Goal: Task Accomplishment & Management: Use online tool/utility

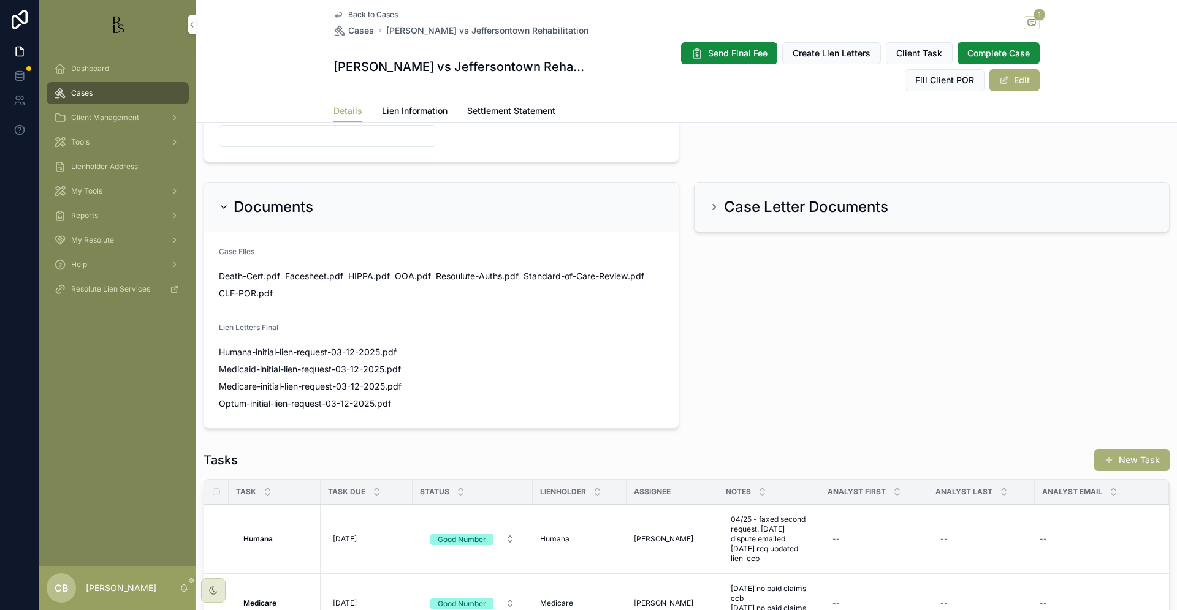
scroll to position [737, 0]
click at [305, 349] on span "Humana-initial-lien-request-03-12-2025" at bounding box center [299, 351] width 161 height 12
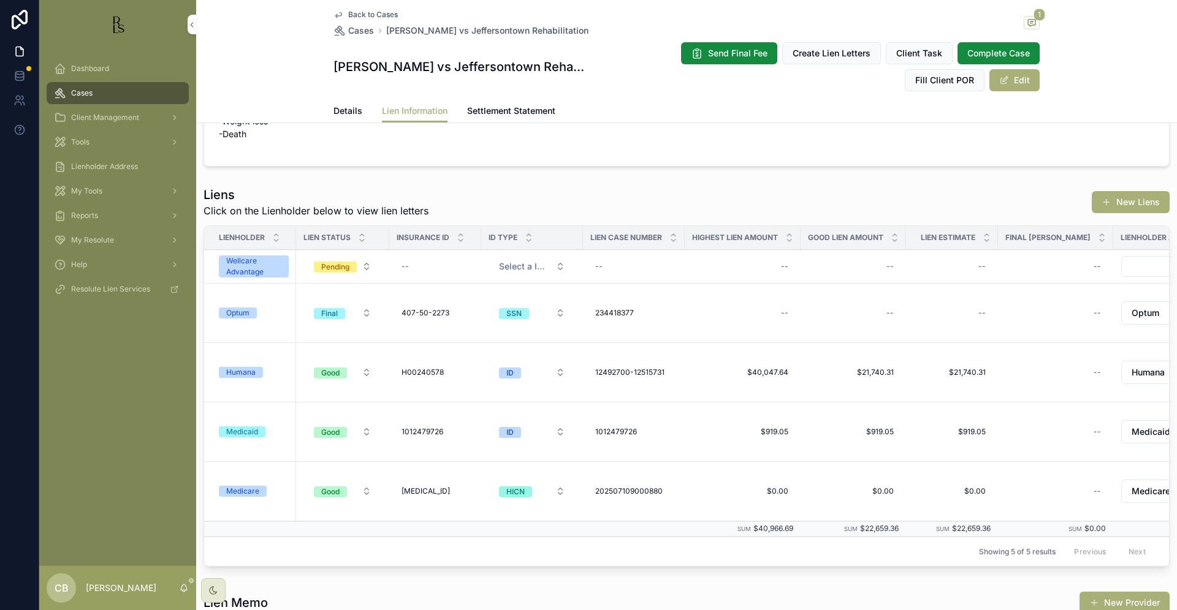
scroll to position [384, 0]
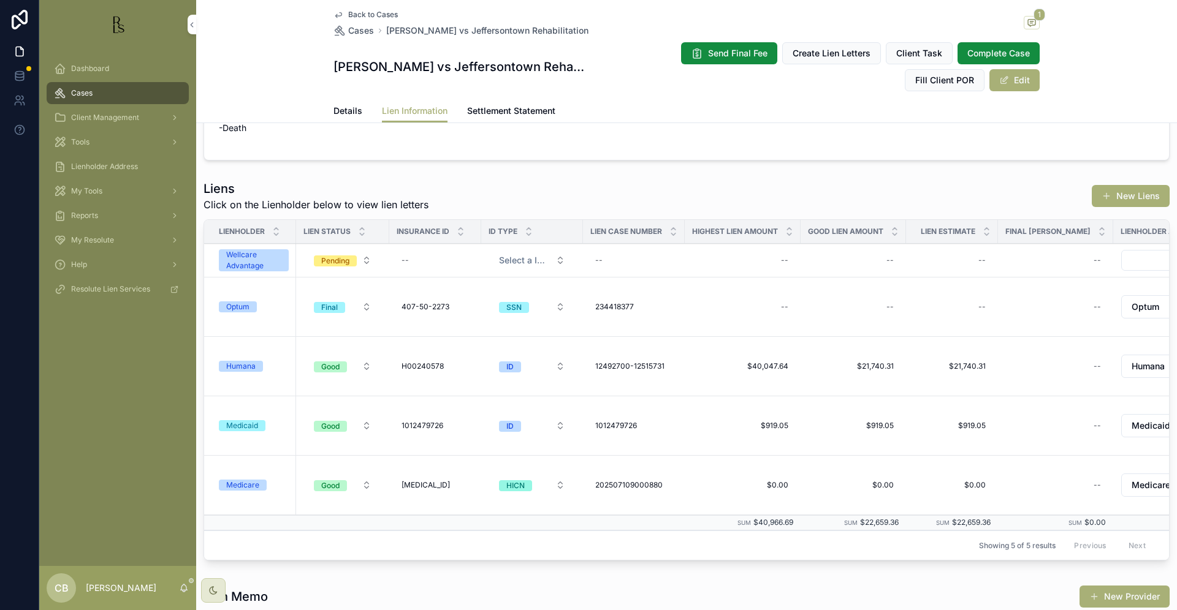
click at [340, 110] on span "Details" at bounding box center [347, 111] width 29 height 12
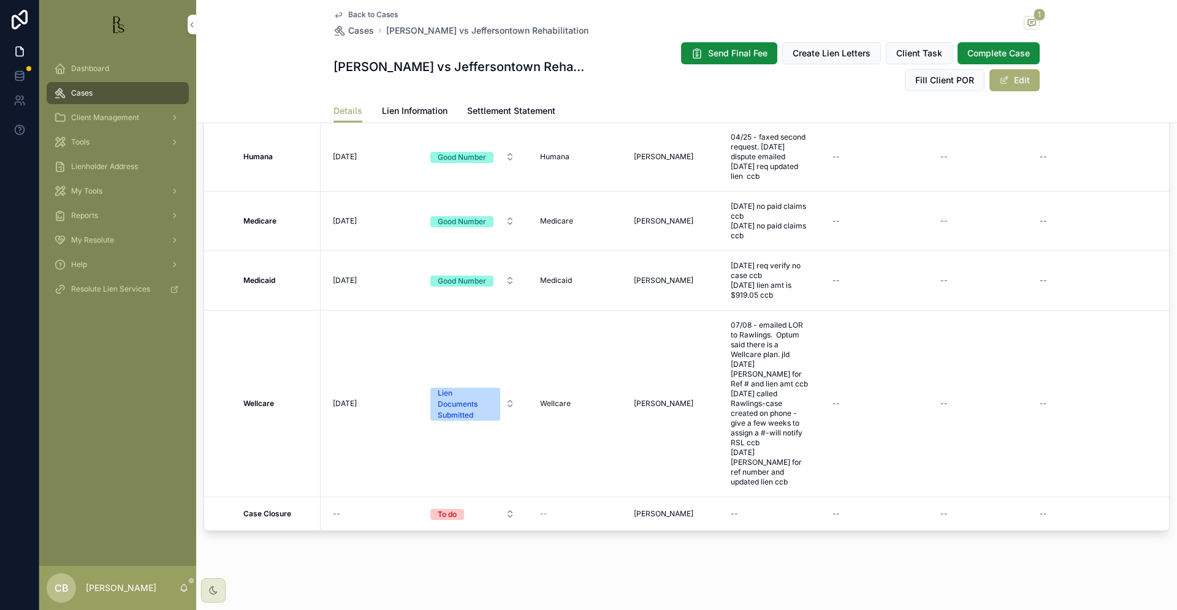
scroll to position [1118, 0]
click at [776, 451] on span "07/08 - emailed LOR to Rawlings. Optum said there is a Wellcare plan. jld [DATE…" at bounding box center [768, 404] width 77 height 167
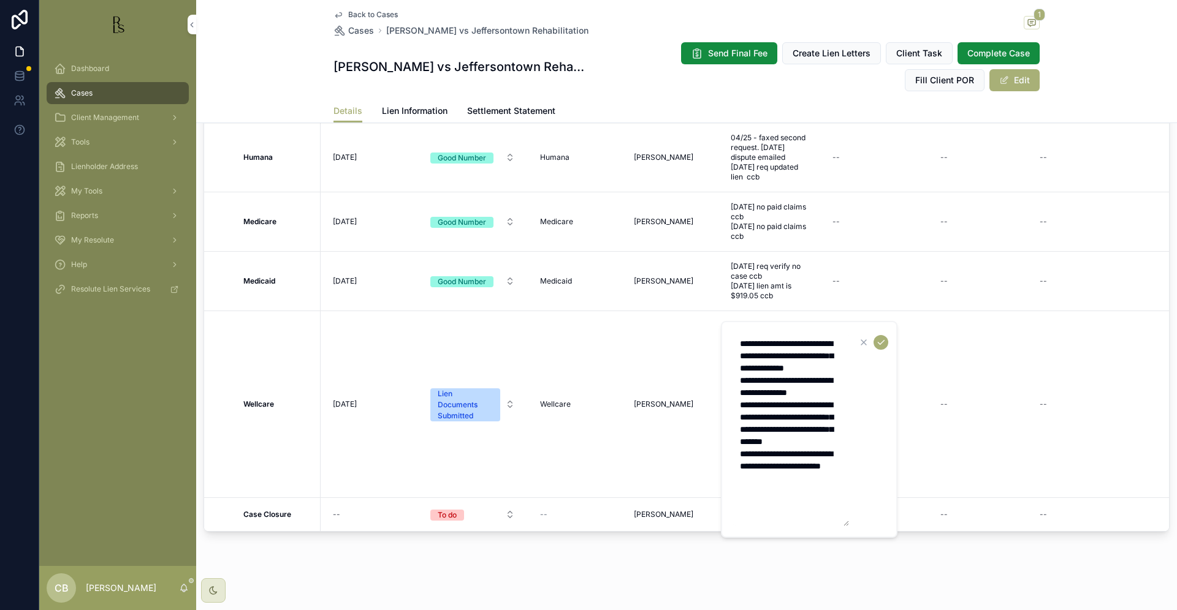
click at [787, 504] on textarea "**********" at bounding box center [790, 430] width 116 height 194
type textarea "**********"
click at [880, 341] on icon "scrollable content" at bounding box center [881, 343] width 10 height 10
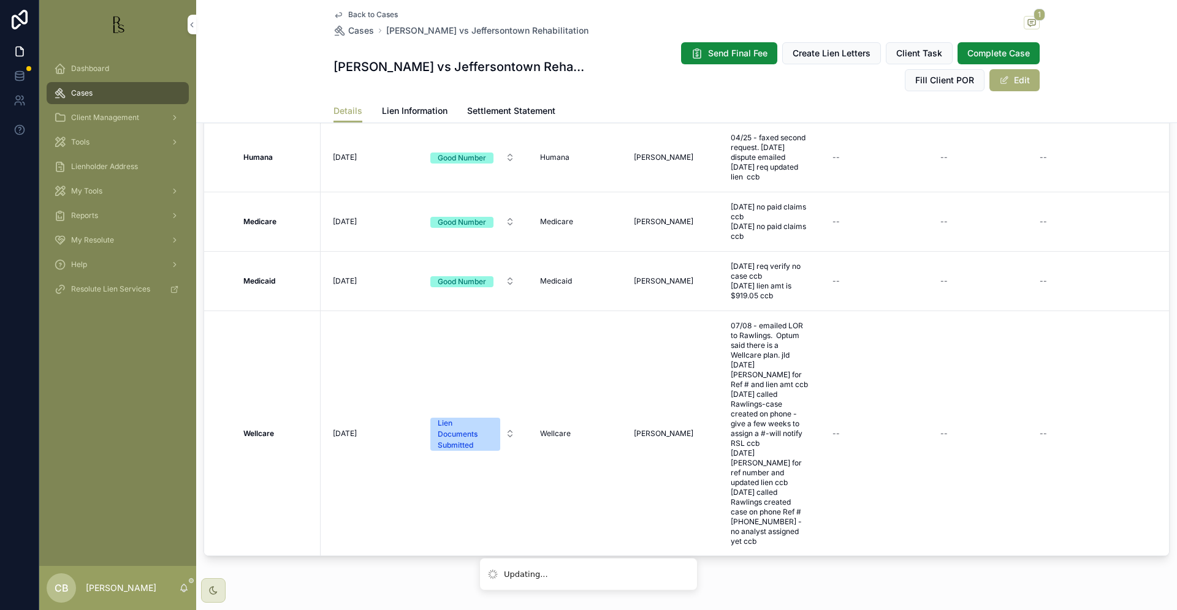
click at [351, 429] on span "[DATE]" at bounding box center [345, 434] width 24 height 10
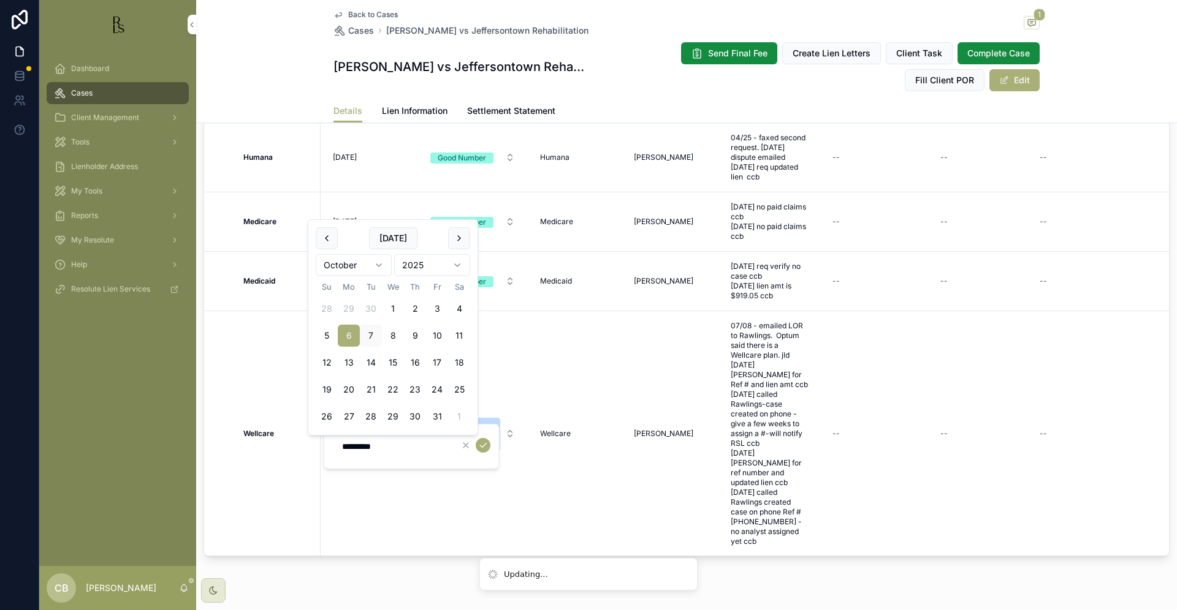
scroll to position [0, 0]
click at [347, 415] on button "27" at bounding box center [349, 417] width 22 height 22
type input "**********"
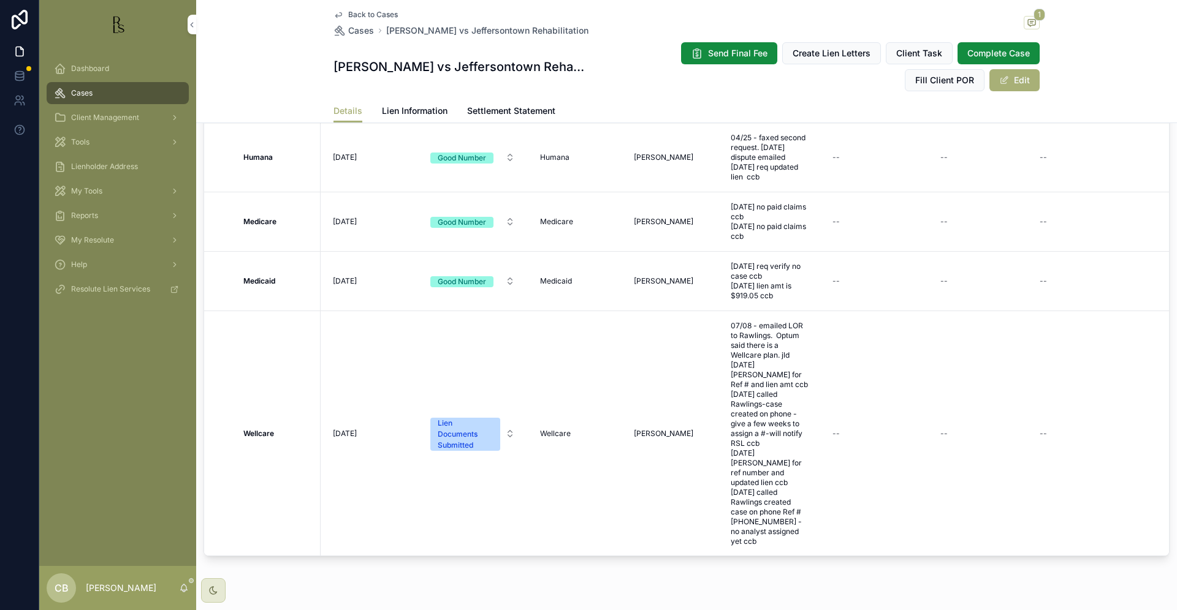
click at [349, 429] on span "[DATE]" at bounding box center [345, 434] width 24 height 10
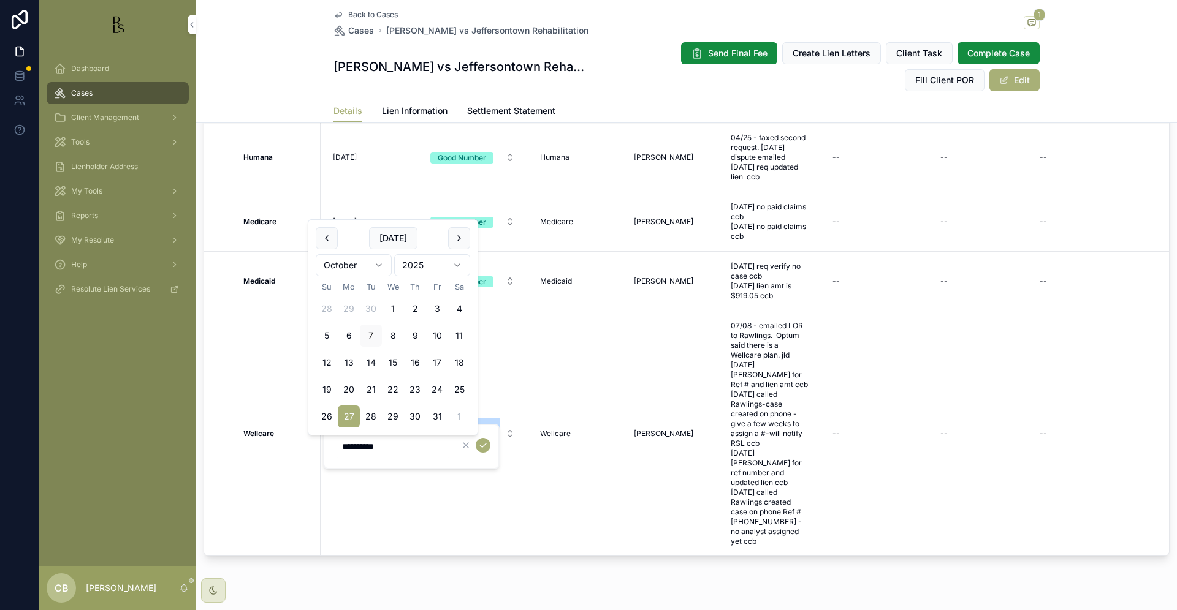
click at [351, 414] on button "27" at bounding box center [349, 417] width 22 height 22
click at [483, 444] on icon "scrollable content" at bounding box center [483, 446] width 10 height 10
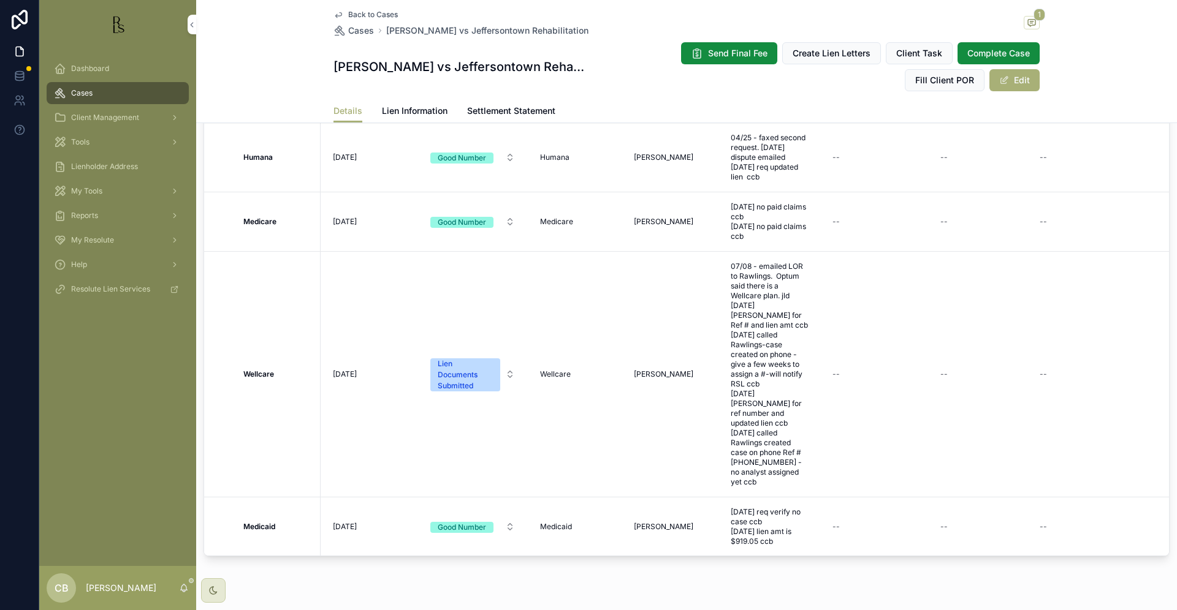
click at [409, 111] on span "Lien Information" at bounding box center [415, 111] width 66 height 12
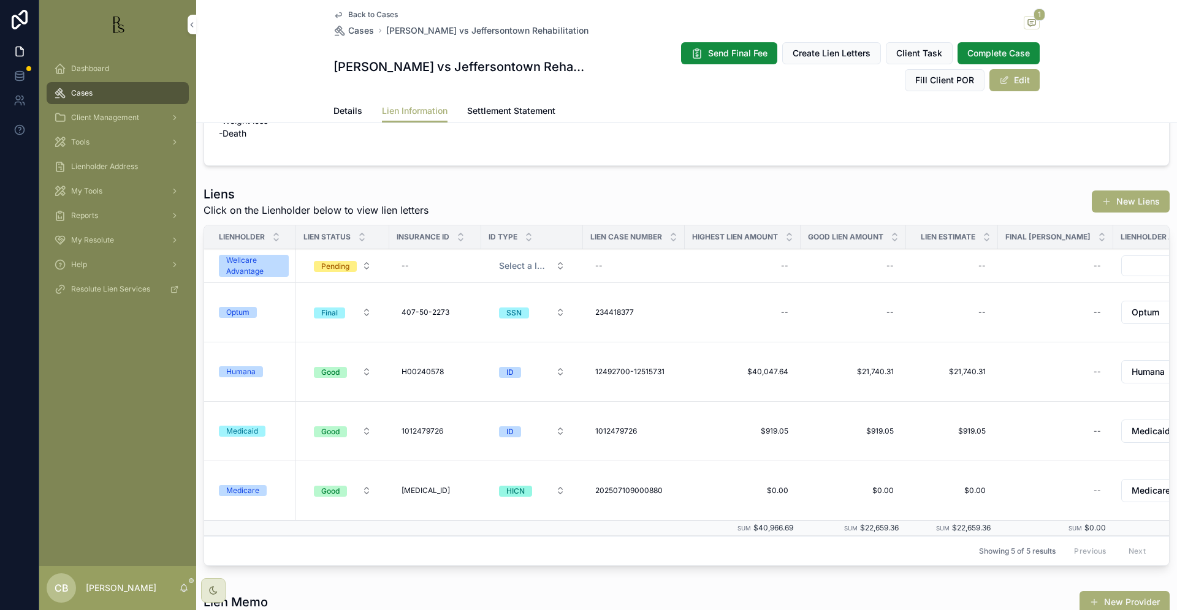
scroll to position [377, 0]
click at [619, 262] on div "--" at bounding box center [633, 268] width 87 height 20
type input "*********"
click at [746, 286] on icon "scrollable content" at bounding box center [746, 284] width 10 height 10
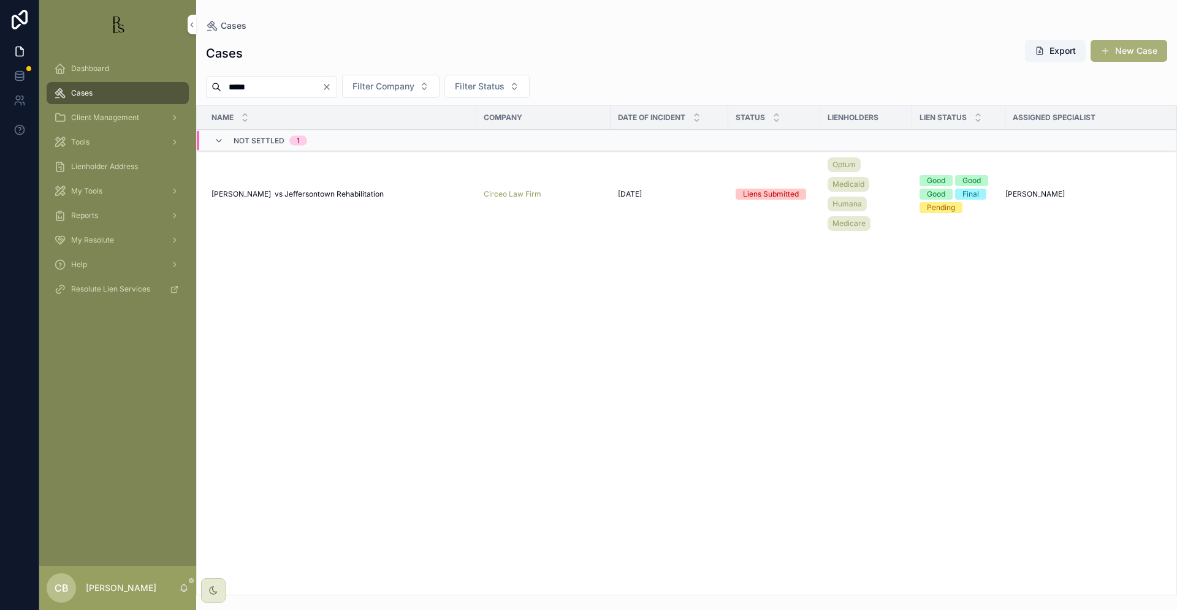
click at [268, 76] on div "***** Filter Company Filter Status" at bounding box center [686, 86] width 980 height 23
drag, startPoint x: 267, startPoint y: 83, endPoint x: 211, endPoint y: 91, distance: 56.4
click at [214, 88] on div "*****" at bounding box center [271, 87] width 131 height 22
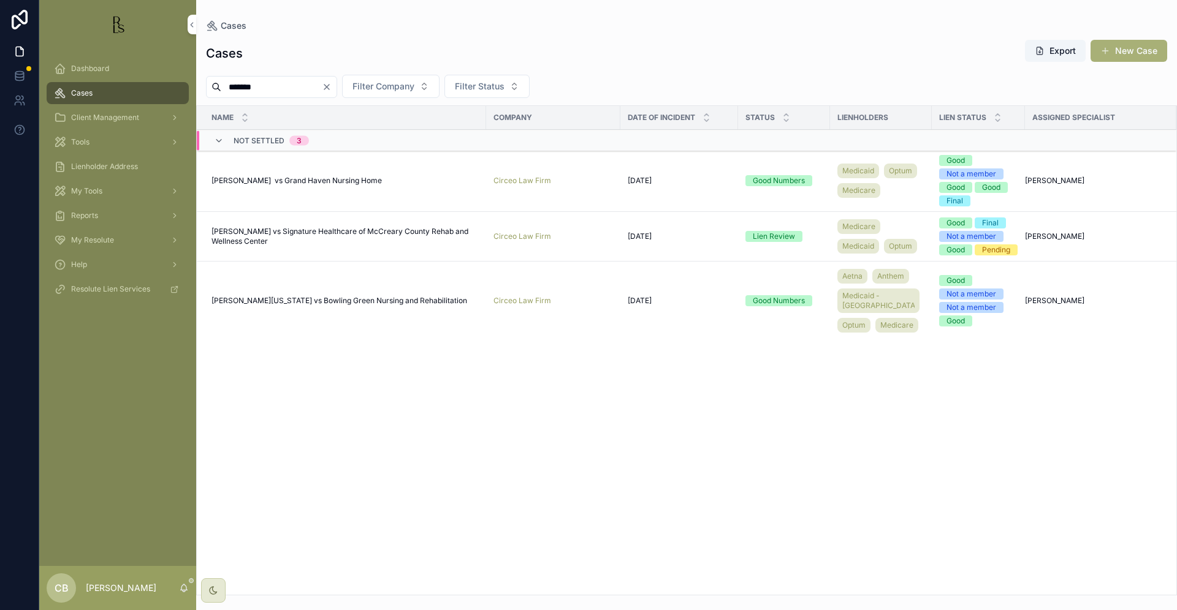
type input "*******"
click at [347, 246] on span "[PERSON_NAME] vs Signature Healthcare of McCreary County Rehab and Wellness Cen…" at bounding box center [344, 237] width 267 height 20
click at [80, 93] on span "Cases" at bounding box center [81, 93] width 21 height 10
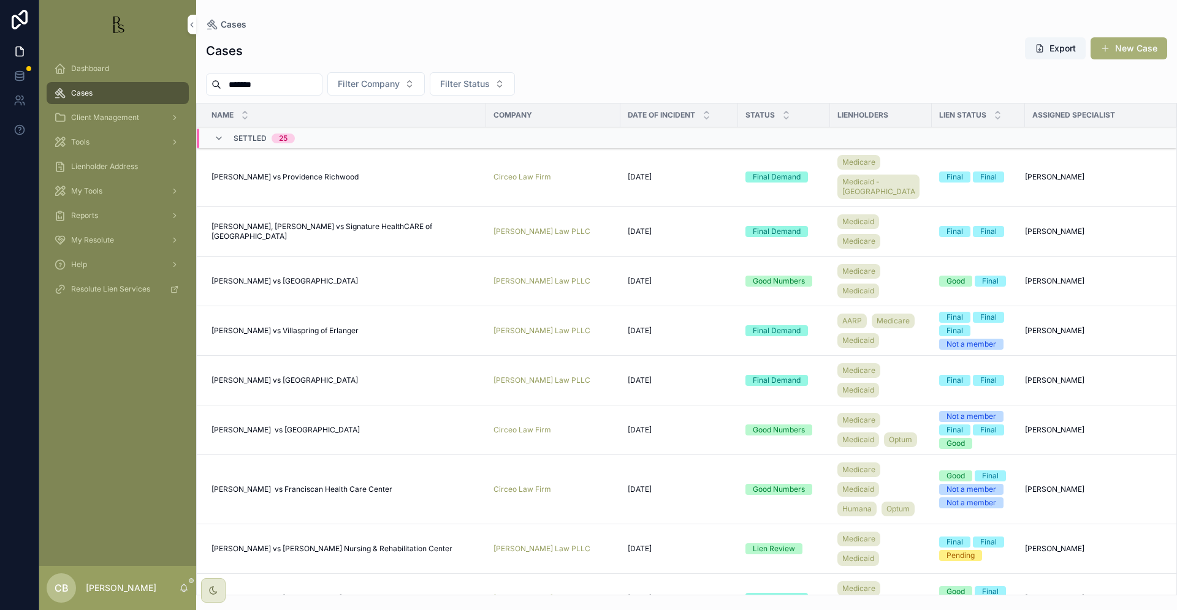
drag, startPoint x: 275, startPoint y: 82, endPoint x: 202, endPoint y: 82, distance: 72.9
click at [202, 82] on div "******* Filter Company Filter Status" at bounding box center [686, 83] width 980 height 23
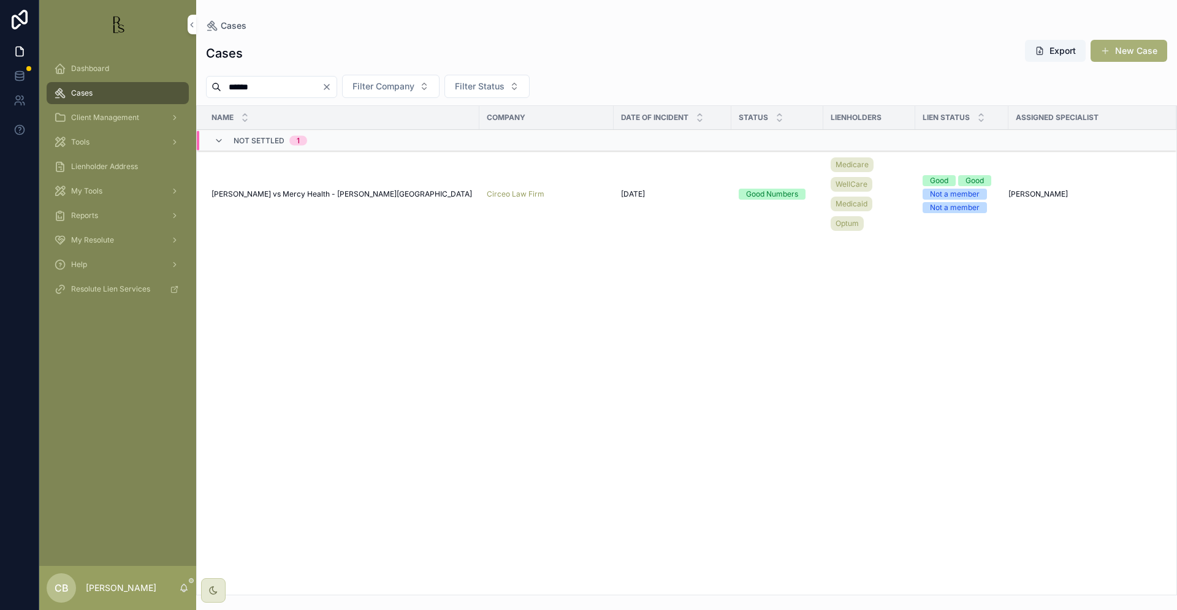
type input "******"
click at [309, 193] on span "[PERSON_NAME] vs Mercy Health - [PERSON_NAME][GEOGRAPHIC_DATA]" at bounding box center [341, 194] width 260 height 10
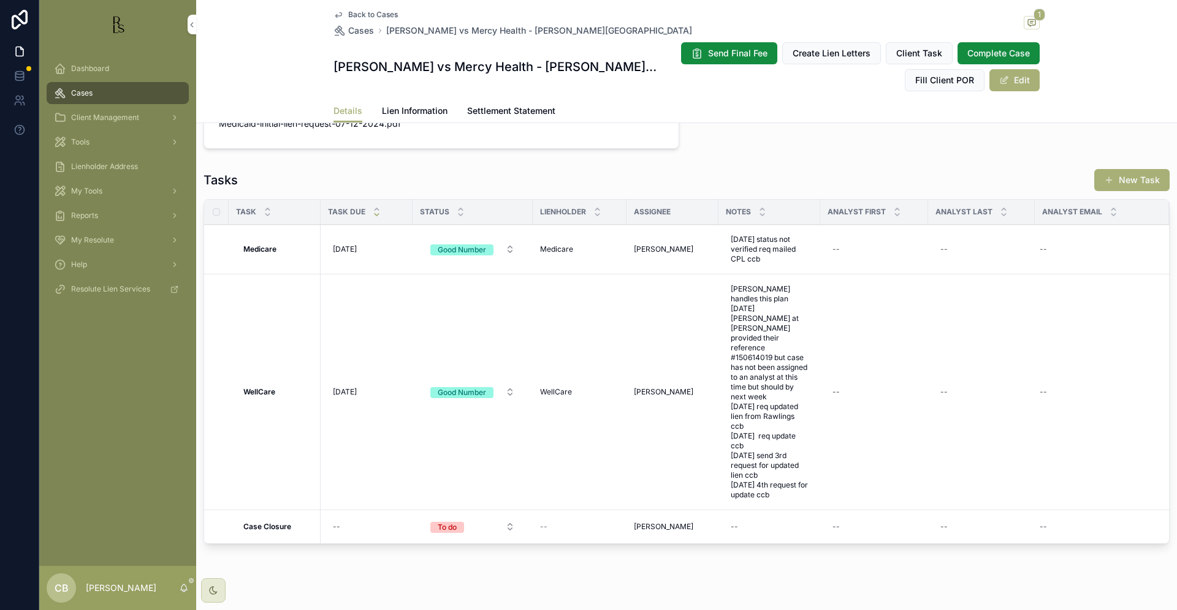
scroll to position [960, 0]
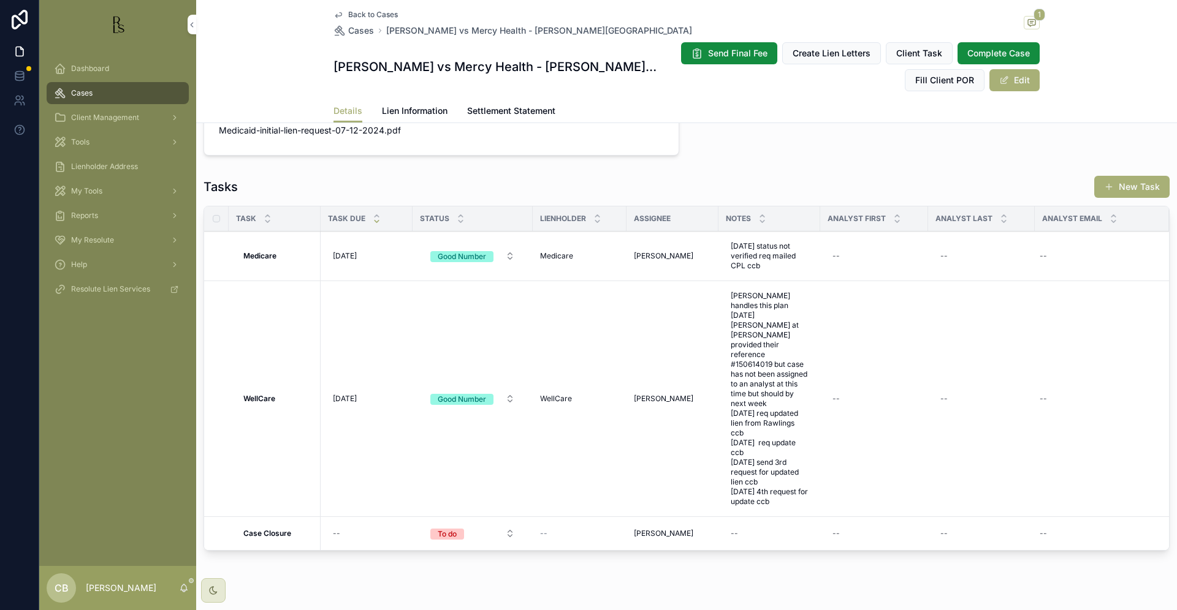
click at [770, 476] on span "[PERSON_NAME] handles this plan [DATE] [PERSON_NAME] at [PERSON_NAME] provided …" at bounding box center [768, 399] width 77 height 216
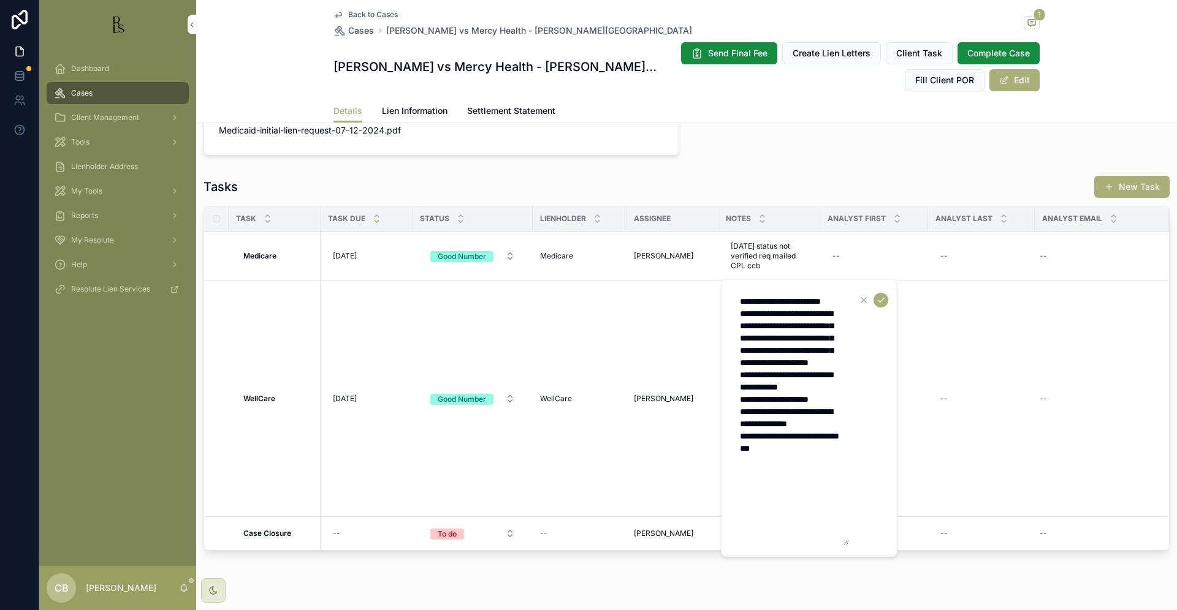
click at [805, 499] on textarea "**********" at bounding box center [790, 417] width 116 height 255
type textarea "**********"
click at [882, 297] on icon "scrollable content" at bounding box center [881, 300] width 10 height 10
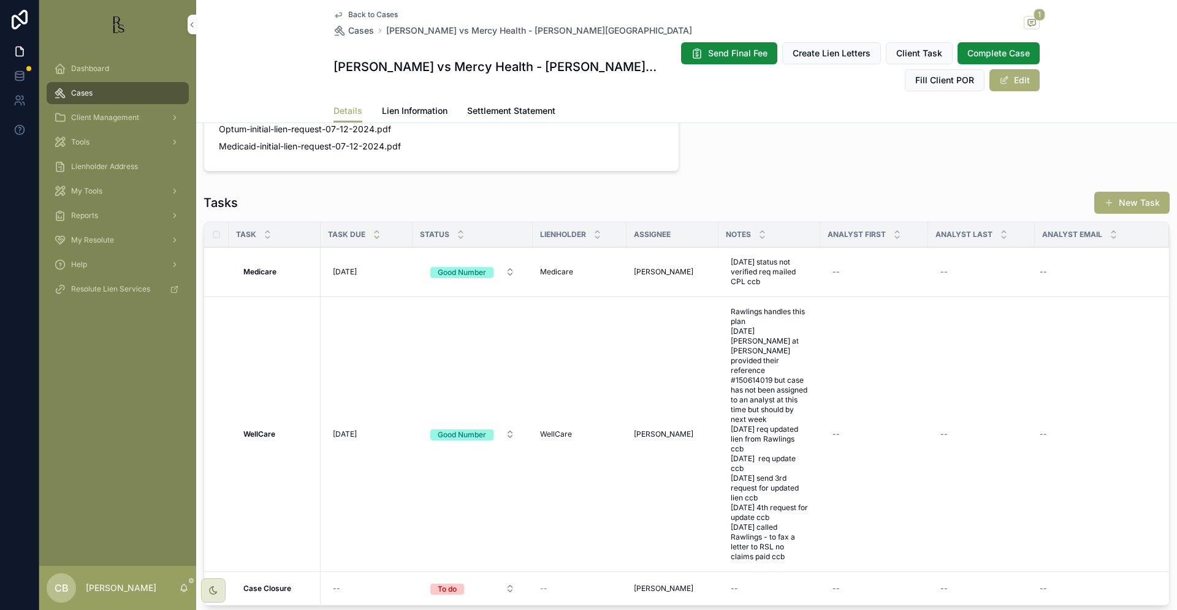
scroll to position [946, 0]
click at [348, 423] on div "[DATE] [DATE]" at bounding box center [366, 433] width 77 height 20
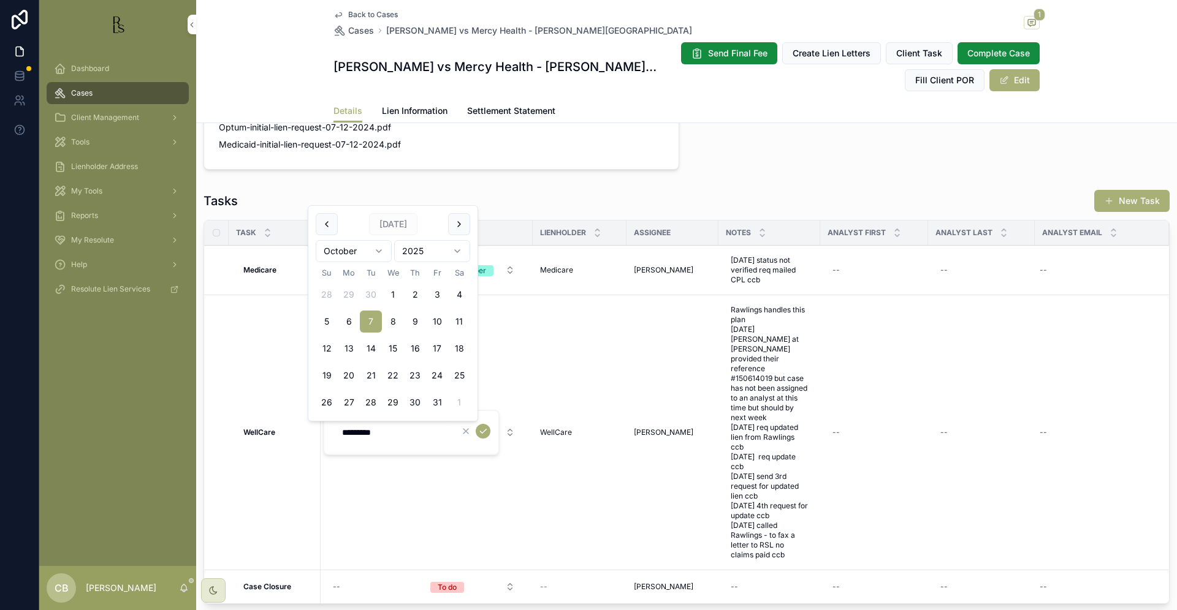
scroll to position [1, 0]
click at [370, 376] on button "21" at bounding box center [371, 376] width 22 height 22
type input "**********"
click at [483, 431] on icon "scrollable content" at bounding box center [482, 432] width 10 height 10
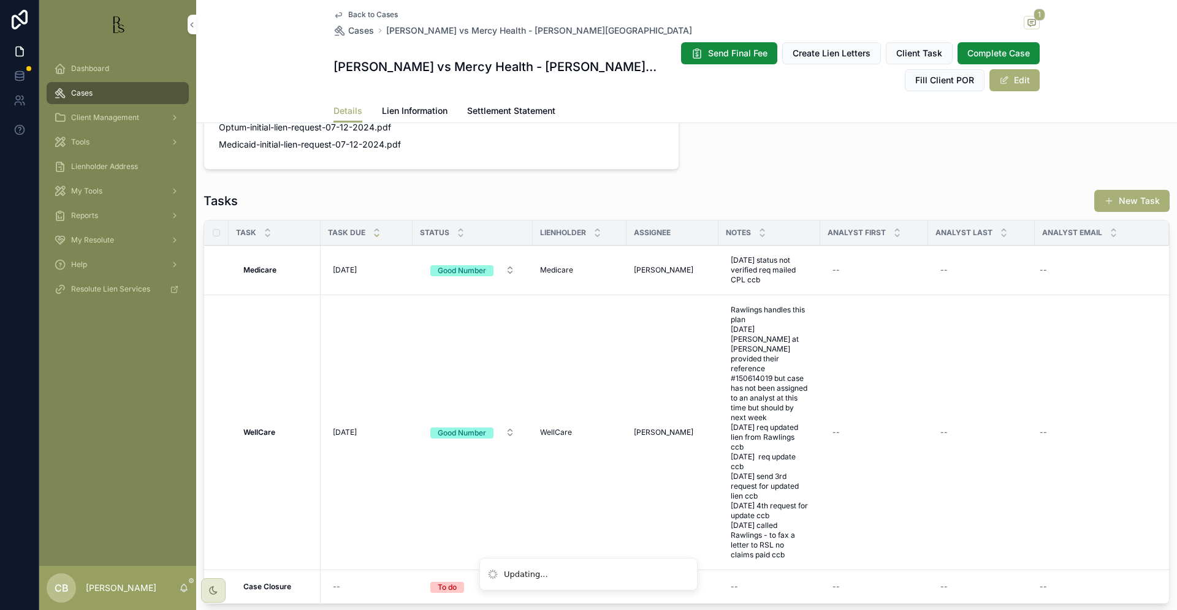
scroll to position [0, 0]
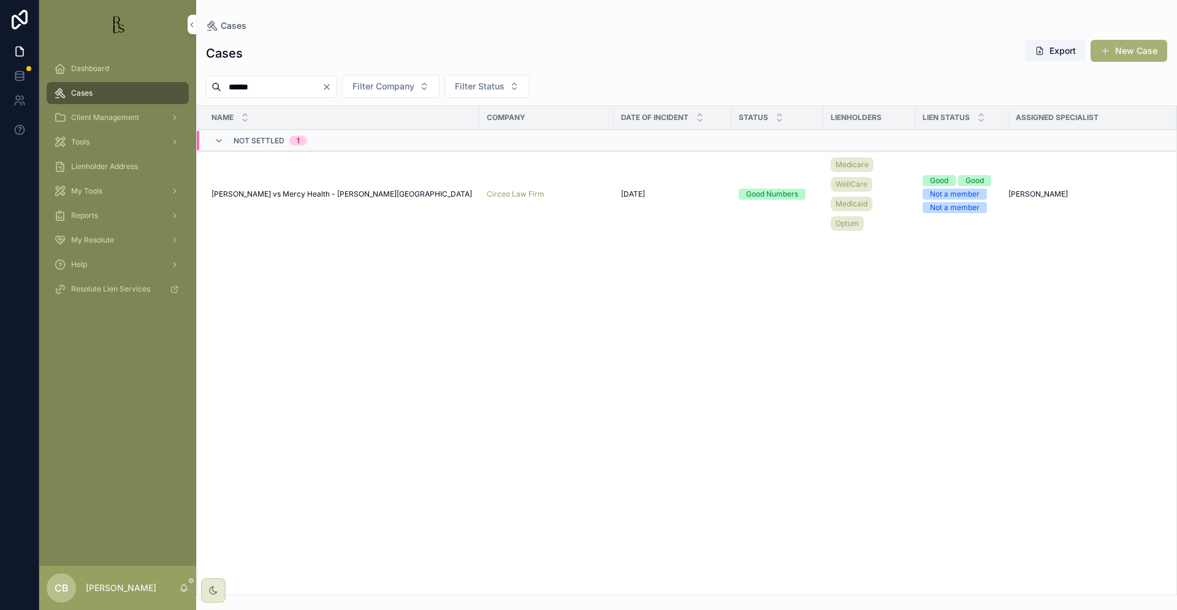
click at [271, 78] on div "******" at bounding box center [271, 87] width 131 height 22
drag, startPoint x: 267, startPoint y: 83, endPoint x: 184, endPoint y: 80, distance: 83.4
click at [187, 81] on div "Dashboard Cases Client Management Tools Lienholder Address My Tools Reports My …" at bounding box center [607, 305] width 1137 height 610
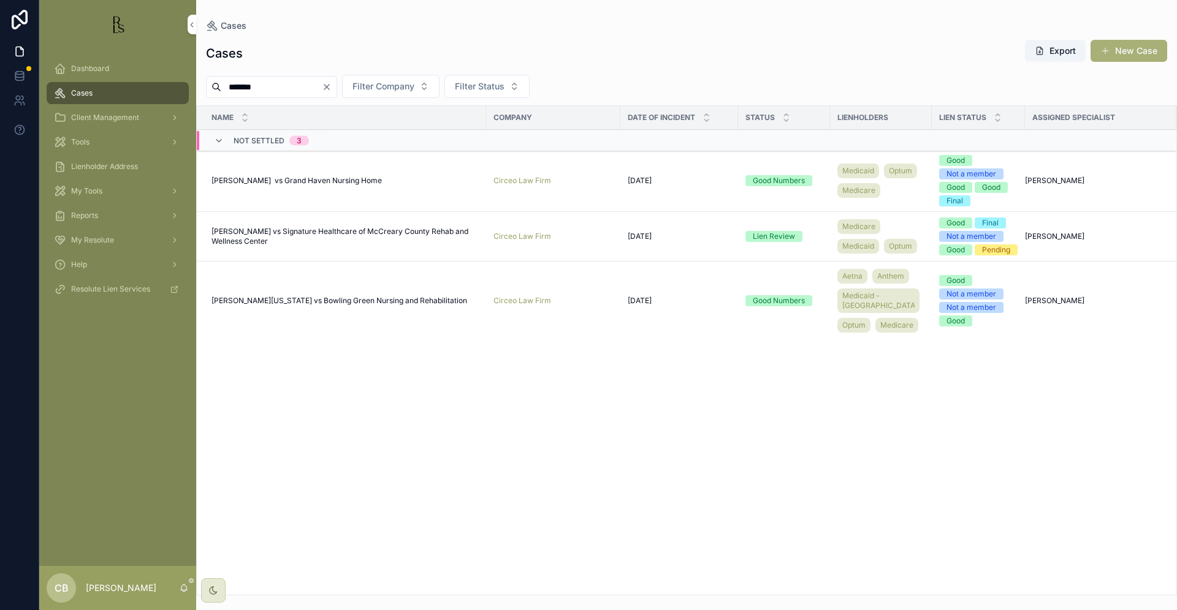
type input "*******"
click at [374, 245] on span "[PERSON_NAME] vs Signature Healthcare of McCreary County Rehab and Wellness Cen…" at bounding box center [344, 237] width 267 height 20
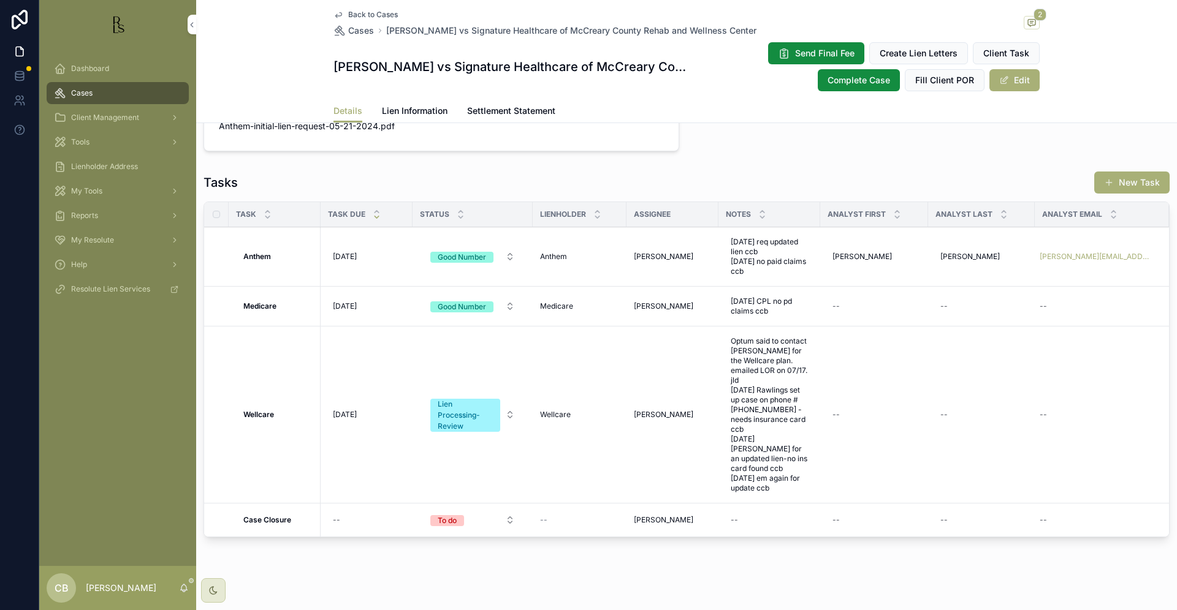
scroll to position [908, 0]
click at [775, 480] on span "Optum said to contact [PERSON_NAME] for the Wellcare plan. emailed LOR on 07/17…" at bounding box center [768, 413] width 77 height 157
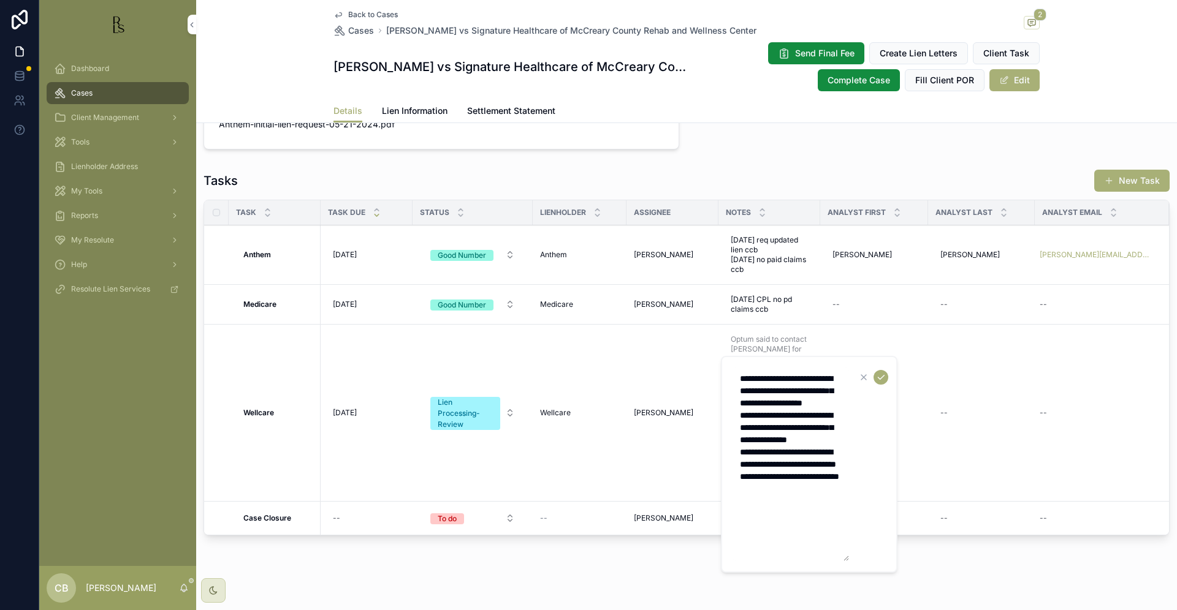
click at [795, 522] on textarea "**********" at bounding box center [790, 465] width 116 height 194
drag, startPoint x: 775, startPoint y: 537, endPoint x: 836, endPoint y: 551, distance: 63.5
click at [779, 537] on textarea "**********" at bounding box center [790, 483] width 116 height 230
drag, startPoint x: 773, startPoint y: 536, endPoint x: 814, endPoint y: 548, distance: 43.3
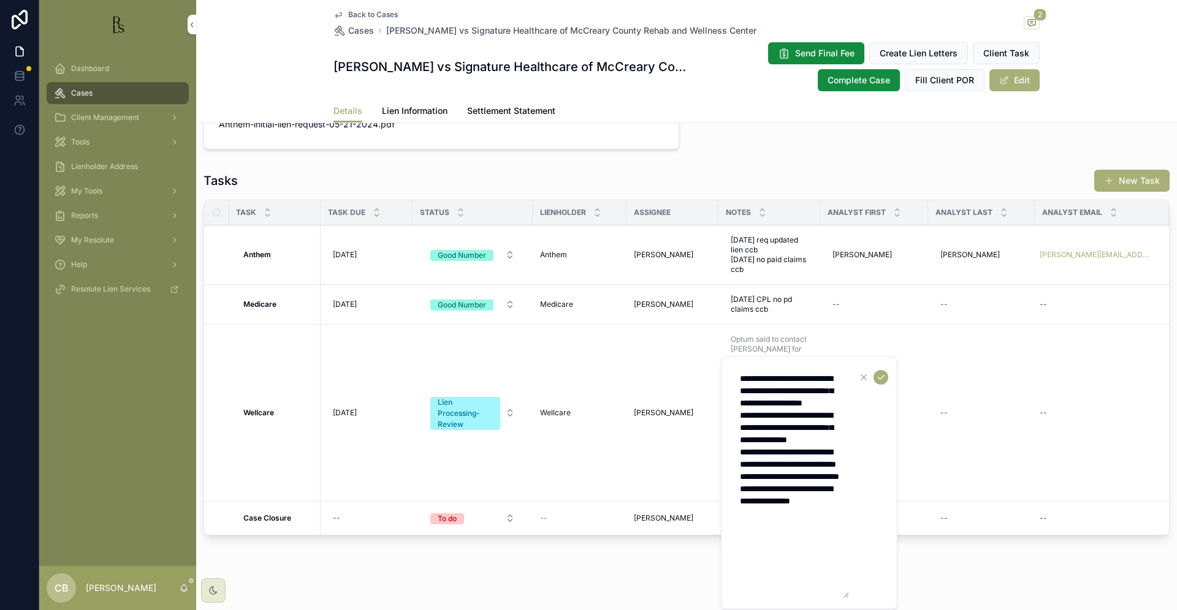
click at [773, 536] on textarea "**********" at bounding box center [790, 483] width 116 height 230
click at [799, 550] on textarea "**********" at bounding box center [790, 477] width 116 height 243
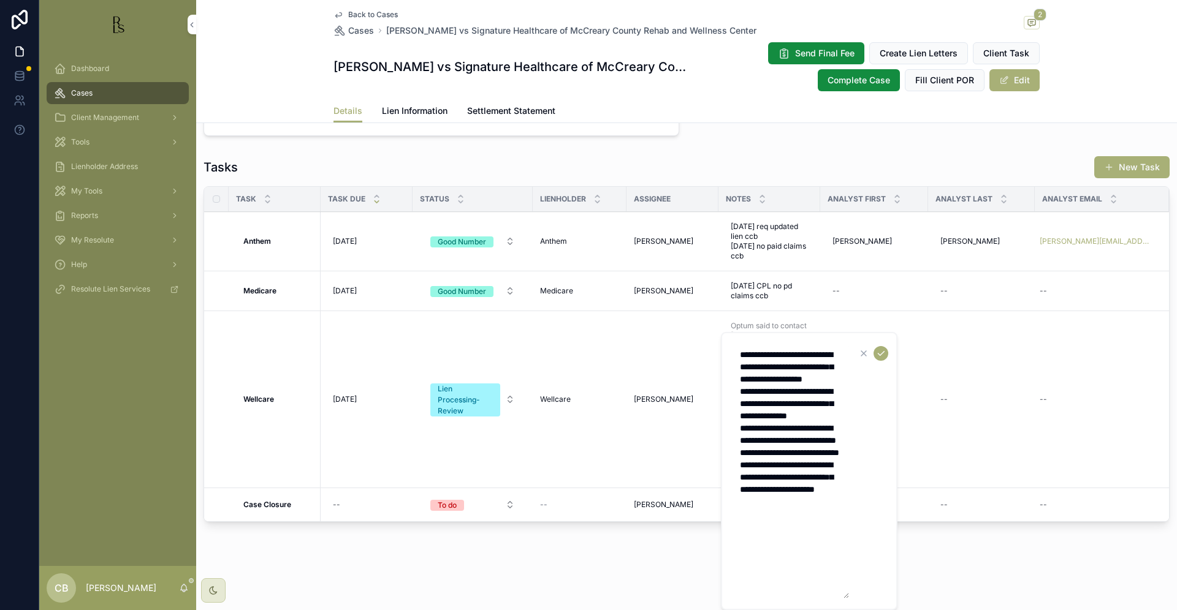
type textarea "**********"
click at [881, 352] on icon "scrollable content" at bounding box center [881, 354] width 10 height 10
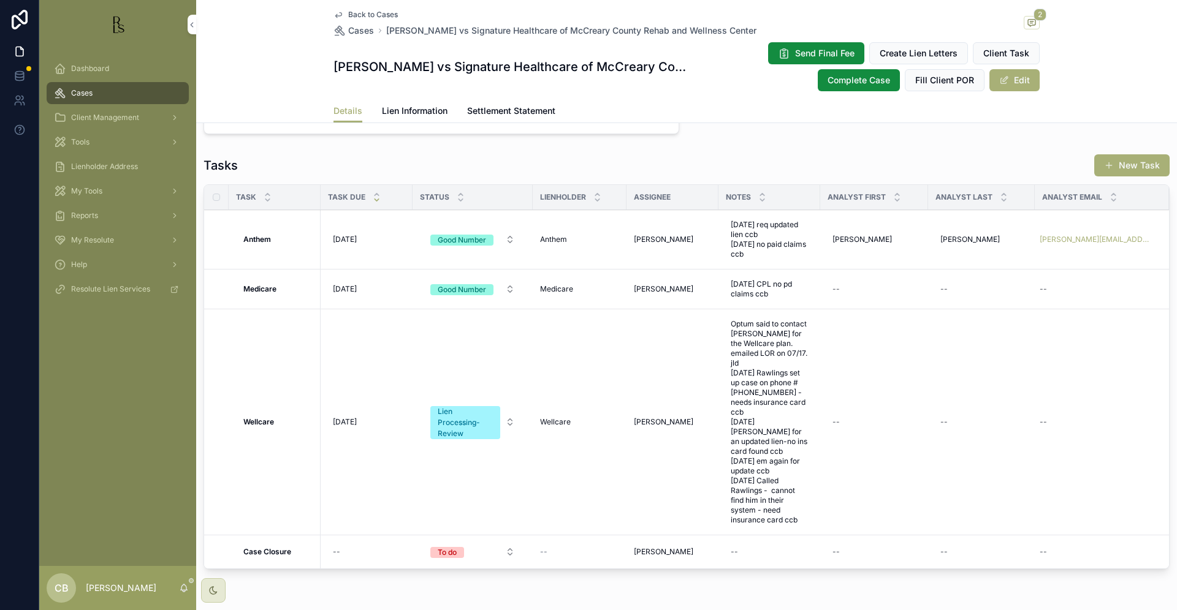
click at [349, 427] on span "[DATE]" at bounding box center [345, 422] width 24 height 10
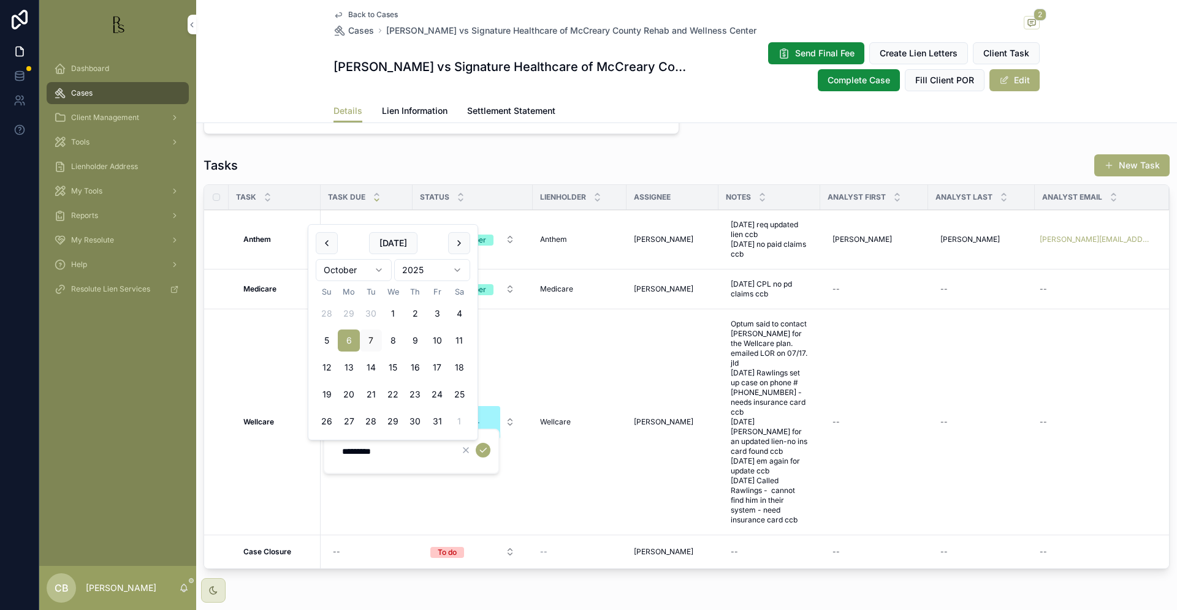
click at [377, 268] on html "Dashboard Cases Client Management Tools Lienholder Address My Tools Reports My …" at bounding box center [588, 305] width 1177 height 610
click at [379, 269] on html "Dashboard Cases Client Management Tools Lienholder Address My Tools Reports My …" at bounding box center [588, 305] width 1177 height 610
click at [347, 389] on button "20" at bounding box center [349, 395] width 22 height 22
click at [373, 335] on button "7" at bounding box center [371, 341] width 22 height 22
click at [370, 422] on button "28" at bounding box center [371, 422] width 22 height 22
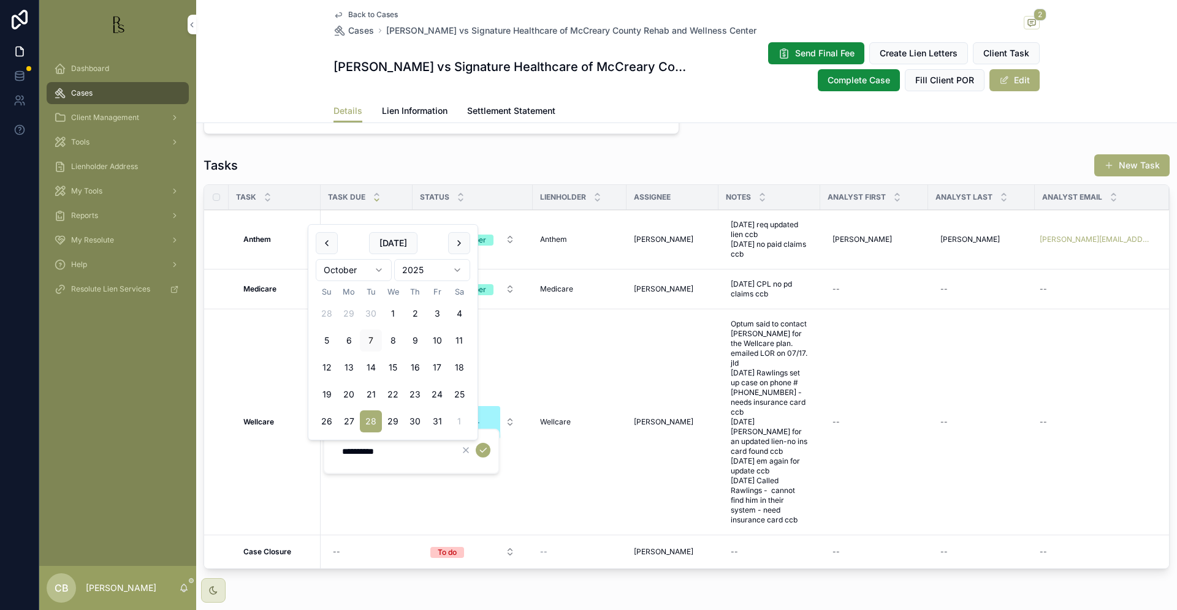
click at [369, 392] on button "21" at bounding box center [371, 395] width 22 height 22
type input "**********"
click at [483, 449] on icon "scrollable content" at bounding box center [483, 450] width 10 height 10
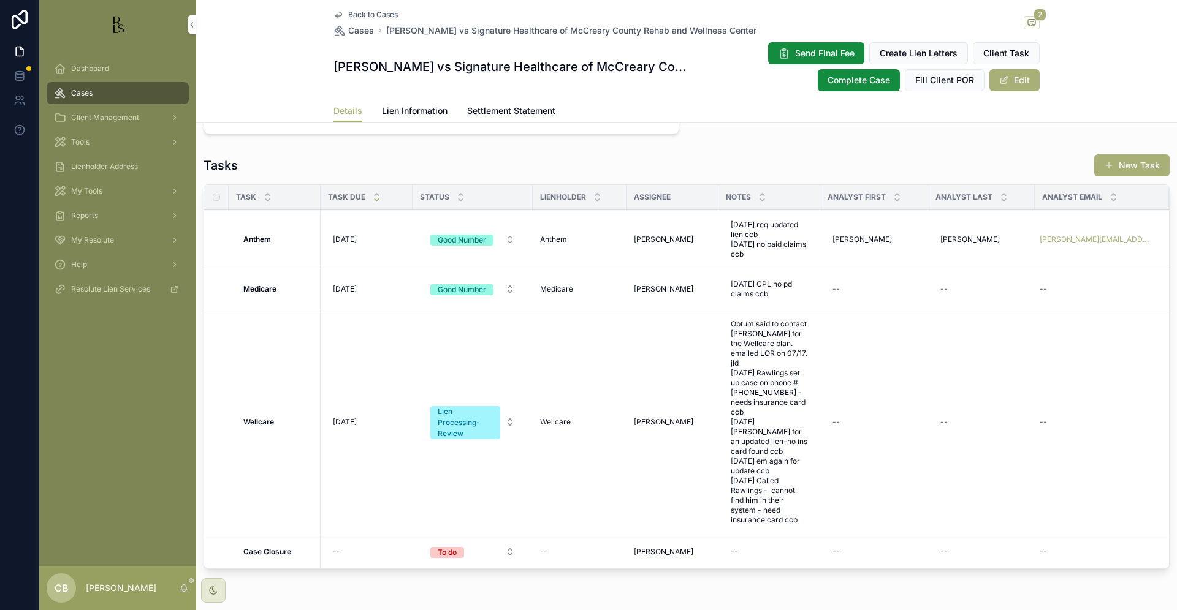
click at [78, 94] on span "Cases" at bounding box center [81, 93] width 21 height 10
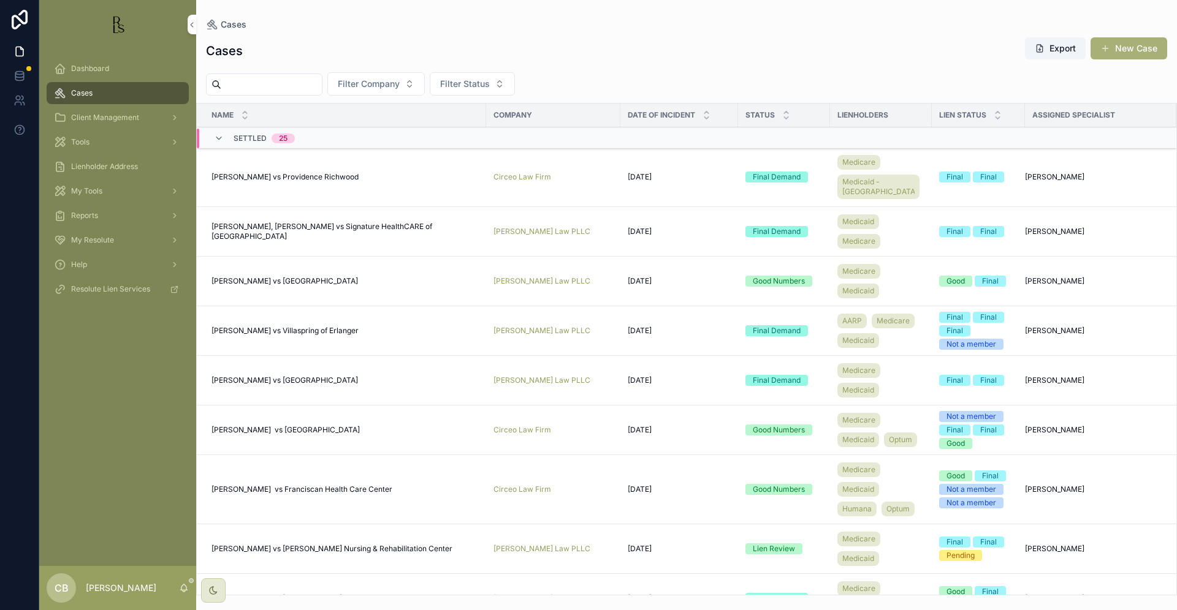
click at [243, 80] on input "scrollable content" at bounding box center [271, 84] width 100 height 17
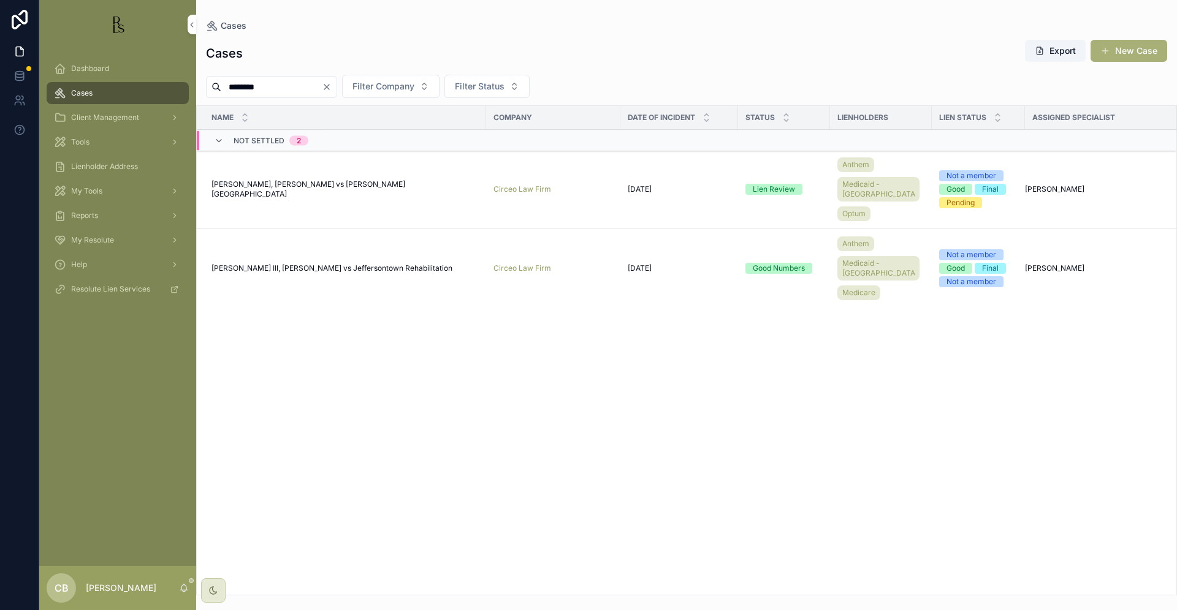
type input "********"
click at [312, 184] on span "[PERSON_NAME], [PERSON_NAME] vs [PERSON_NAME] [GEOGRAPHIC_DATA]" at bounding box center [344, 190] width 267 height 20
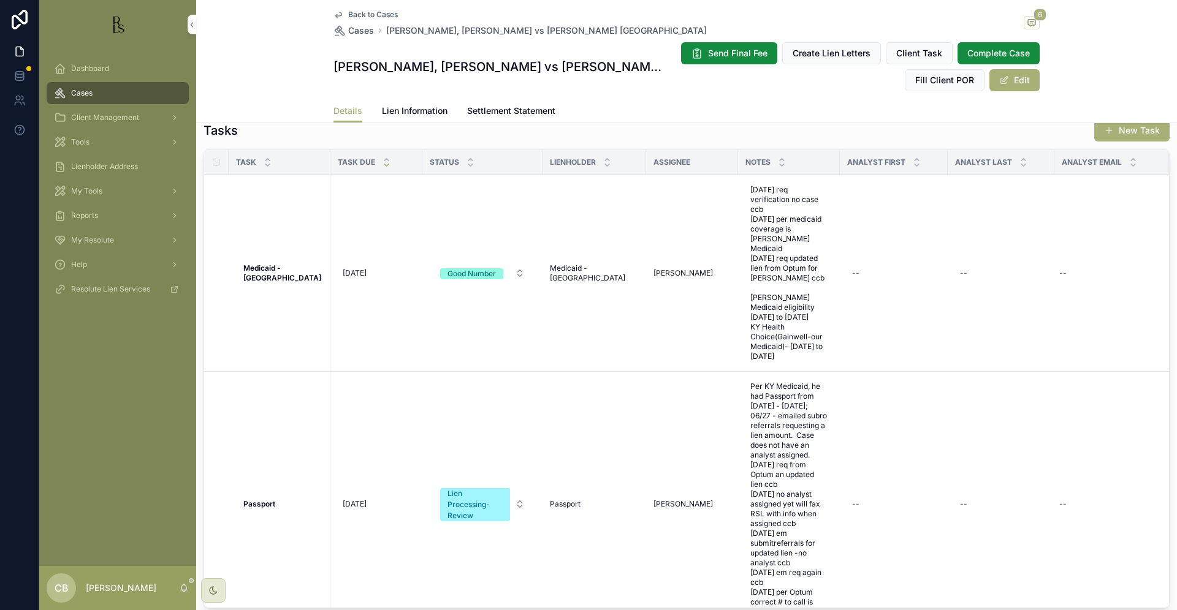
scroll to position [957, 0]
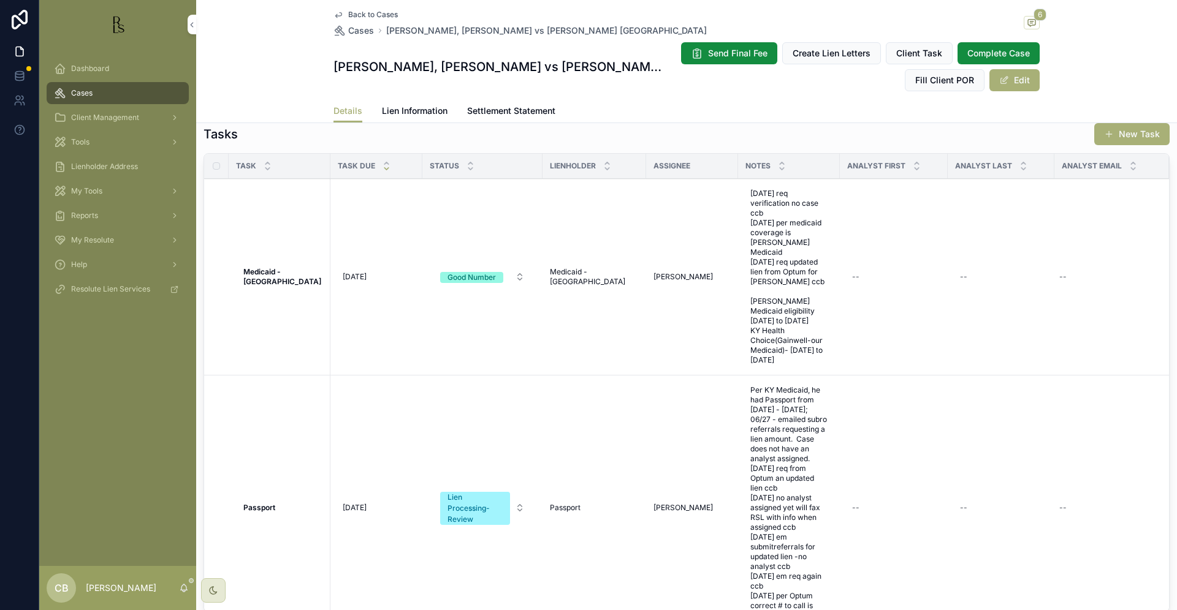
click at [410, 111] on span "Lien Information" at bounding box center [415, 111] width 66 height 12
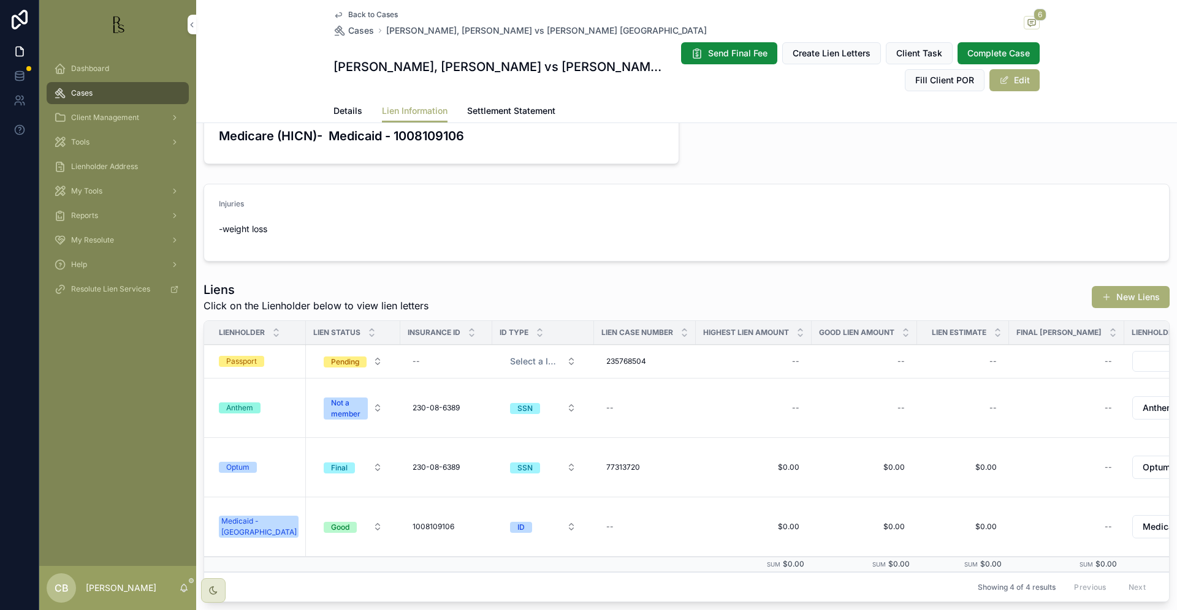
scroll to position [183, 0]
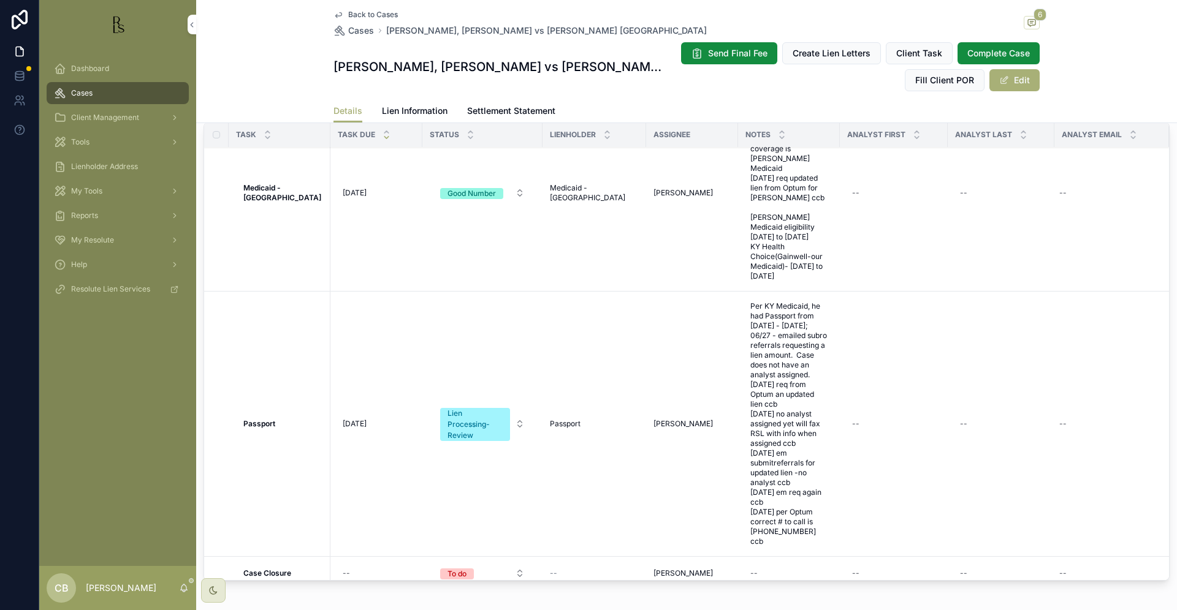
scroll to position [990, 0]
click at [82, 140] on span "Tools" at bounding box center [80, 142] width 18 height 10
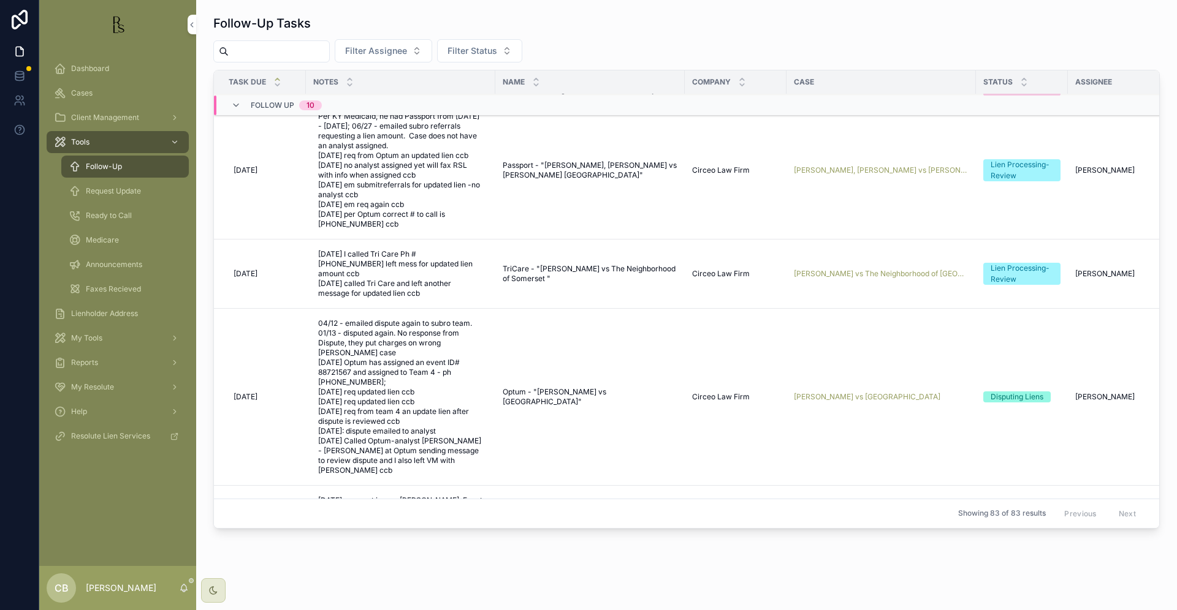
scroll to position [234, 0]
click at [866, 390] on span "[PERSON_NAME] vs [GEOGRAPHIC_DATA]" at bounding box center [867, 395] width 146 height 10
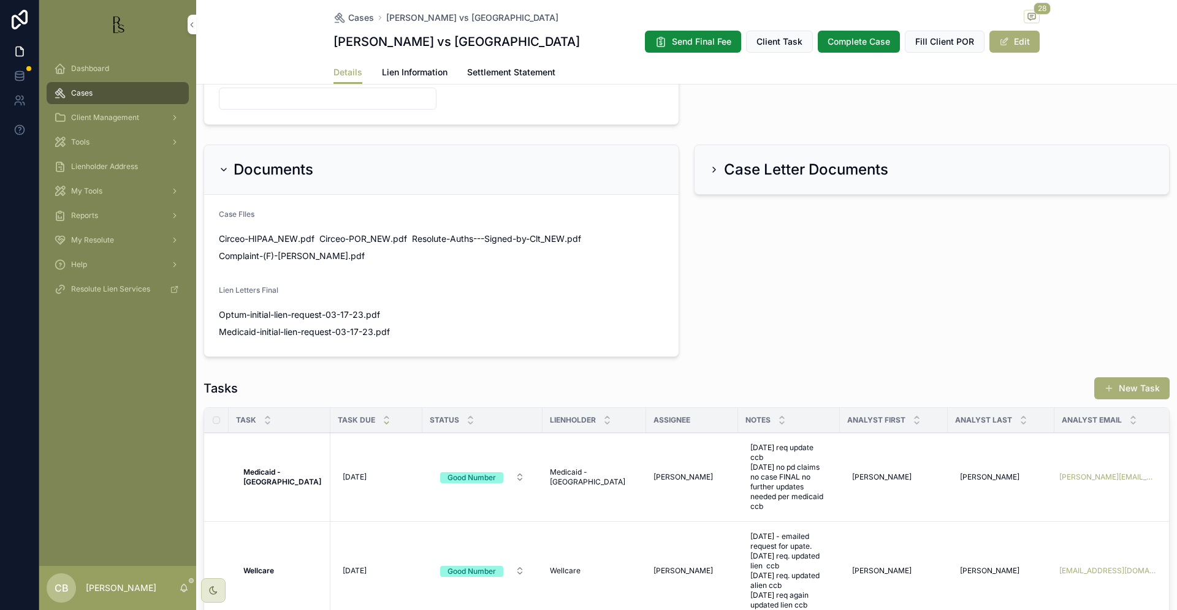
scroll to position [639, 0]
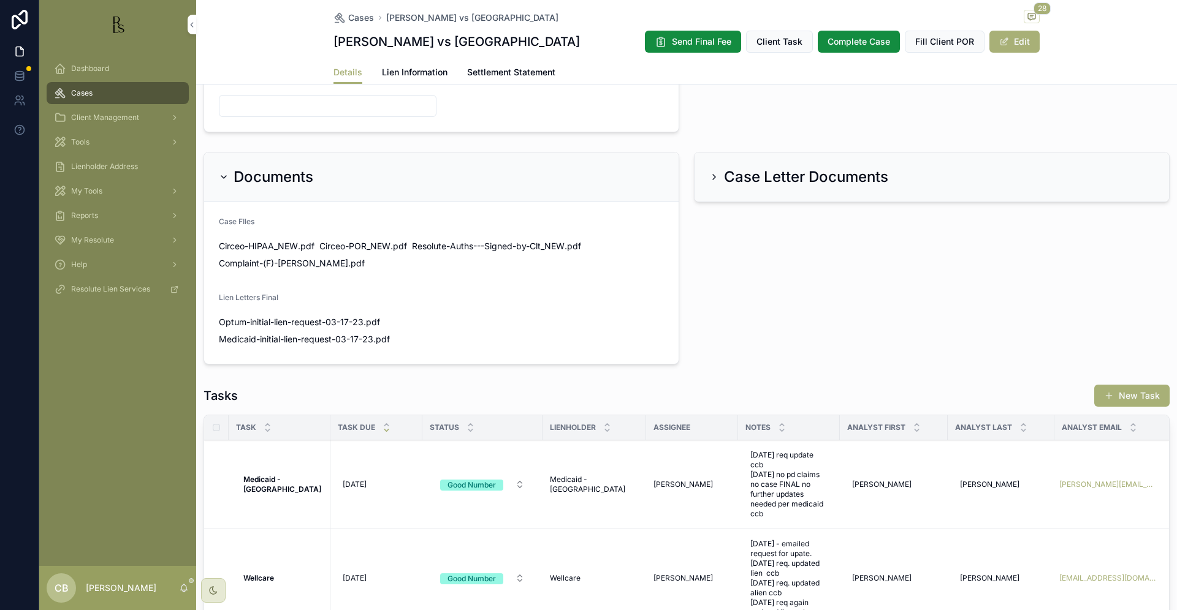
click at [415, 69] on span "Lien Information" at bounding box center [415, 72] width 66 height 12
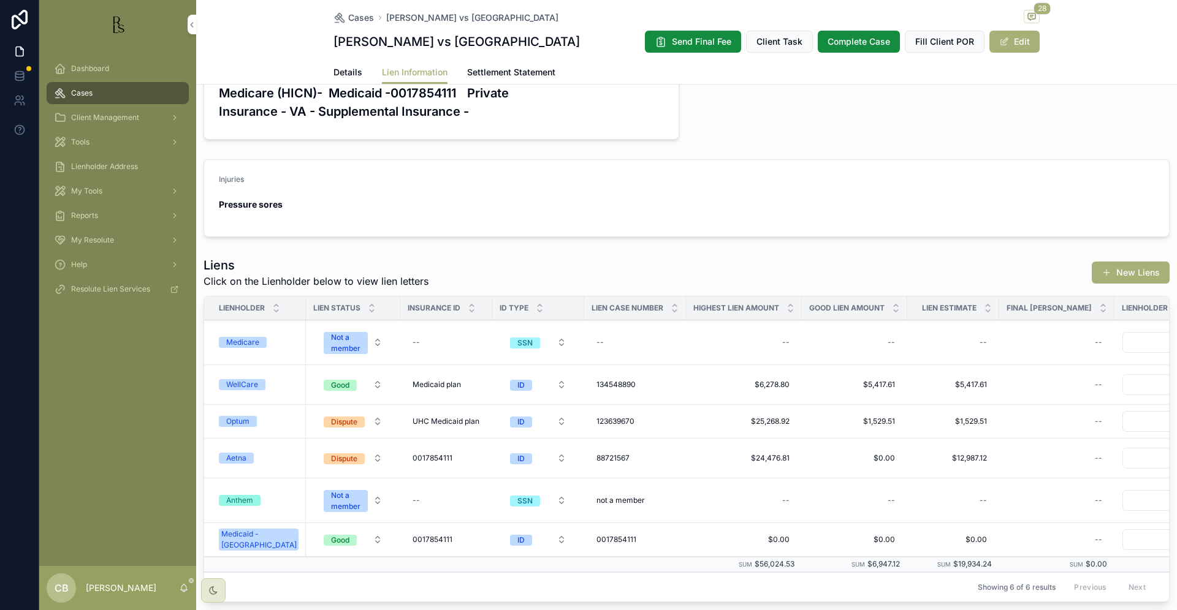
scroll to position [187, 0]
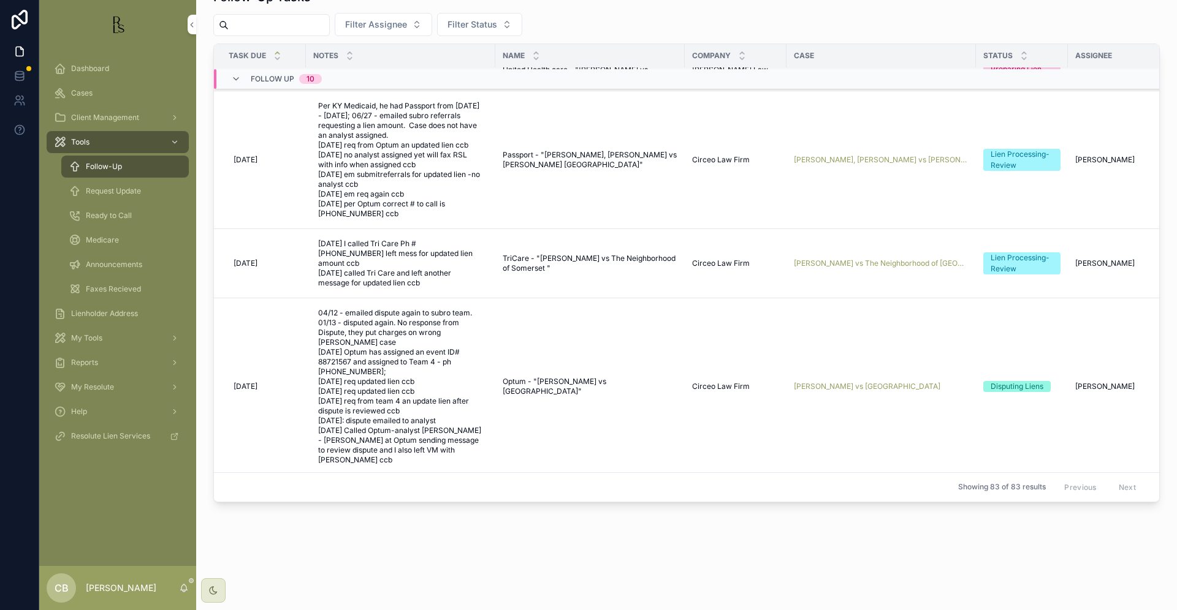
scroll to position [216, 1]
click at [857, 382] on span "[PERSON_NAME] vs [GEOGRAPHIC_DATA]" at bounding box center [865, 387] width 146 height 10
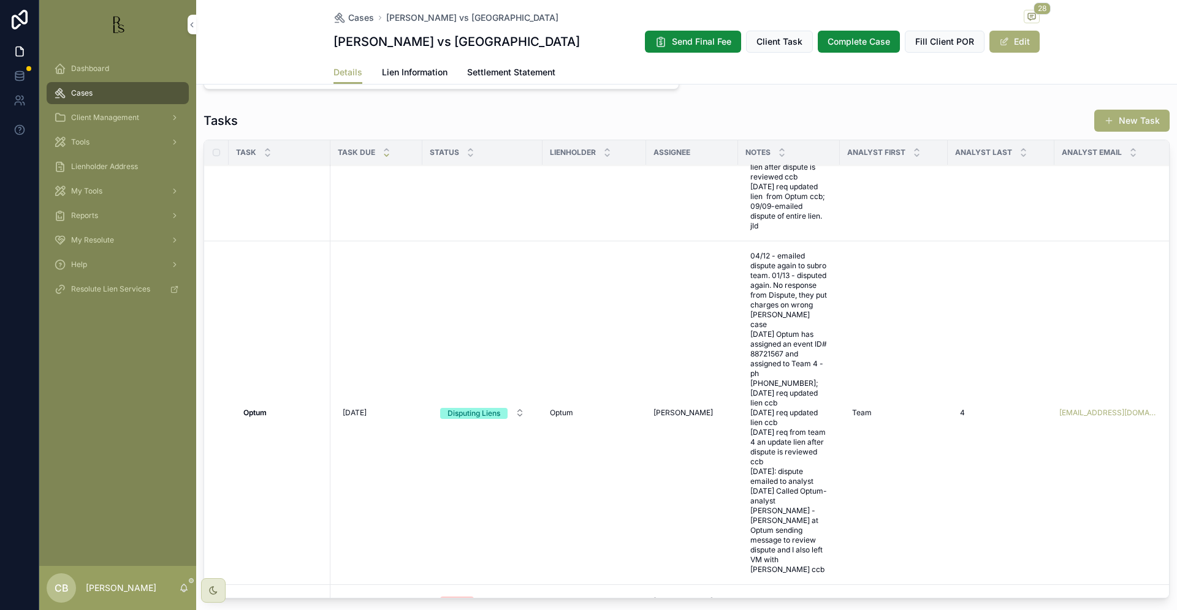
scroll to position [930, 0]
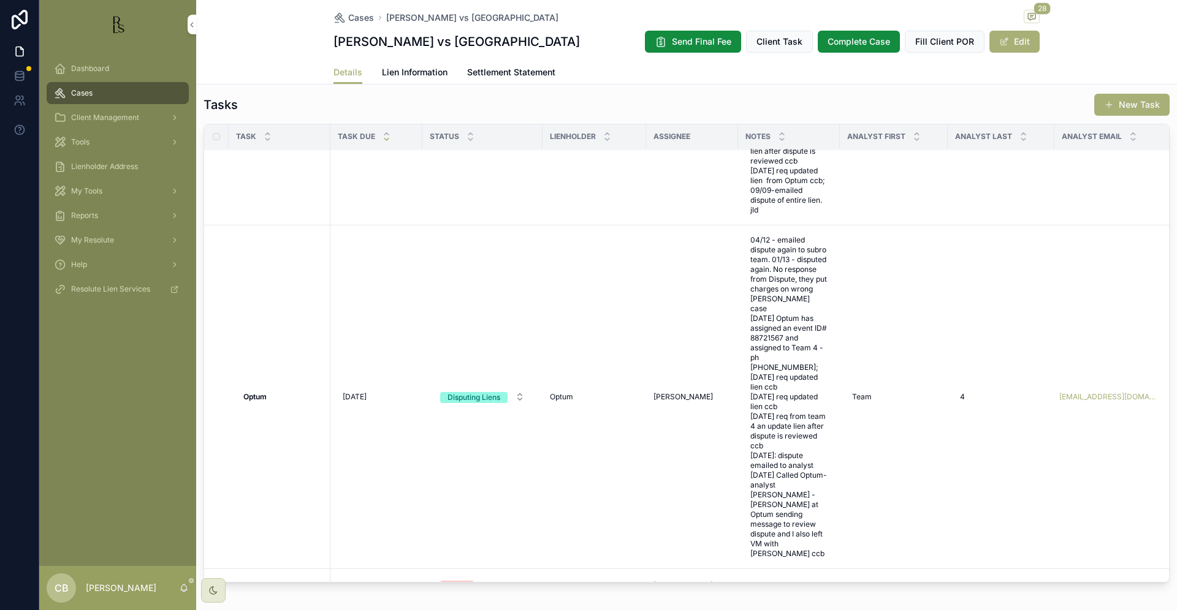
click at [406, 69] on span "Lien Information" at bounding box center [415, 72] width 66 height 12
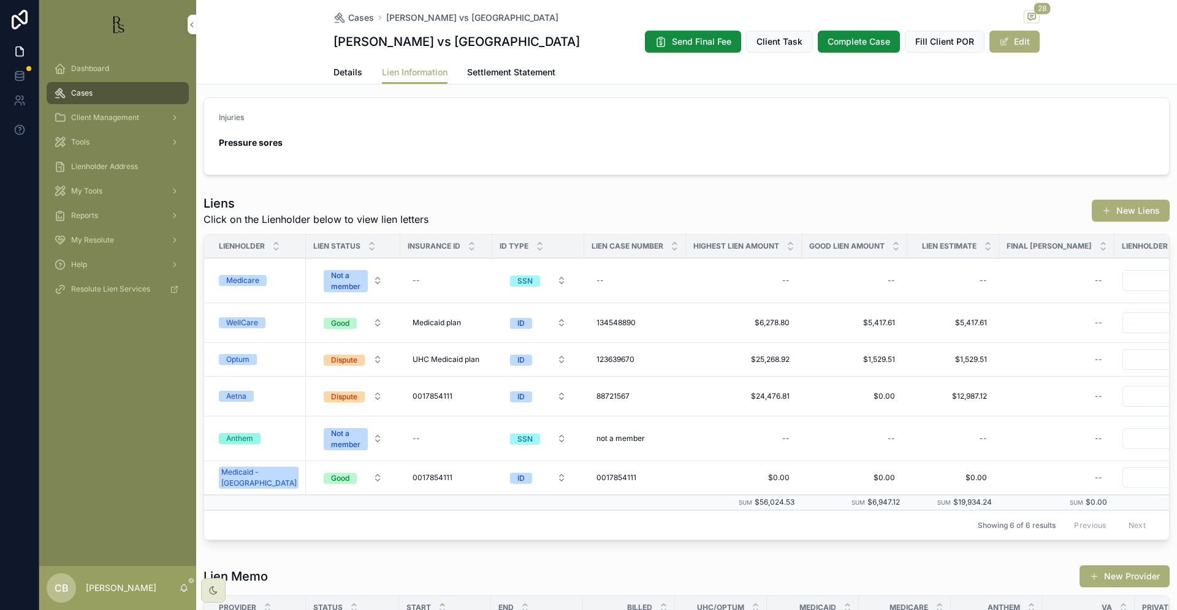
scroll to position [247, 0]
click at [242, 355] on div "Optum" at bounding box center [237, 359] width 23 height 11
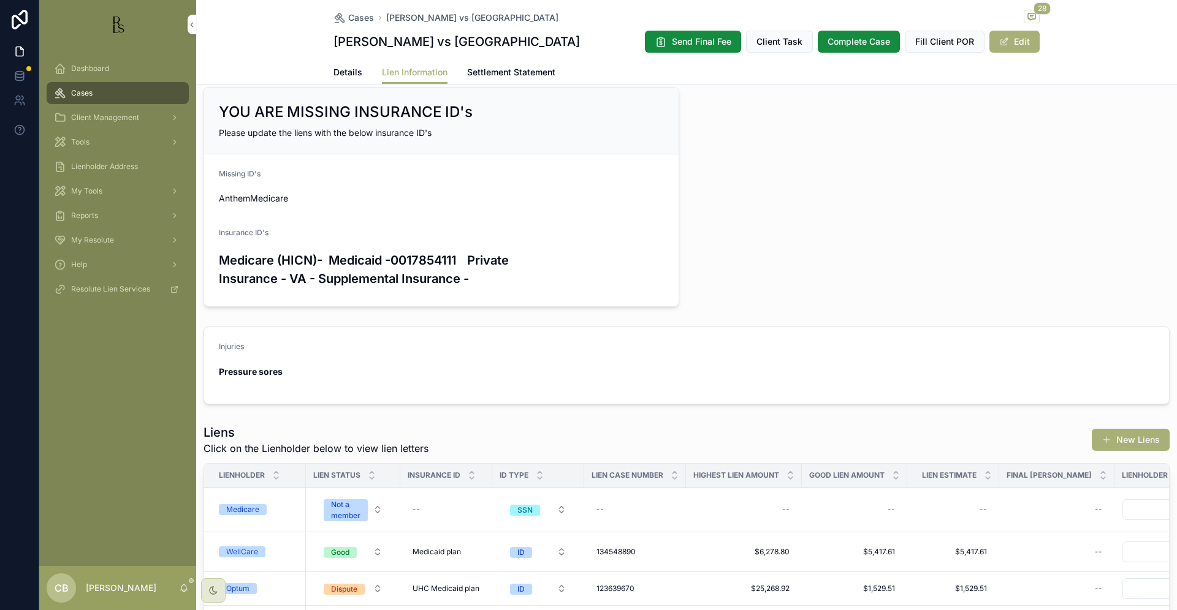
scroll to position [21, 0]
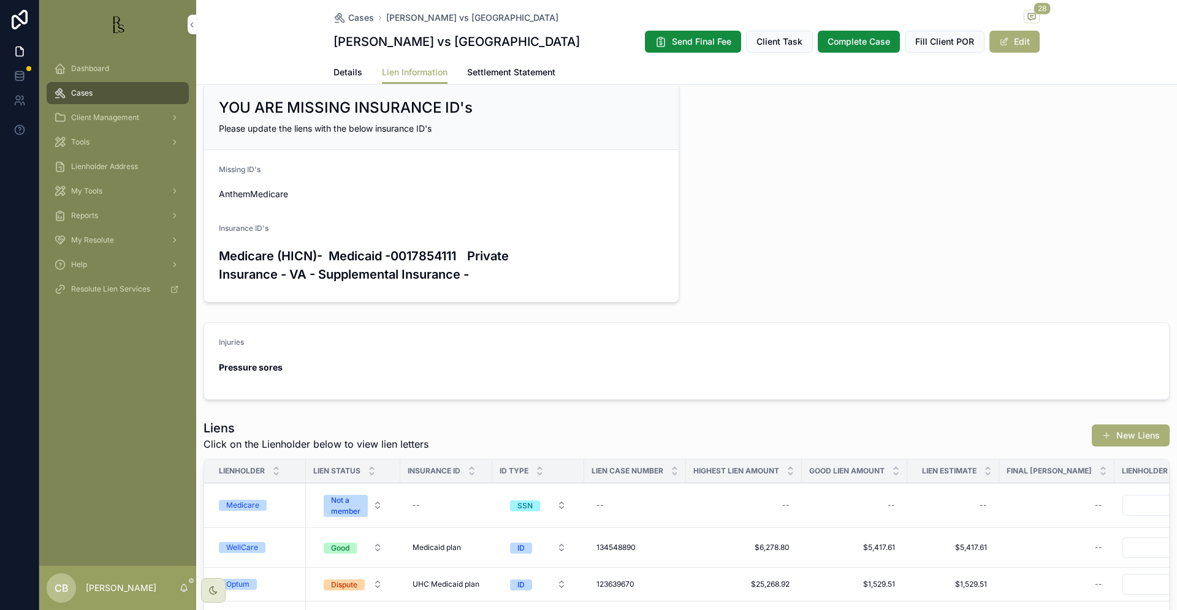
click at [341, 70] on span "Details" at bounding box center [347, 72] width 29 height 12
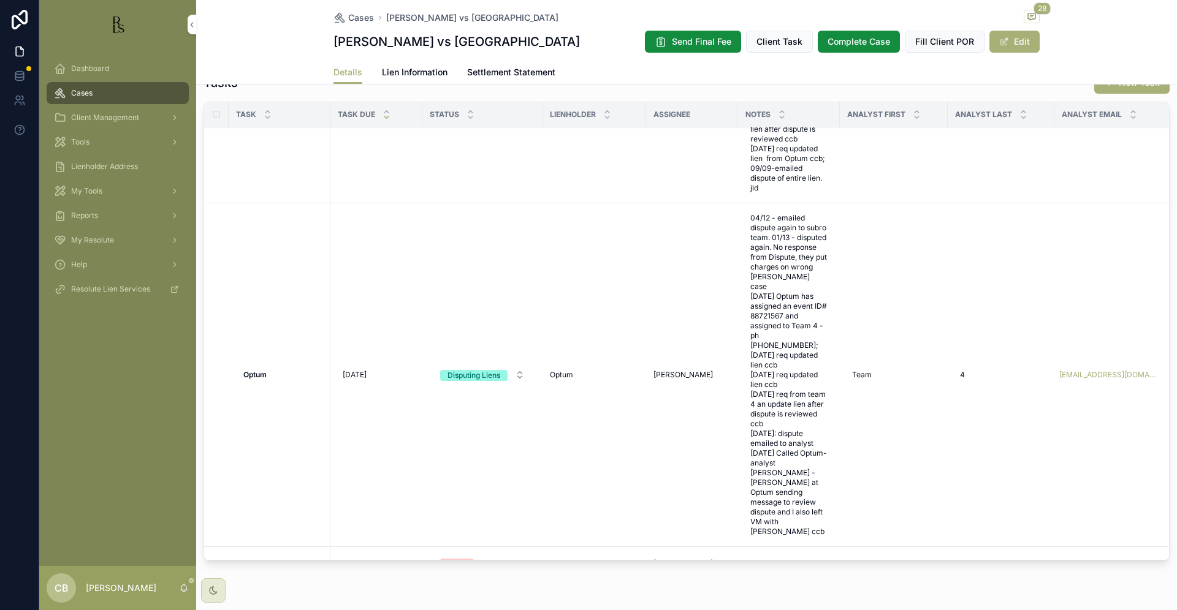
scroll to position [955, 0]
click at [346, 368] on span "[DATE]" at bounding box center [355, 373] width 24 height 10
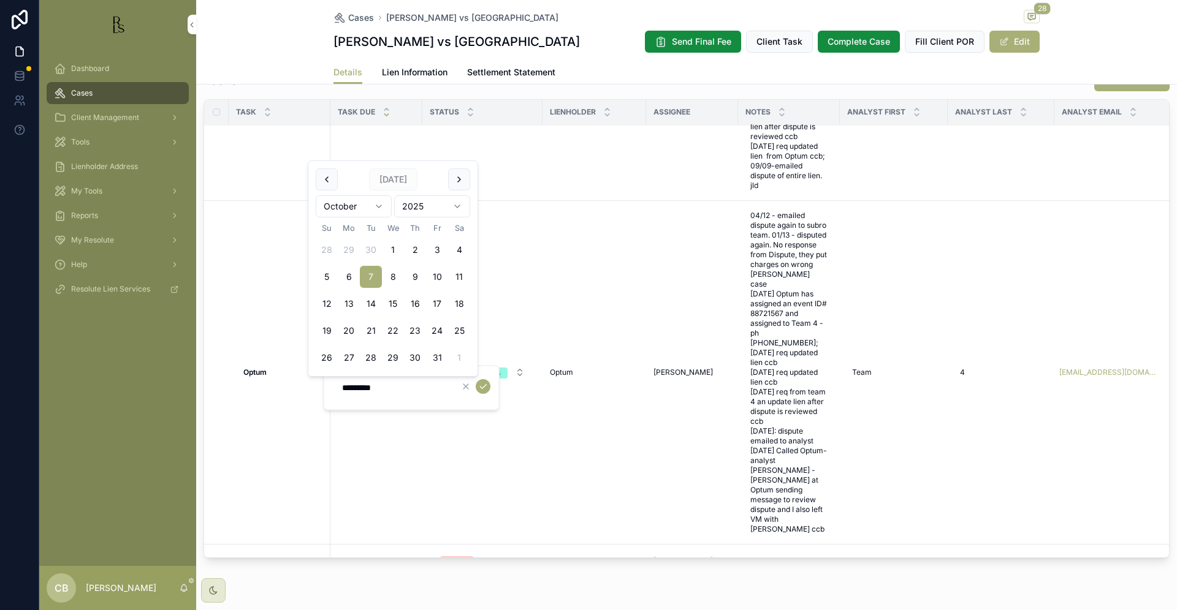
click at [370, 301] on button "14" at bounding box center [371, 304] width 22 height 22
type input "**********"
click at [483, 385] on icon "scrollable content" at bounding box center [483, 387] width 10 height 10
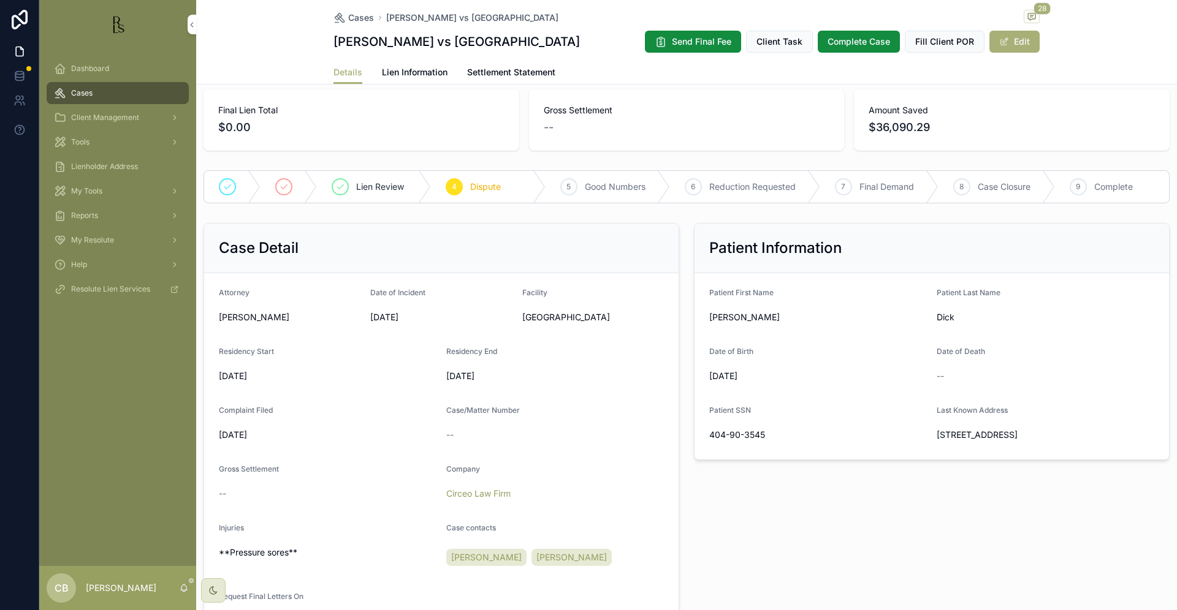
scroll to position [0, 0]
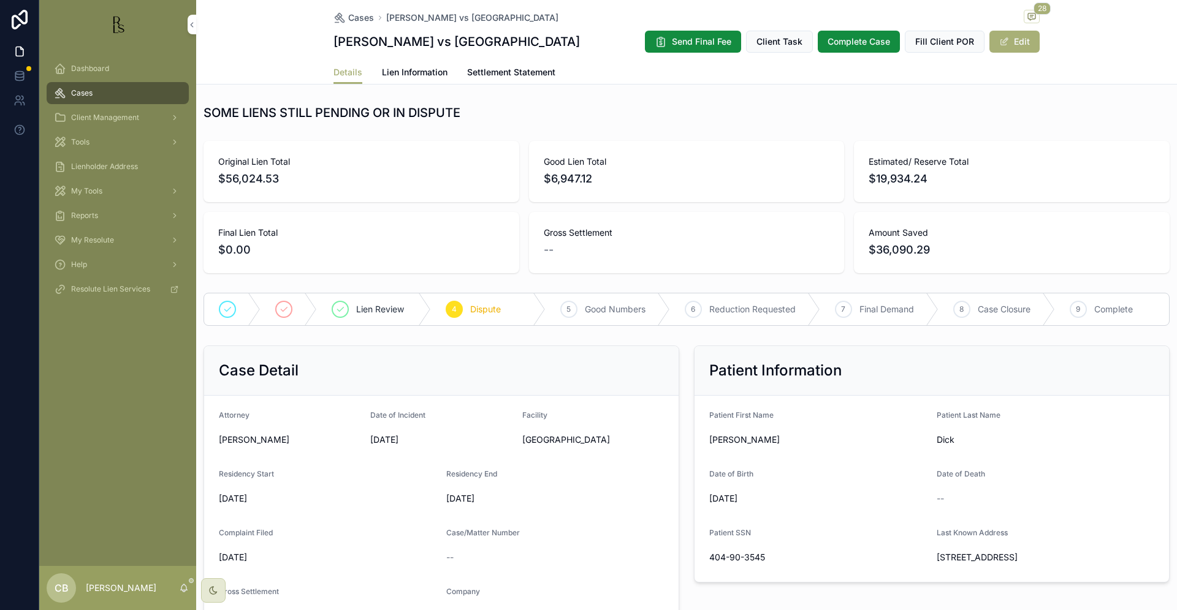
click at [89, 140] on span "Tools" at bounding box center [80, 142] width 18 height 10
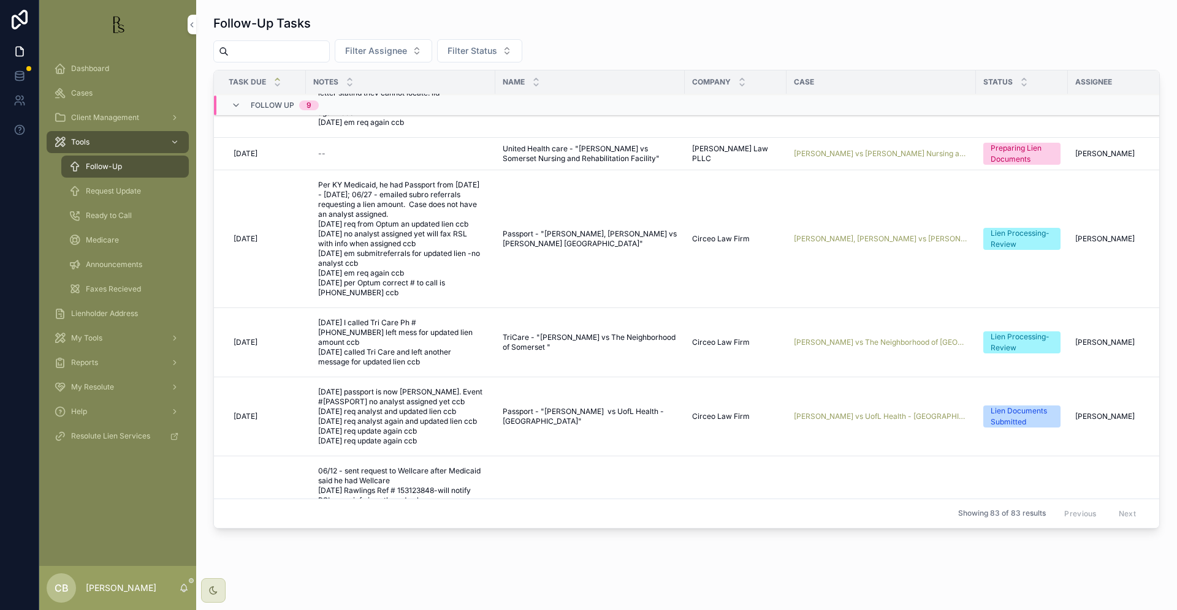
scroll to position [164, 0]
click at [840, 411] on span "[PERSON_NAME] vs UofL Health - [GEOGRAPHIC_DATA]" at bounding box center [881, 416] width 175 height 10
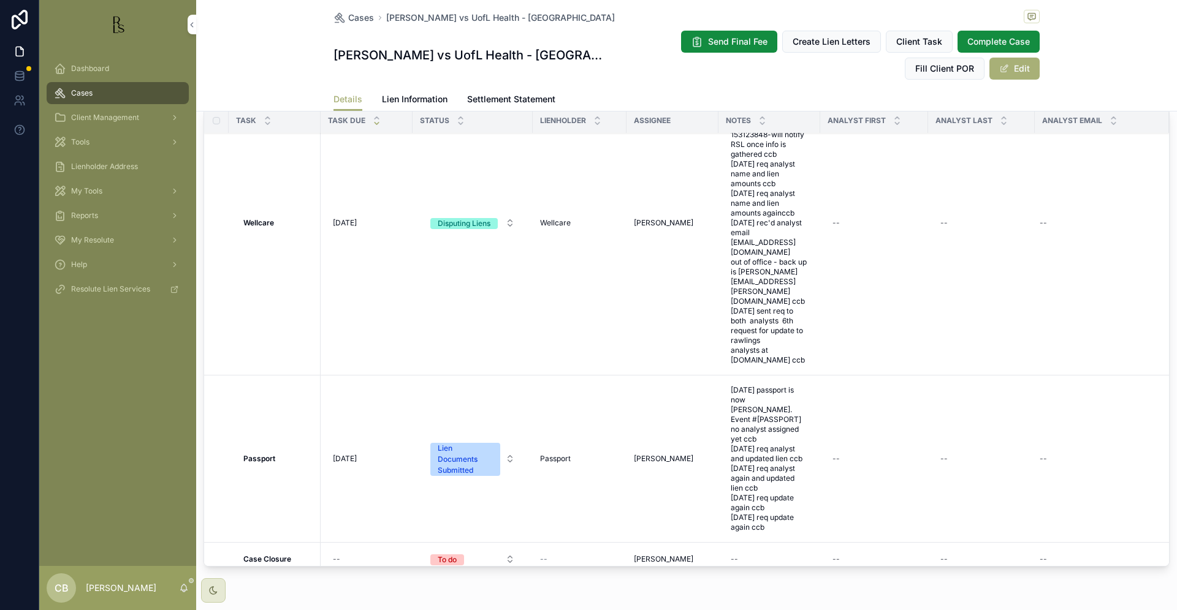
scroll to position [1042, 0]
click at [339, 96] on span "Details" at bounding box center [347, 99] width 29 height 12
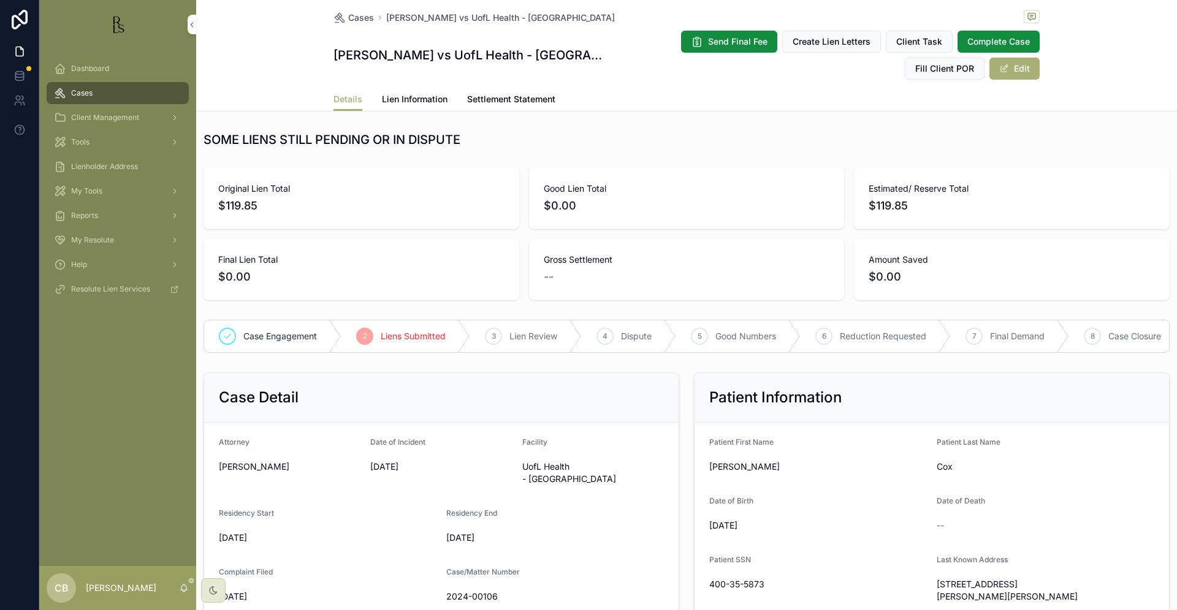
click at [339, 96] on span "Details" at bounding box center [347, 99] width 29 height 12
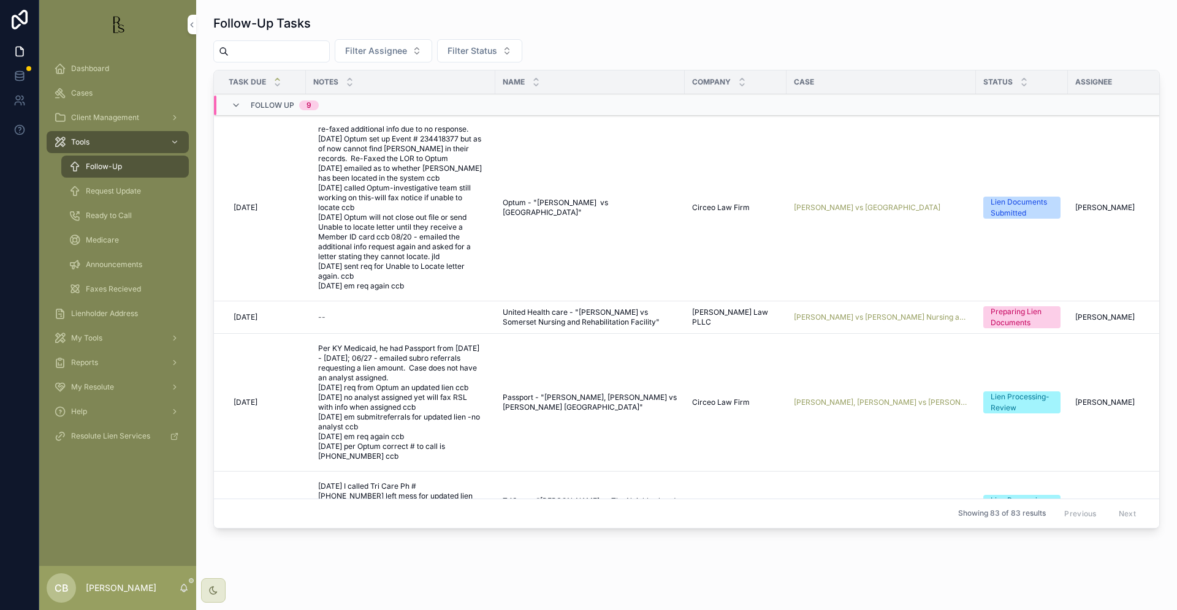
click at [247, 49] on input "scrollable content" at bounding box center [279, 51] width 100 height 17
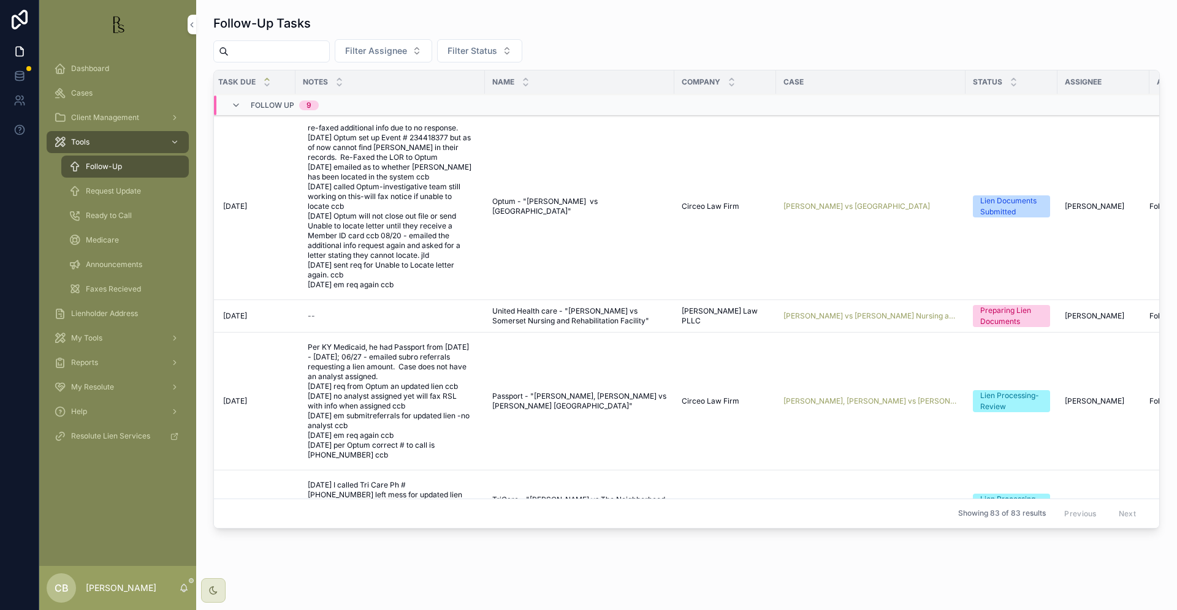
scroll to position [0, 10]
click at [863, 314] on span "[PERSON_NAME] vs [PERSON_NAME] Nursing and Rehabilitation Facility" at bounding box center [870, 318] width 175 height 10
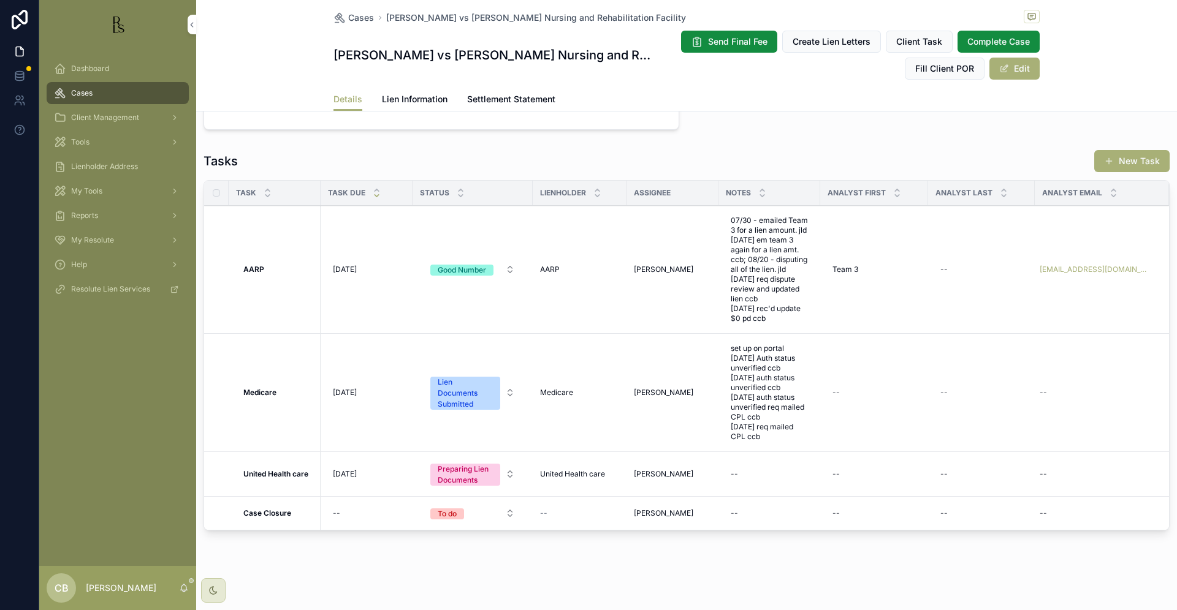
scroll to position [958, 0]
click at [83, 143] on span "Tools" at bounding box center [80, 142] width 18 height 10
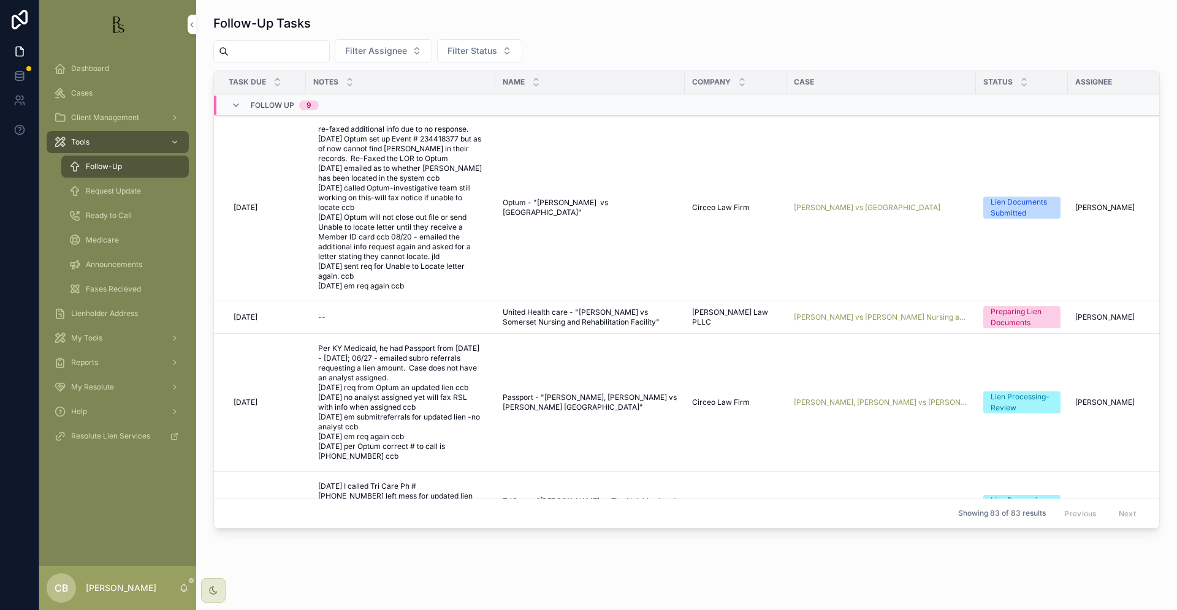
click at [83, 143] on span "Tools" at bounding box center [80, 142] width 18 height 10
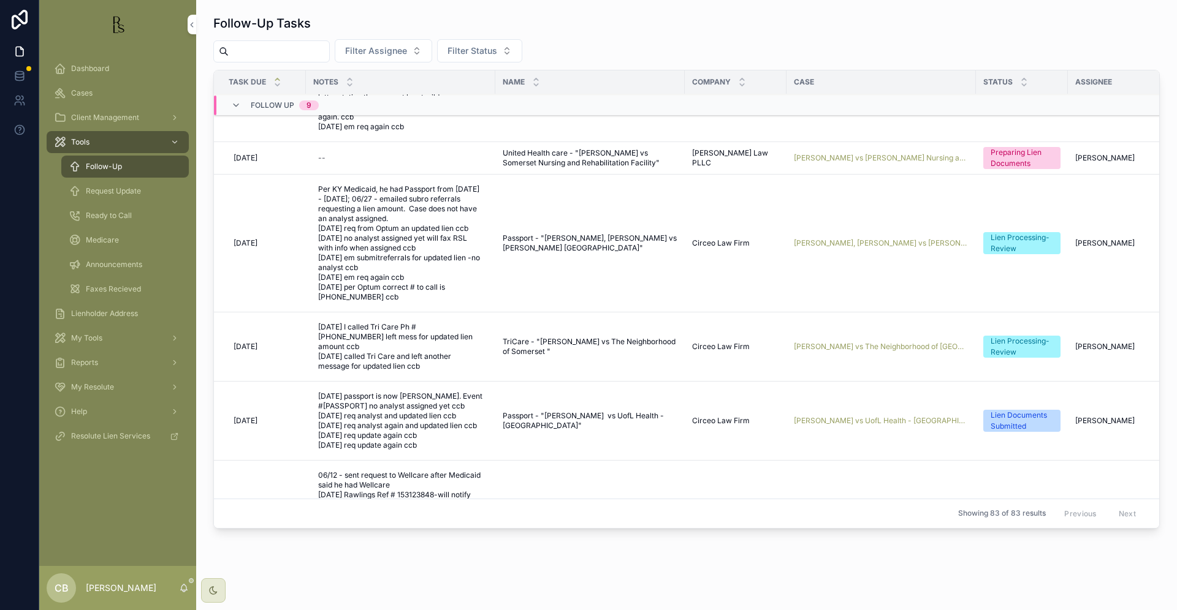
scroll to position [161, 0]
click at [859, 341] on span "[PERSON_NAME] vs The Neighborhood of [GEOGRAPHIC_DATA]" at bounding box center [881, 346] width 175 height 10
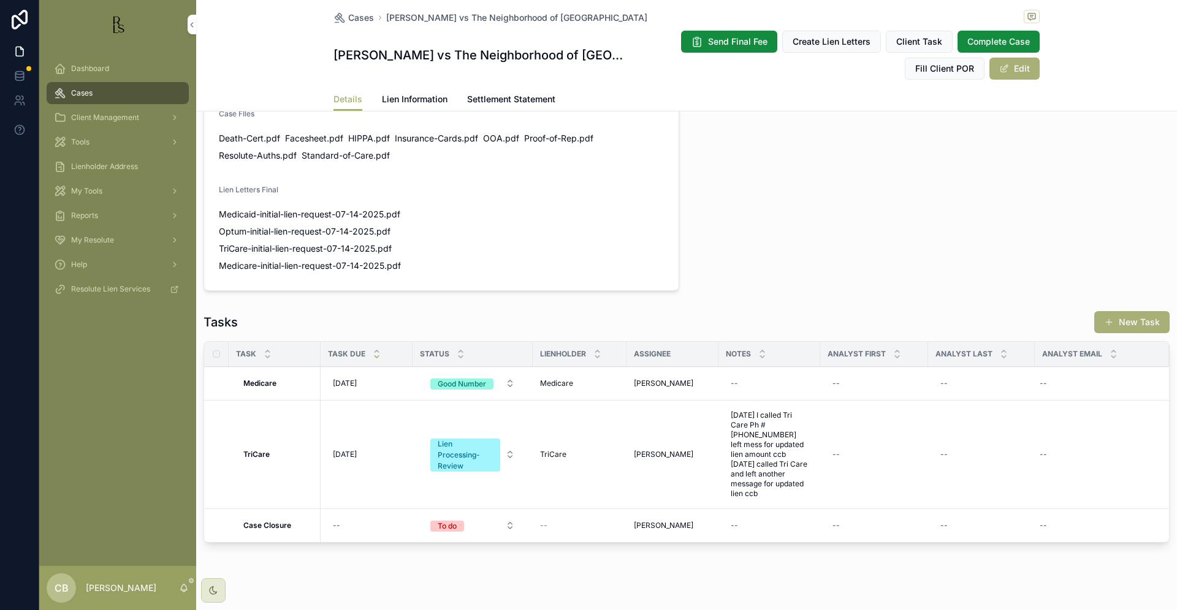
scroll to position [827, 0]
click at [420, 100] on span "Lien Information" at bounding box center [415, 99] width 66 height 12
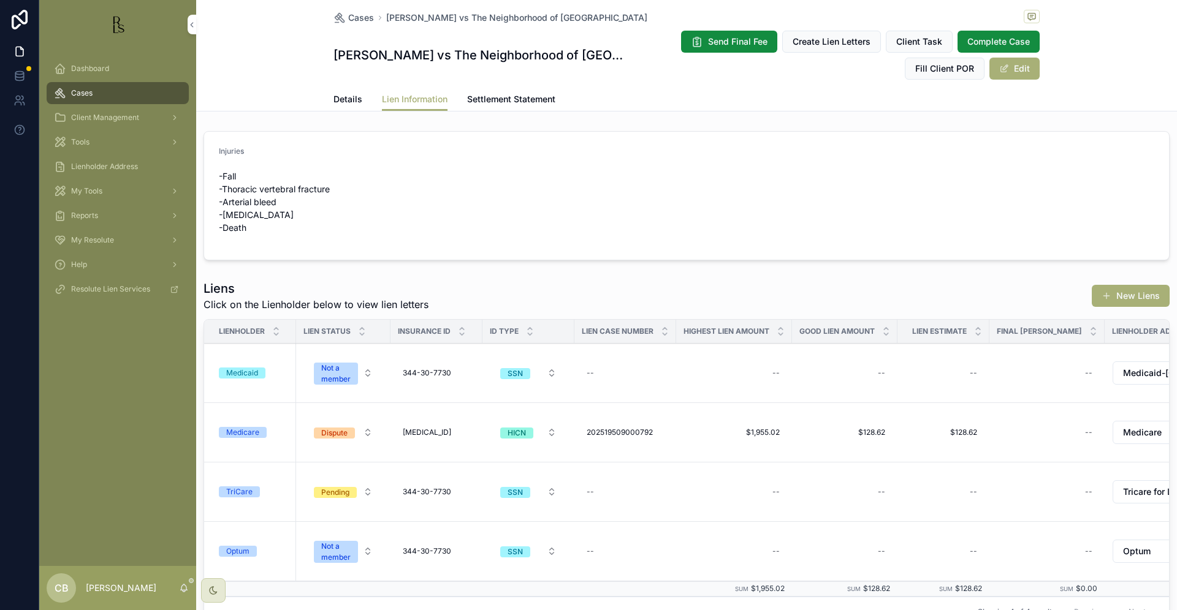
click at [345, 97] on span "Details" at bounding box center [347, 99] width 29 height 12
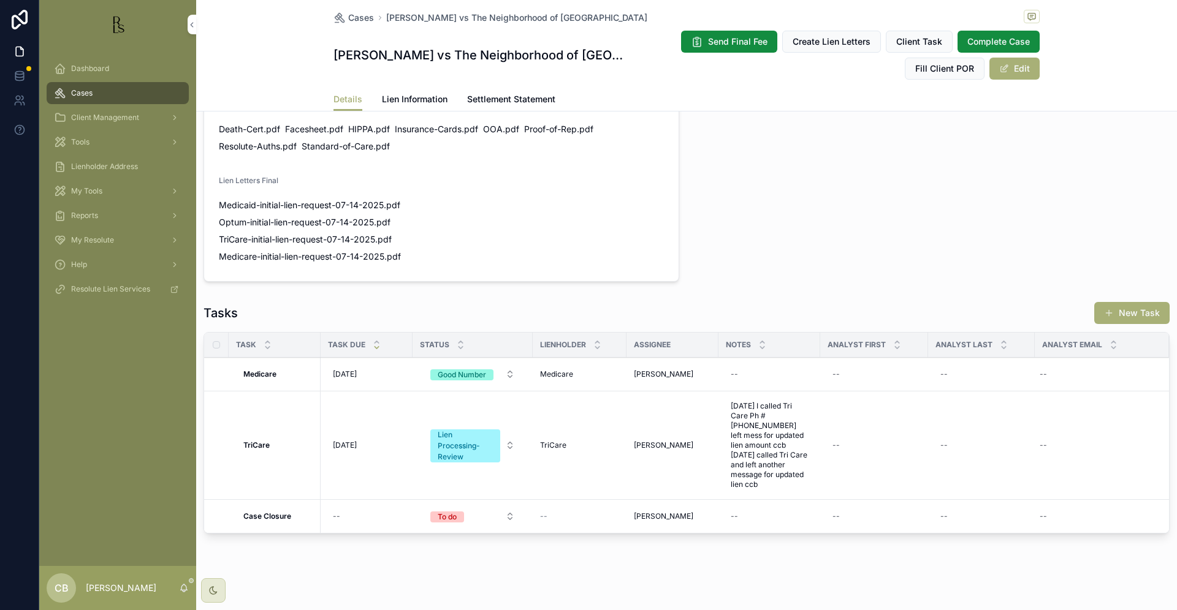
scroll to position [834, 0]
click at [768, 469] on span "[DATE] I called Tri Care Ph # [PHONE_NUMBER] left mess for updated lien amount …" at bounding box center [768, 446] width 77 height 88
click at [790, 499] on textarea "**********" at bounding box center [790, 461] width 116 height 120
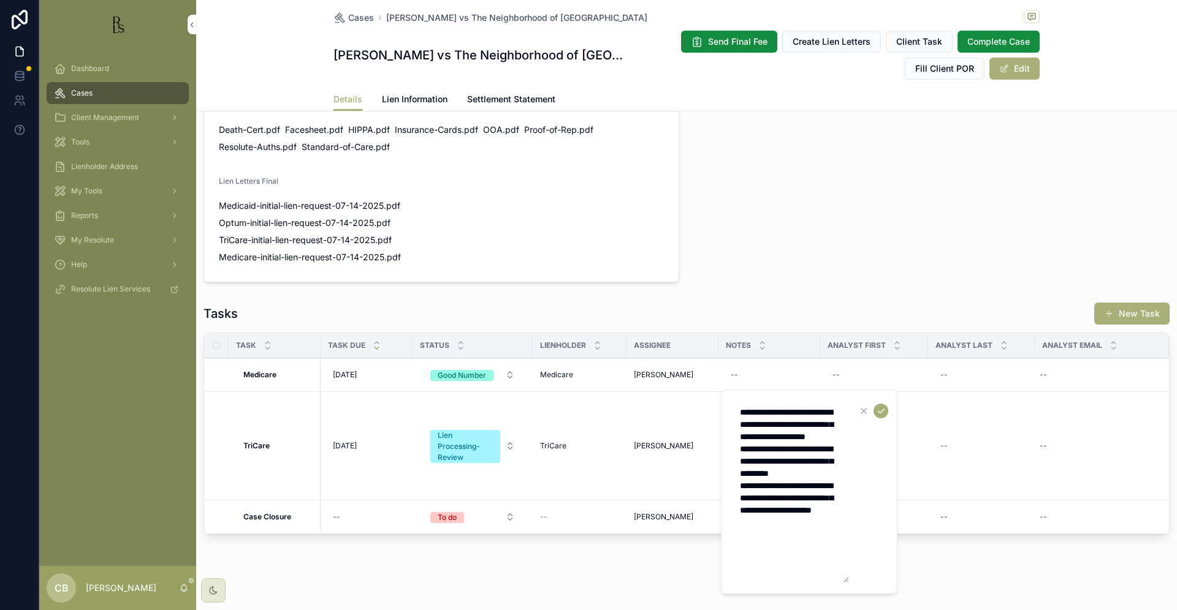
type textarea "**********"
click at [884, 409] on icon "scrollable content" at bounding box center [881, 411] width 10 height 10
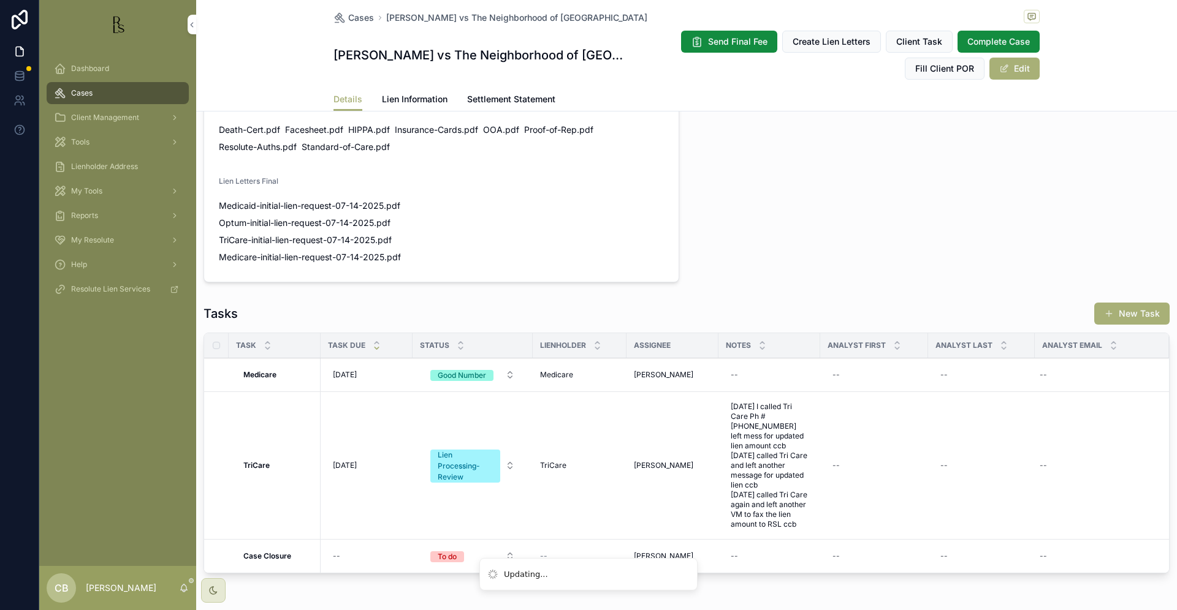
click at [355, 461] on span "[DATE]" at bounding box center [345, 466] width 24 height 10
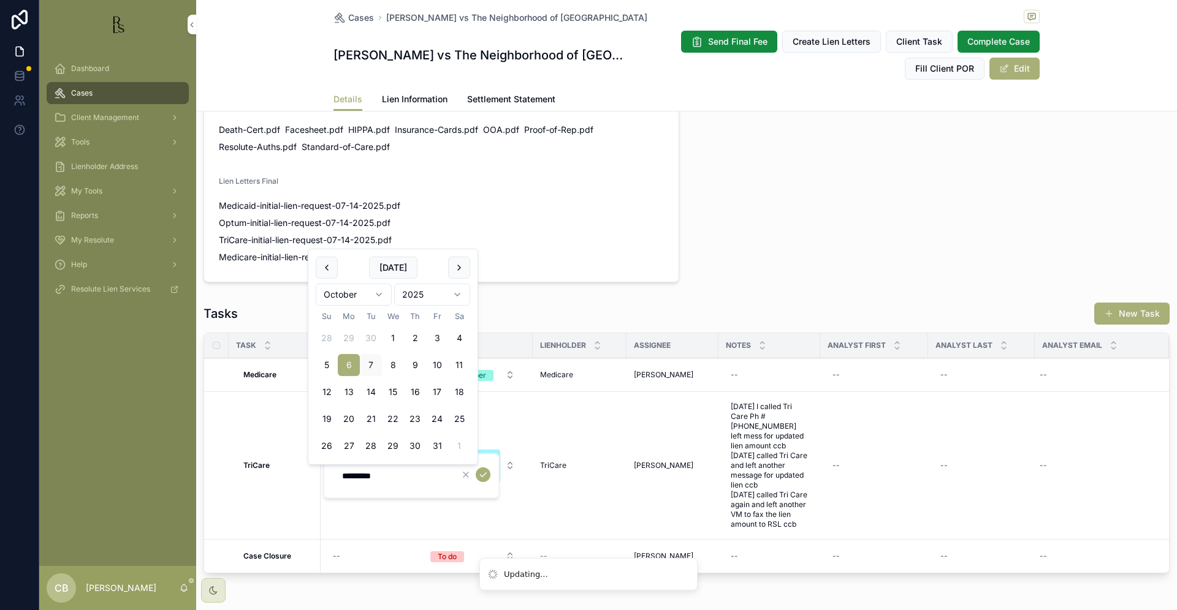
click at [370, 445] on button "28" at bounding box center [371, 446] width 22 height 22
type input "**********"
click at [484, 474] on icon "scrollable content" at bounding box center [483, 475] width 10 height 10
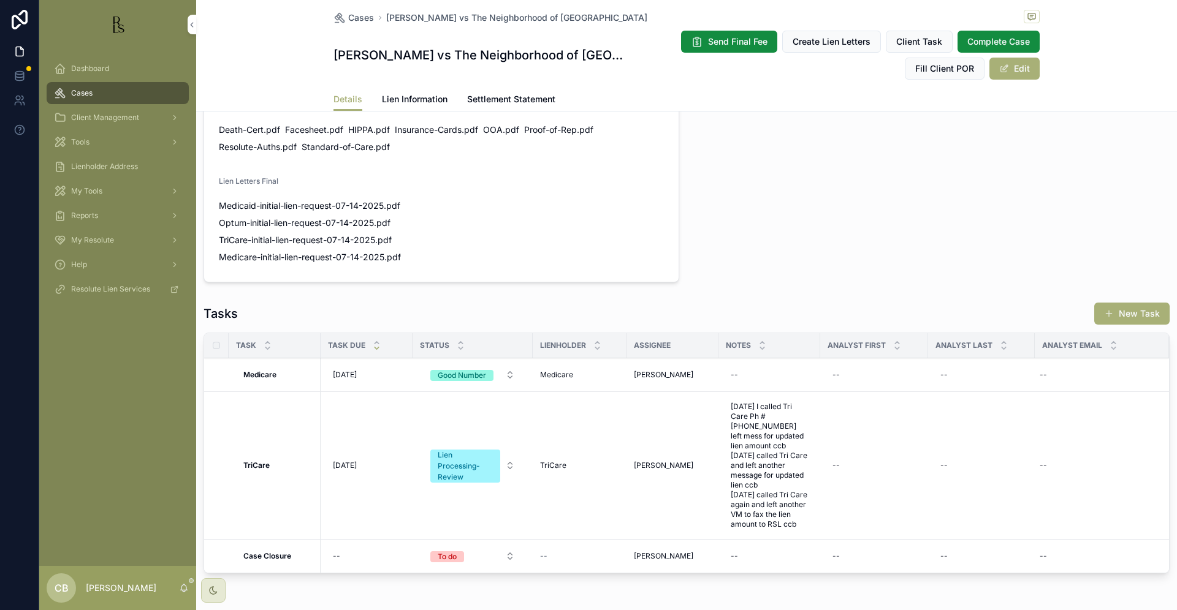
click at [81, 135] on div "Tools" at bounding box center [117, 142] width 127 height 20
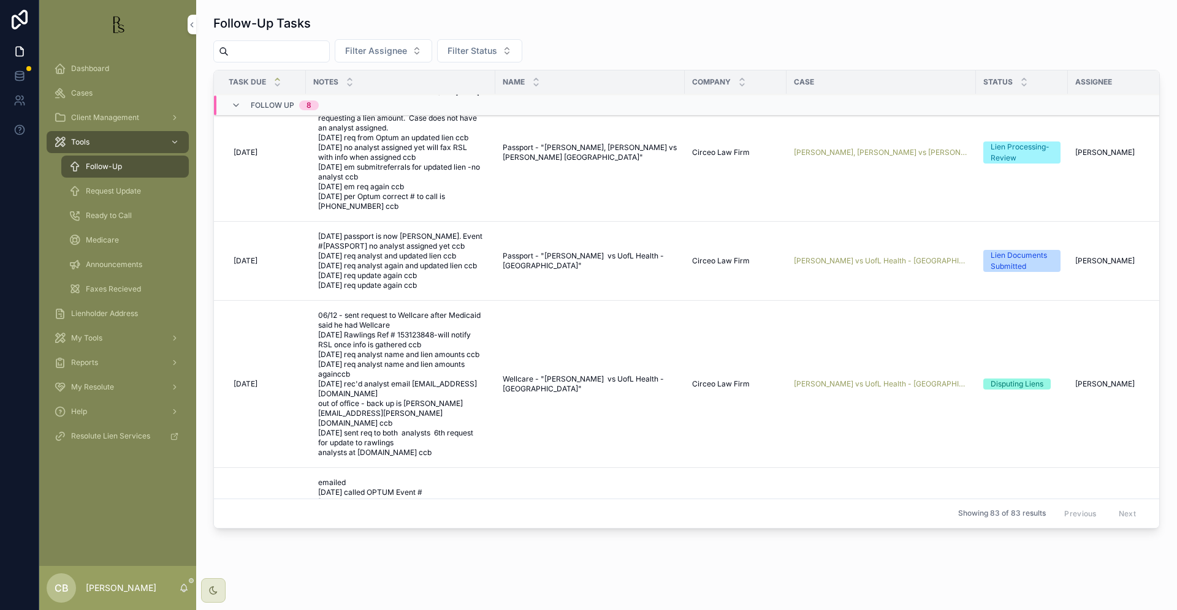
scroll to position [260, 0]
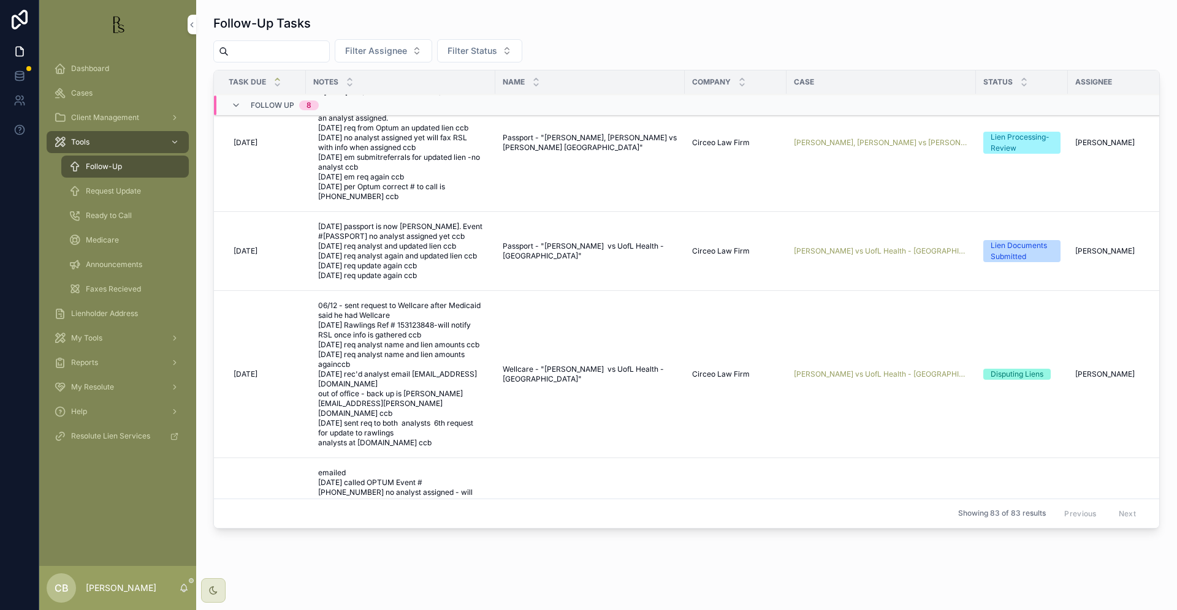
click at [862, 374] on span "[PERSON_NAME] vs UofL Health - [GEOGRAPHIC_DATA]" at bounding box center [881, 375] width 175 height 10
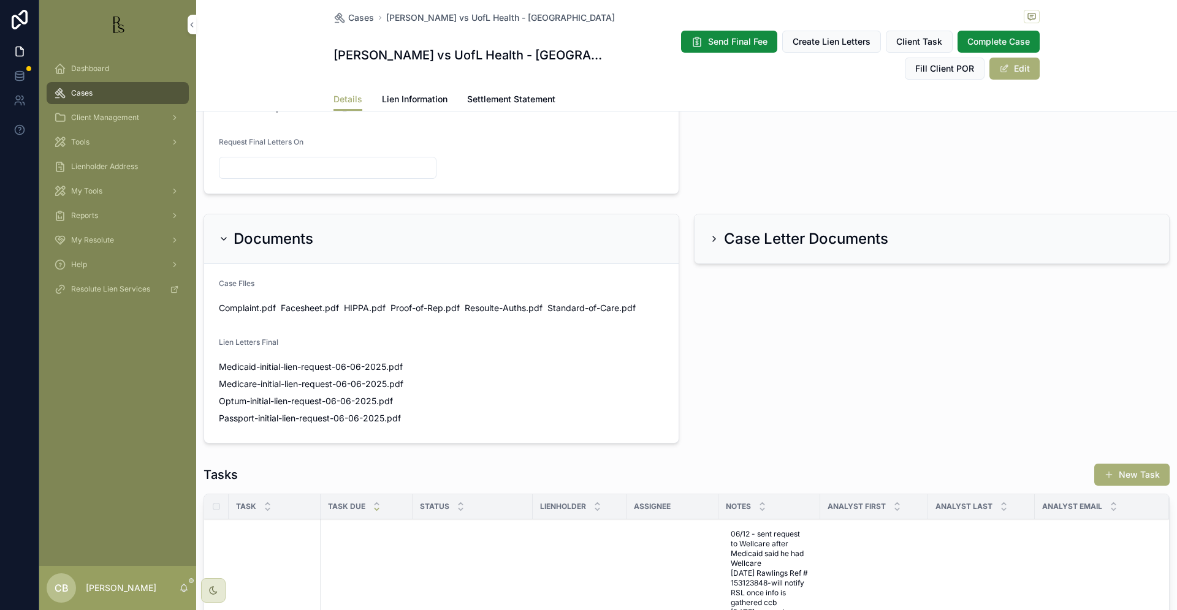
scroll to position [620, 0]
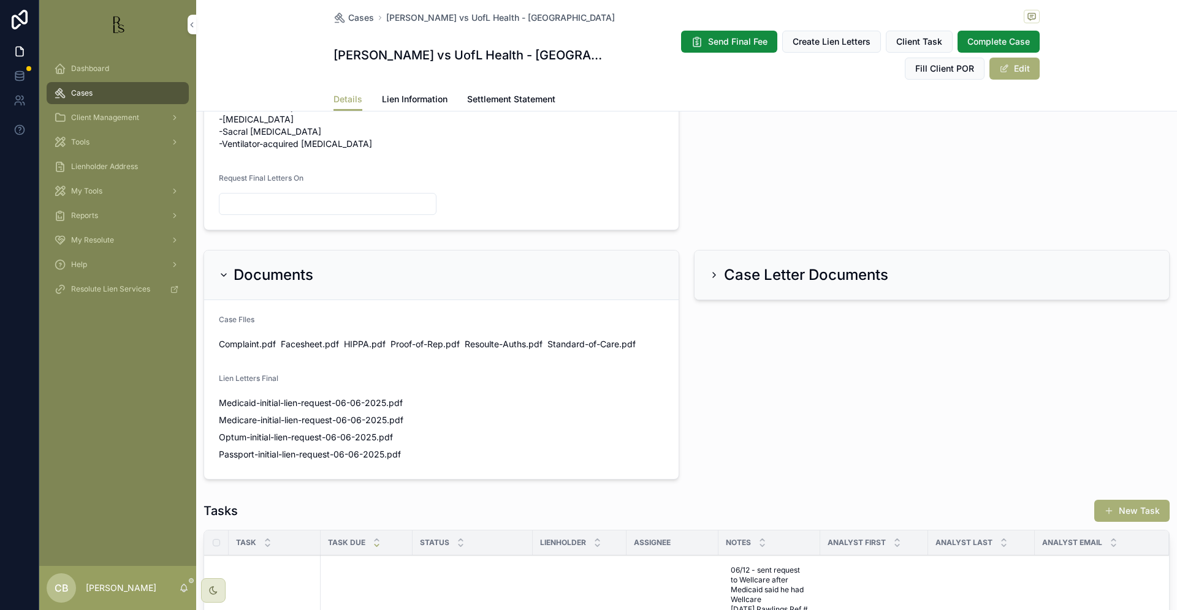
click at [414, 96] on span "Lien Information" at bounding box center [415, 99] width 66 height 12
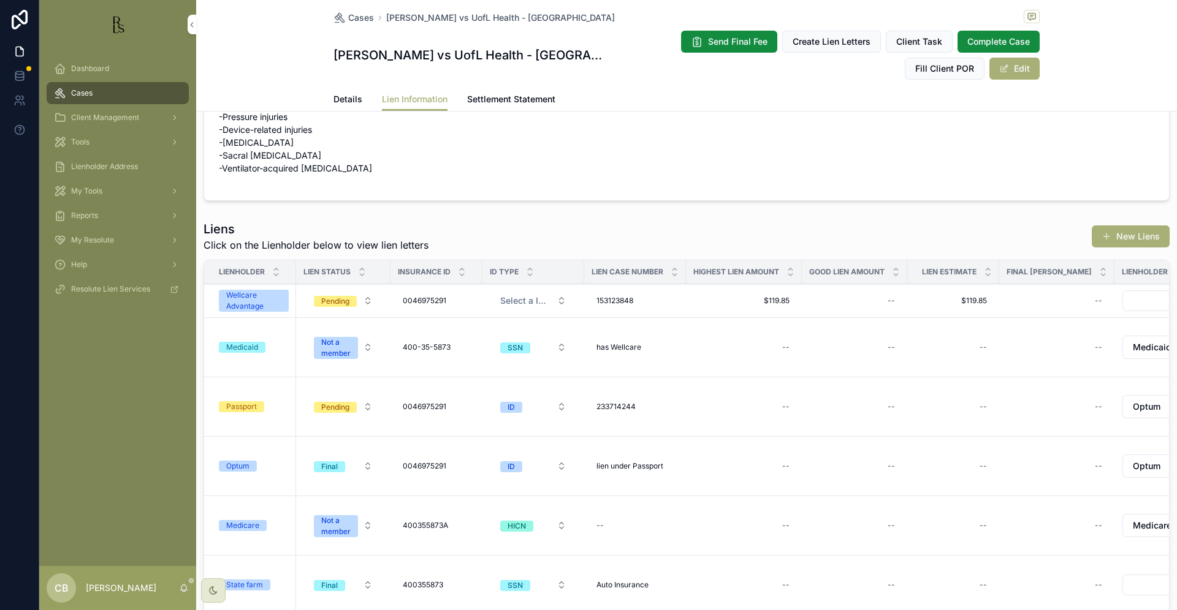
scroll to position [63, 0]
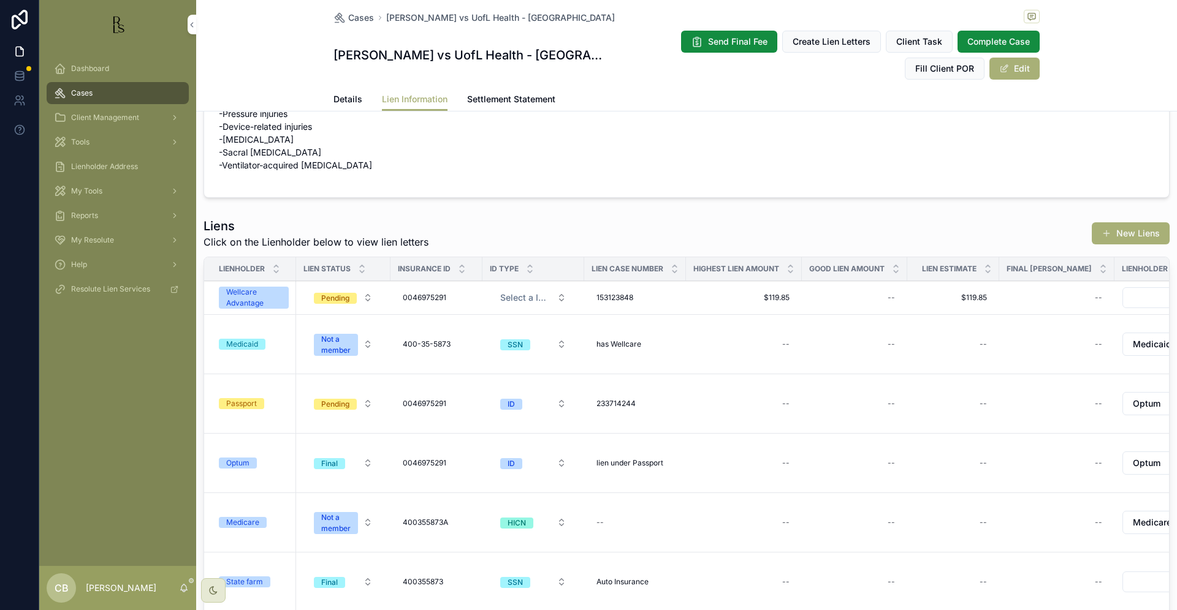
click at [259, 297] on div "Wellcare Advantage" at bounding box center [253, 298] width 55 height 22
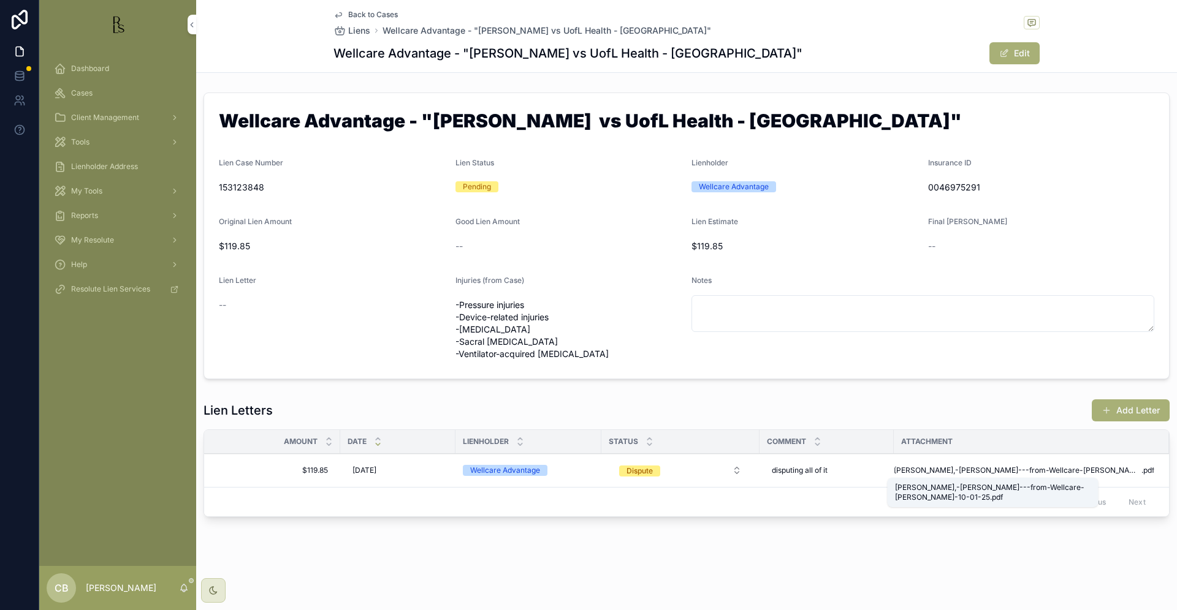
click at [989, 470] on span "[PERSON_NAME],-[PERSON_NAME]---from-Wellcare-[PERSON_NAME]-10-01-25" at bounding box center [1017, 471] width 248 height 10
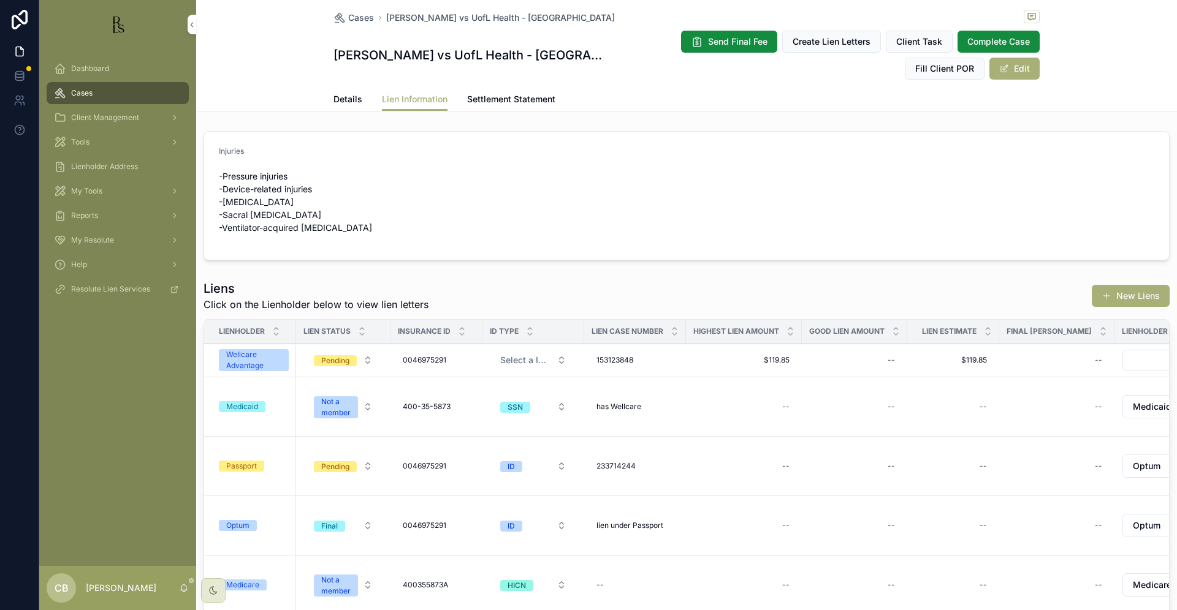
click at [343, 96] on span "Details" at bounding box center [347, 99] width 29 height 12
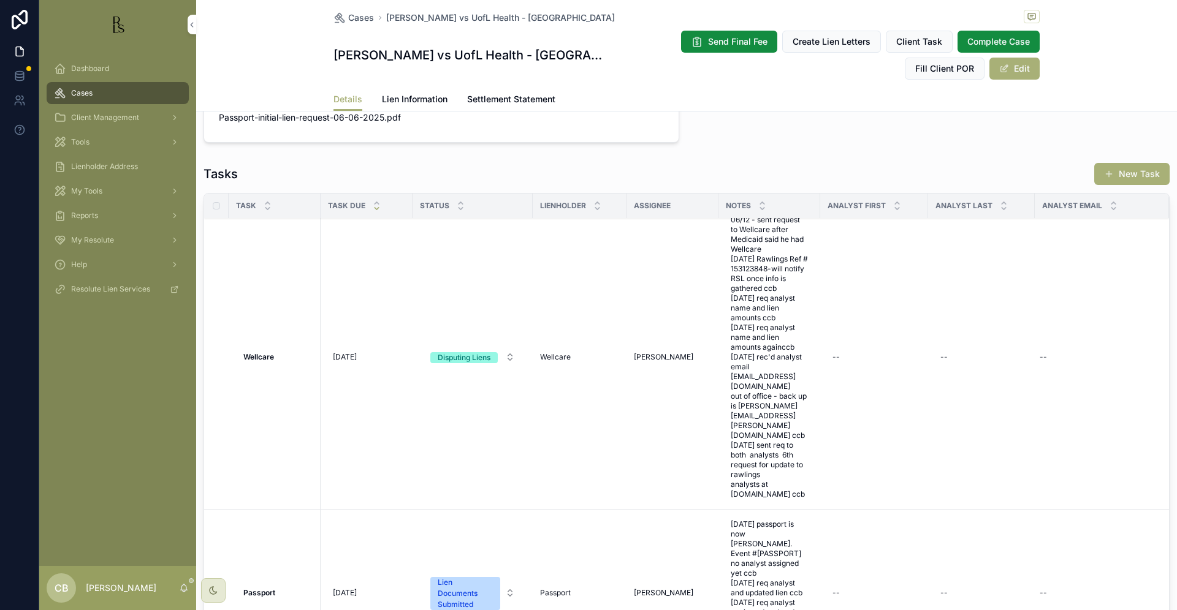
scroll to position [18, 0]
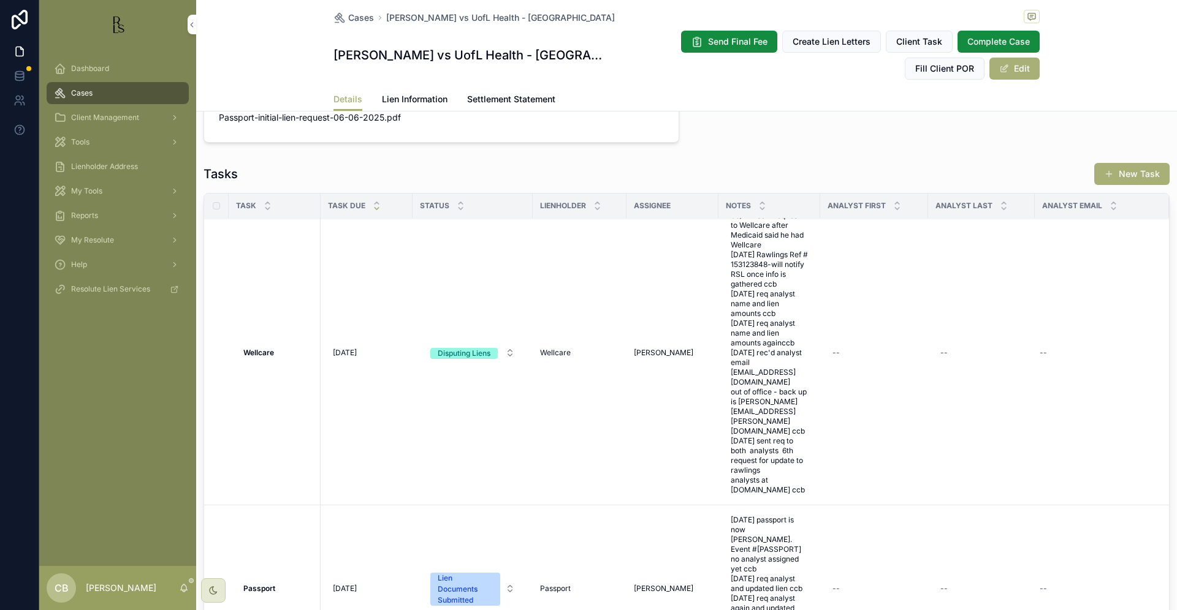
click at [773, 464] on span "06/12 - sent request to Wellcare after Medicaid said he had Wellcare [DATE] Raw…" at bounding box center [768, 353] width 77 height 284
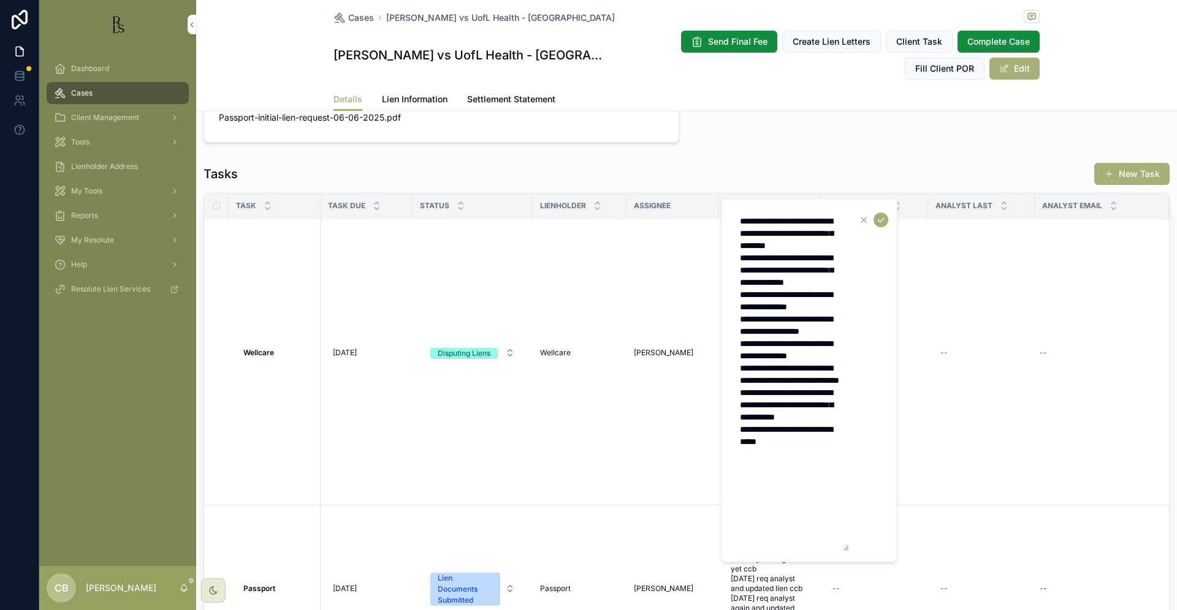
click at [764, 517] on textarea "**********" at bounding box center [790, 380] width 116 height 341
type textarea "**********"
click at [411, 98] on span "Lien Information" at bounding box center [415, 99] width 66 height 12
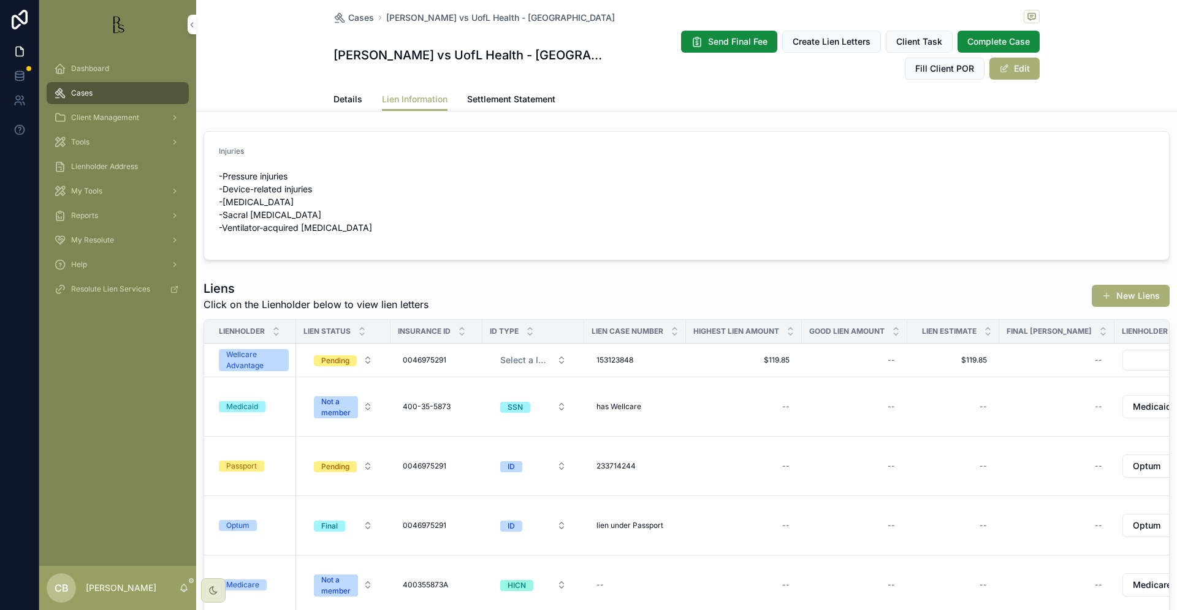
click at [411, 98] on span "Lien Information" at bounding box center [415, 99] width 66 height 12
click at [264, 364] on div "Wellcare Advantage" at bounding box center [253, 360] width 55 height 22
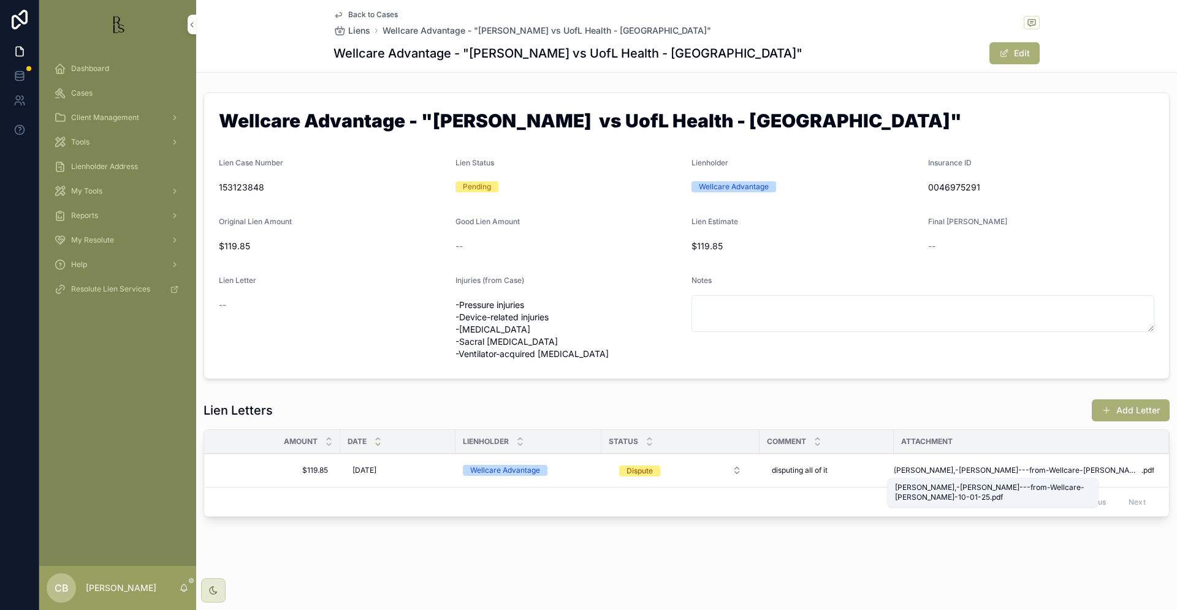
click at [1002, 469] on span "[PERSON_NAME],-[PERSON_NAME]---from-Wellcare-[PERSON_NAME]-10-01-25" at bounding box center [1017, 471] width 248 height 10
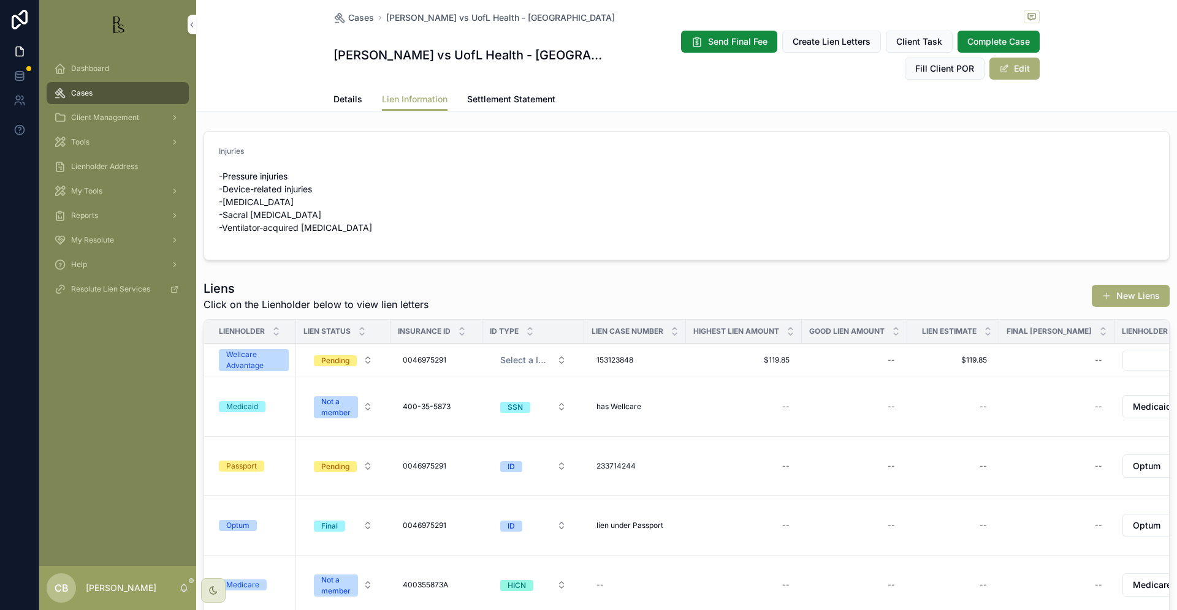
click at [341, 98] on span "Details" at bounding box center [347, 99] width 29 height 12
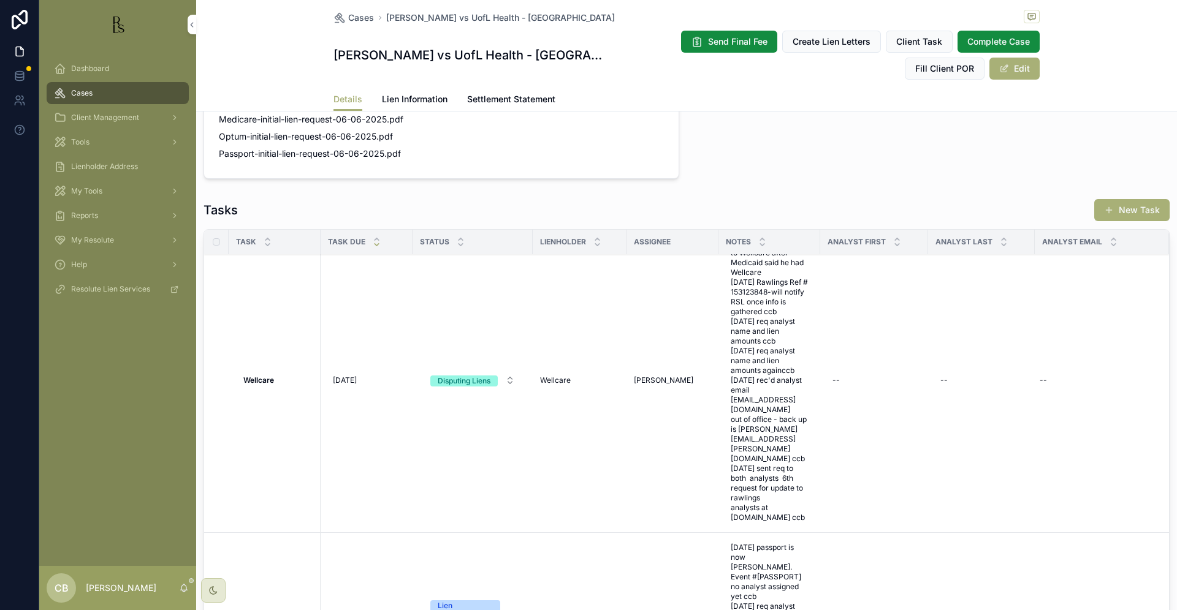
scroll to position [26, 0]
click at [411, 97] on span "Lien Information" at bounding box center [415, 99] width 66 height 12
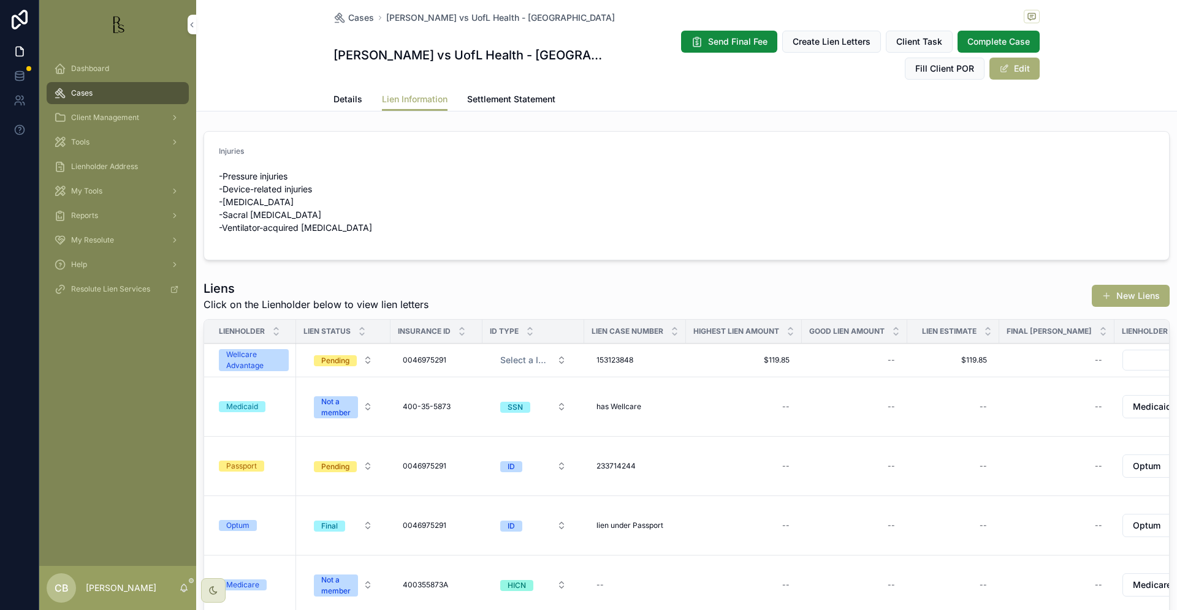
click at [411, 97] on span "Lien Information" at bounding box center [415, 99] width 66 height 12
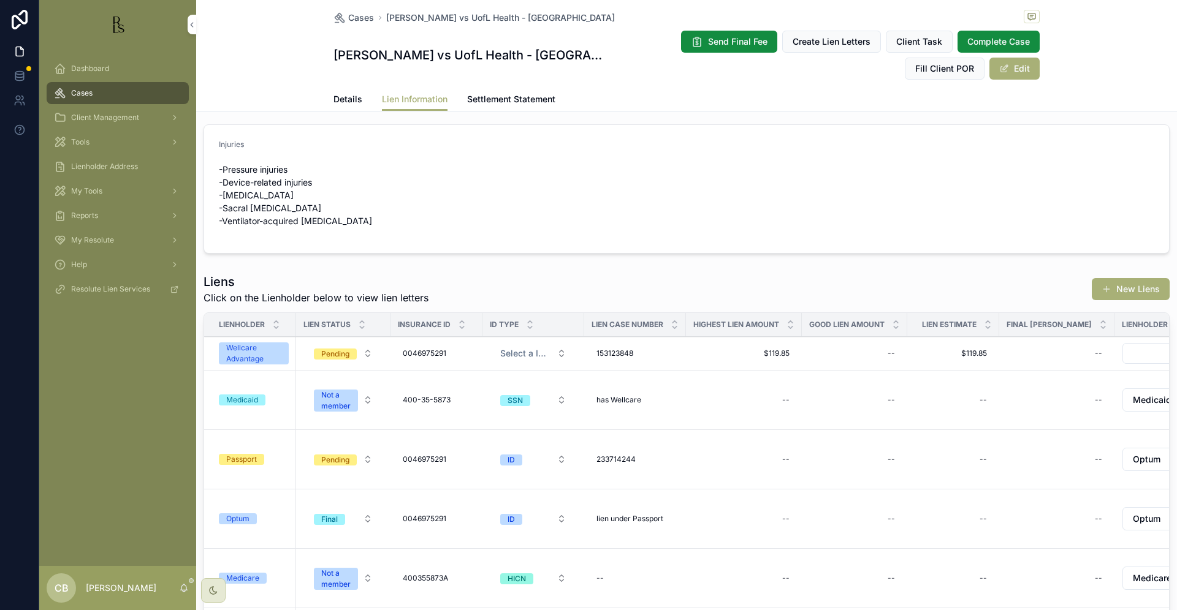
scroll to position [8, 0]
click at [259, 354] on div "Wellcare Advantage" at bounding box center [253, 352] width 55 height 22
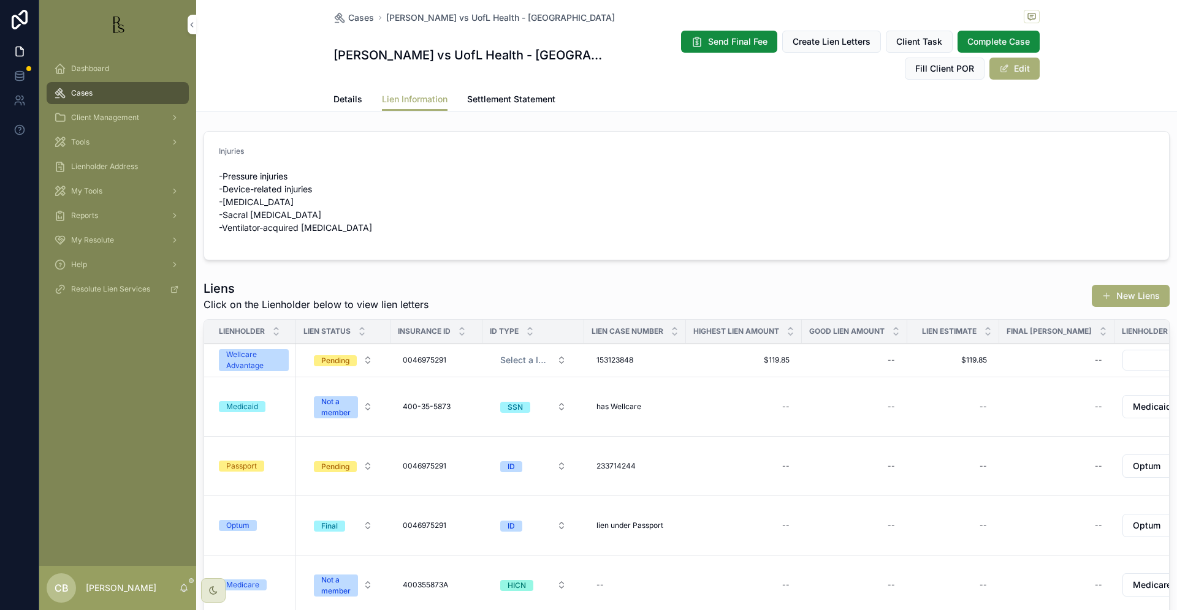
click at [340, 94] on span "Details" at bounding box center [347, 99] width 29 height 12
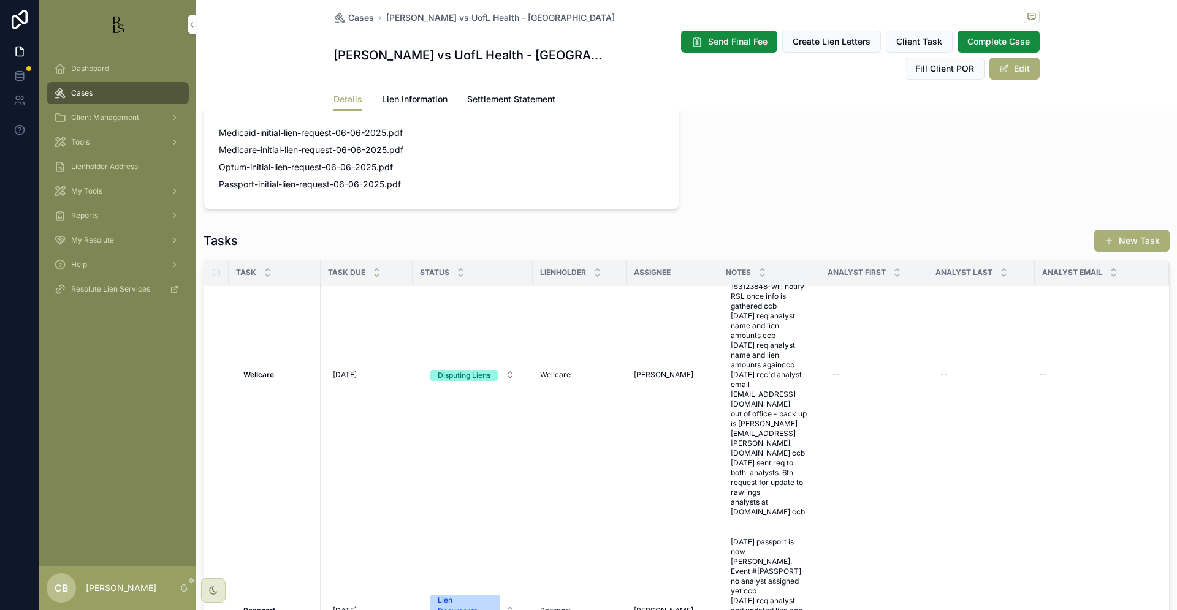
scroll to position [893, 0]
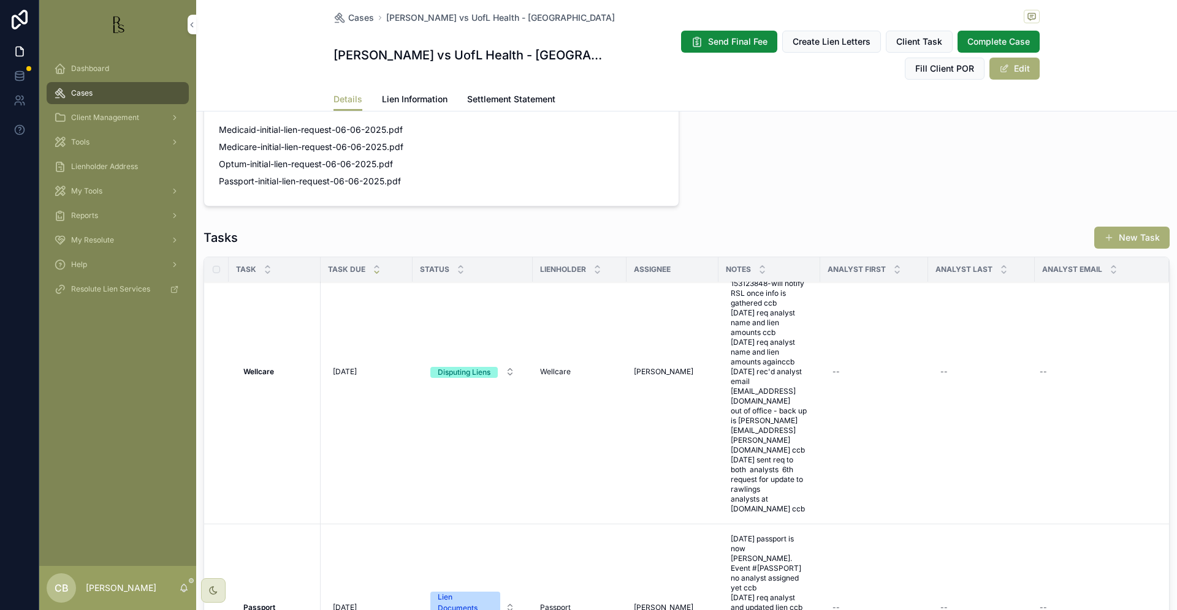
click at [765, 487] on span "06/12 - sent request to Wellcare after Medicaid said he had Wellcare [DATE] Raw…" at bounding box center [768, 372] width 77 height 284
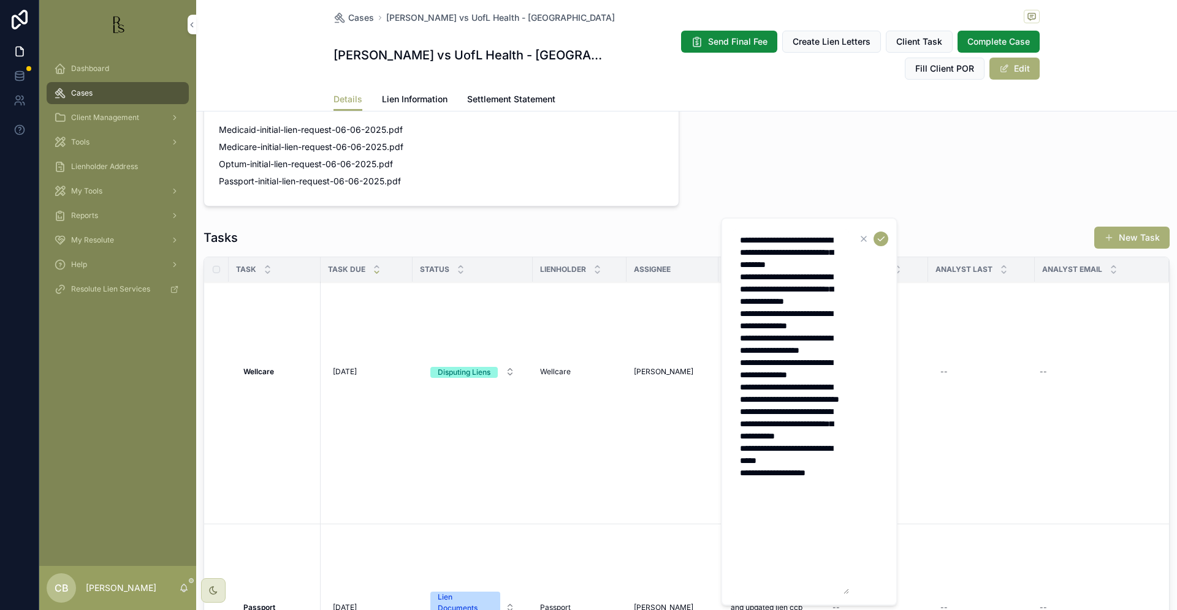
scroll to position [0, 1]
drag, startPoint x: 831, startPoint y: 546, endPoint x: 842, endPoint y: 546, distance: 11.0
click at [831, 545] on textarea "**********" at bounding box center [790, 411] width 116 height 365
type textarea "**********"
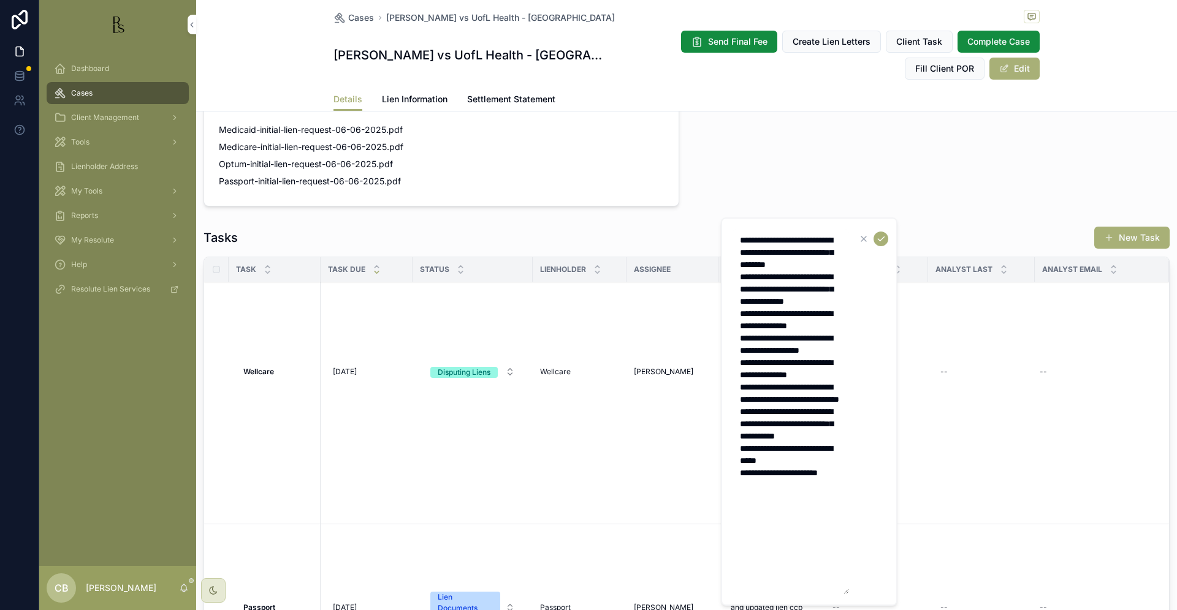
click at [348, 367] on span "[DATE]" at bounding box center [345, 372] width 24 height 10
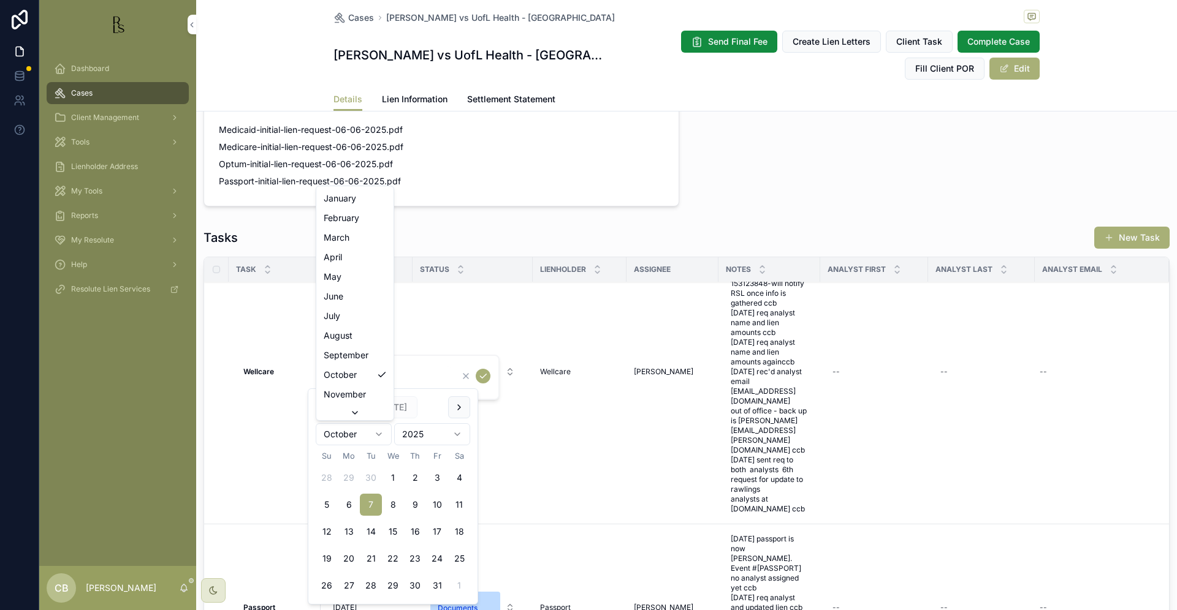
click at [379, 431] on html "Dashboard Cases Client Management Tools Lienholder Address My Tools Reports My …" at bounding box center [588, 305] width 1177 height 610
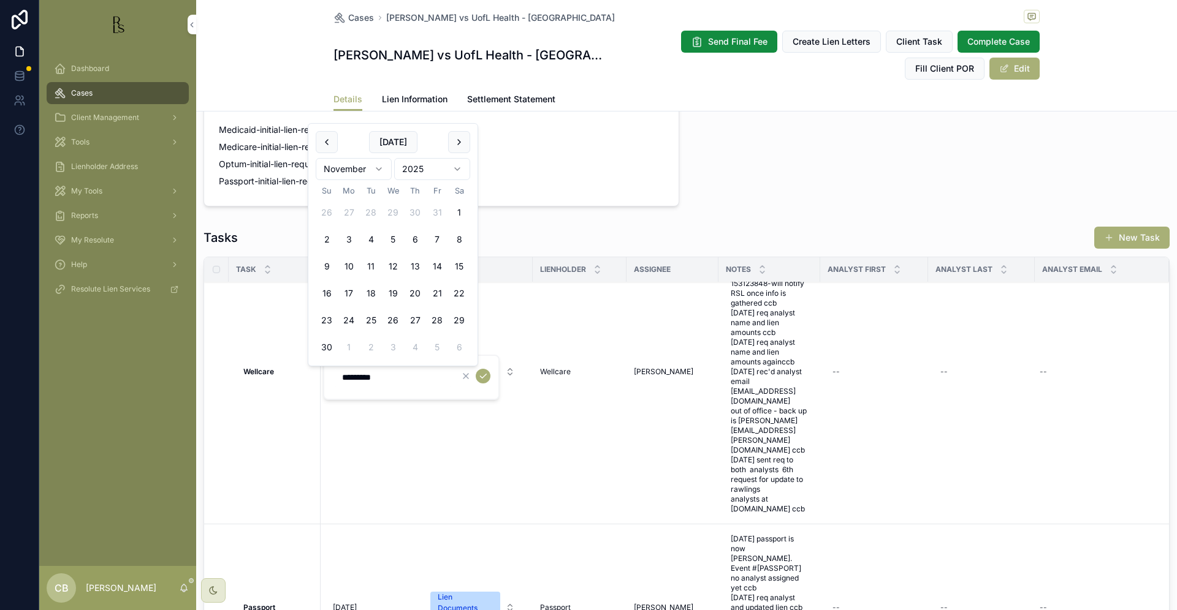
click at [347, 239] on button "3" at bounding box center [349, 240] width 22 height 22
type input "*********"
click at [482, 374] on icon "scrollable content" at bounding box center [483, 376] width 10 height 10
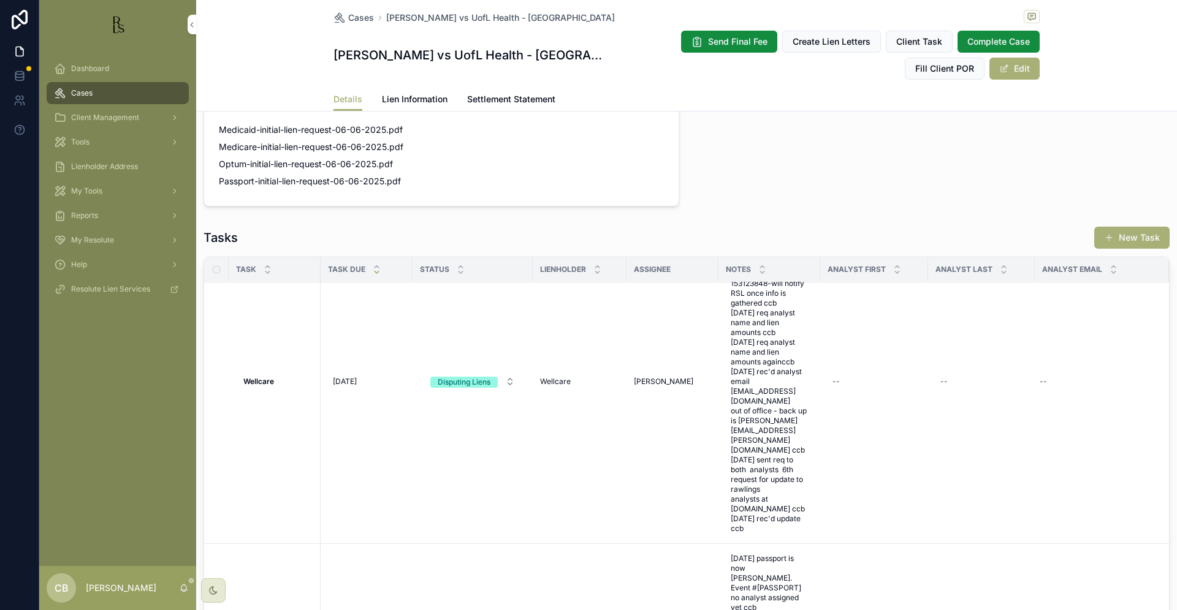
scroll to position [82, 0]
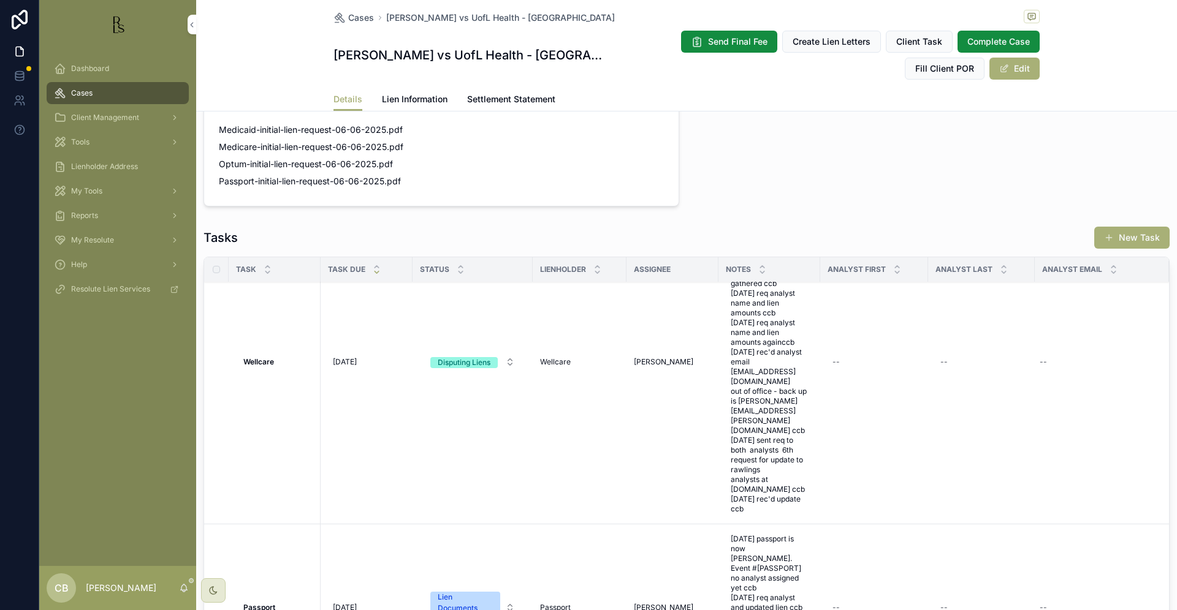
click at [758, 499] on span "06/12 - sent request to Wellcare after Medicaid said he had Wellcare [DATE] Raw…" at bounding box center [768, 362] width 77 height 304
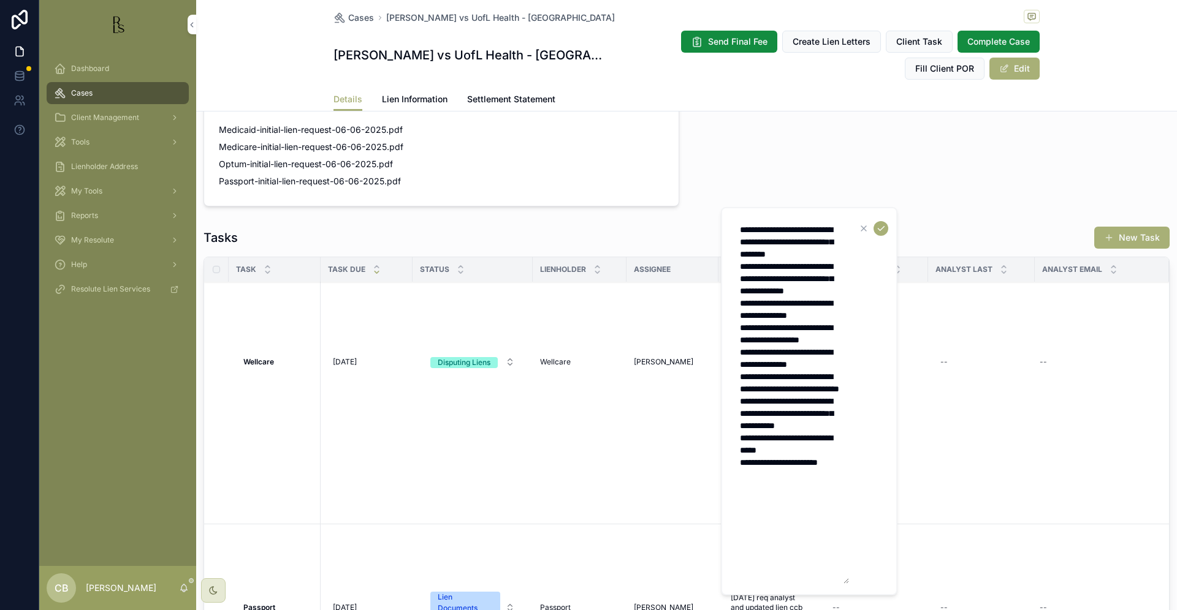
click at [825, 532] on textarea "**********" at bounding box center [790, 401] width 116 height 365
drag, startPoint x: 825, startPoint y: 550, endPoint x: 857, endPoint y: 517, distance: 45.9
click at [825, 550] on textarea "**********" at bounding box center [790, 407] width 116 height 377
type textarea "**********"
click at [882, 228] on icon "scrollable content" at bounding box center [881, 229] width 10 height 10
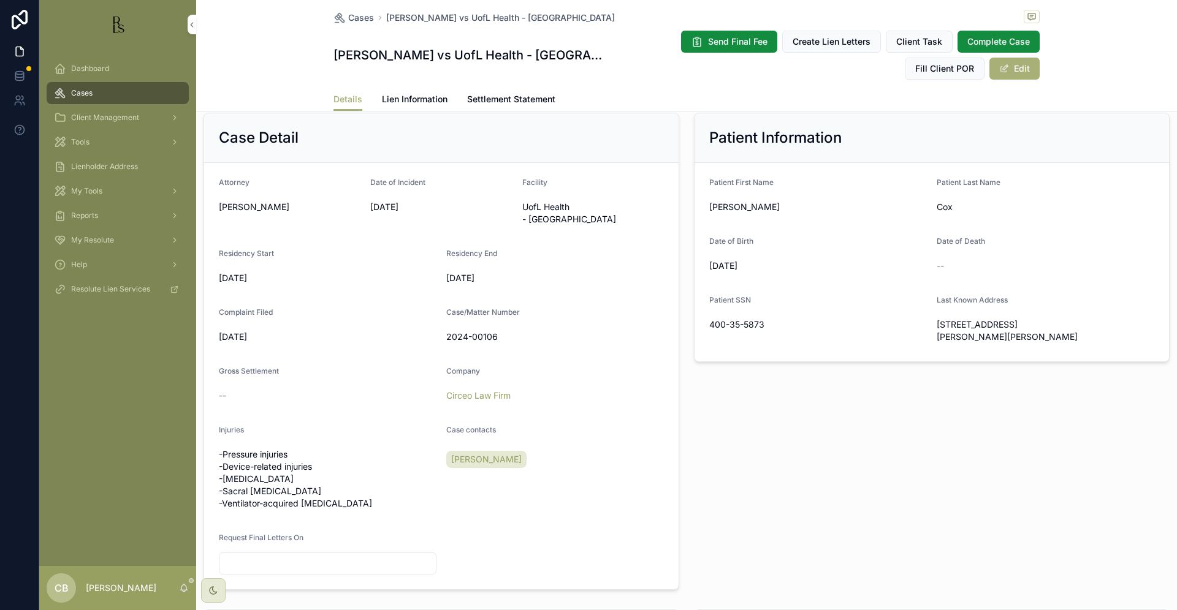
scroll to position [258, 0]
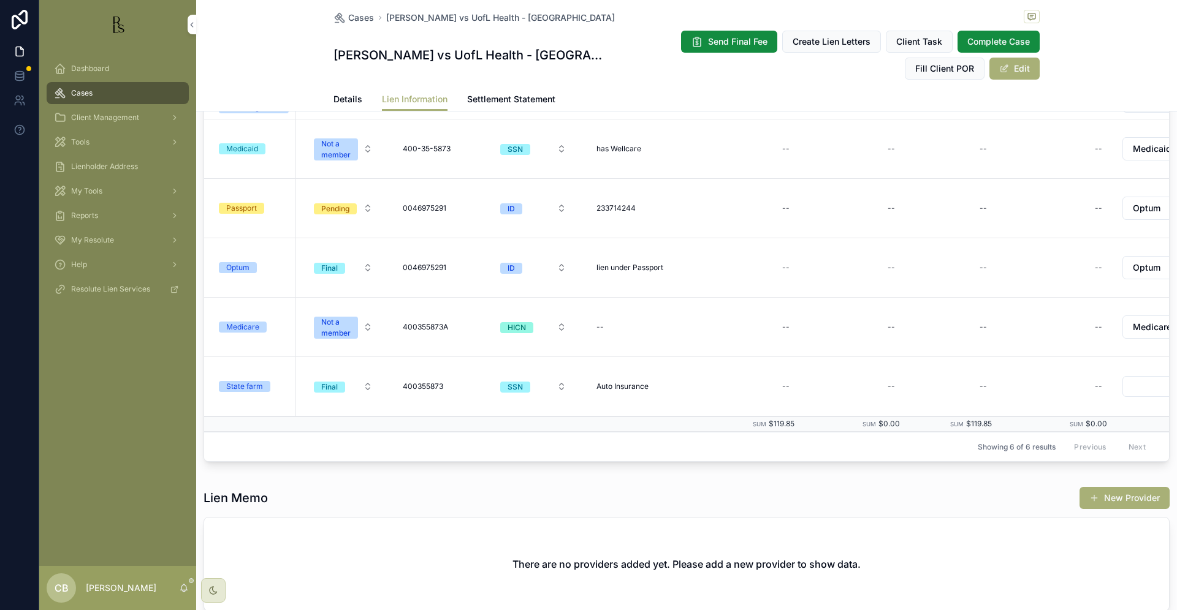
click at [79, 140] on span "Tools" at bounding box center [80, 142] width 18 height 10
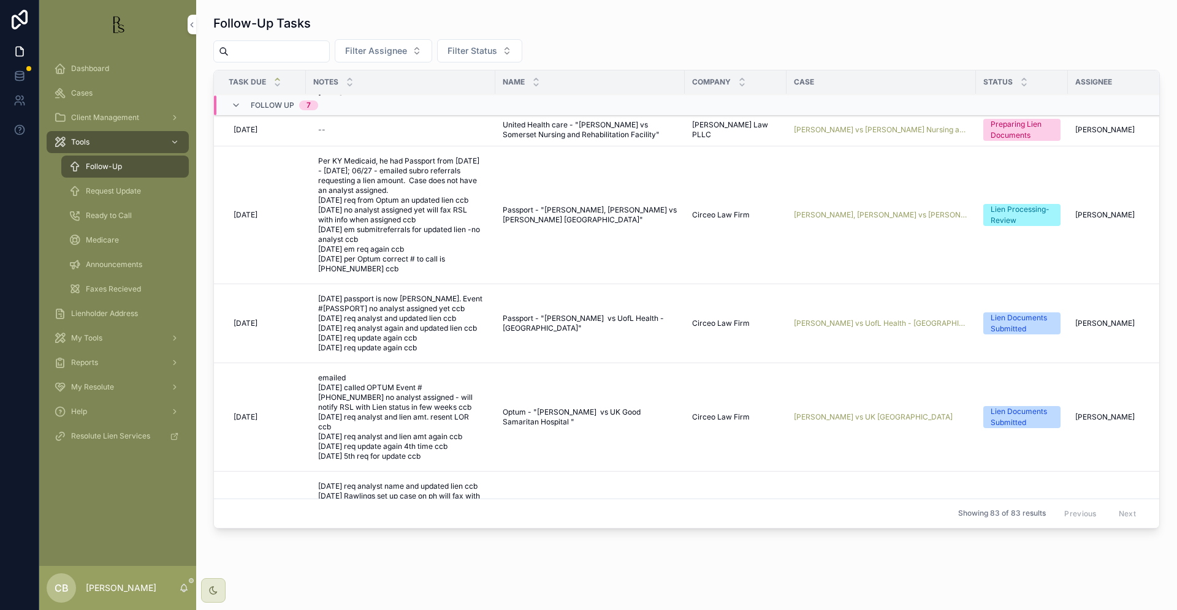
scroll to position [186, 0]
click at [850, 324] on span "[PERSON_NAME] vs UofL Health - [GEOGRAPHIC_DATA]" at bounding box center [881, 325] width 175 height 10
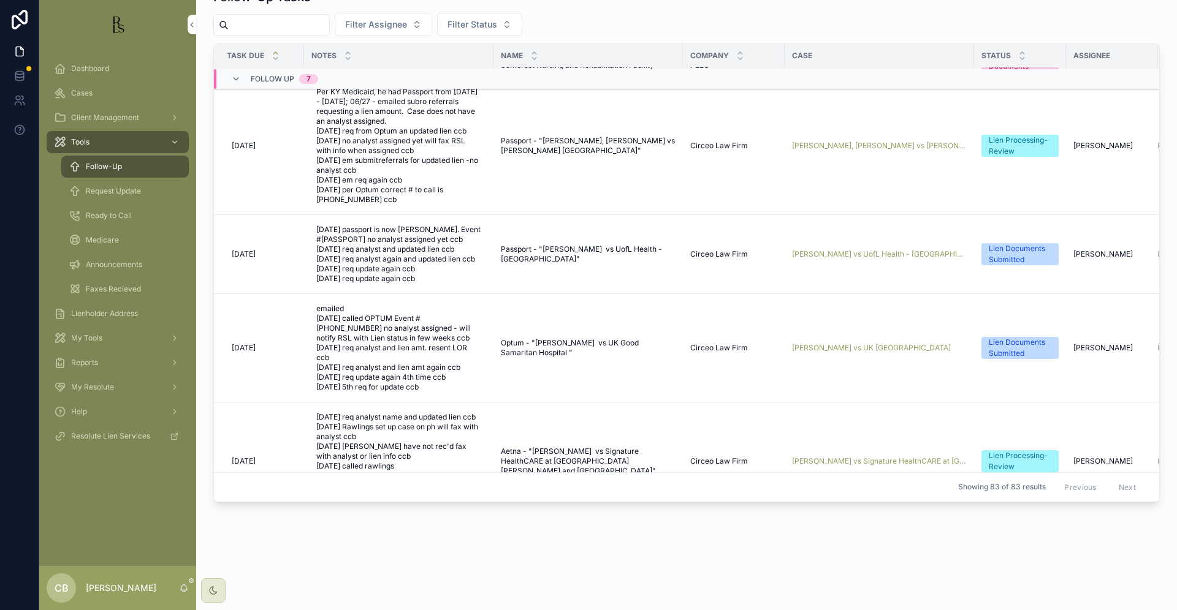
scroll to position [238, 2]
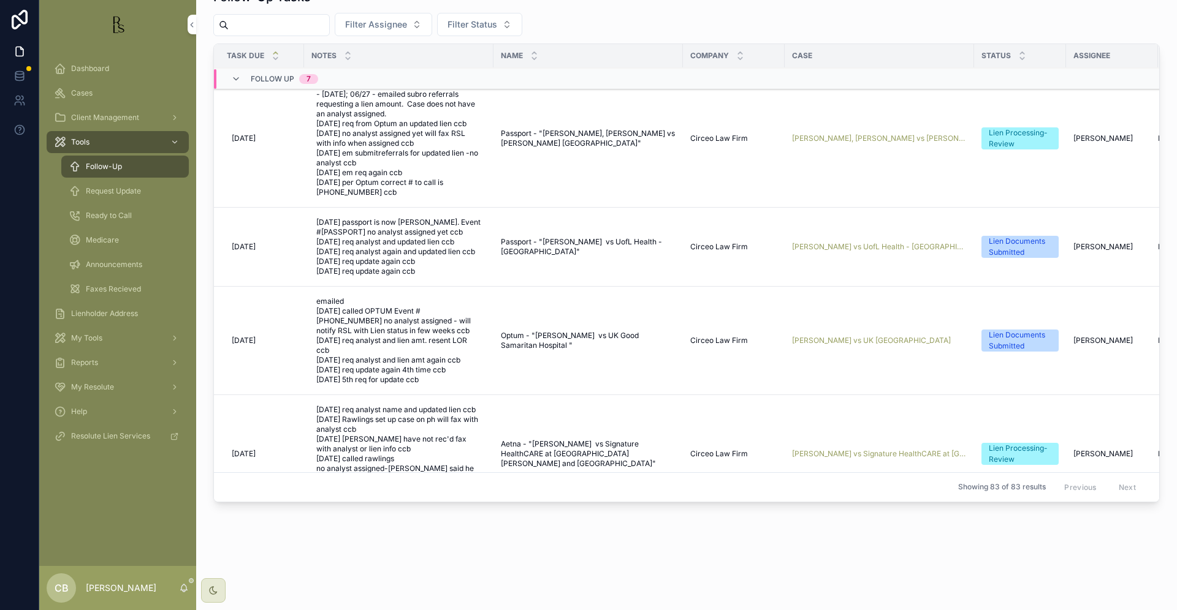
click at [846, 337] on span "[PERSON_NAME] vs UK [GEOGRAPHIC_DATA]" at bounding box center [871, 341] width 159 height 10
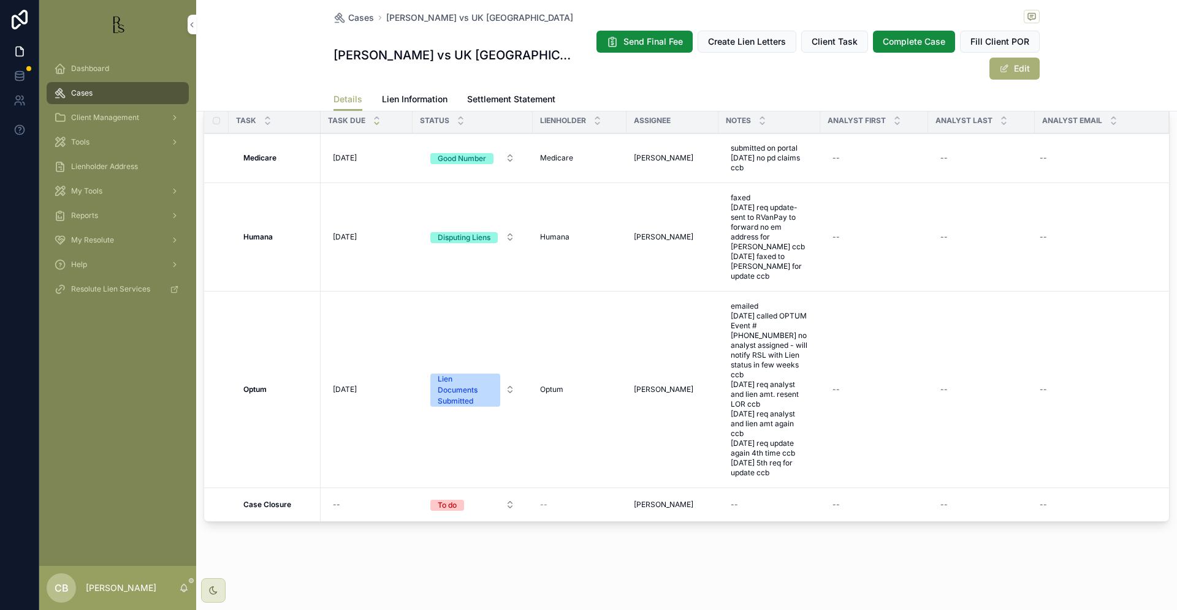
scroll to position [999, 0]
click at [408, 95] on span "Lien Information" at bounding box center [415, 99] width 66 height 12
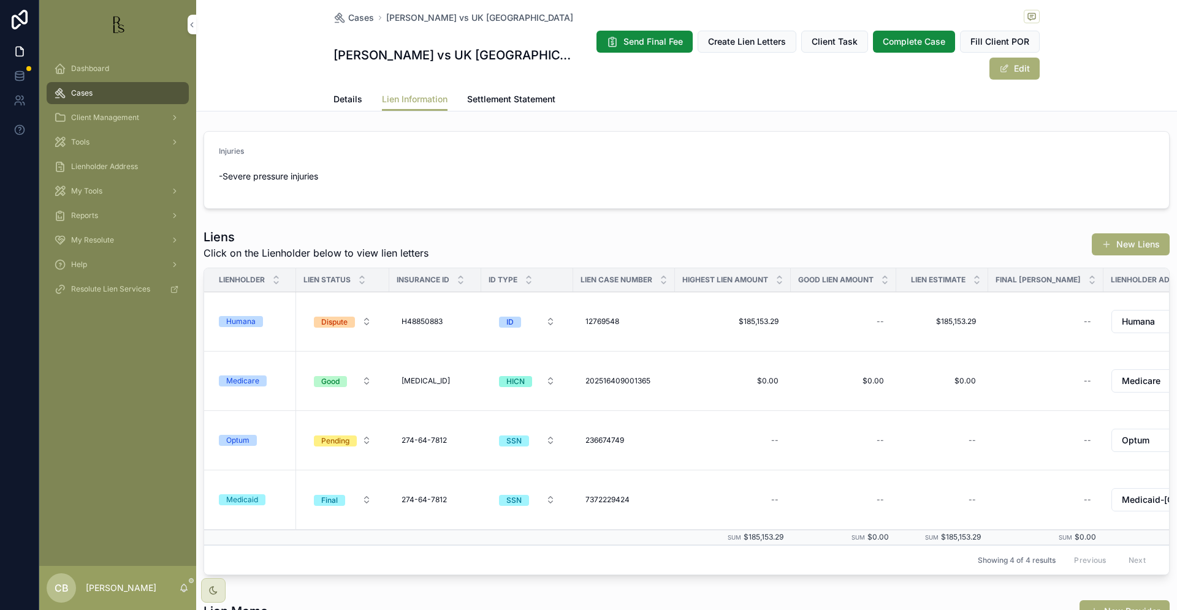
click at [239, 439] on div "Optum" at bounding box center [237, 440] width 23 height 11
click at [340, 97] on span "Details" at bounding box center [347, 99] width 29 height 12
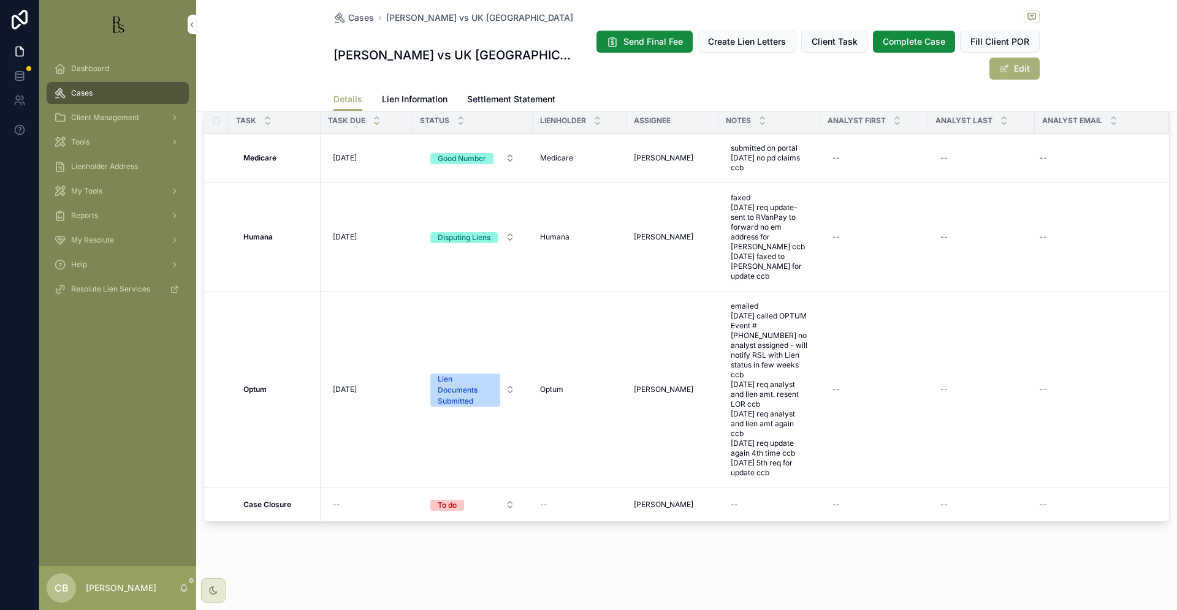
click at [357, 387] on span "[DATE]" at bounding box center [345, 390] width 24 height 10
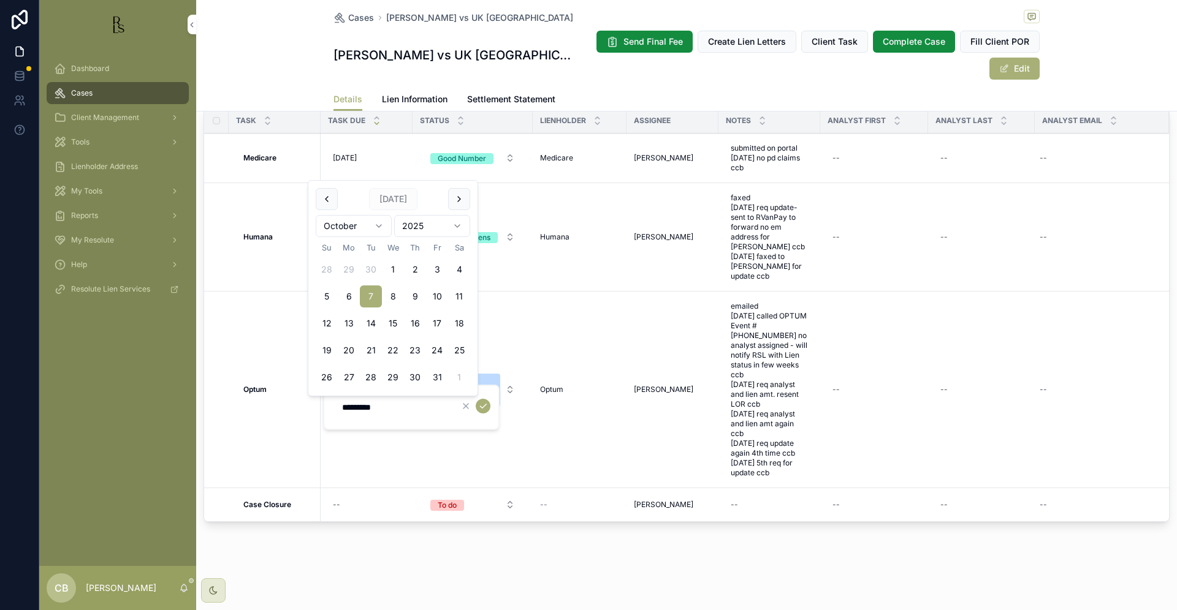
click at [417, 374] on button "30" at bounding box center [415, 377] width 22 height 22
type input "**********"
click at [484, 404] on icon "scrollable content" at bounding box center [483, 406] width 10 height 10
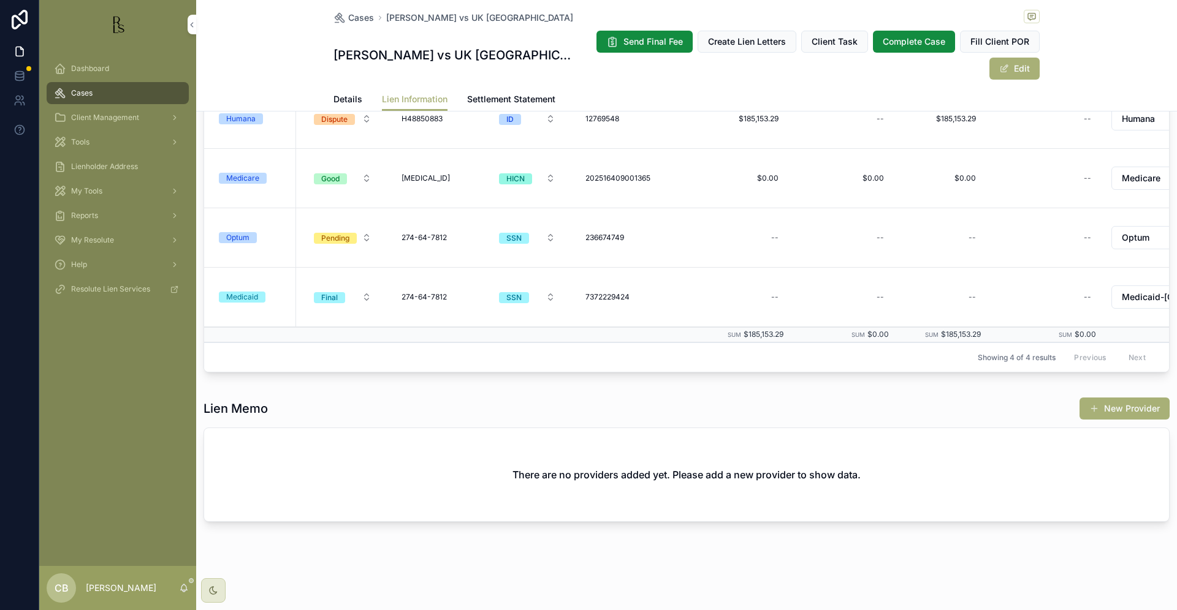
scroll to position [203, 0]
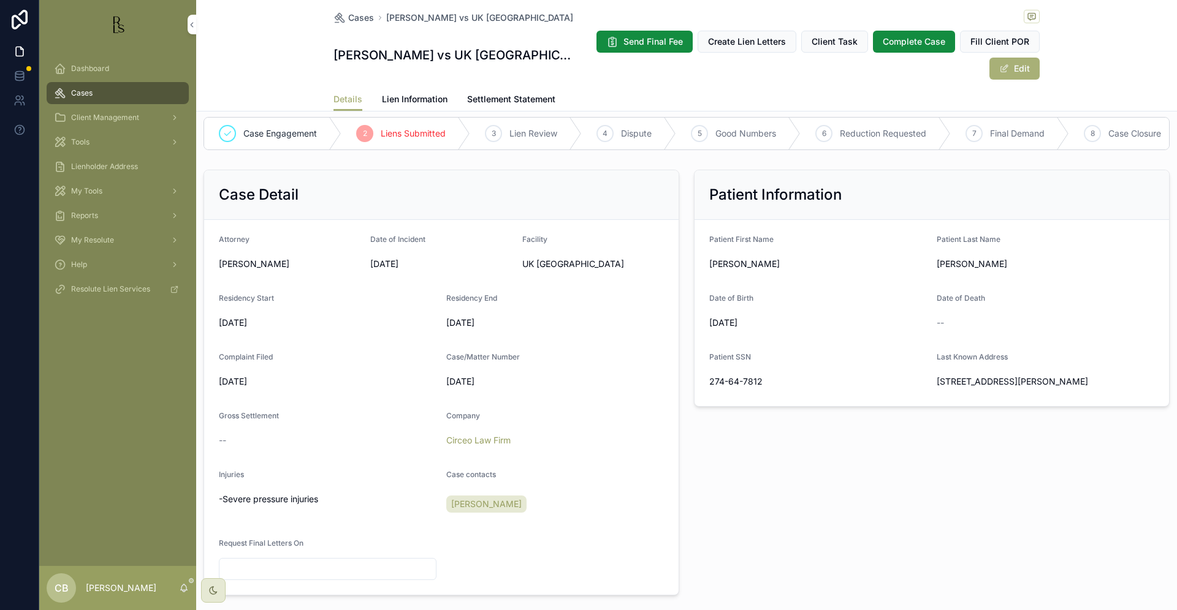
click at [86, 138] on span "Tools" at bounding box center [80, 142] width 18 height 10
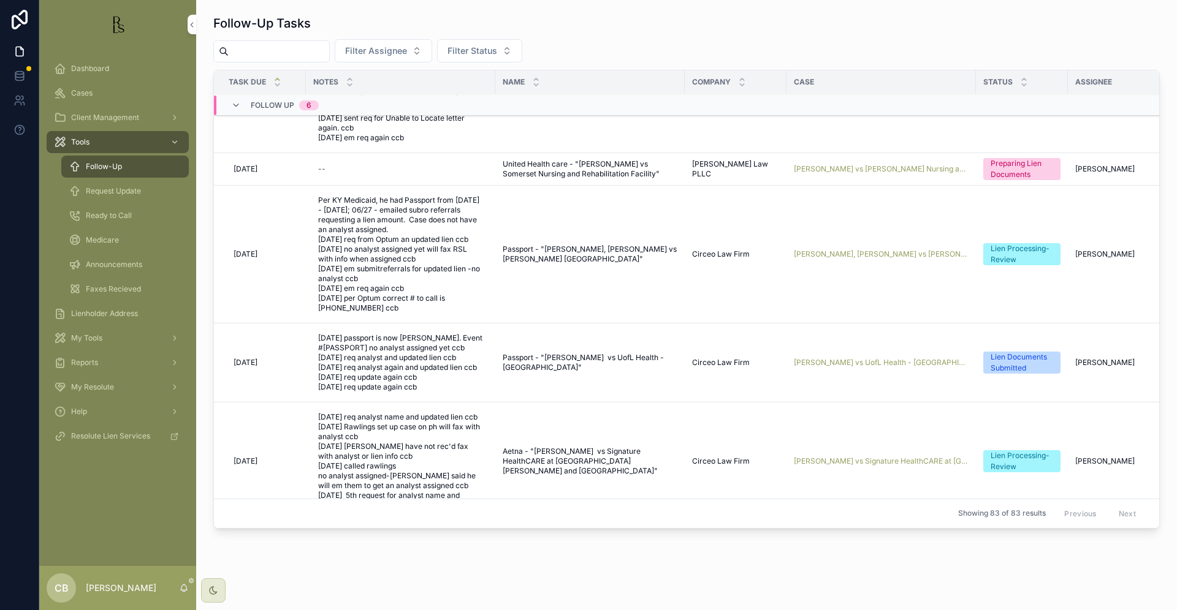
scroll to position [151, 1]
click at [420, 379] on span "[DATE] passport is now [PERSON_NAME]. Event #[PASSPORT] no analyst assigned yet…" at bounding box center [399, 360] width 165 height 59
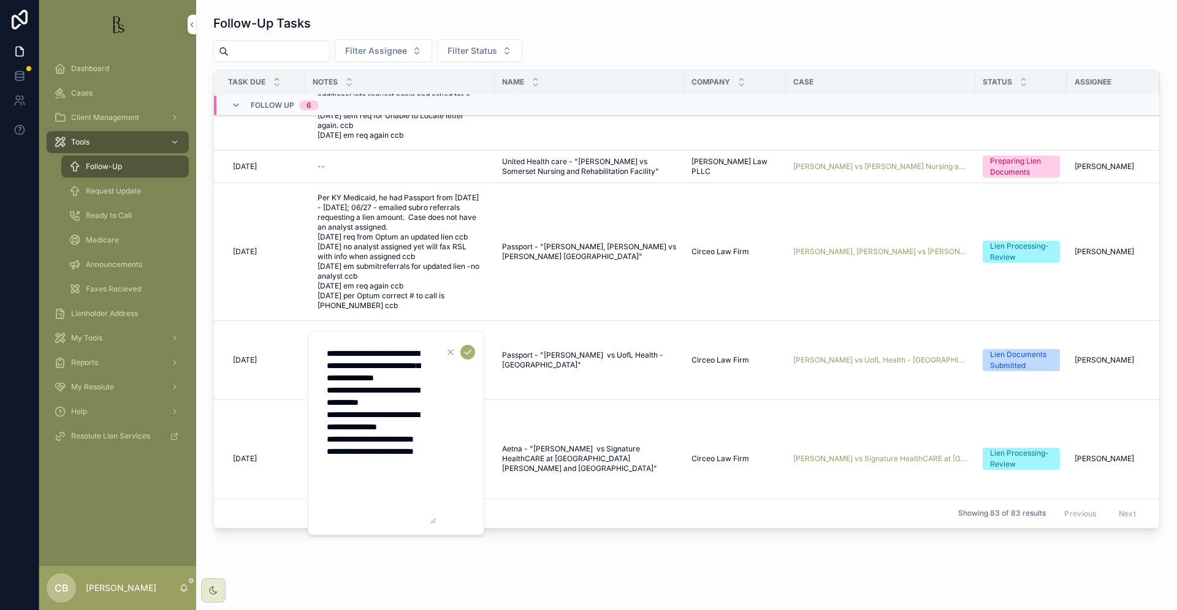
drag, startPoint x: 375, startPoint y: 486, endPoint x: 395, endPoint y: 490, distance: 20.0
click at [381, 486] on textarea "**********" at bounding box center [377, 433] width 116 height 181
type textarea "**********"
click at [466, 350] on icon "scrollable content" at bounding box center [468, 352] width 10 height 10
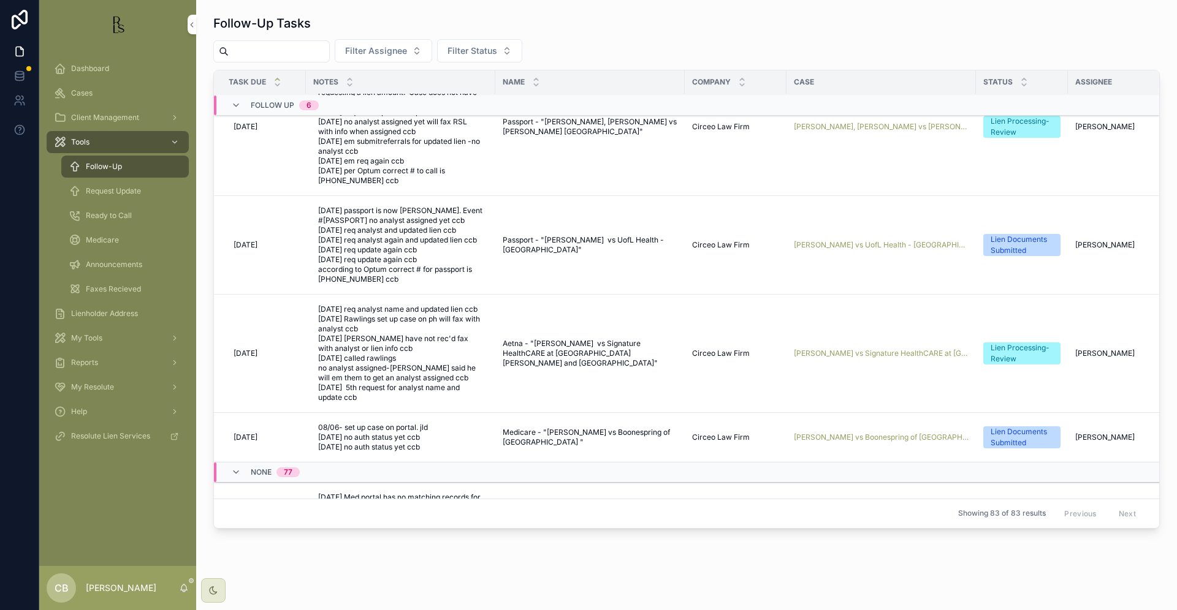
scroll to position [278, 0]
click at [850, 355] on span "[PERSON_NAME] vs Signature HealthCARE at [GEOGRAPHIC_DATA][PERSON_NAME] and [GE…" at bounding box center [881, 352] width 175 height 10
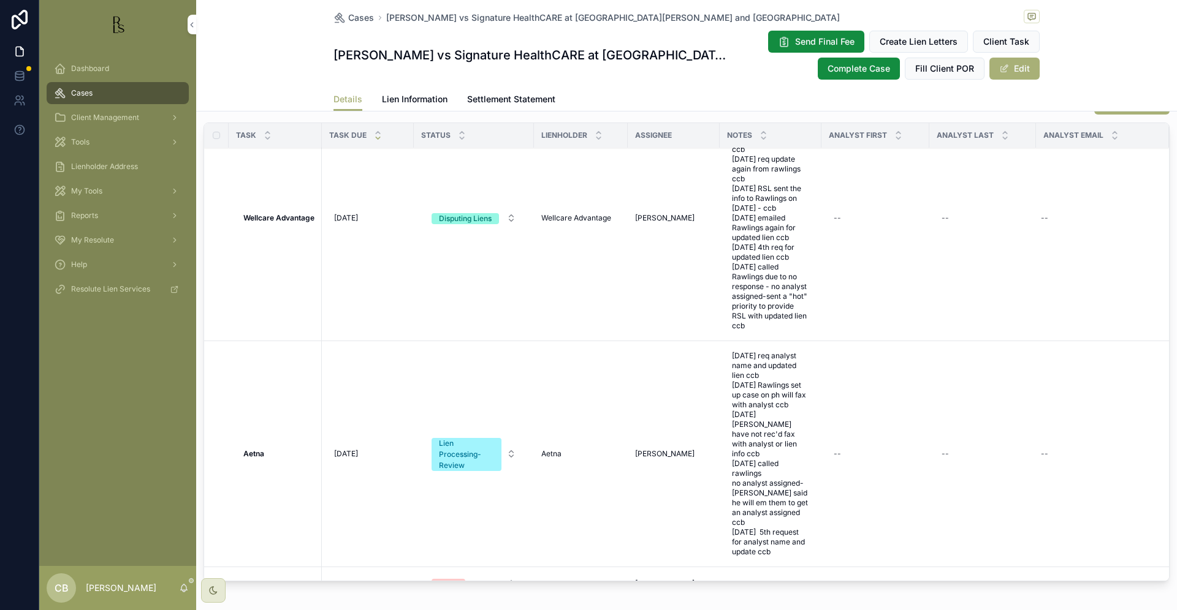
scroll to position [1028, 0]
click at [415, 97] on span "Lien Information" at bounding box center [415, 99] width 66 height 12
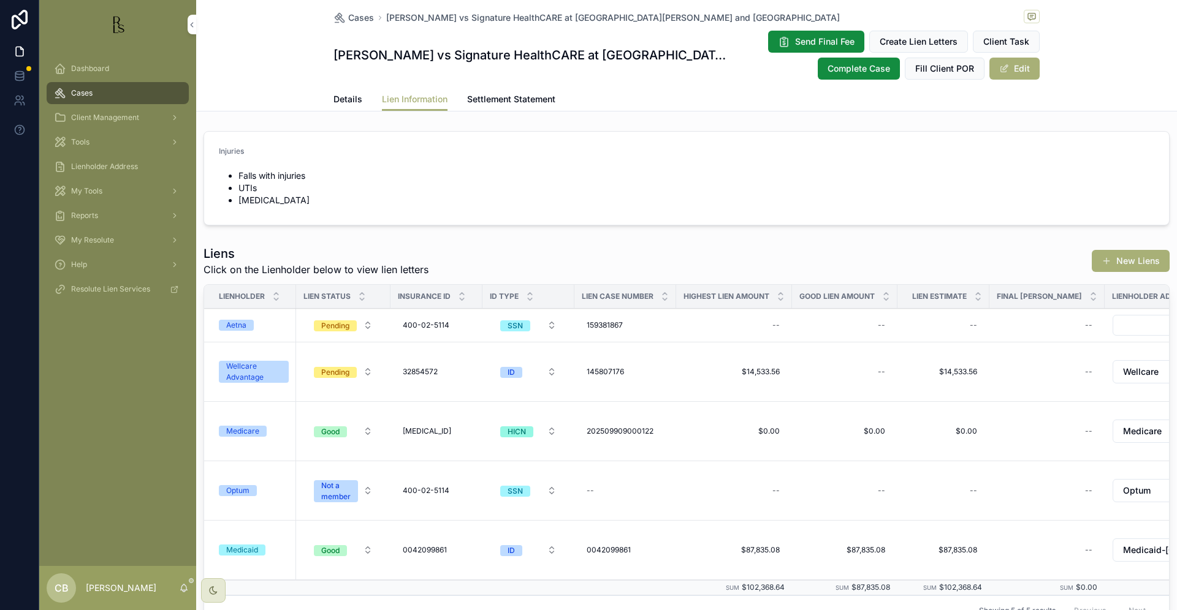
click at [237, 325] on div "Aetna" at bounding box center [236, 325] width 20 height 11
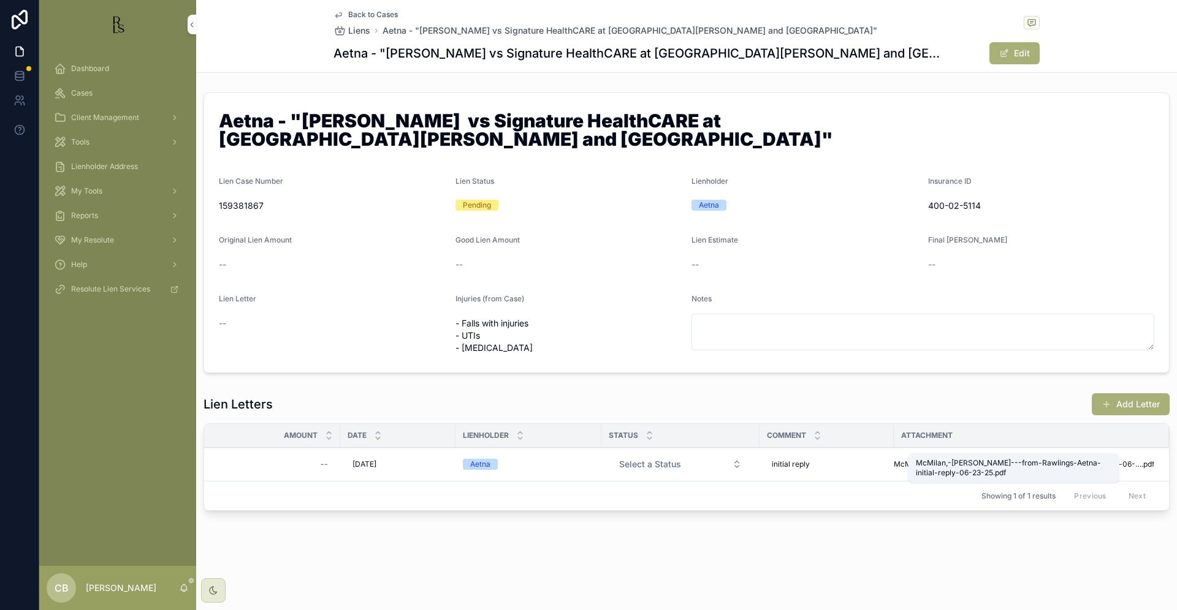
click at [1003, 460] on span "McMilan,-[PERSON_NAME]---from-Rawlings-Aetna-initial-reply-06-23-25" at bounding box center [1017, 465] width 248 height 10
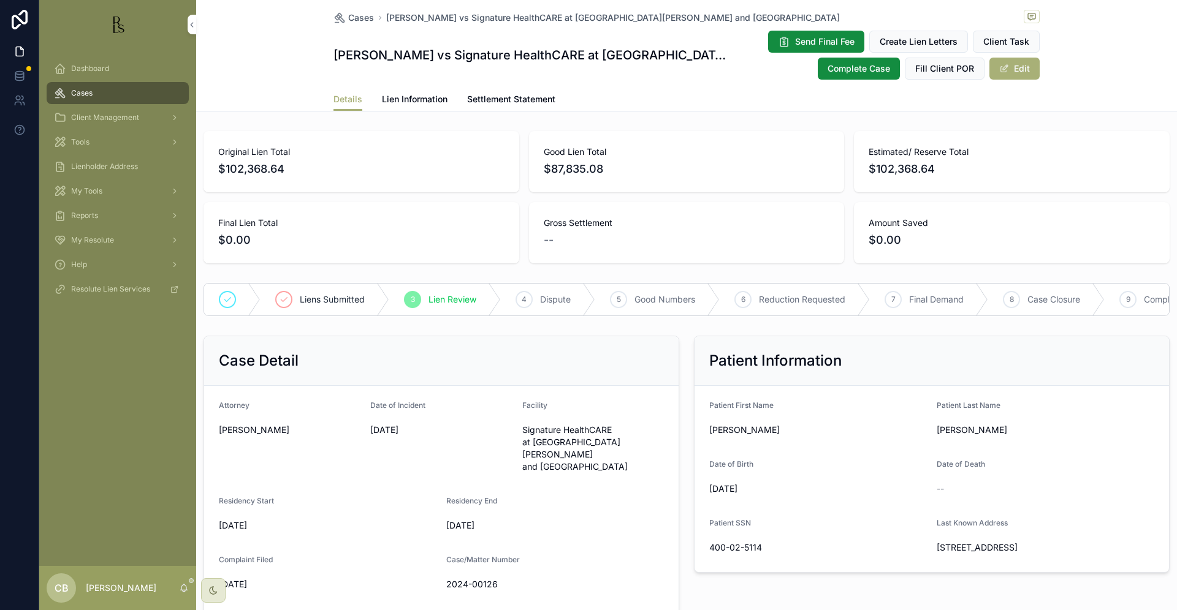
scroll to position [55, 0]
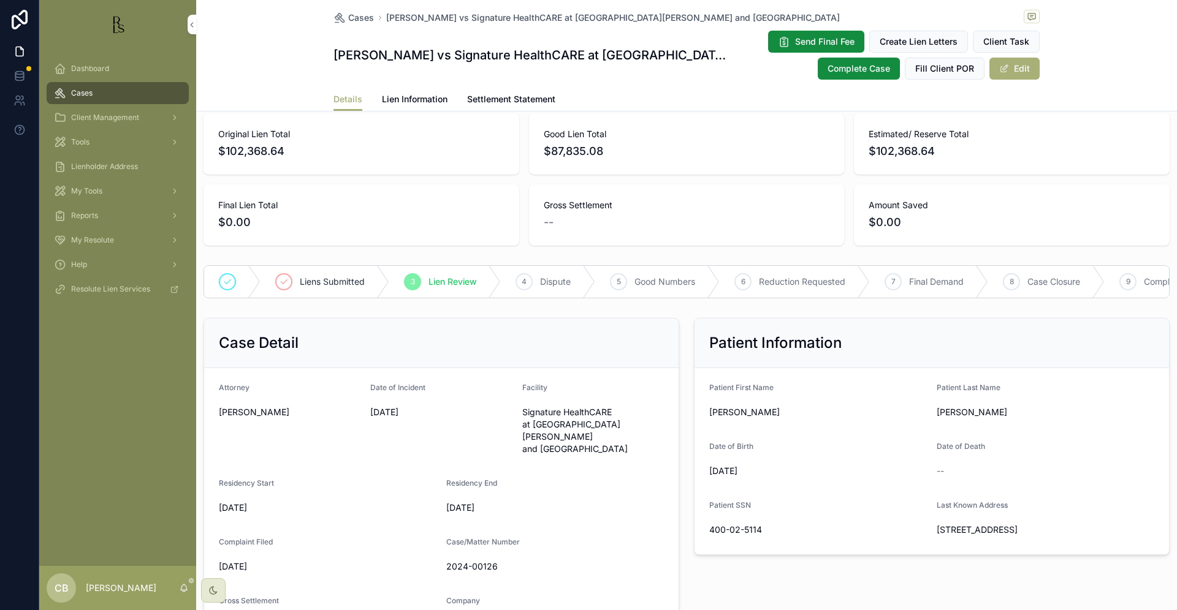
click at [404, 98] on span "Lien Information" at bounding box center [415, 99] width 66 height 12
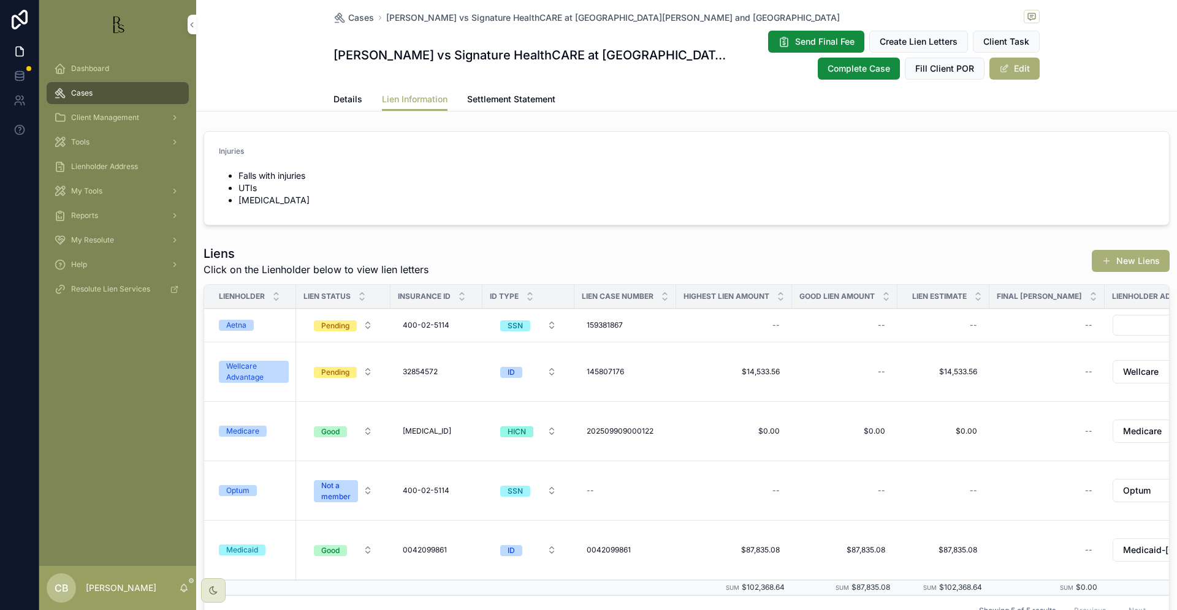
scroll to position [28, 0]
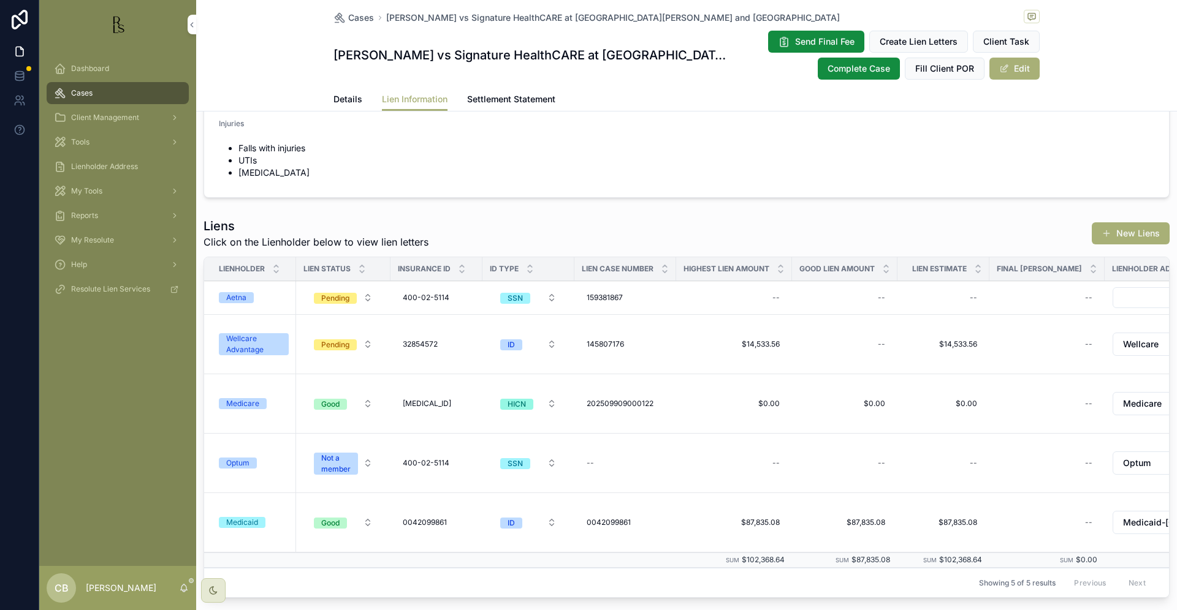
click at [340, 97] on span "Details" at bounding box center [347, 99] width 29 height 12
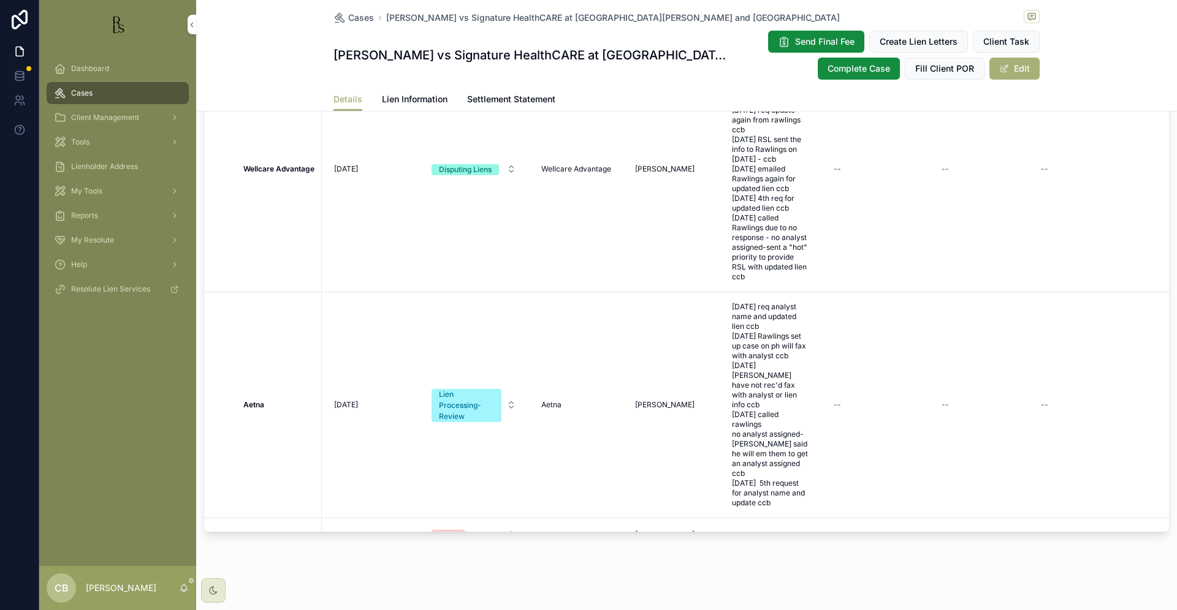
scroll to position [1074, 0]
click at [776, 471] on span "[DATE] req analyst name and updated lien ccb [DATE] Rawlings set up case on ph …" at bounding box center [770, 407] width 77 height 206
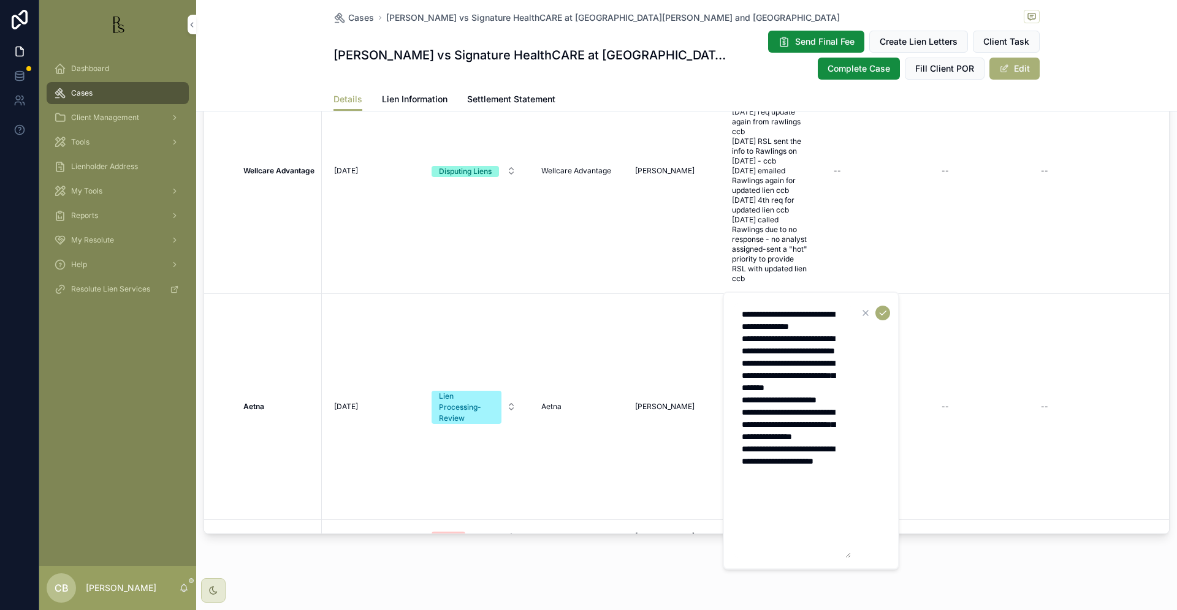
click at [795, 512] on textarea "**********" at bounding box center [792, 430] width 116 height 255
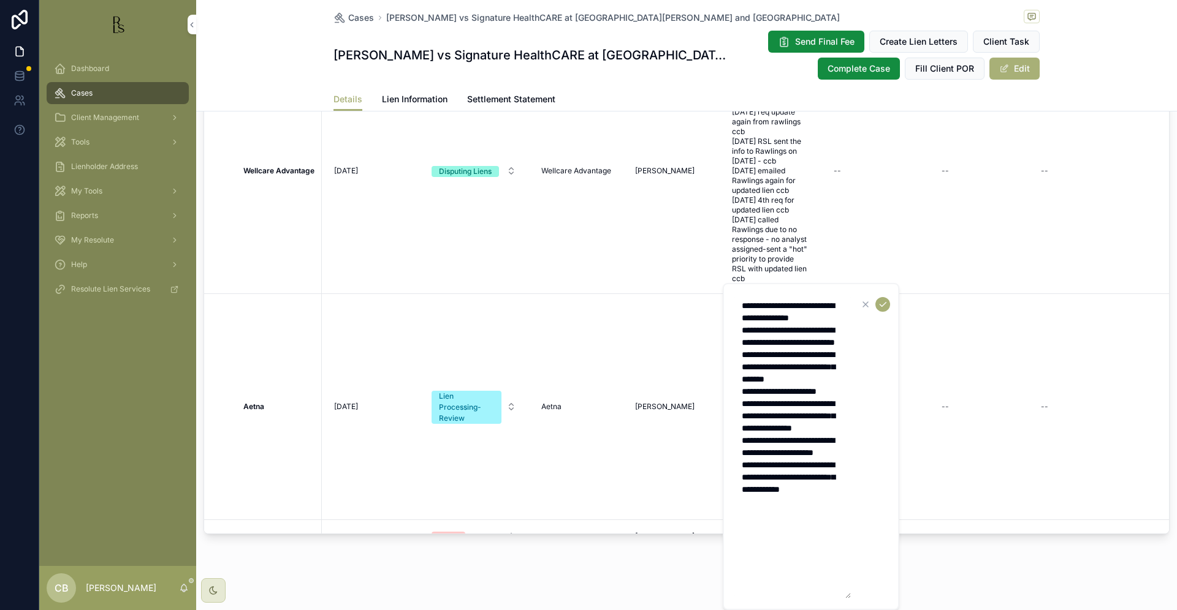
type textarea "**********"
click at [883, 306] on icon "scrollable content" at bounding box center [883, 305] width 10 height 10
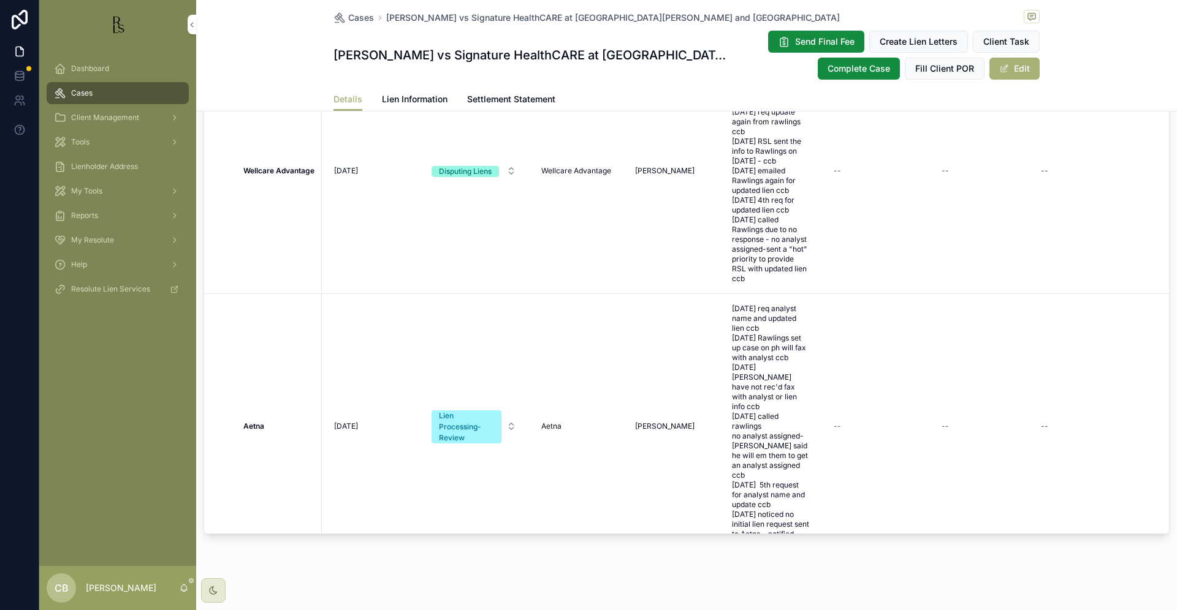
click at [85, 141] on span "Tools" at bounding box center [80, 142] width 18 height 10
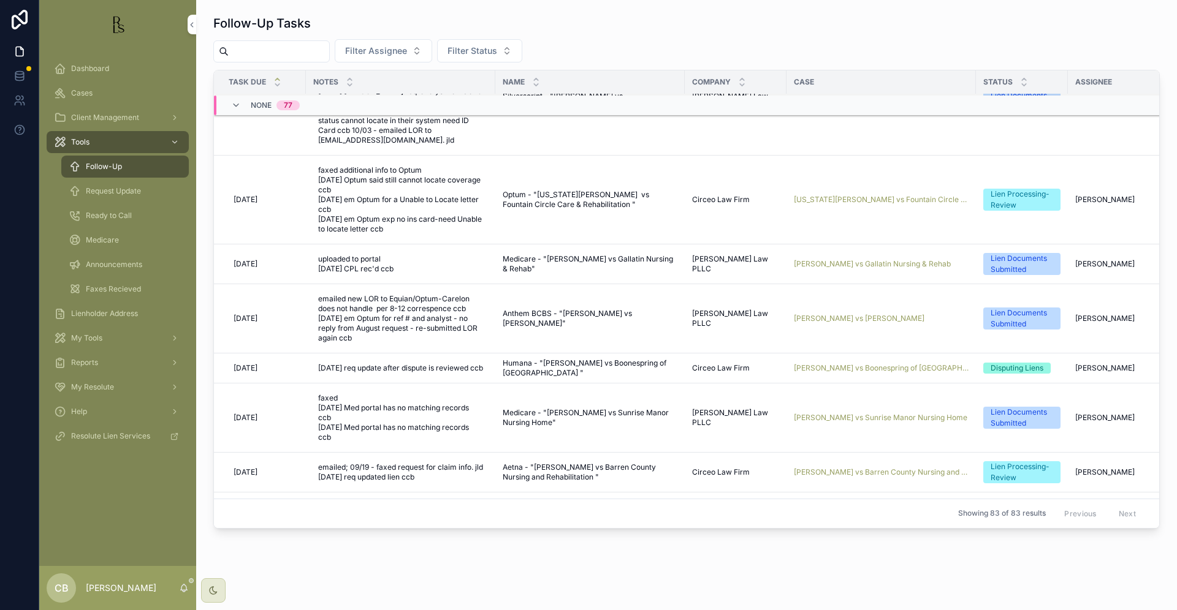
scroll to position [821, 0]
click at [828, 323] on span "[PERSON_NAME] vs [PERSON_NAME]" at bounding box center [859, 318] width 131 height 10
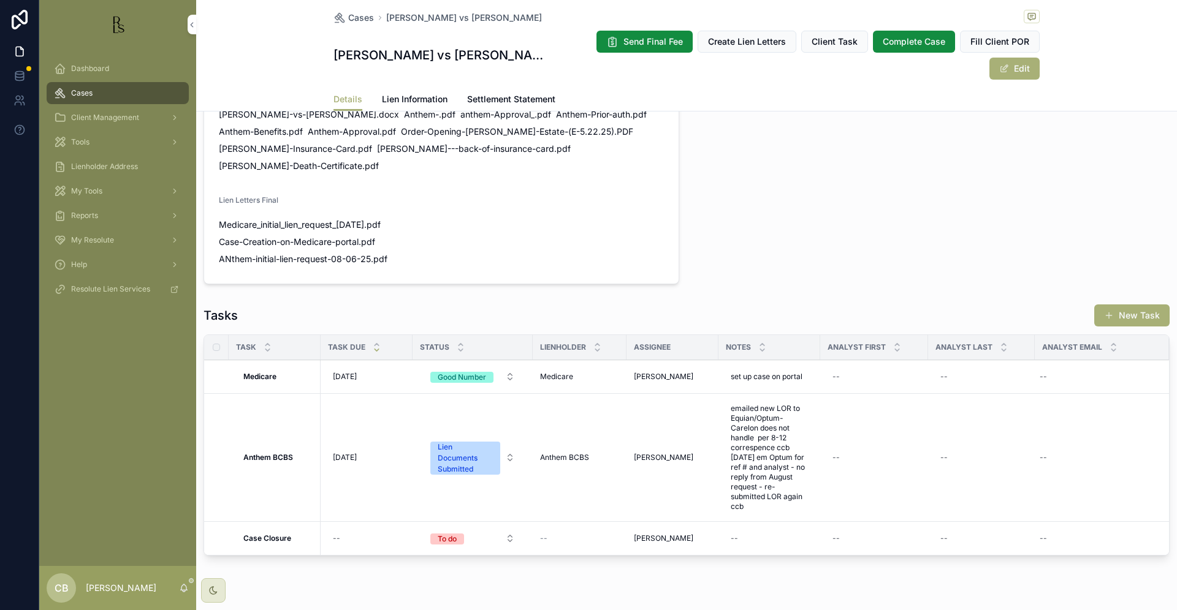
scroll to position [927, 0]
click at [349, 454] on span "[DATE]" at bounding box center [345, 459] width 24 height 10
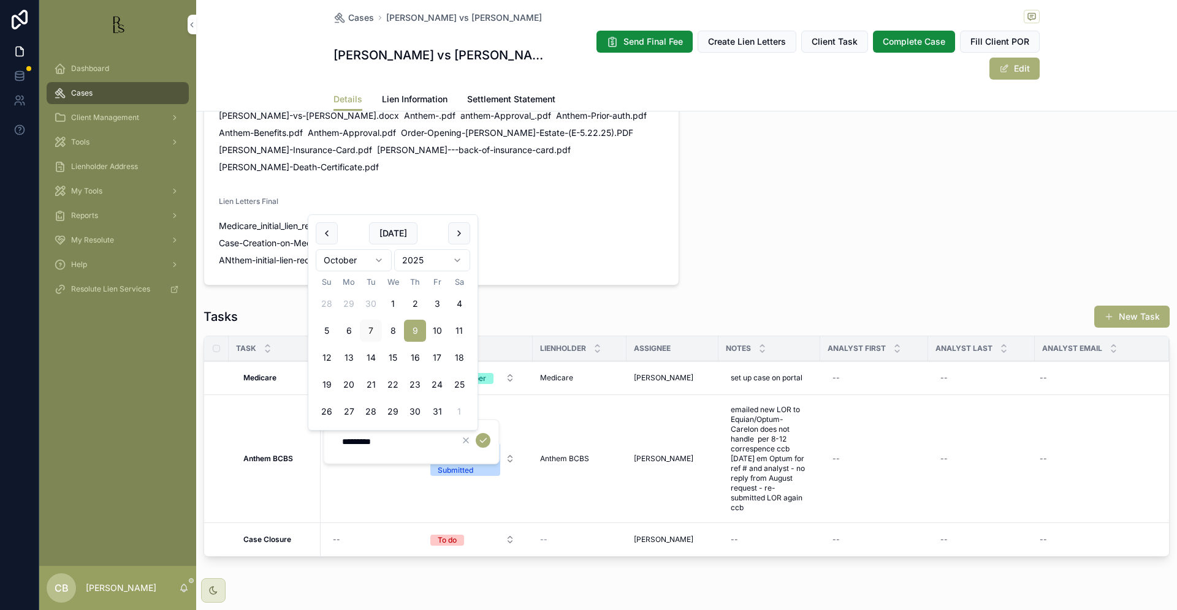
click at [414, 408] on button "30" at bounding box center [415, 412] width 22 height 22
type input "**********"
click at [482, 439] on icon "scrollable content" at bounding box center [483, 441] width 10 height 10
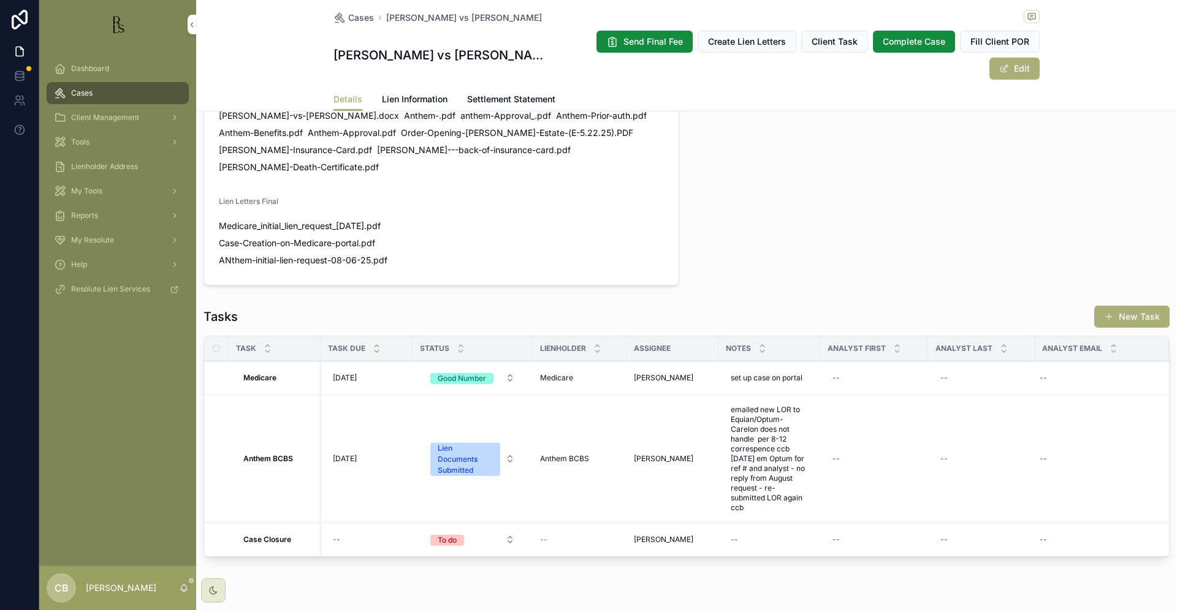
scroll to position [0, 0]
click at [79, 137] on span "Tools" at bounding box center [80, 142] width 18 height 10
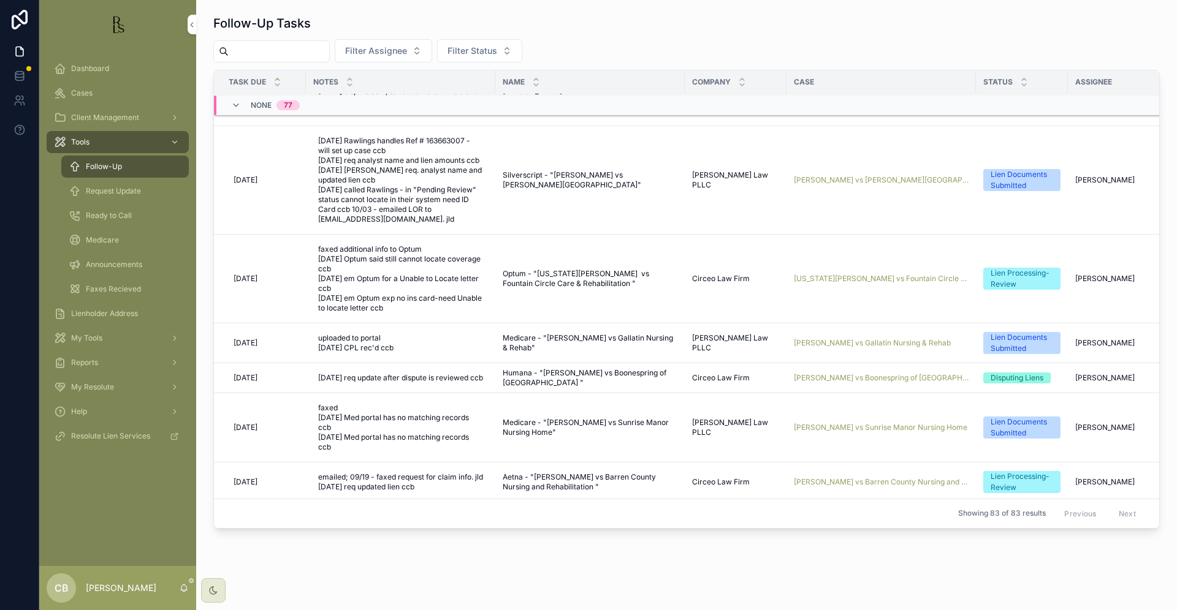
scroll to position [743, 0]
click at [875, 381] on span "[PERSON_NAME] vs Boonespring of [GEOGRAPHIC_DATA]" at bounding box center [881, 376] width 175 height 10
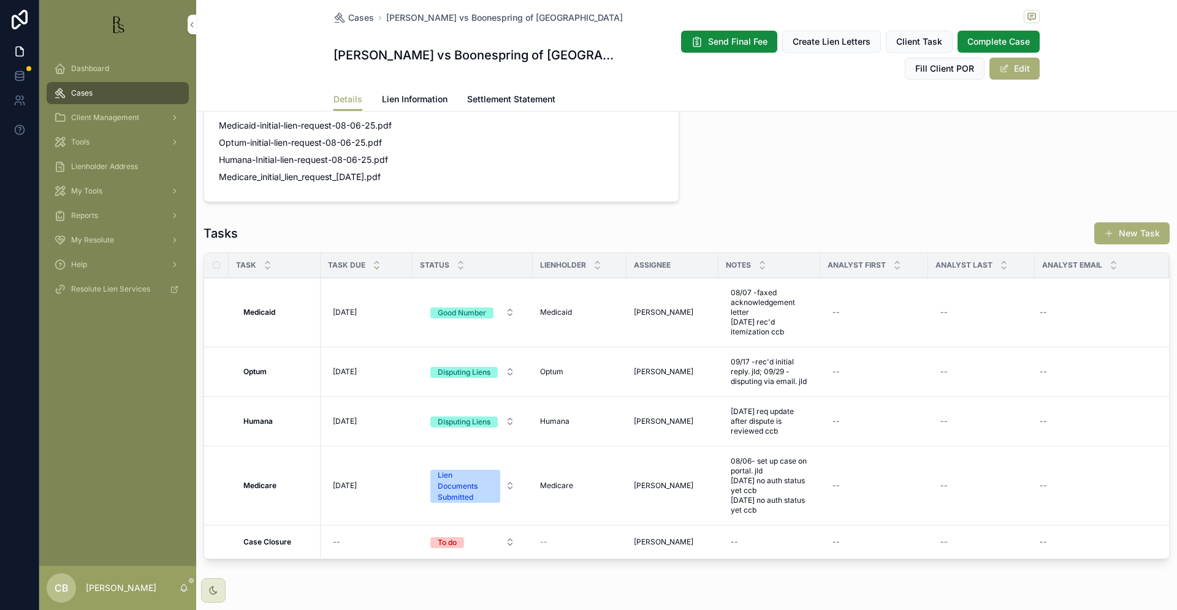
scroll to position [919, 0]
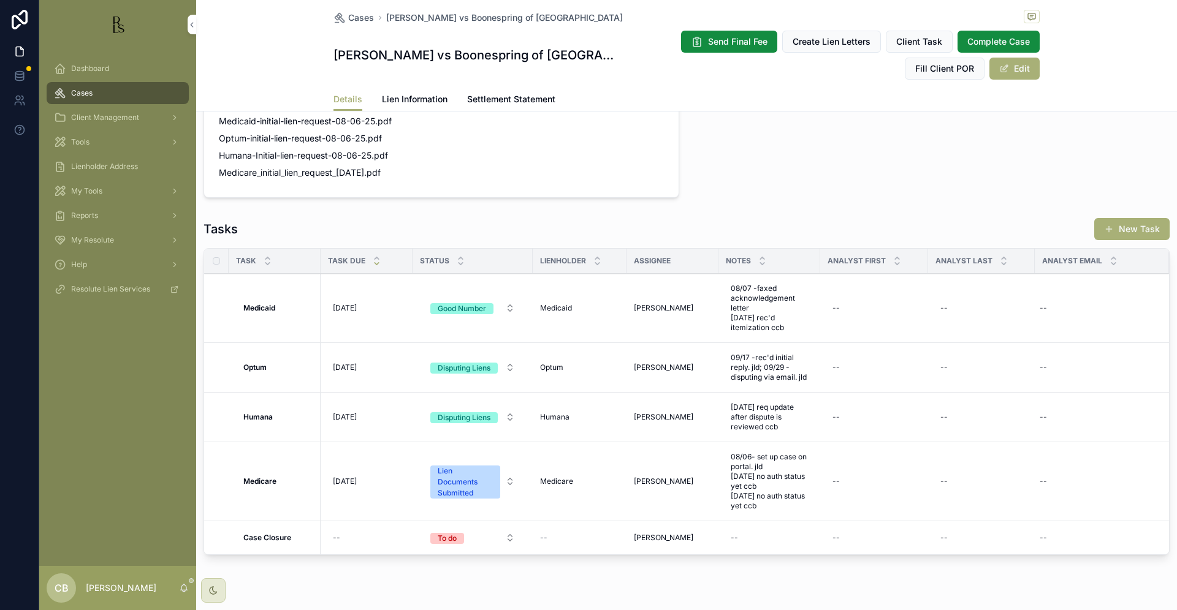
click at [408, 96] on span "Lien Information" at bounding box center [415, 99] width 66 height 12
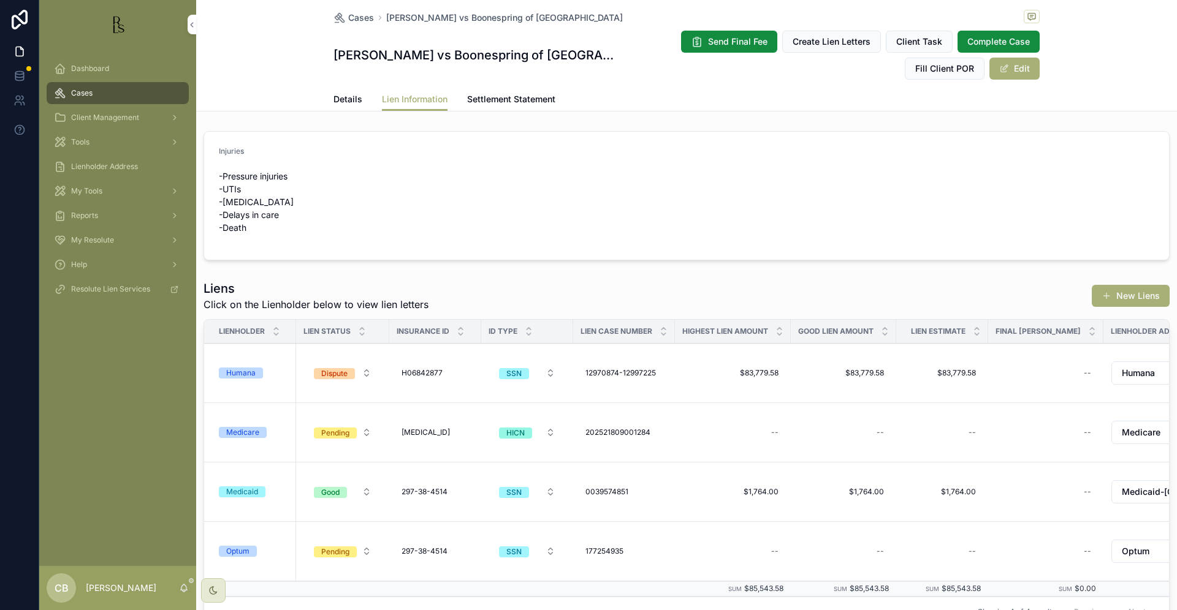
click at [233, 370] on div "Humana" at bounding box center [240, 373] width 29 height 11
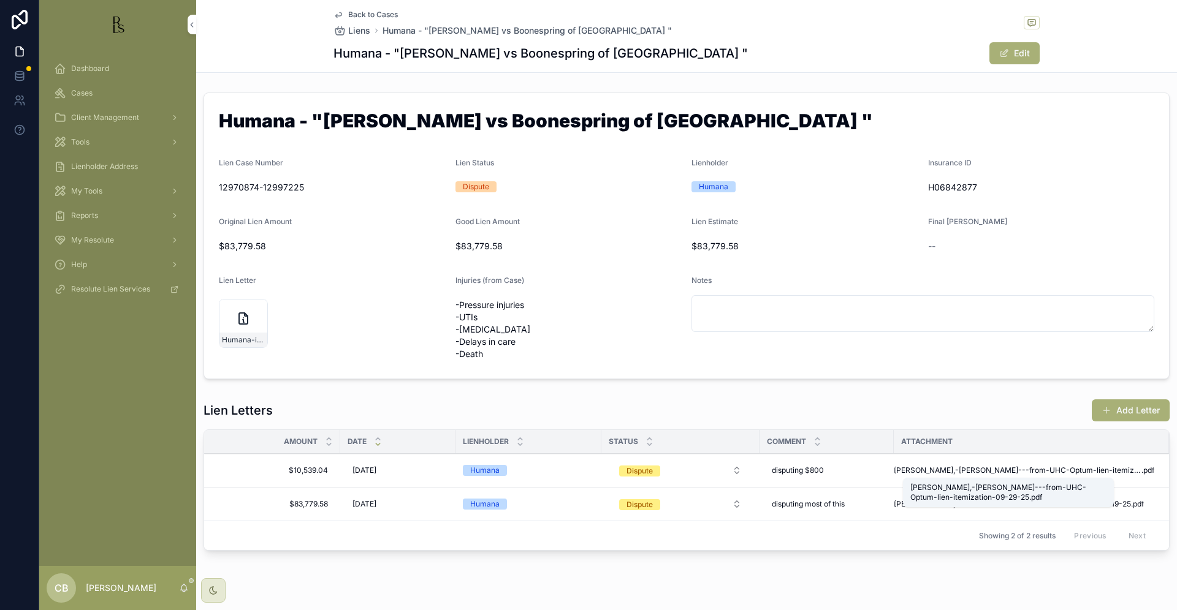
click at [1028, 466] on span "[PERSON_NAME],-[PERSON_NAME]---from-UHC-Optum-lien-itemization-09-29-25" at bounding box center [1017, 471] width 248 height 10
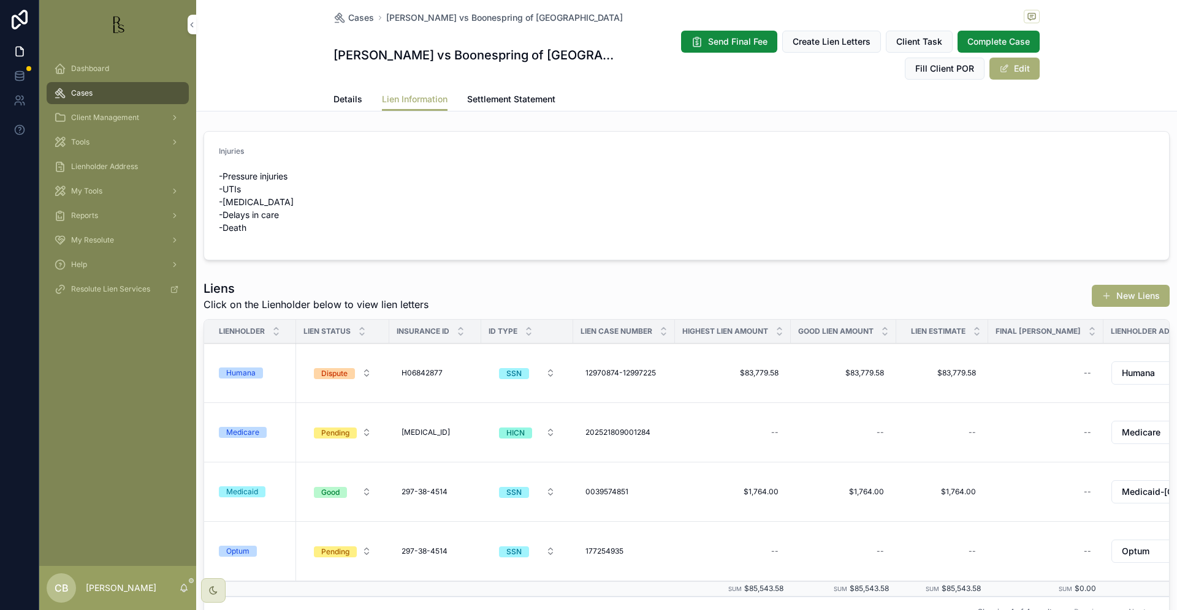
click at [231, 549] on div "Optum" at bounding box center [237, 551] width 23 height 11
click at [342, 93] on span "Details" at bounding box center [347, 99] width 29 height 12
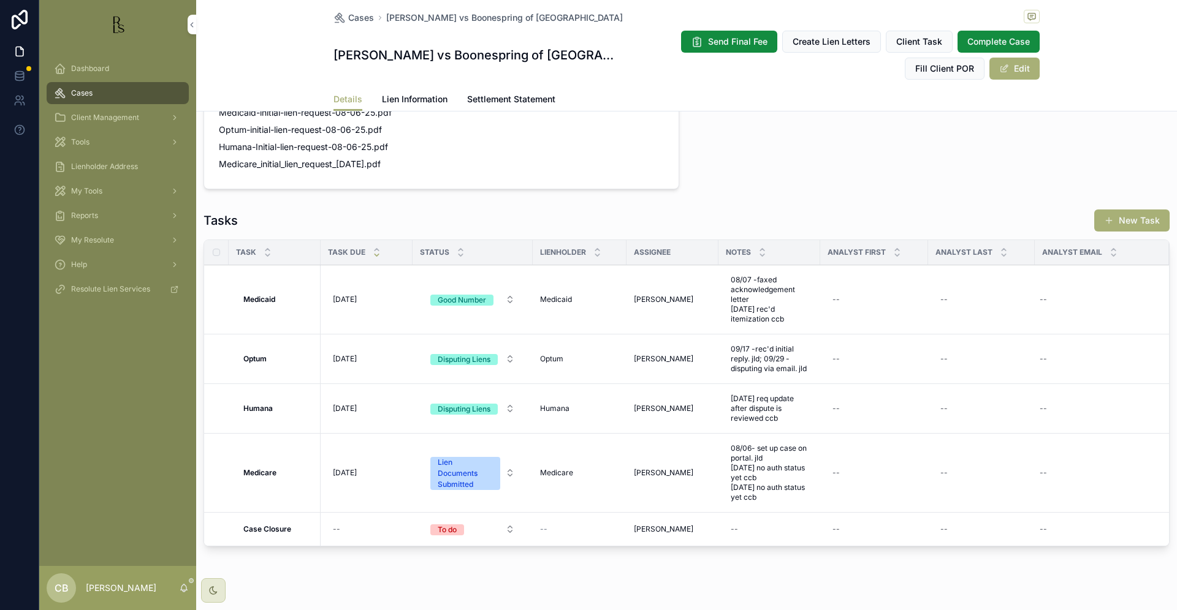
scroll to position [929, 0]
click at [402, 98] on span "Lien Information" at bounding box center [415, 99] width 66 height 12
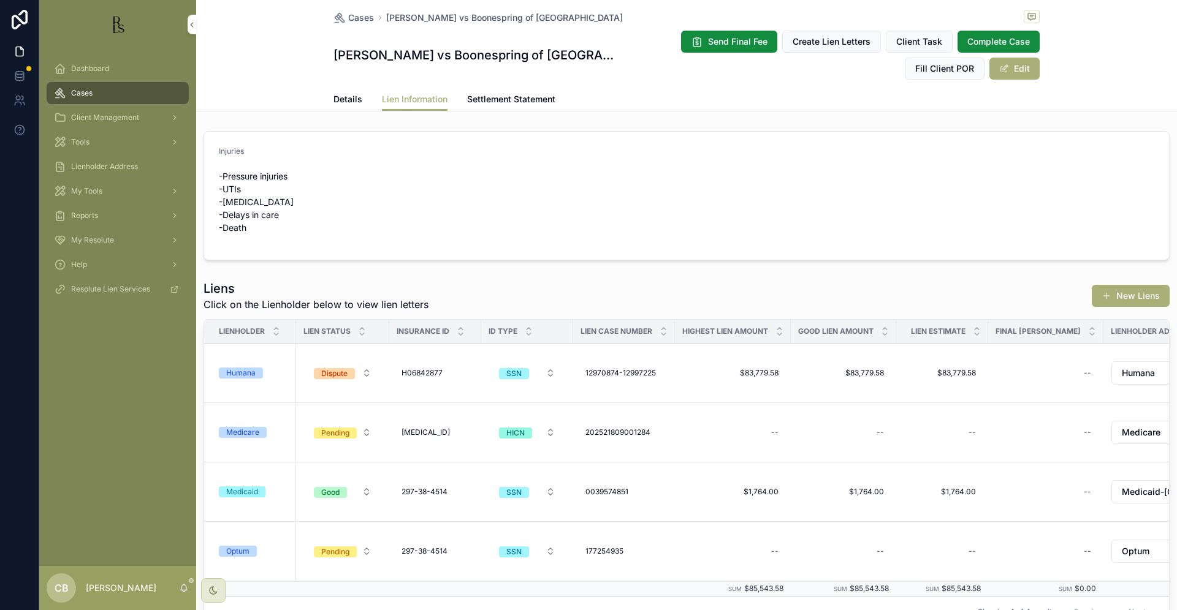
click at [246, 373] on div "Humana" at bounding box center [240, 373] width 29 height 11
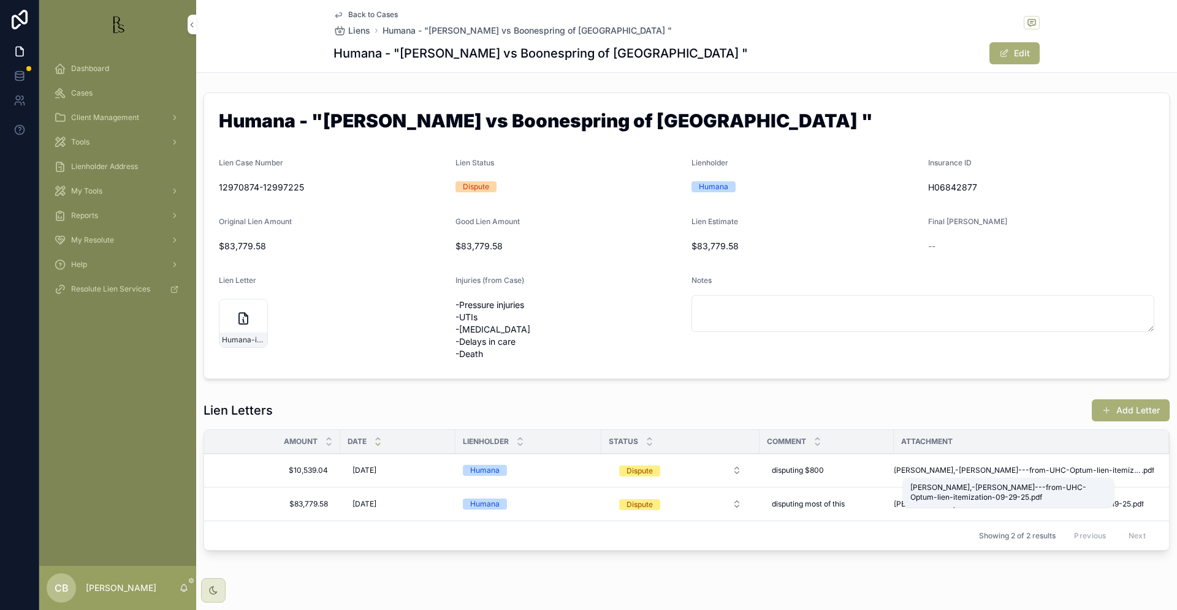
click at [1018, 470] on span "[PERSON_NAME],-[PERSON_NAME]---from-UHC-Optum-lien-itemization-09-29-25" at bounding box center [1017, 471] width 248 height 10
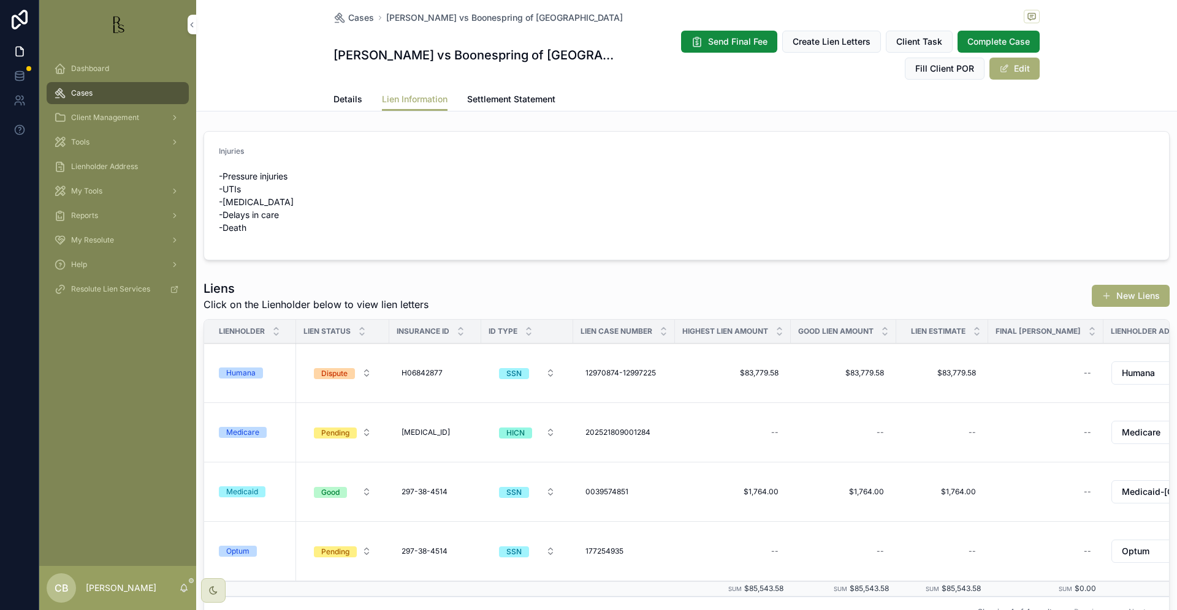
click at [248, 374] on div "Humana" at bounding box center [240, 373] width 29 height 11
click at [245, 551] on div "Optum" at bounding box center [237, 551] width 23 height 11
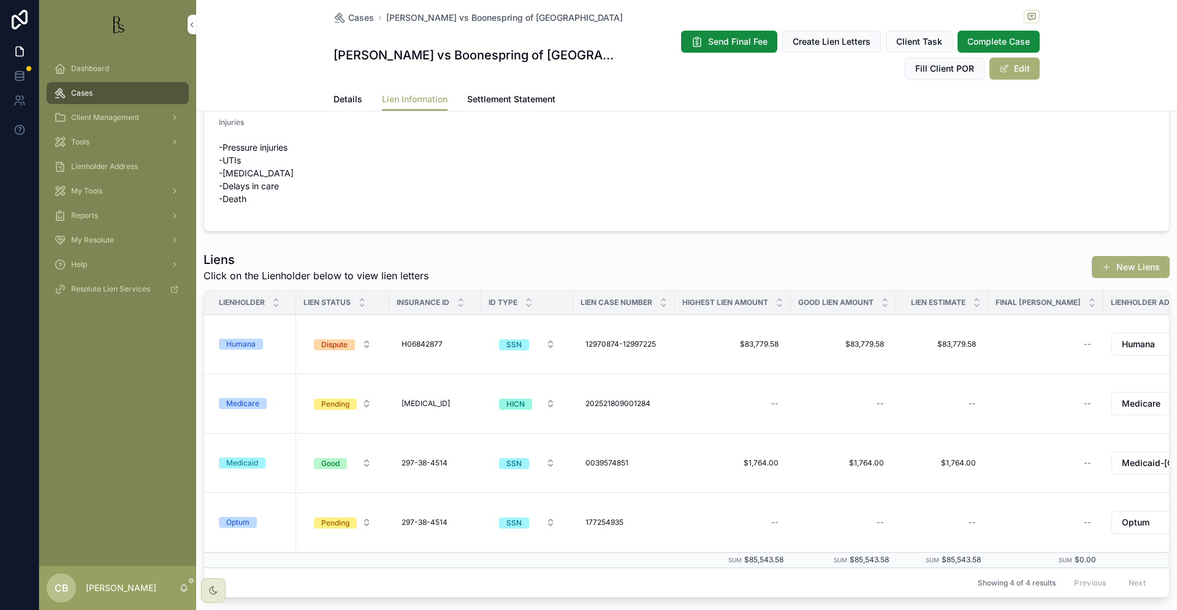
scroll to position [30, 0]
click at [342, 97] on span "Details" at bounding box center [347, 99] width 29 height 12
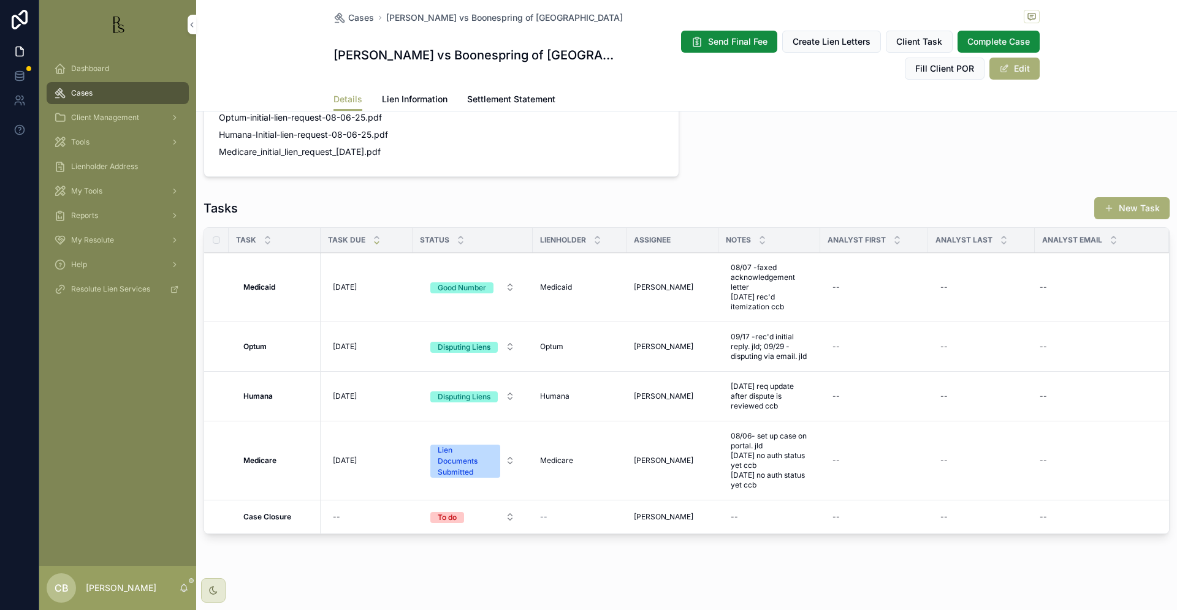
click at [426, 97] on span "Lien Information" at bounding box center [415, 99] width 66 height 12
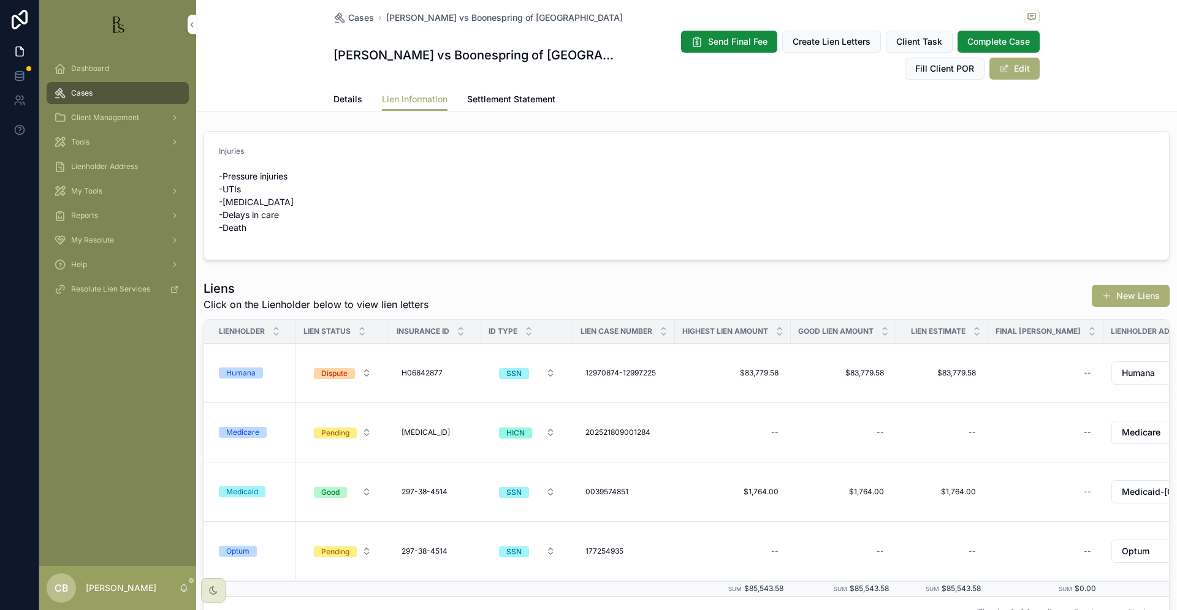
click at [236, 370] on div "Humana" at bounding box center [240, 373] width 29 height 11
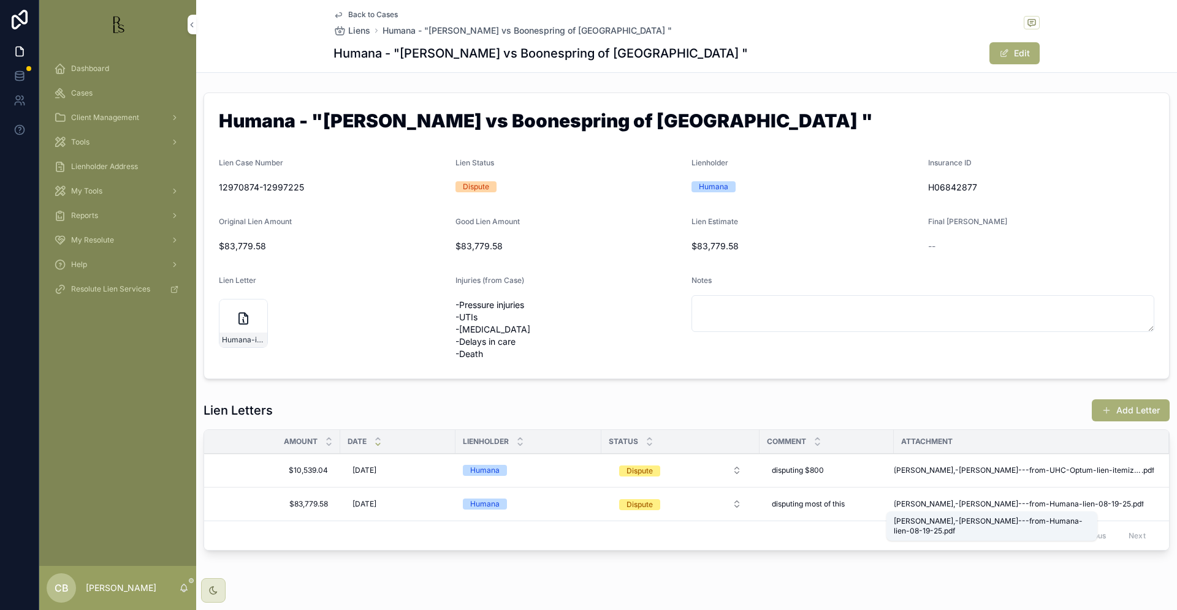
click at [971, 501] on span "[PERSON_NAME],-[PERSON_NAME]---from-Humana-lien-08-19-25" at bounding box center [1011, 504] width 237 height 10
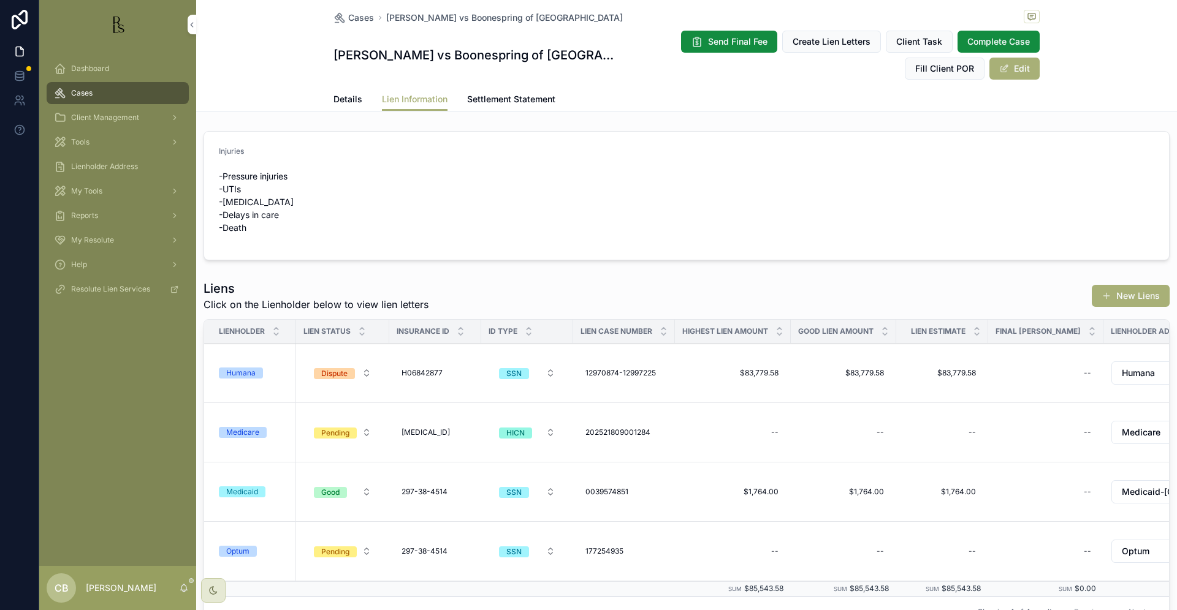
click at [247, 373] on div "Humana" at bounding box center [240, 373] width 29 height 11
click at [339, 99] on span "Details" at bounding box center [347, 99] width 29 height 12
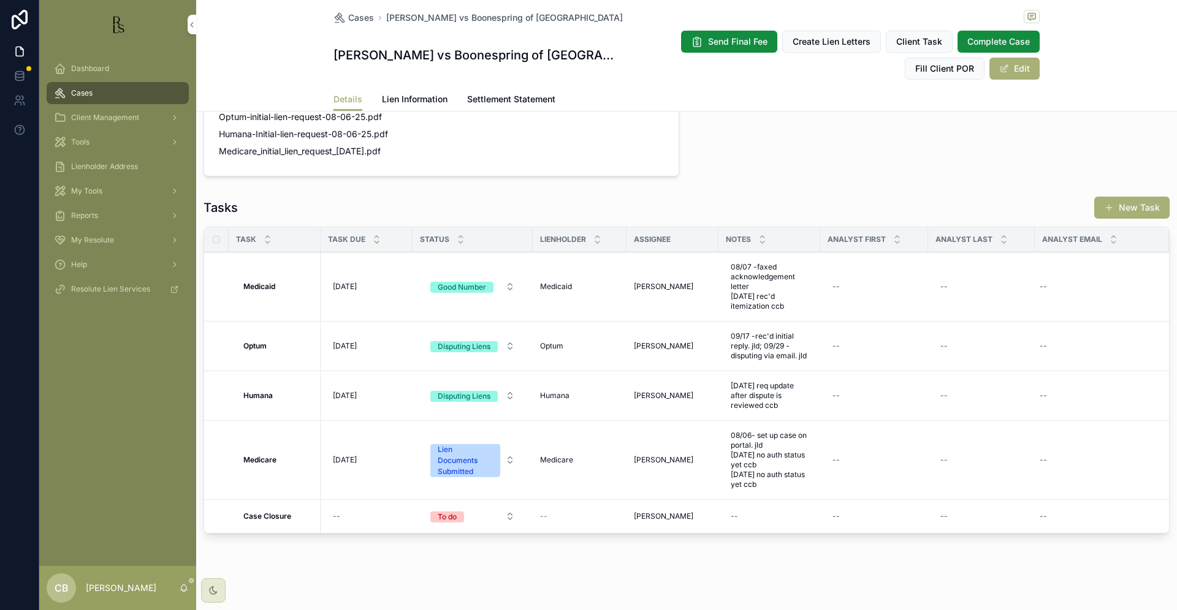
scroll to position [939, 0]
click at [760, 384] on span "[DATE] req update after dispute is reviewed ccb" at bounding box center [768, 396] width 77 height 29
click at [842, 402] on textarea "**********" at bounding box center [790, 404] width 116 height 47
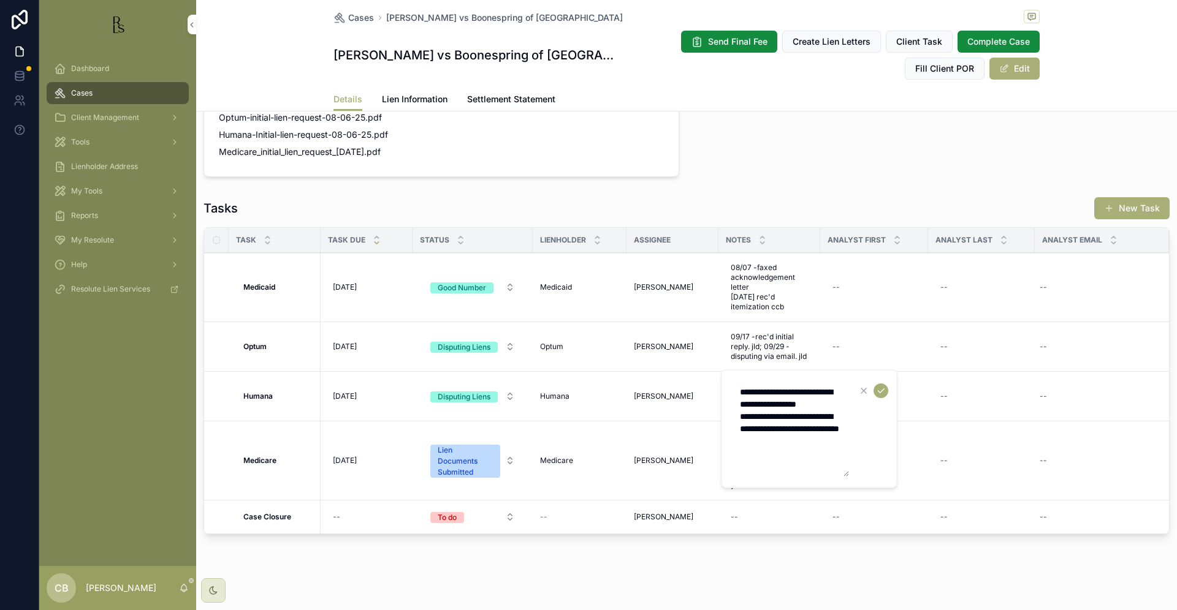
type textarea "**********"
click at [880, 389] on icon "scrollable content" at bounding box center [881, 391] width 10 height 10
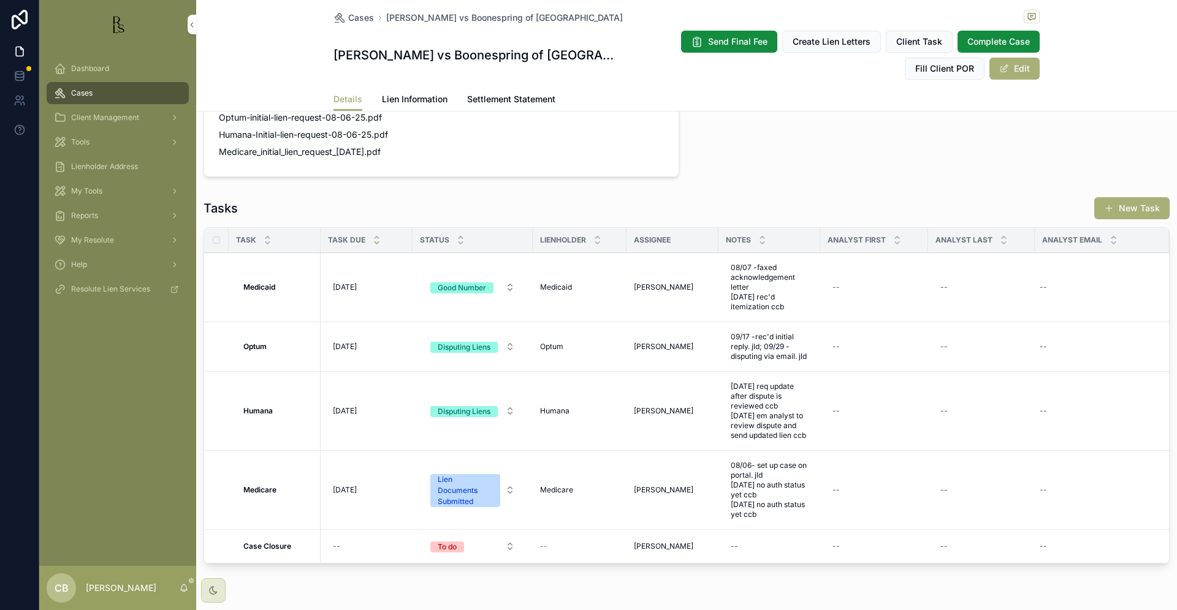
click at [350, 406] on span "[DATE]" at bounding box center [345, 411] width 24 height 10
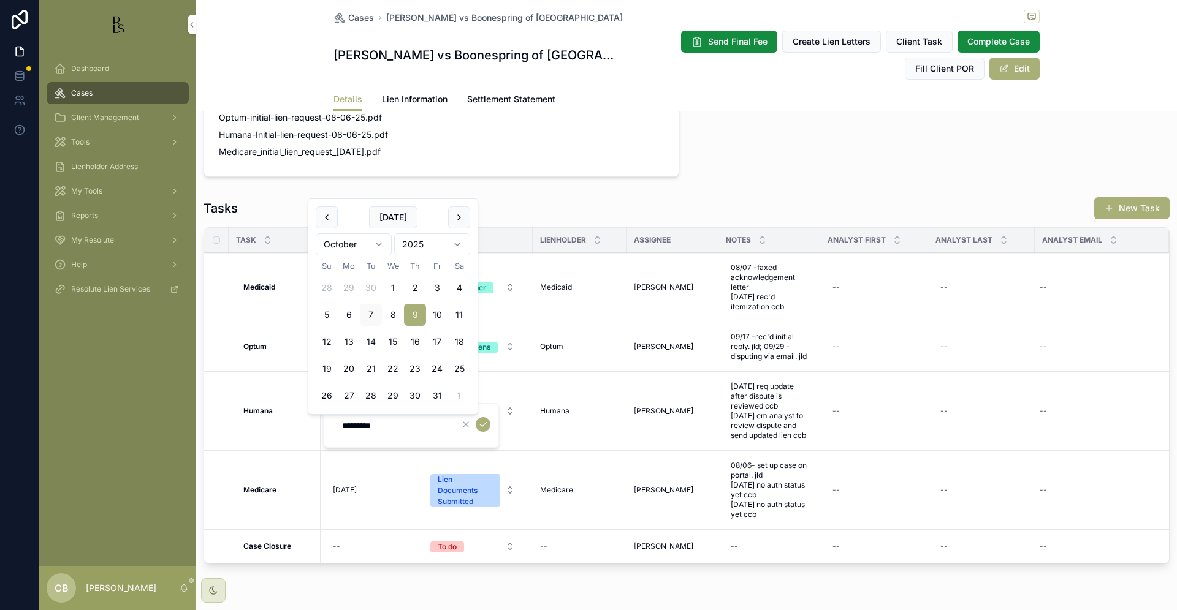
click at [417, 395] on button "30" at bounding box center [415, 396] width 22 height 22
type input "**********"
click at [487, 425] on icon "scrollable content" at bounding box center [483, 425] width 10 height 10
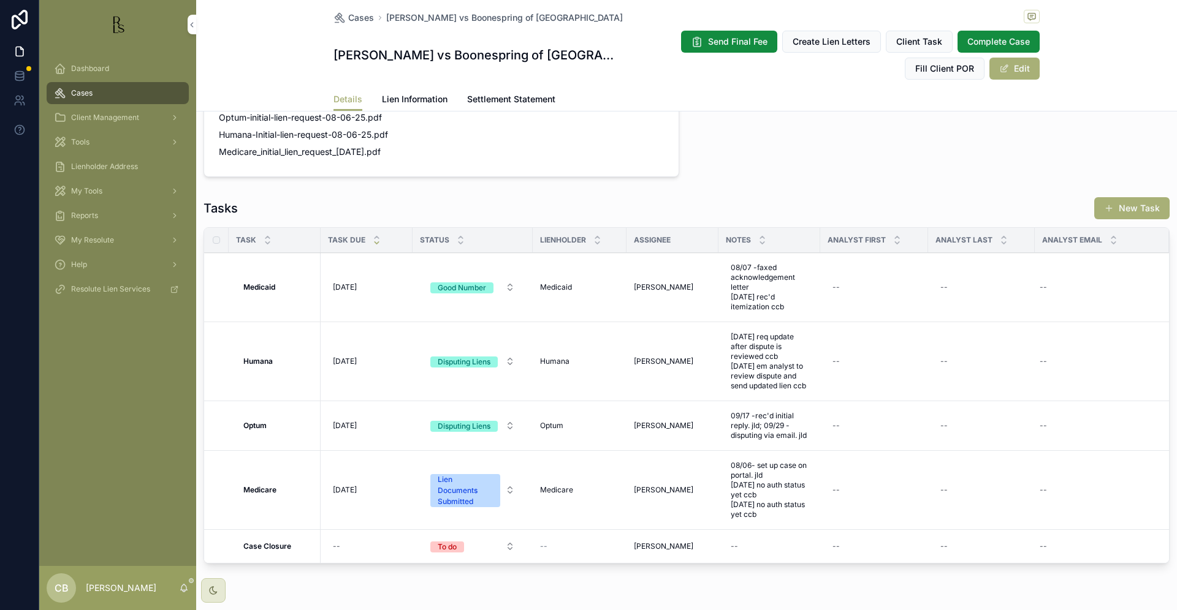
click at [83, 139] on span "Tools" at bounding box center [80, 142] width 18 height 10
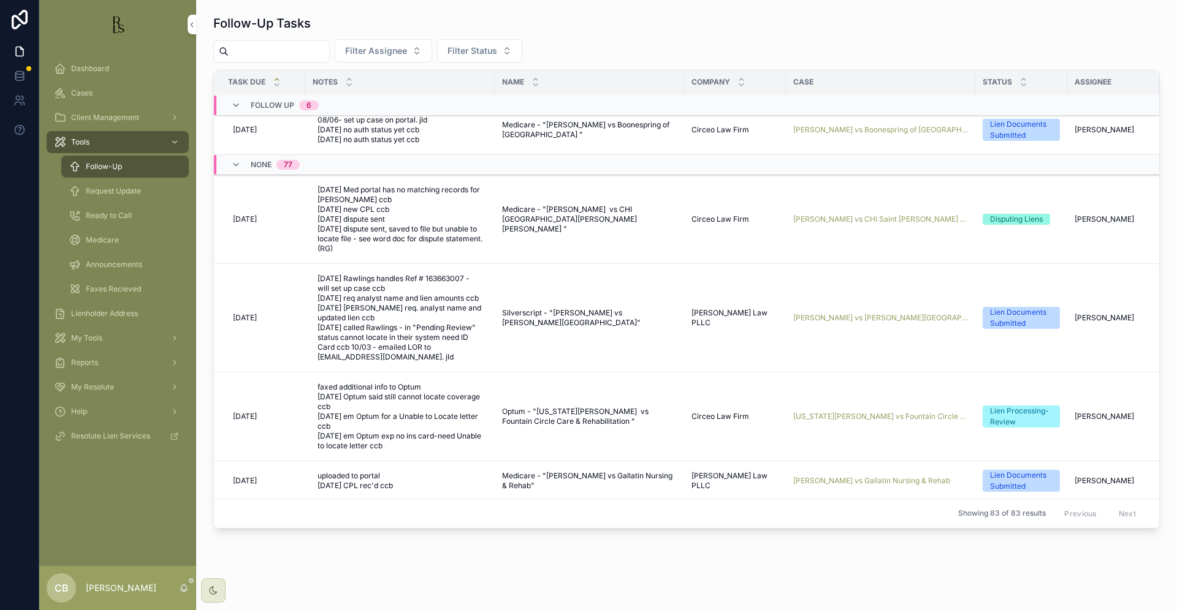
scroll to position [606, 1]
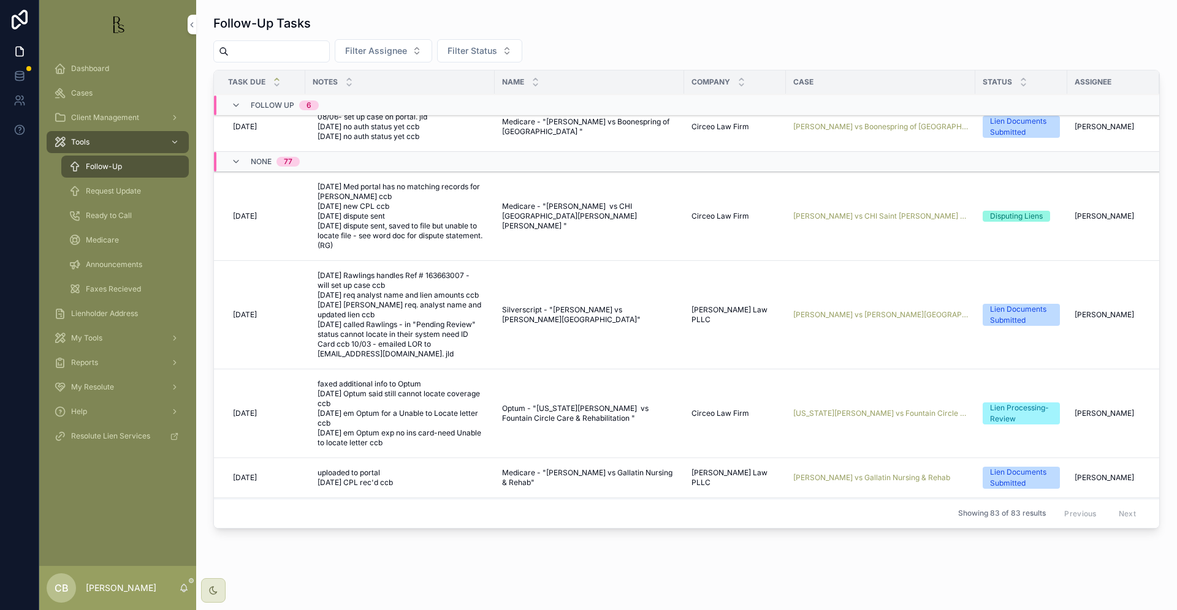
click at [823, 320] on span "[PERSON_NAME] vs [PERSON_NAME][GEOGRAPHIC_DATA]" at bounding box center [880, 315] width 175 height 10
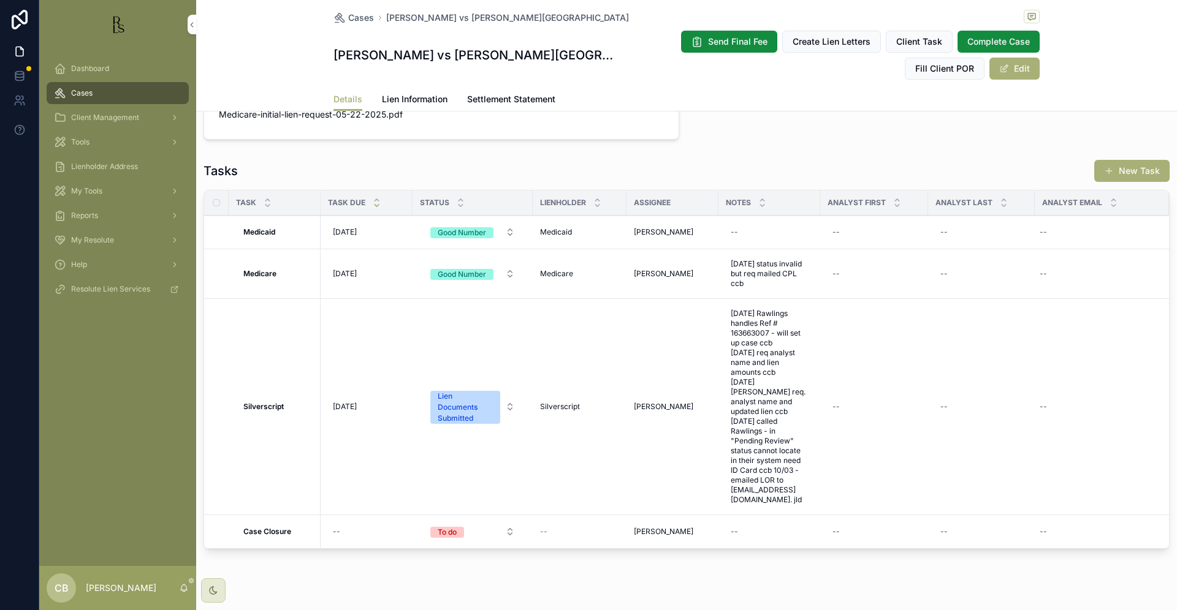
scroll to position [905, 0]
click at [347, 403] on span "[DATE]" at bounding box center [345, 408] width 24 height 10
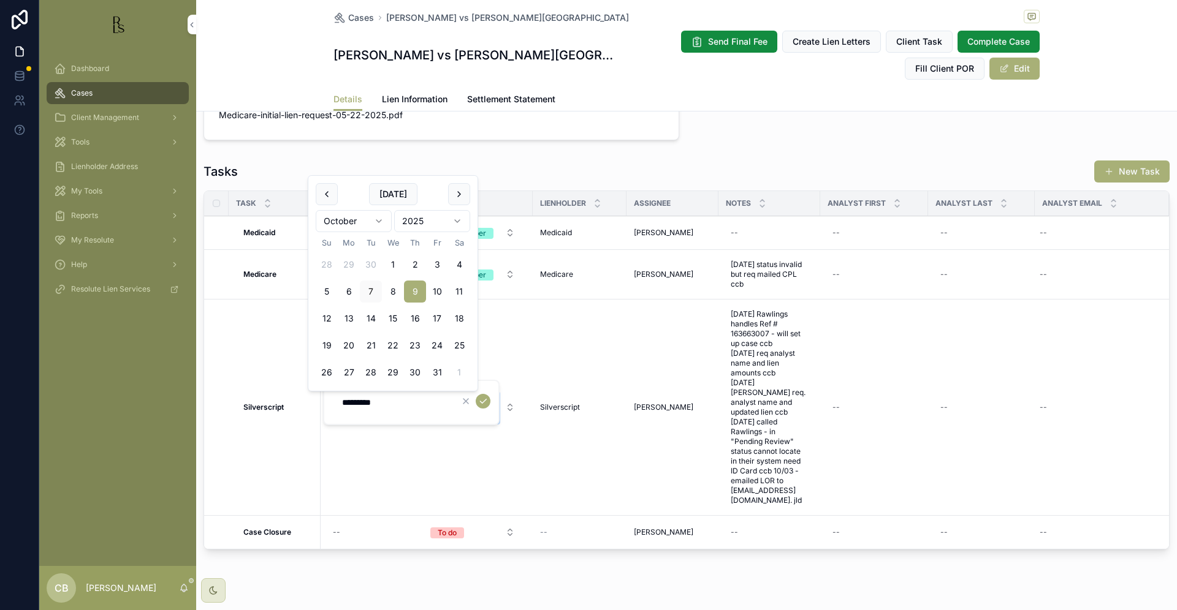
click at [414, 343] on button "23" at bounding box center [415, 346] width 22 height 22
type input "**********"
click at [485, 402] on icon "scrollable content" at bounding box center [483, 401] width 10 height 10
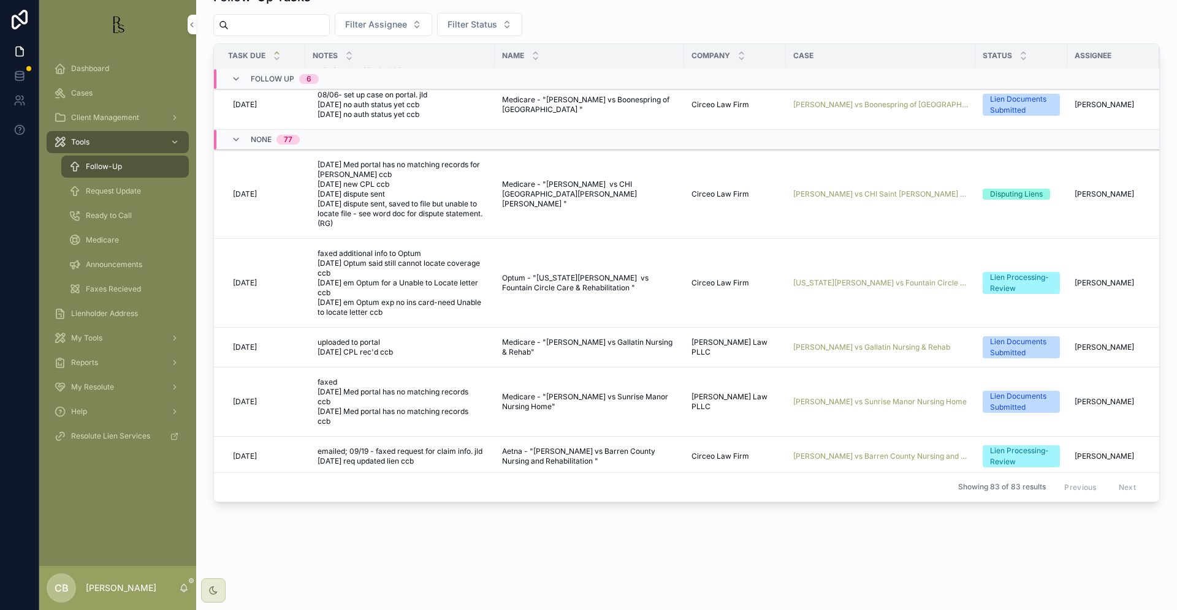
scroll to position [604, 1]
click at [113, 191] on span "Request Update" at bounding box center [113, 191] width 55 height 10
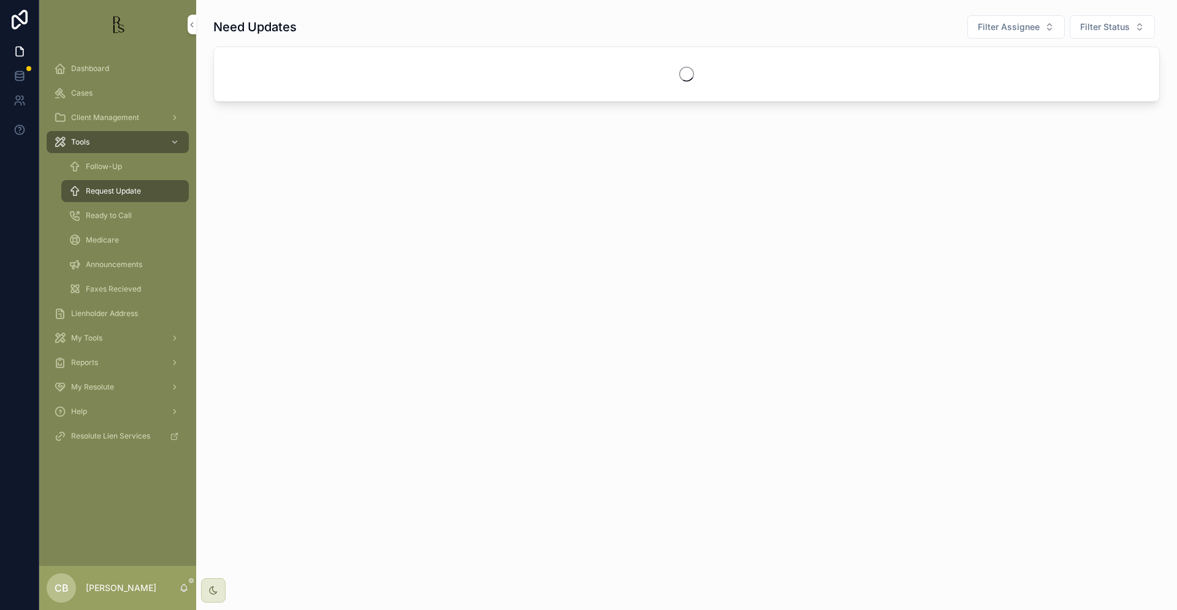
click at [113, 191] on span "Request Update" at bounding box center [113, 191] width 55 height 10
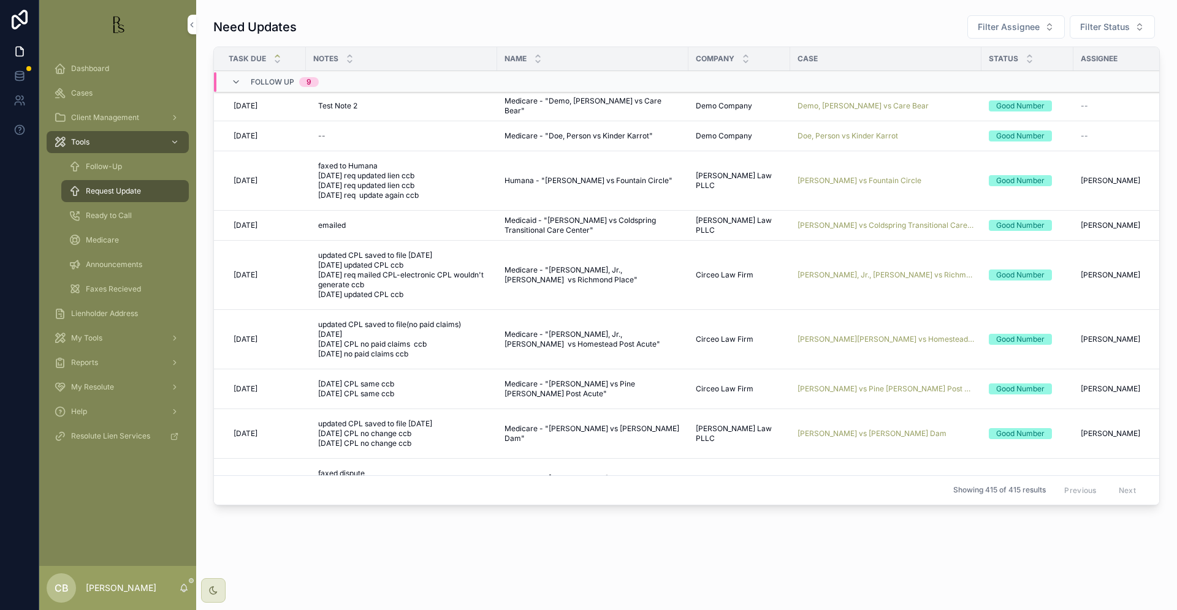
click at [844, 180] on span "[PERSON_NAME] vs Fountain Circle" at bounding box center [859, 181] width 124 height 10
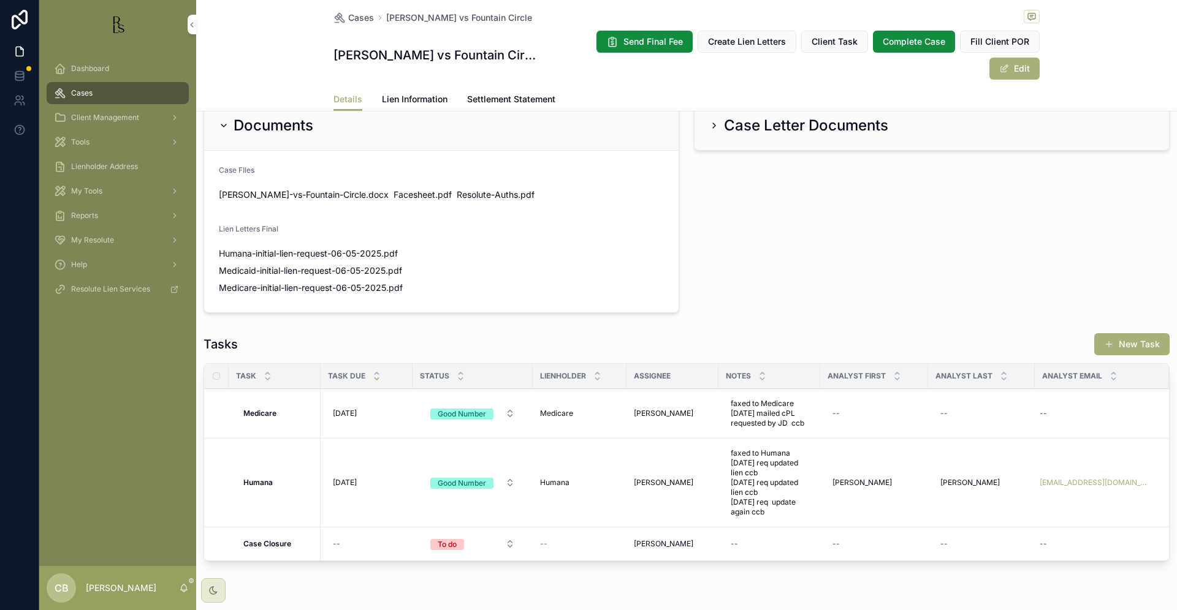
click at [349, 478] on span "[DATE]" at bounding box center [345, 483] width 24 height 10
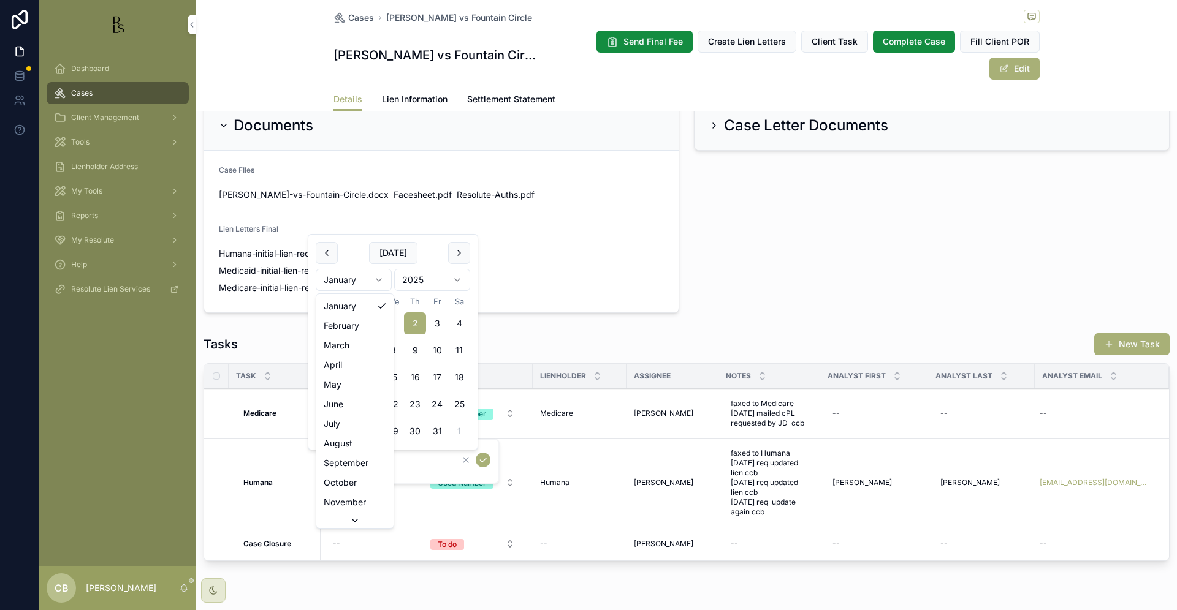
click at [378, 278] on html "Dashboard Cases Client Management Tools Lienholder Address My Tools Reports My …" at bounding box center [588, 305] width 1177 height 610
click at [379, 281] on html "Dashboard Cases Client Management Tools Lienholder Address My Tools Reports My …" at bounding box center [588, 305] width 1177 height 610
click at [415, 430] on button "30" at bounding box center [415, 431] width 22 height 22
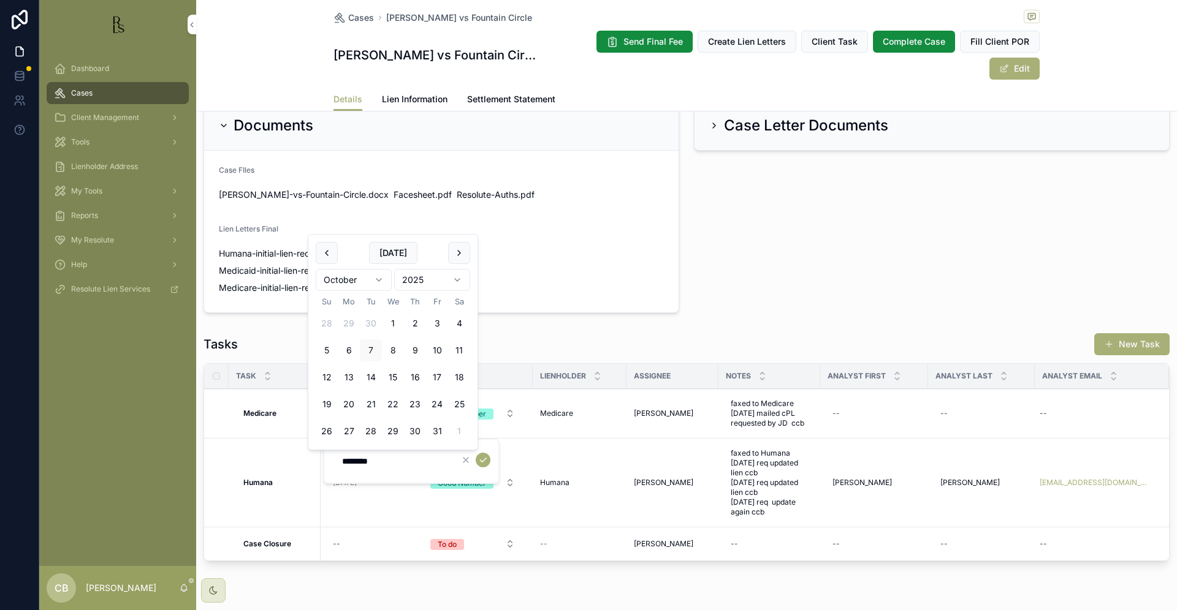
type input "**********"
click at [487, 458] on icon "scrollable content" at bounding box center [483, 460] width 10 height 10
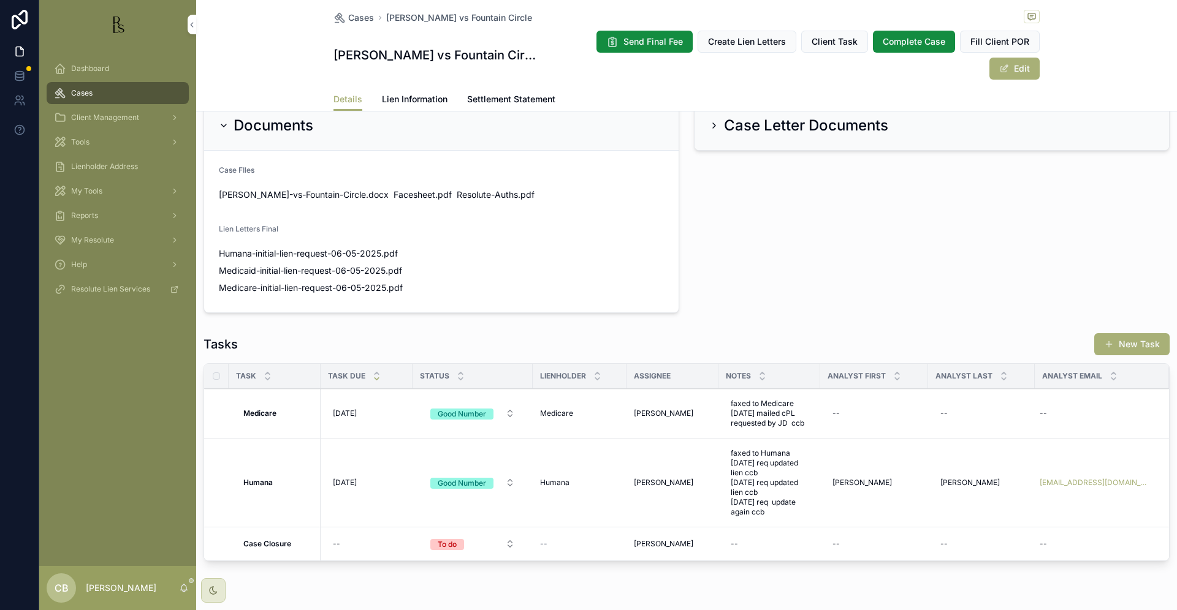
click at [405, 93] on span "Lien Information" at bounding box center [415, 99] width 66 height 12
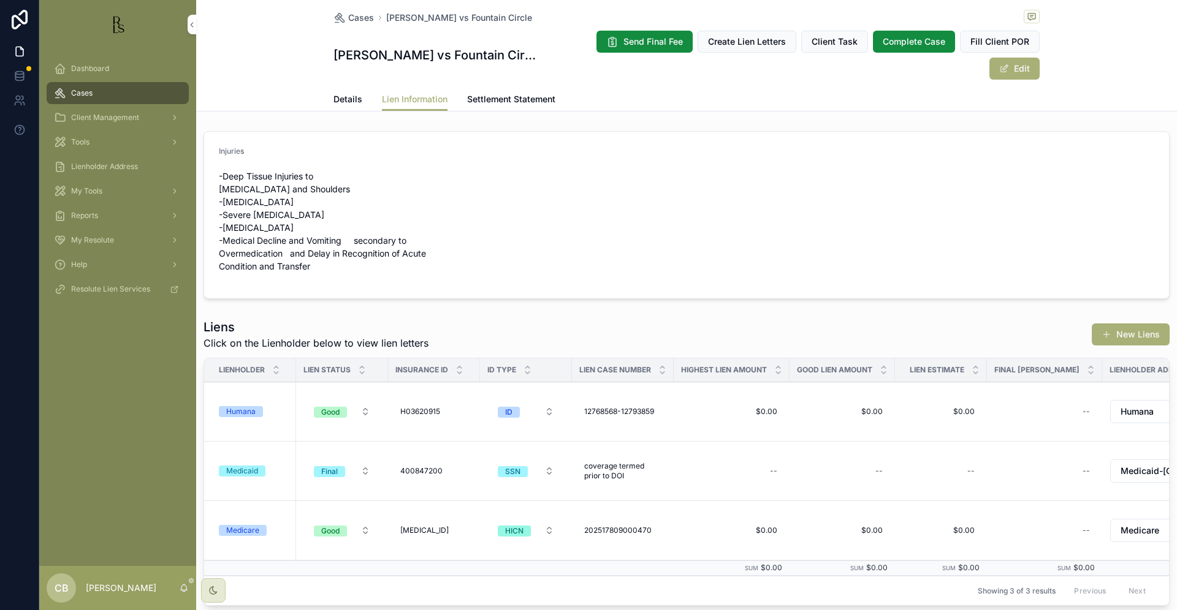
click at [240, 406] on div "Humana" at bounding box center [240, 411] width 29 height 11
click at [340, 93] on span "Details" at bounding box center [347, 99] width 29 height 12
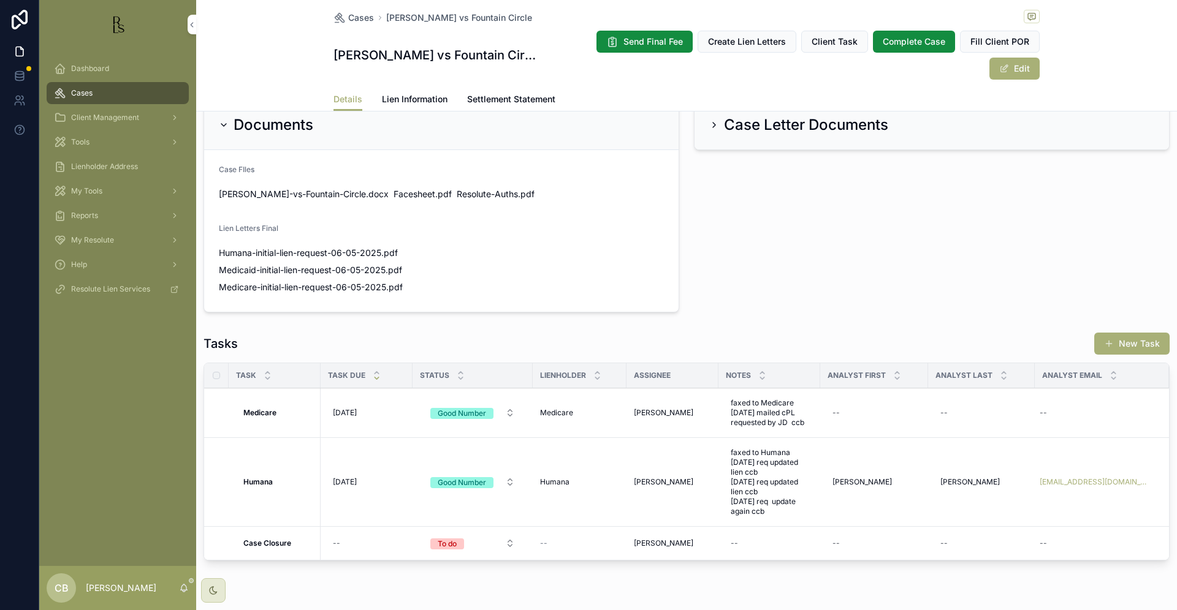
scroll to position [794, 0]
click at [773, 464] on span "faxed to Humana [DATE] req updated lien ccb [DATE] req updated lien ccb [DATE] …" at bounding box center [768, 483] width 77 height 69
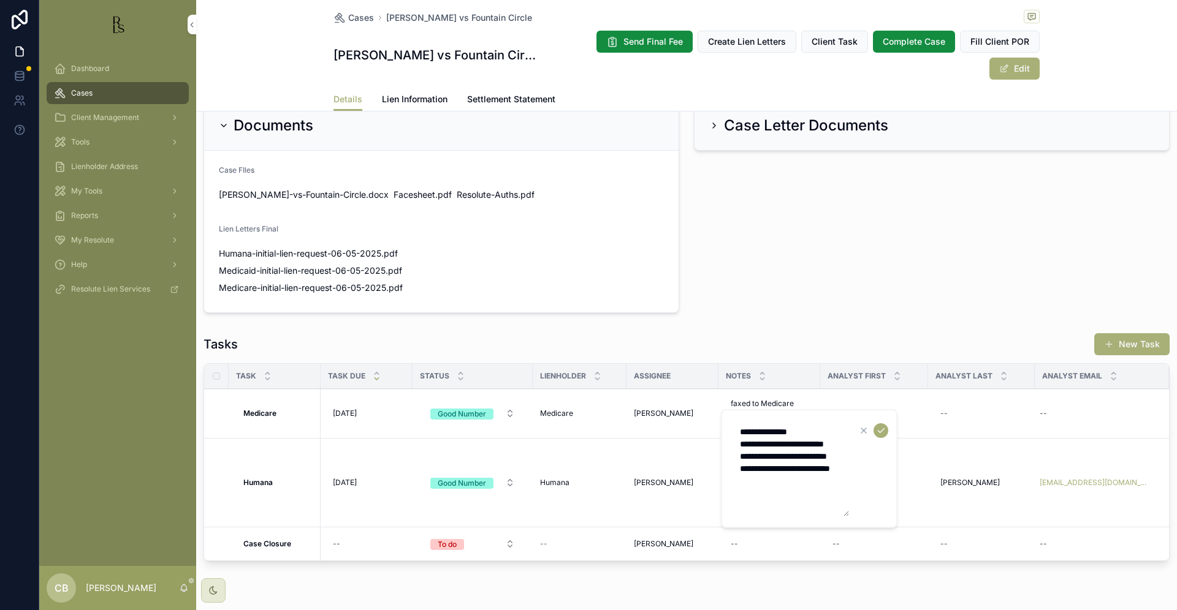
click at [789, 505] on textarea "**********" at bounding box center [790, 469] width 116 height 96
click at [833, 517] on textarea "**********" at bounding box center [790, 481] width 116 height 120
type textarea "**********"
click at [879, 431] on icon "scrollable content" at bounding box center [881, 431] width 10 height 10
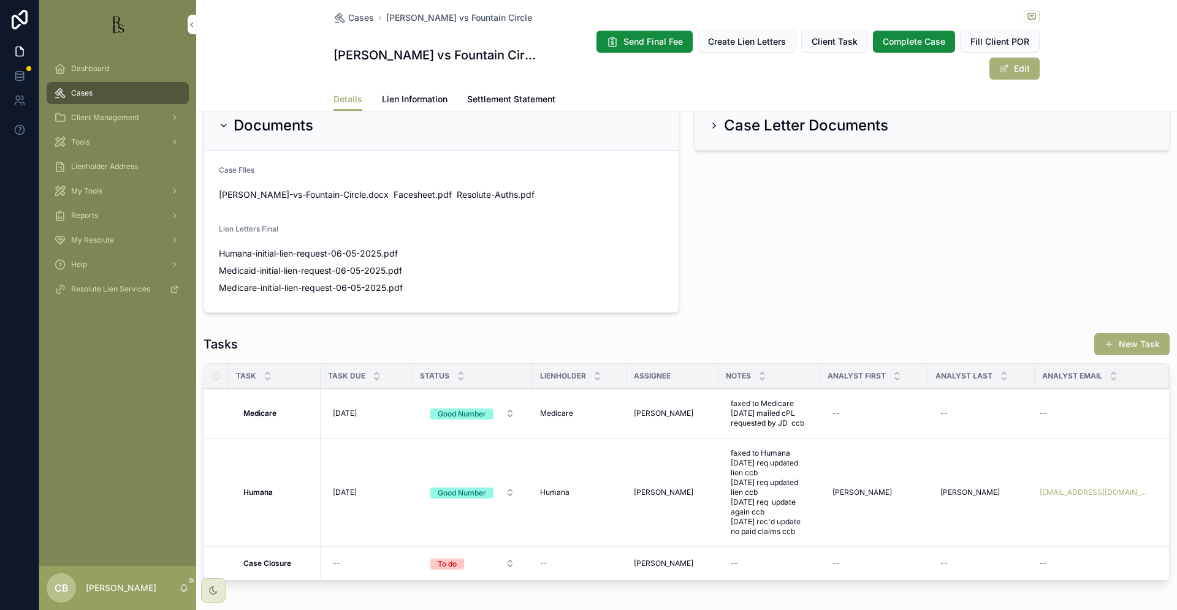
click at [357, 488] on span "[DATE]" at bounding box center [345, 493] width 24 height 10
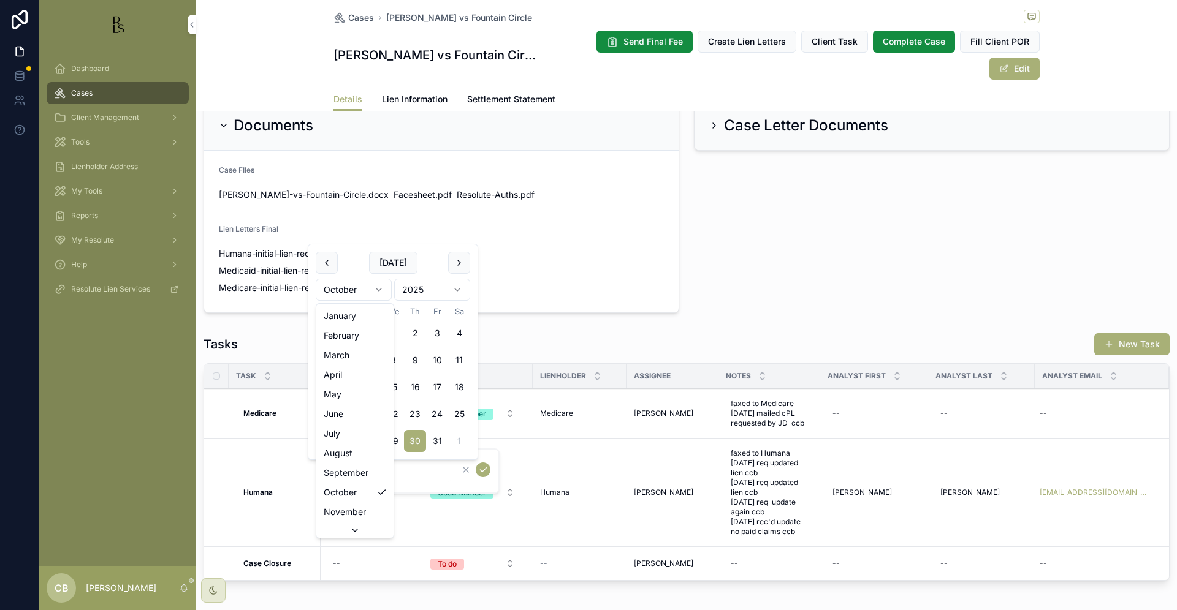
click at [378, 290] on html "Dashboard Cases Client Management Tools Lienholder Address My Tools Reports My …" at bounding box center [588, 305] width 1177 height 610
click at [415, 335] on button "2" at bounding box center [415, 333] width 22 height 22
click at [382, 470] on input "********" at bounding box center [393, 471] width 116 height 17
type input "********"
click at [485, 470] on icon "scrollable content" at bounding box center [483, 470] width 10 height 10
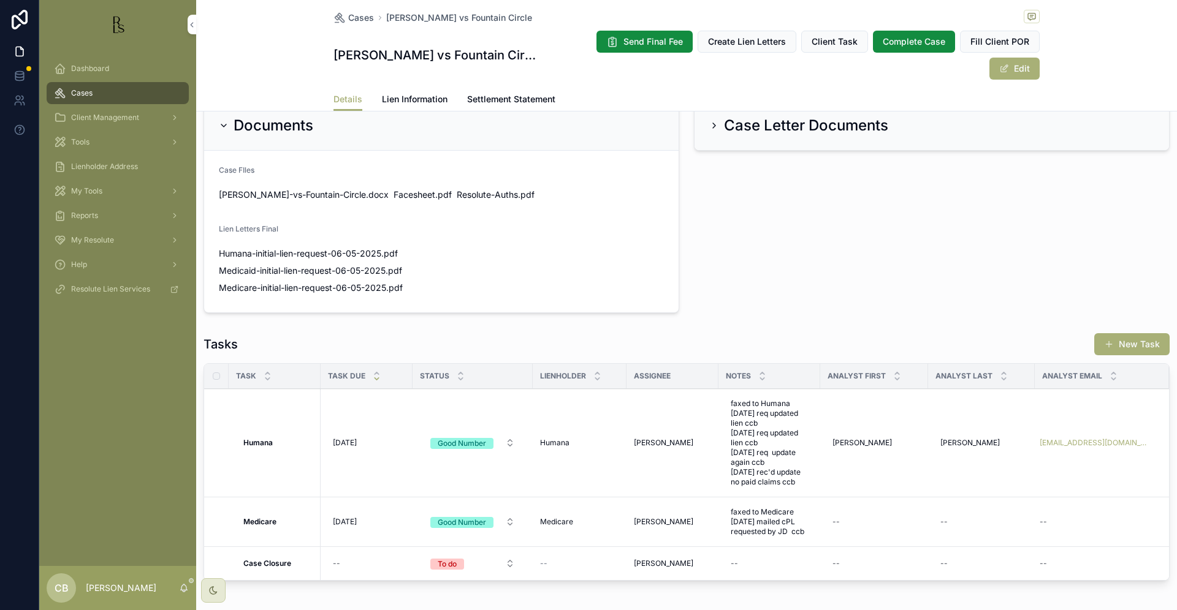
click at [422, 93] on span "Lien Information" at bounding box center [415, 99] width 66 height 12
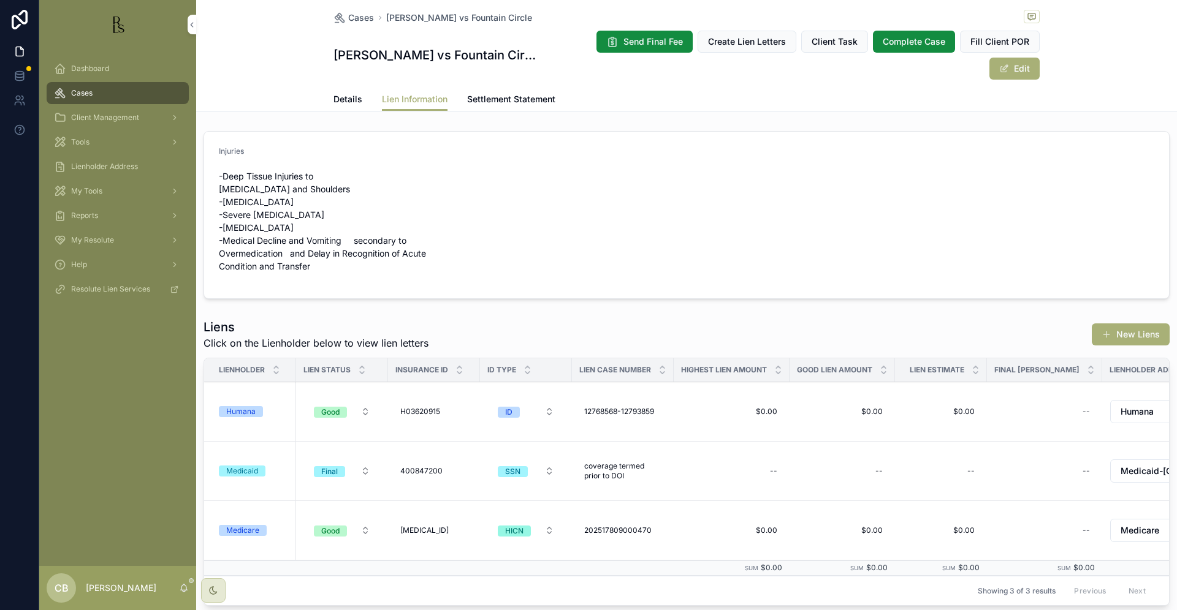
click at [86, 140] on span "Tools" at bounding box center [80, 142] width 18 height 10
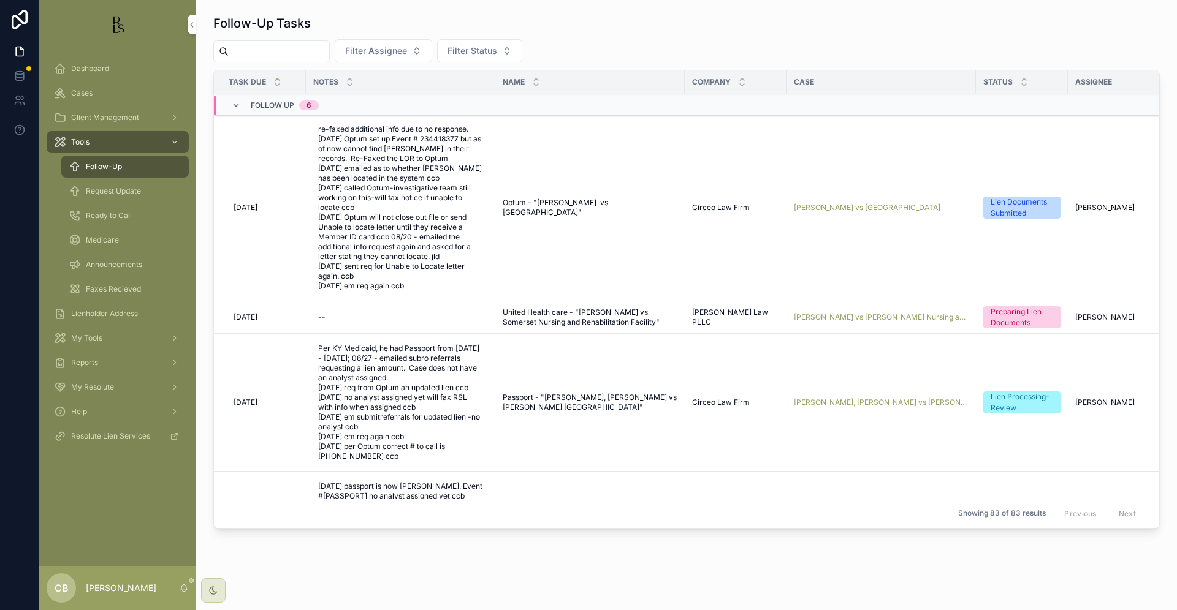
click at [116, 192] on span "Request Update" at bounding box center [113, 191] width 55 height 10
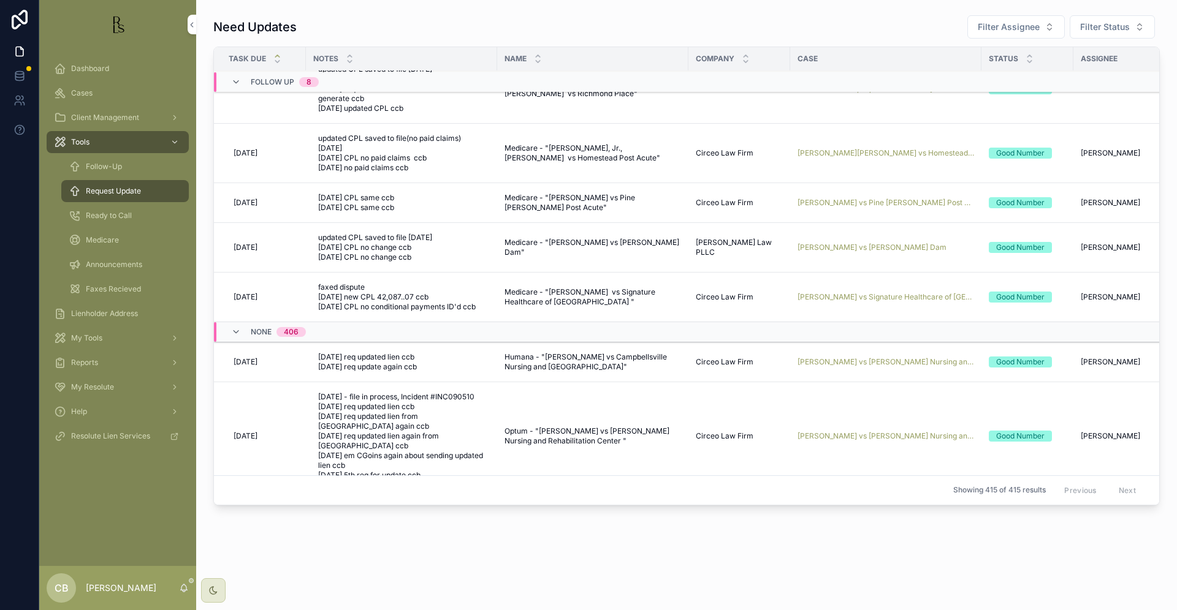
scroll to position [132, 0]
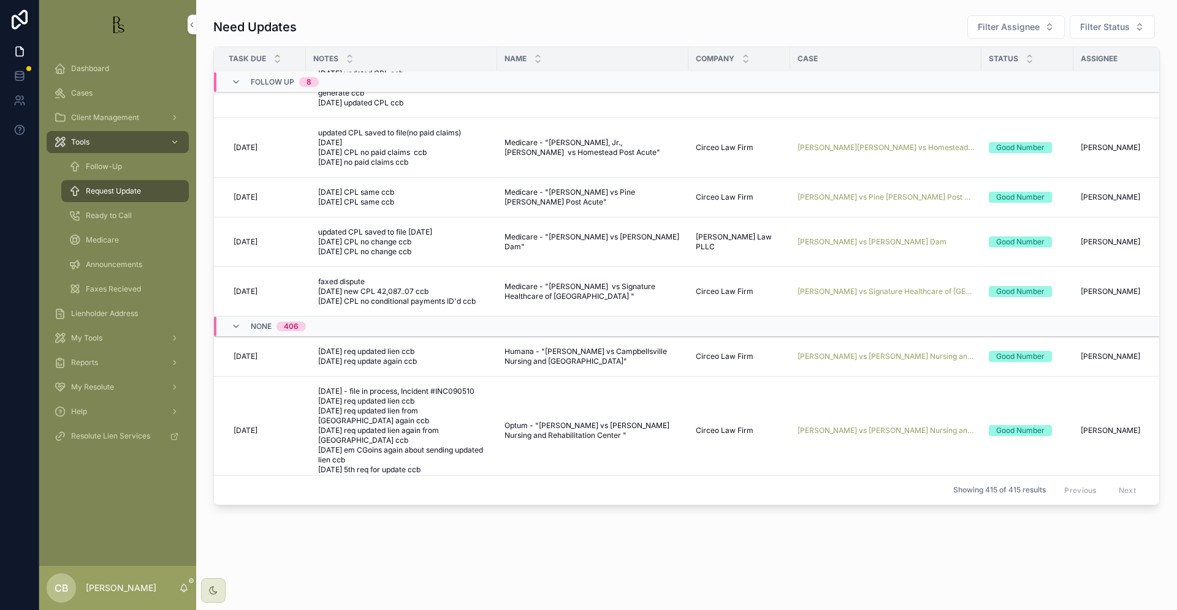
click at [863, 357] on span "[PERSON_NAME] vs [PERSON_NAME] Nursing and [GEOGRAPHIC_DATA]" at bounding box center [885, 357] width 176 height 10
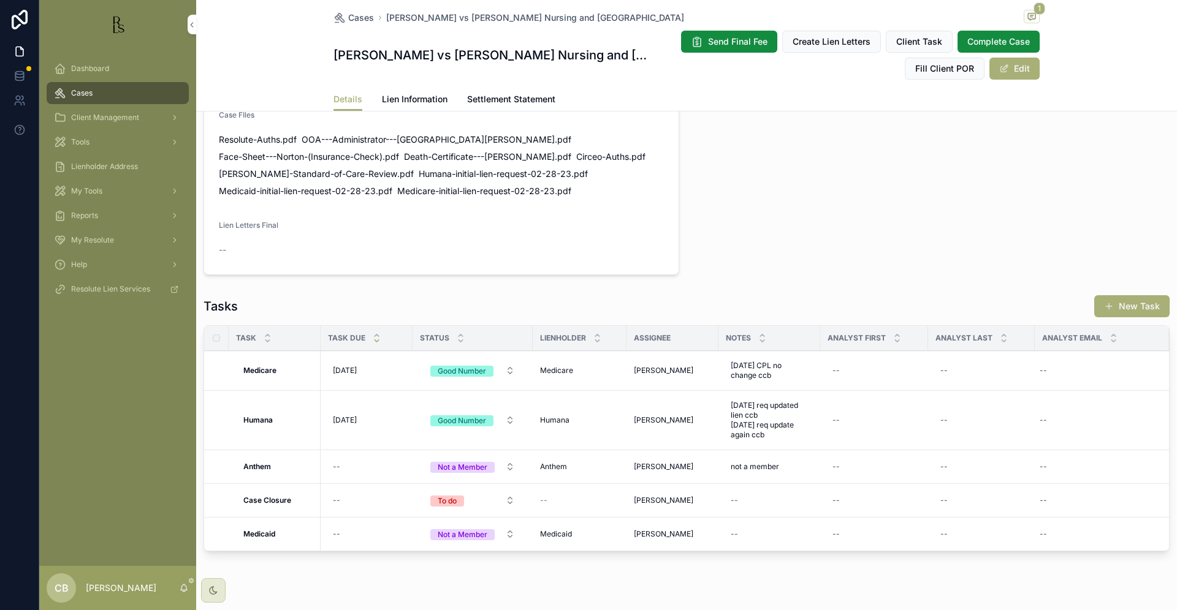
scroll to position [816, 0]
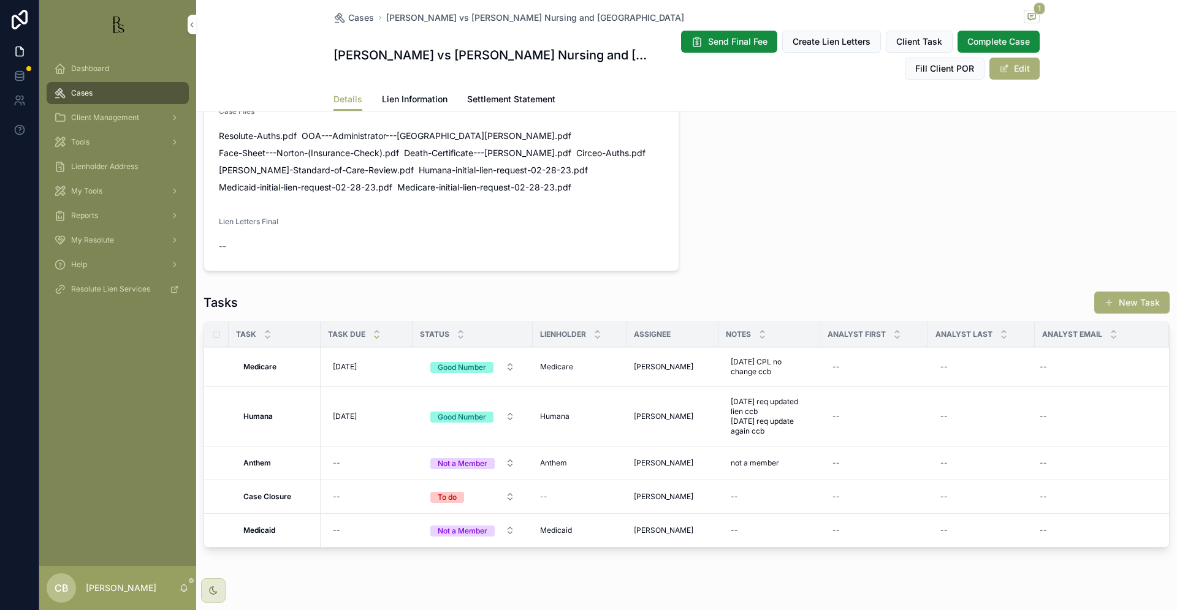
click at [401, 96] on span "Lien Information" at bounding box center [415, 99] width 66 height 12
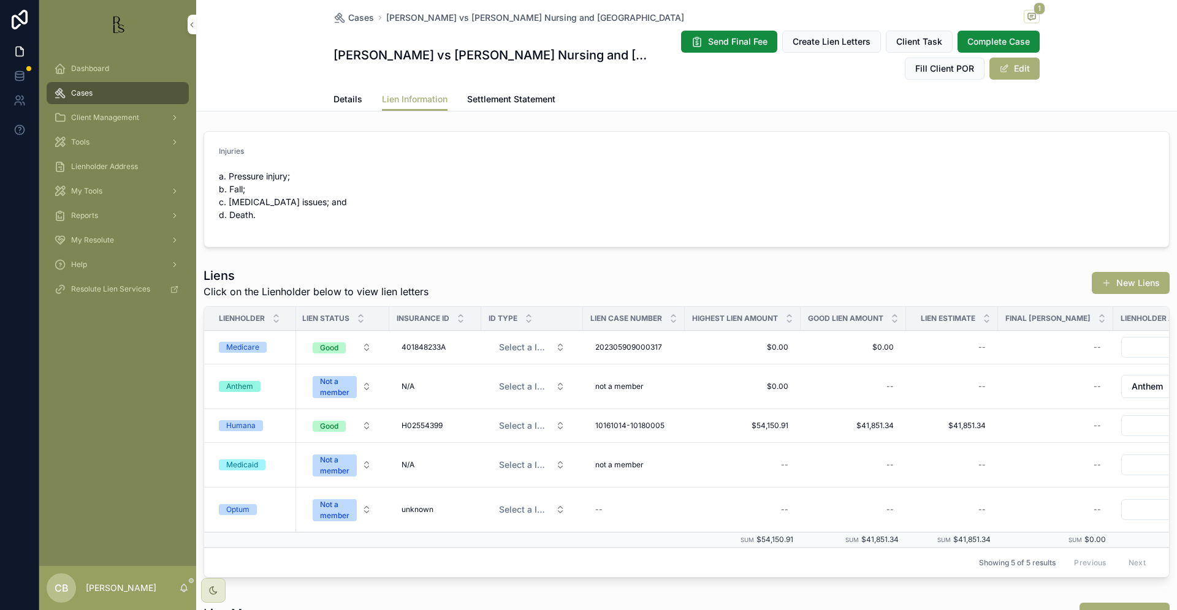
scroll to position [2, 0]
click at [243, 422] on div "Humana" at bounding box center [240, 424] width 29 height 11
click at [346, 95] on span "Details" at bounding box center [347, 99] width 29 height 12
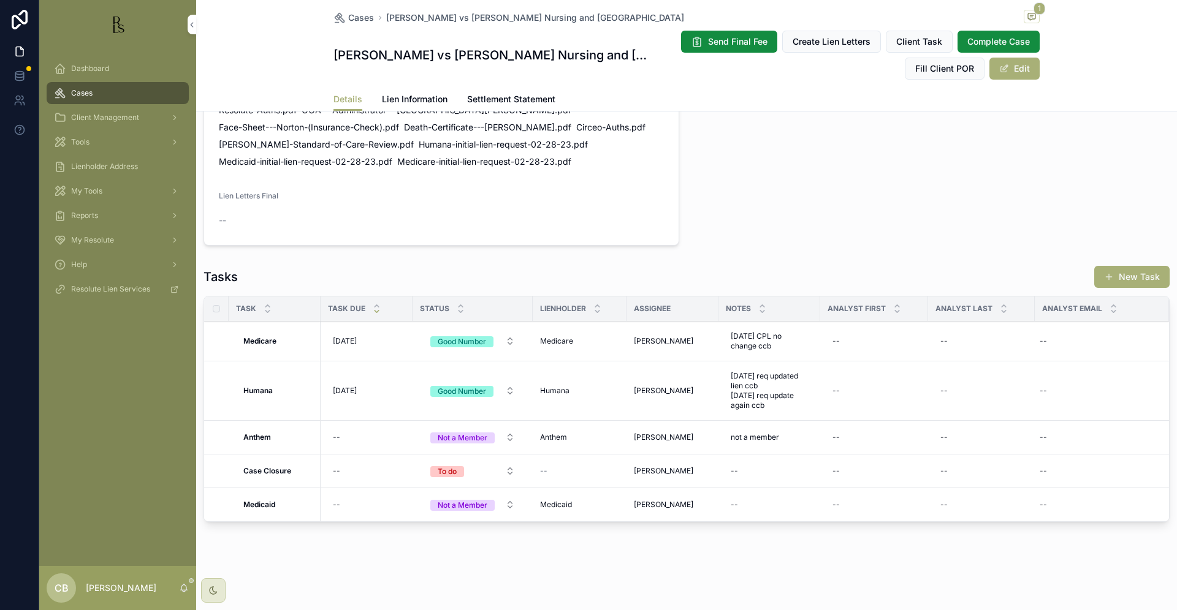
scroll to position [841, 0]
click at [419, 98] on span "Lien Information" at bounding box center [415, 99] width 66 height 12
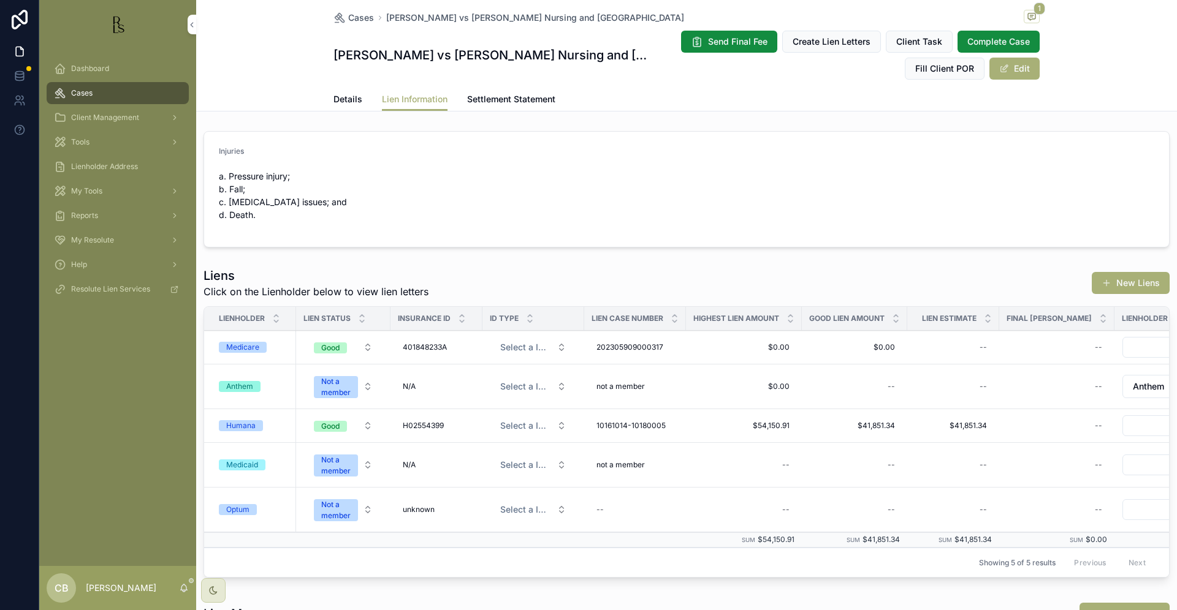
click at [246, 423] on div "Humana" at bounding box center [240, 425] width 29 height 11
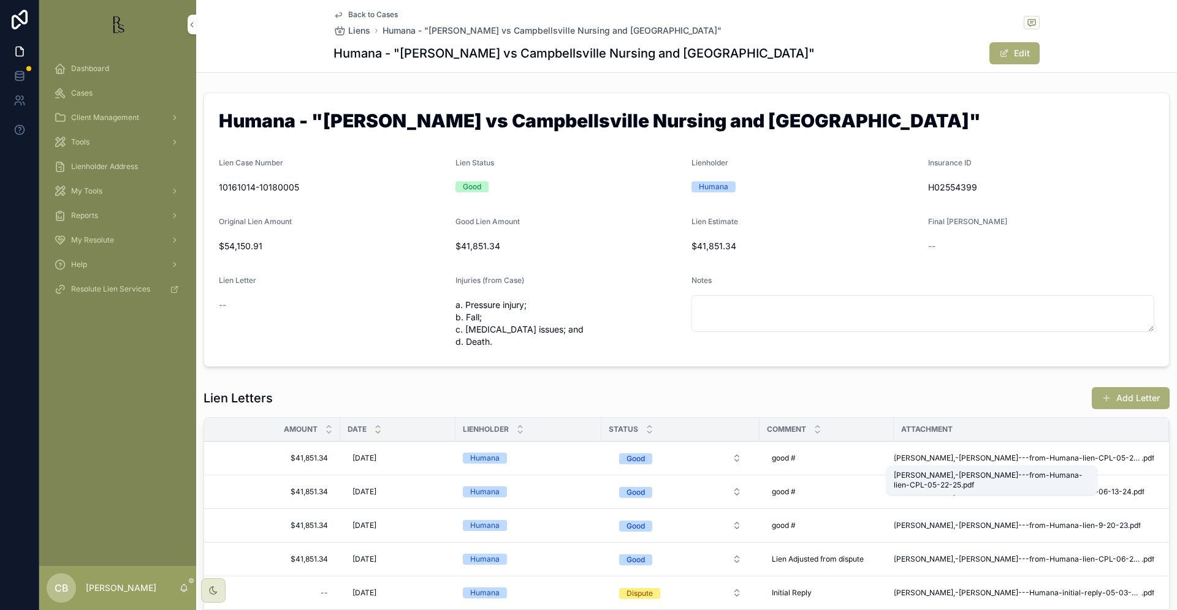
click at [1004, 458] on span "[PERSON_NAME],-[PERSON_NAME]---from-Humana-lien-CPL-05-22-25" at bounding box center [1017, 458] width 248 height 10
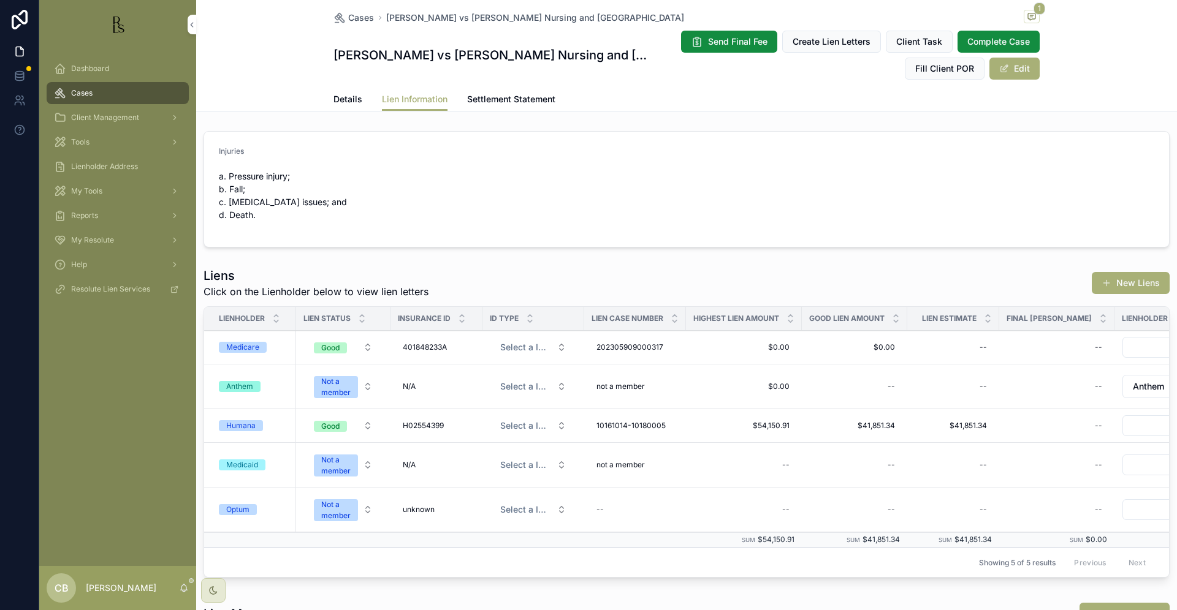
click at [245, 425] on div "Humana" at bounding box center [240, 425] width 29 height 11
click at [342, 96] on span "Details" at bounding box center [347, 99] width 29 height 12
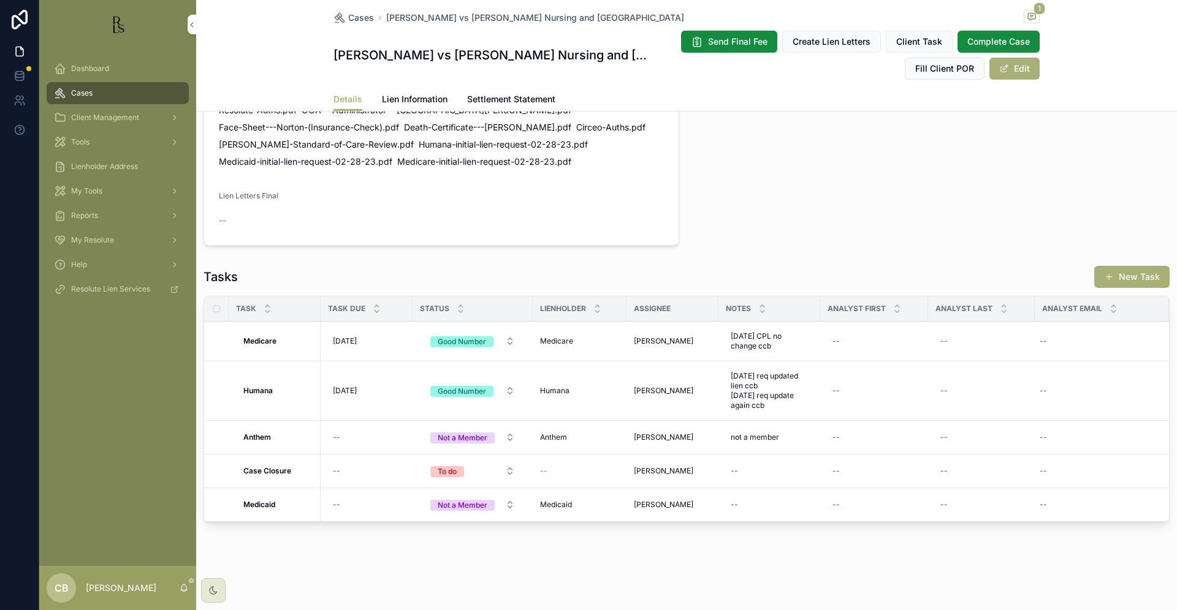
scroll to position [841, 0]
click at [760, 387] on span "[DATE] req updated lien ccb [DATE] req update again ccb" at bounding box center [768, 390] width 77 height 39
click at [790, 429] on textarea "**********" at bounding box center [790, 412] width 116 height 59
type textarea "**********"
click at [879, 390] on icon "scrollable content" at bounding box center [881, 393] width 10 height 10
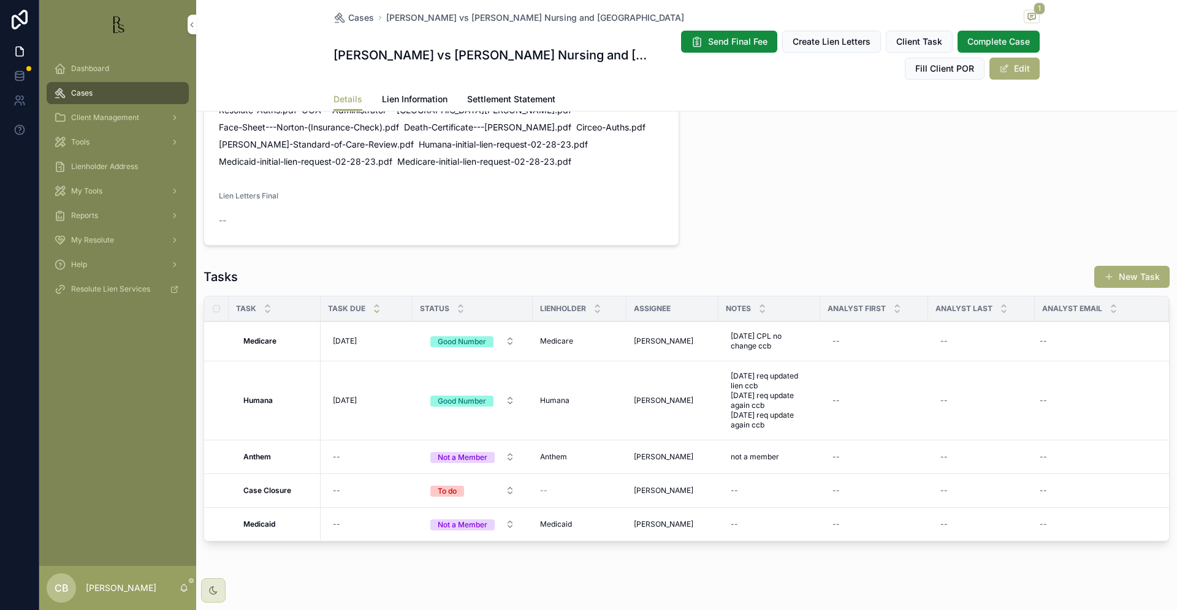
click at [354, 399] on span "[DATE]" at bounding box center [345, 401] width 24 height 10
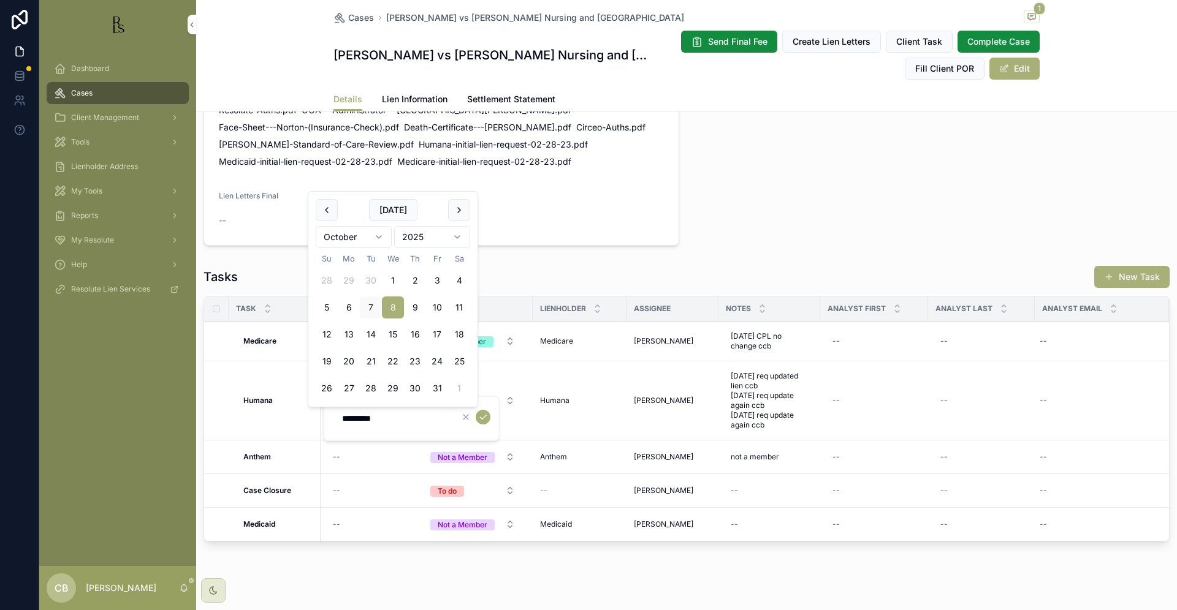
click at [415, 386] on button "30" at bounding box center [415, 388] width 22 height 22
type input "**********"
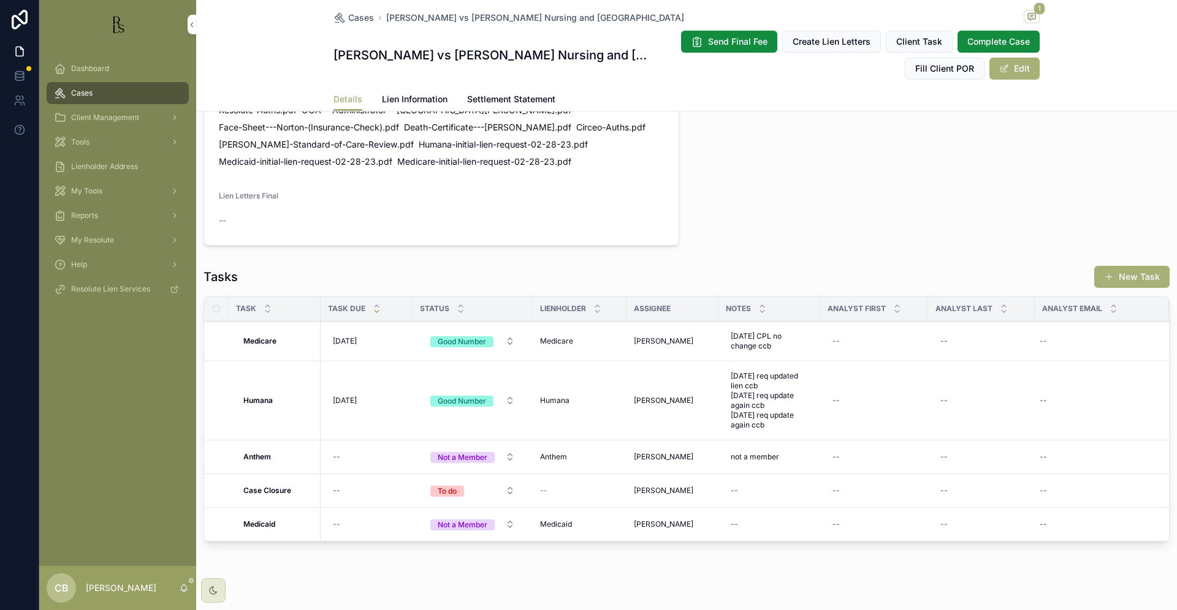
click at [348, 396] on span "[DATE]" at bounding box center [345, 401] width 24 height 10
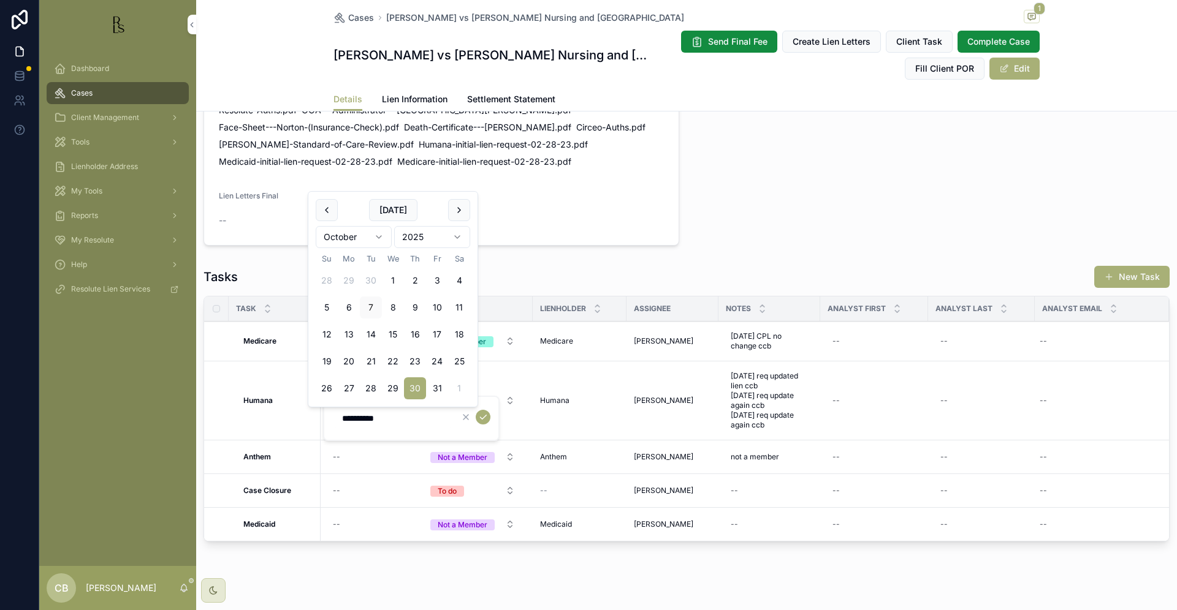
click at [482, 416] on icon "scrollable content" at bounding box center [483, 417] width 10 height 10
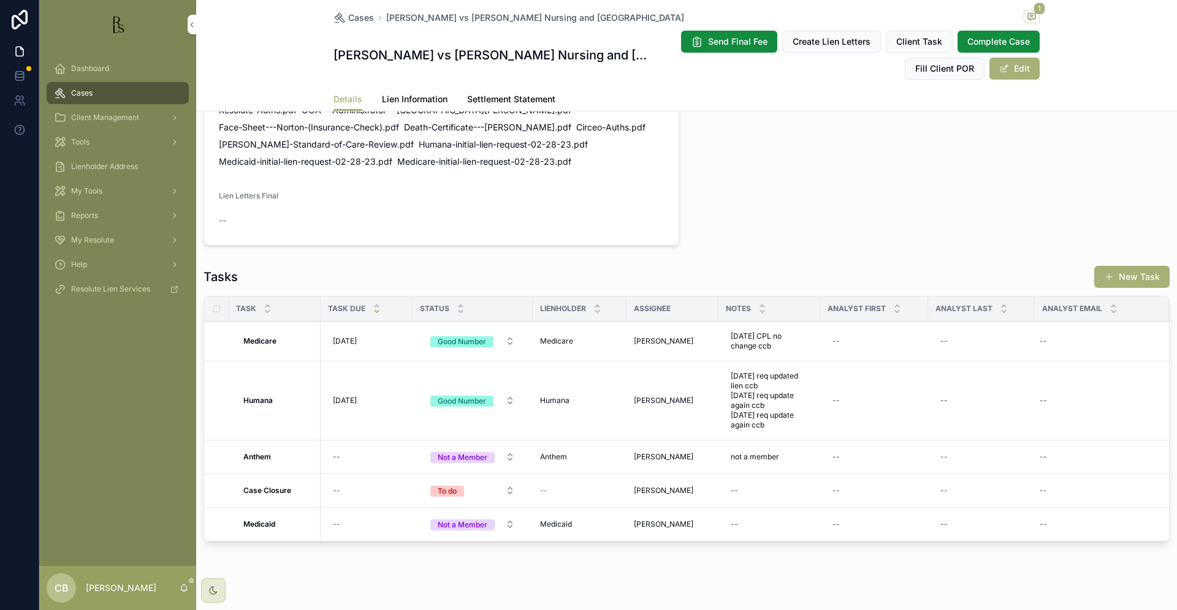
click at [82, 138] on span "Tools" at bounding box center [80, 142] width 18 height 10
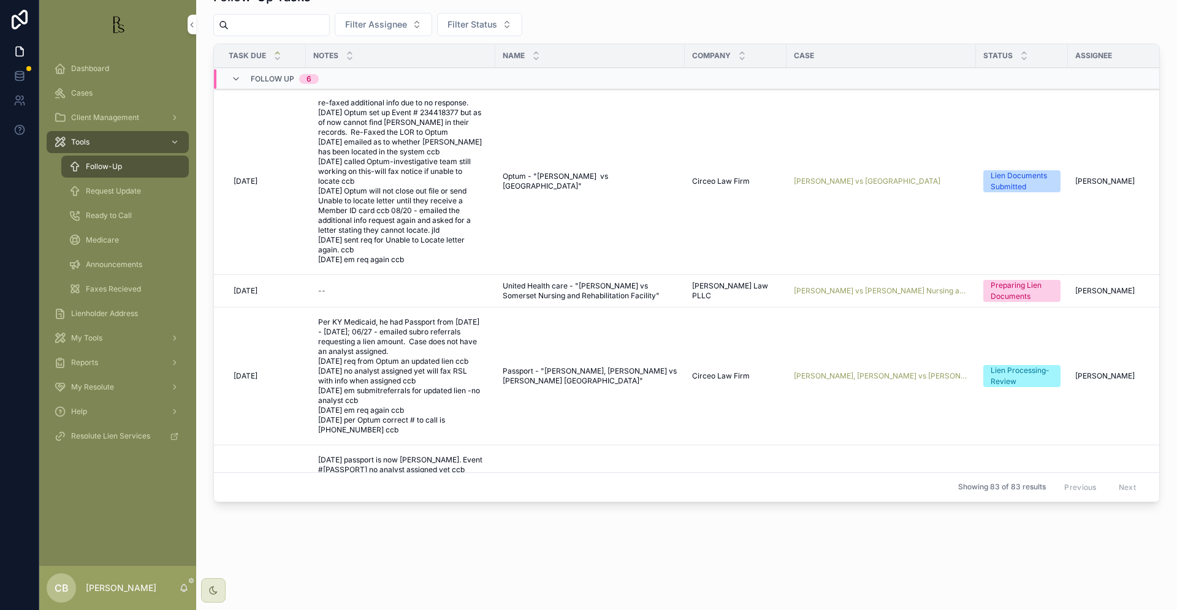
drag, startPoint x: 1028, startPoint y: 336, endPoint x: 82, endPoint y: 138, distance: 967.1
click at [82, 138] on span "Tools" at bounding box center [80, 142] width 18 height 10
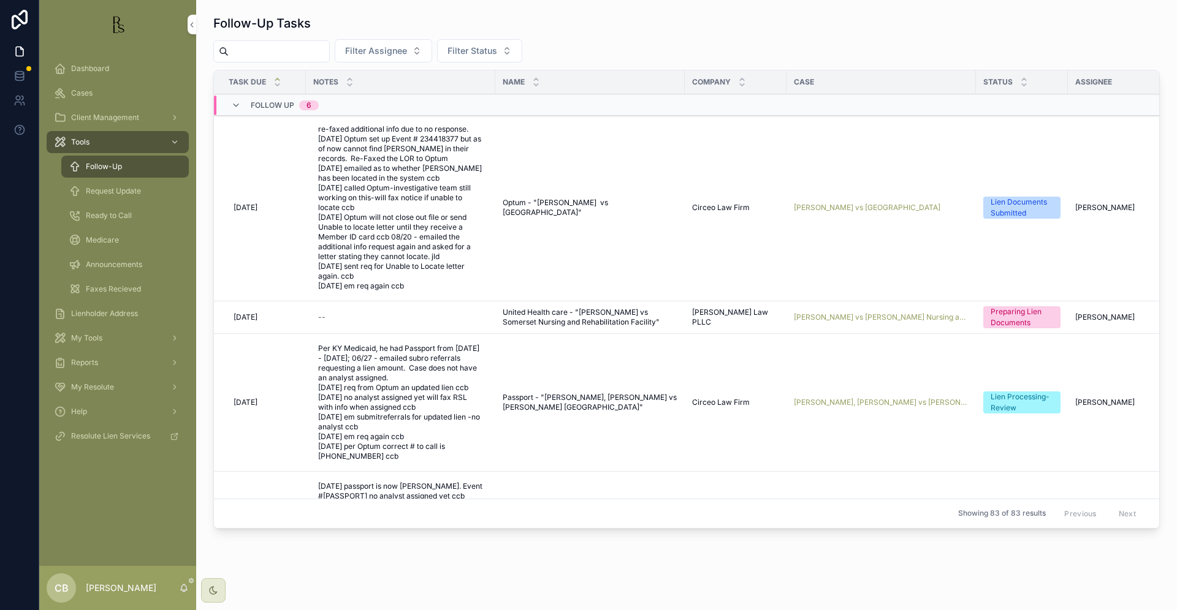
click at [132, 191] on span "Request Update" at bounding box center [113, 191] width 55 height 10
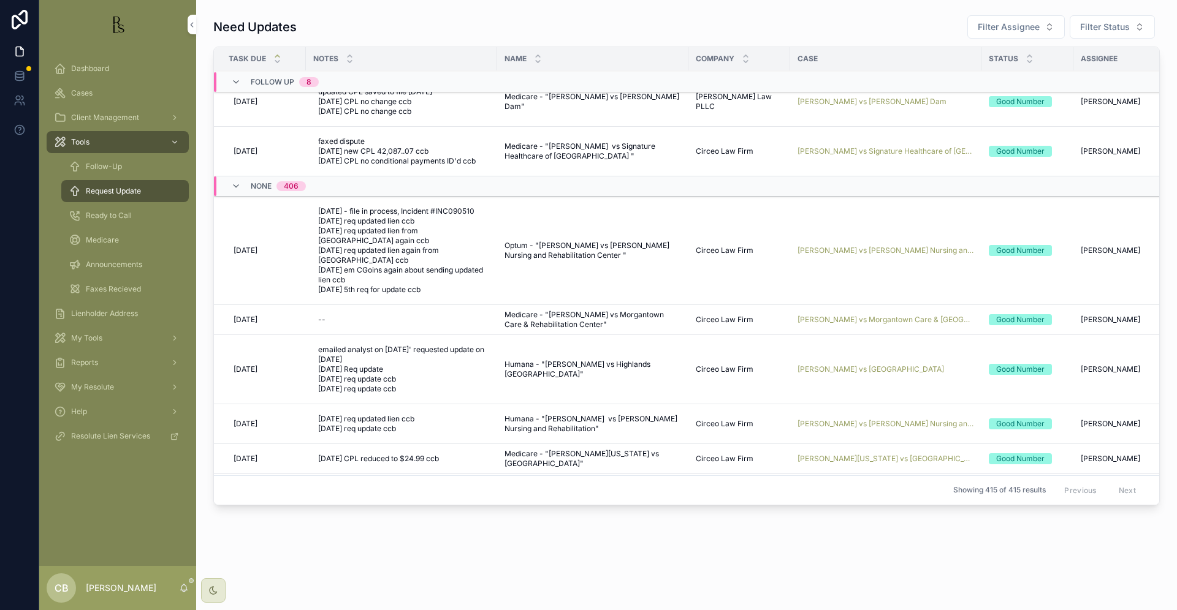
scroll to position [271, 0]
click at [874, 247] on span "[PERSON_NAME] vs [PERSON_NAME] Nursing and Rehabilitation Center" at bounding box center [885, 252] width 176 height 10
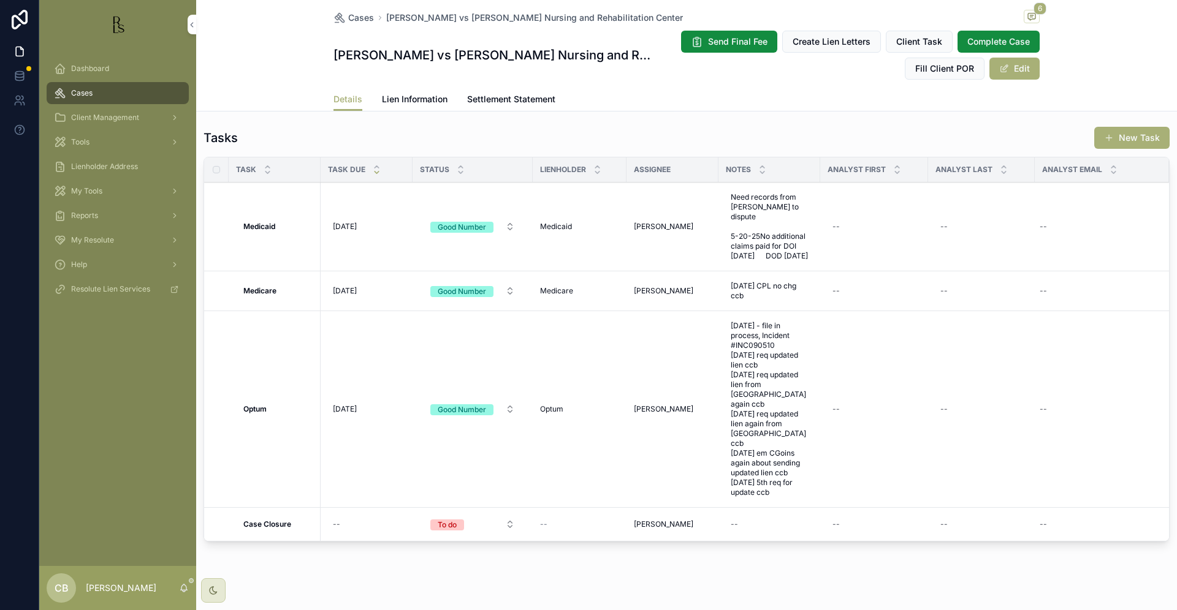
click at [411, 96] on span "Lien Information" at bounding box center [415, 99] width 66 height 12
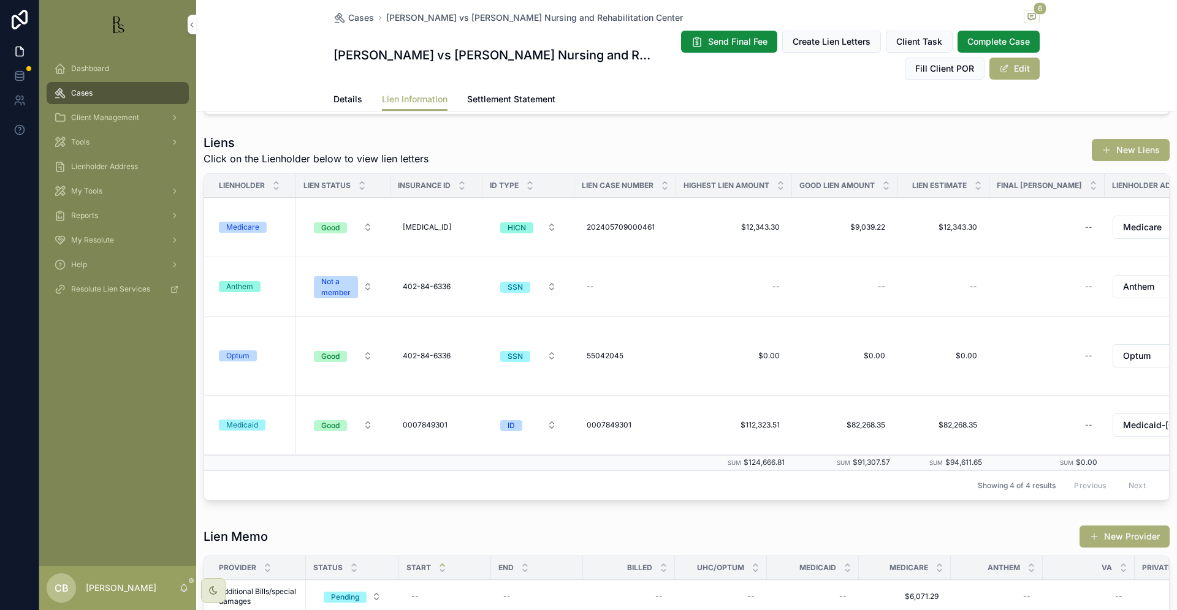
scroll to position [195, 0]
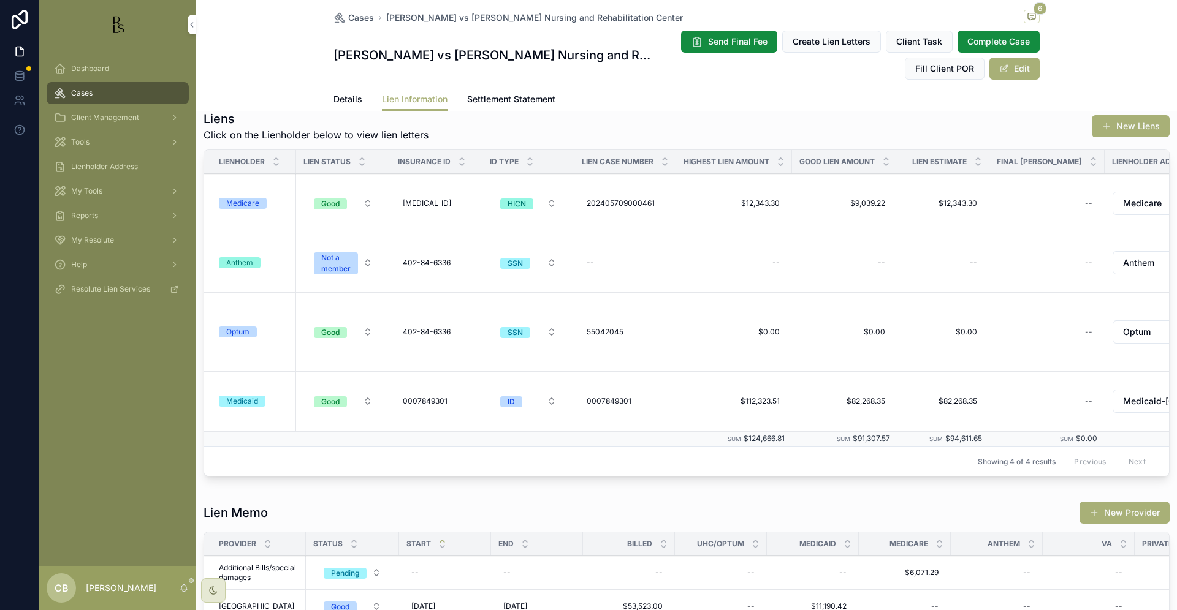
click at [240, 330] on div "Optum" at bounding box center [237, 332] width 23 height 11
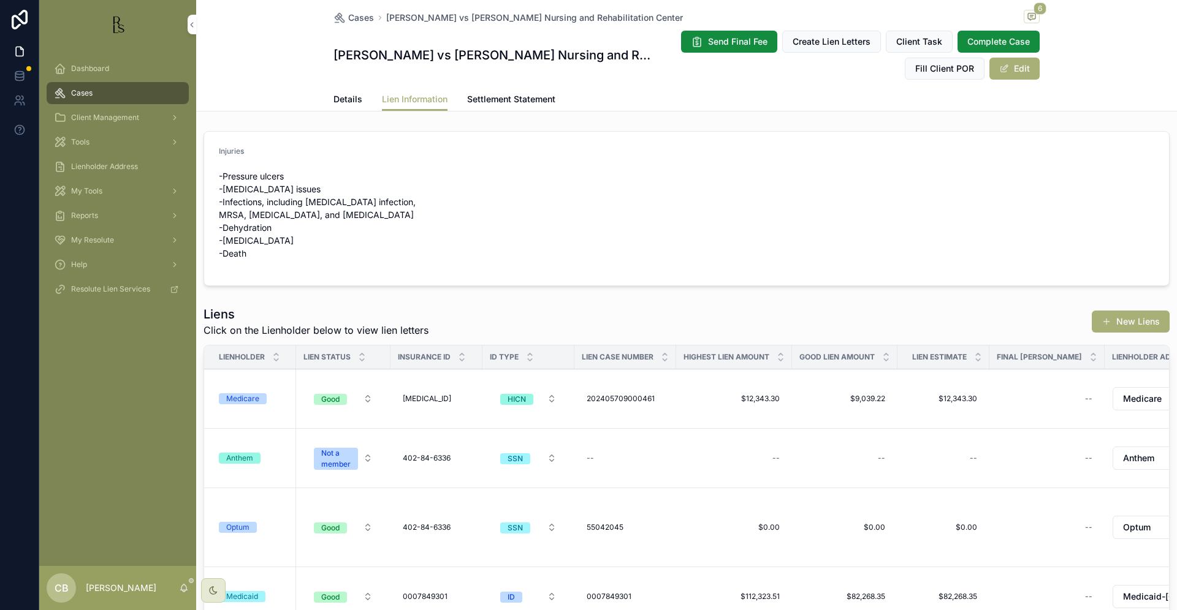
click at [344, 99] on span "Details" at bounding box center [347, 99] width 29 height 12
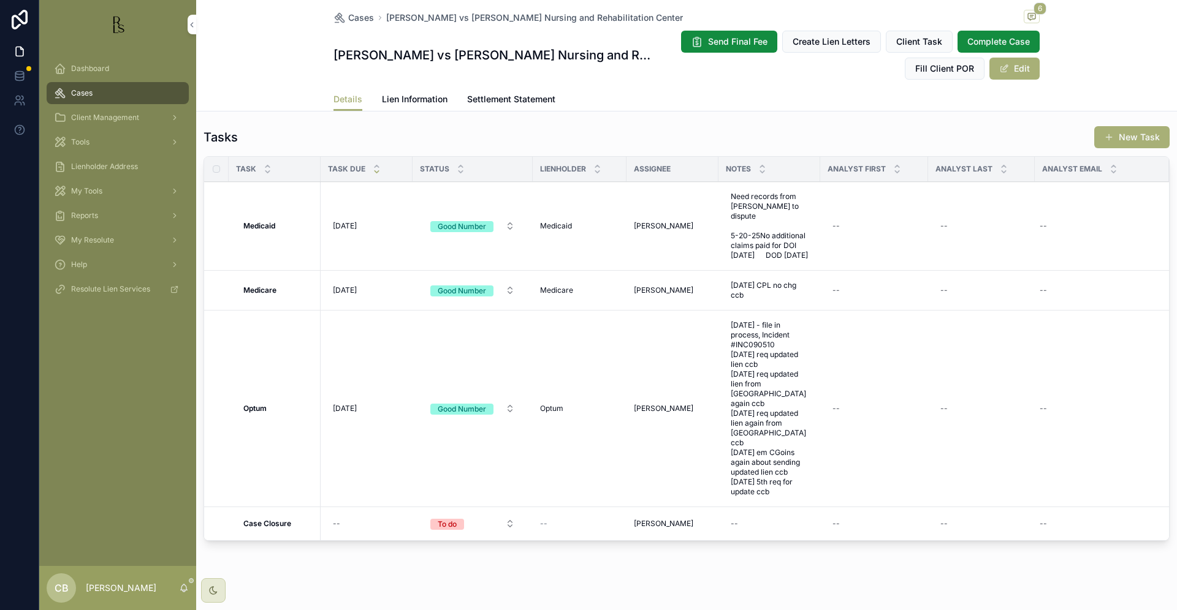
scroll to position [1017, 0]
click at [348, 404] on span "[DATE]" at bounding box center [345, 409] width 24 height 10
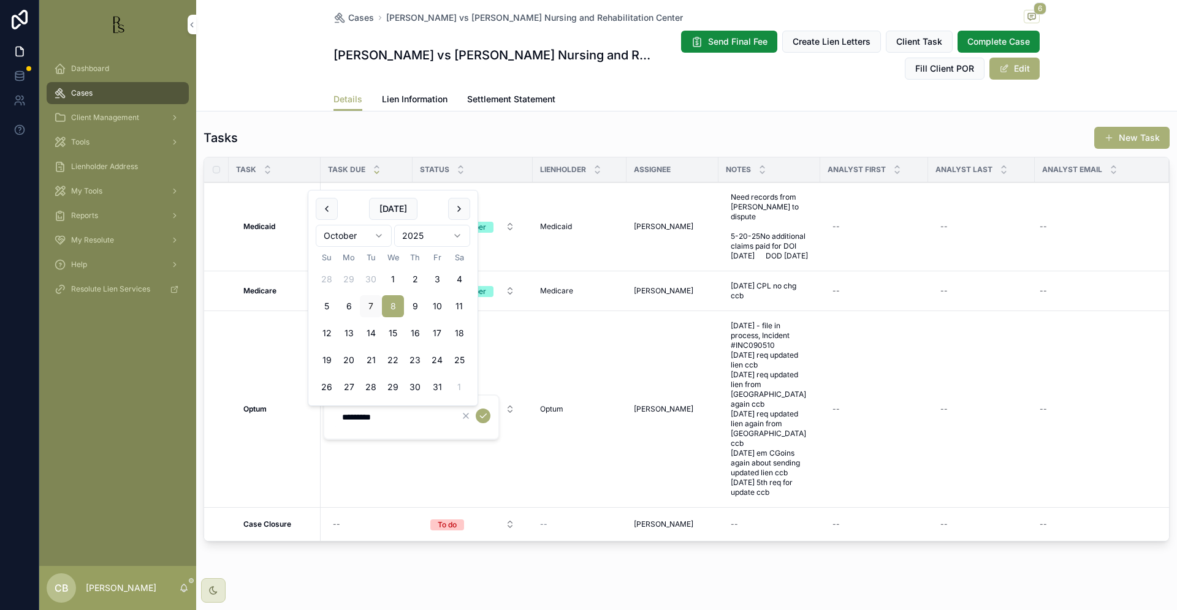
click at [413, 358] on button "23" at bounding box center [415, 360] width 22 height 22
type input "**********"
click at [482, 415] on icon "scrollable content" at bounding box center [483, 416] width 10 height 10
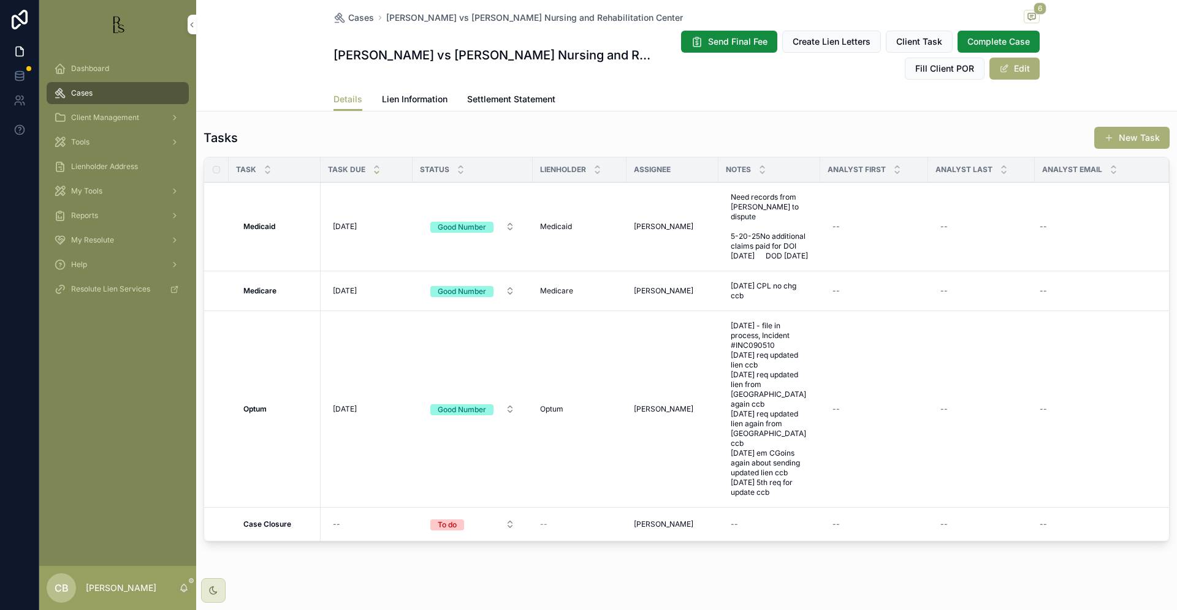
click at [85, 142] on span "Tools" at bounding box center [80, 142] width 18 height 10
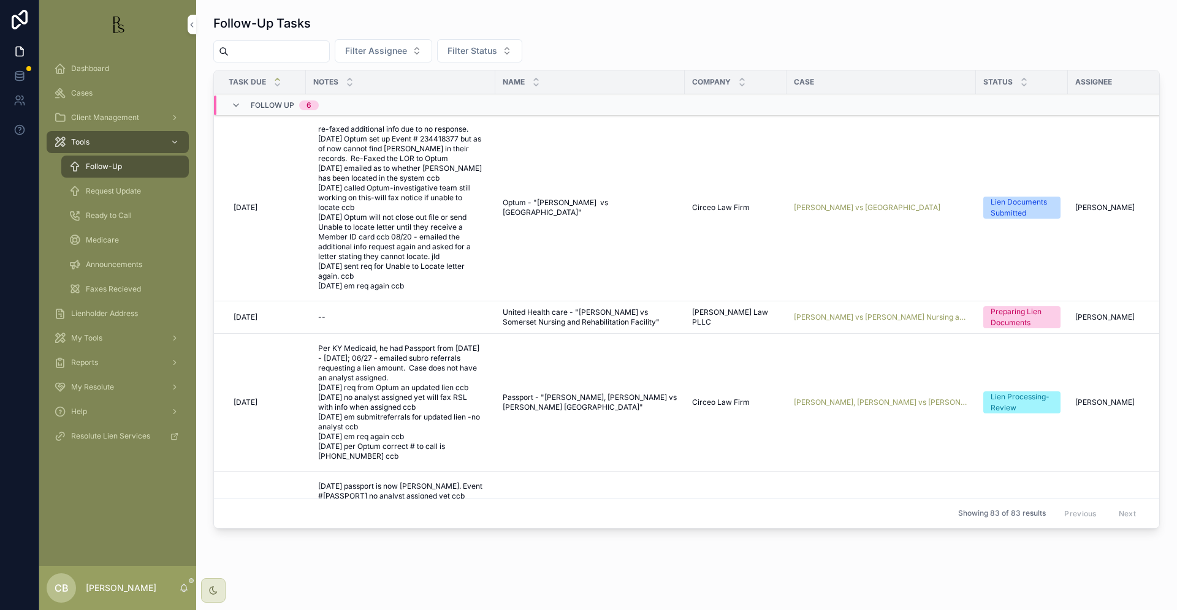
click at [125, 191] on span "Request Update" at bounding box center [113, 191] width 55 height 10
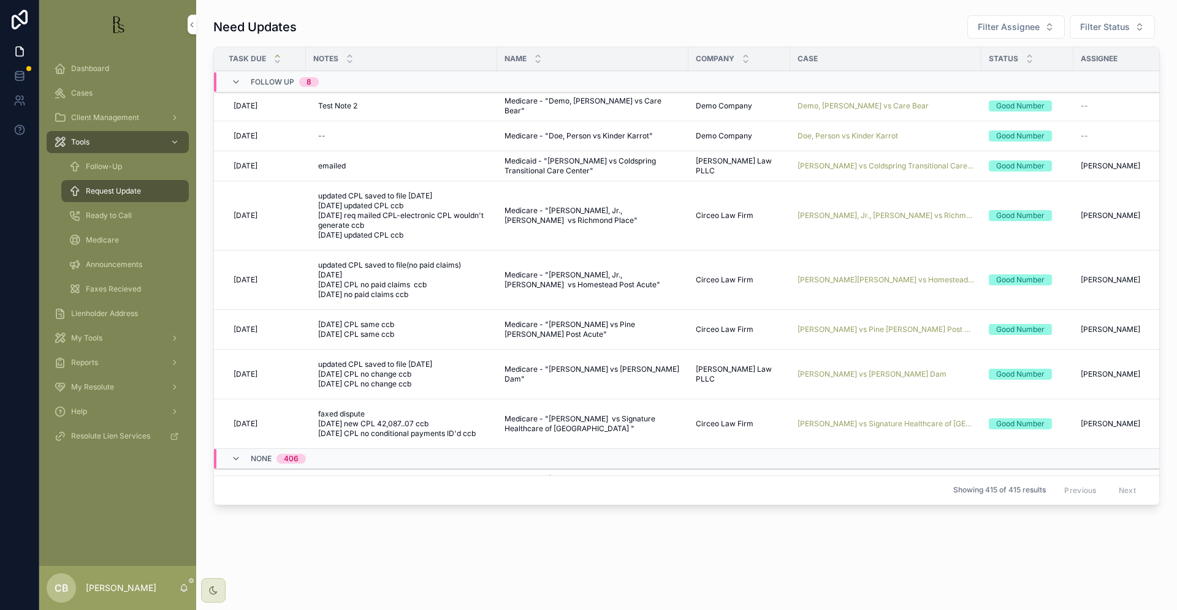
click at [873, 165] on span "[PERSON_NAME] vs Coldspring Transitional Care Center" at bounding box center [885, 166] width 176 height 10
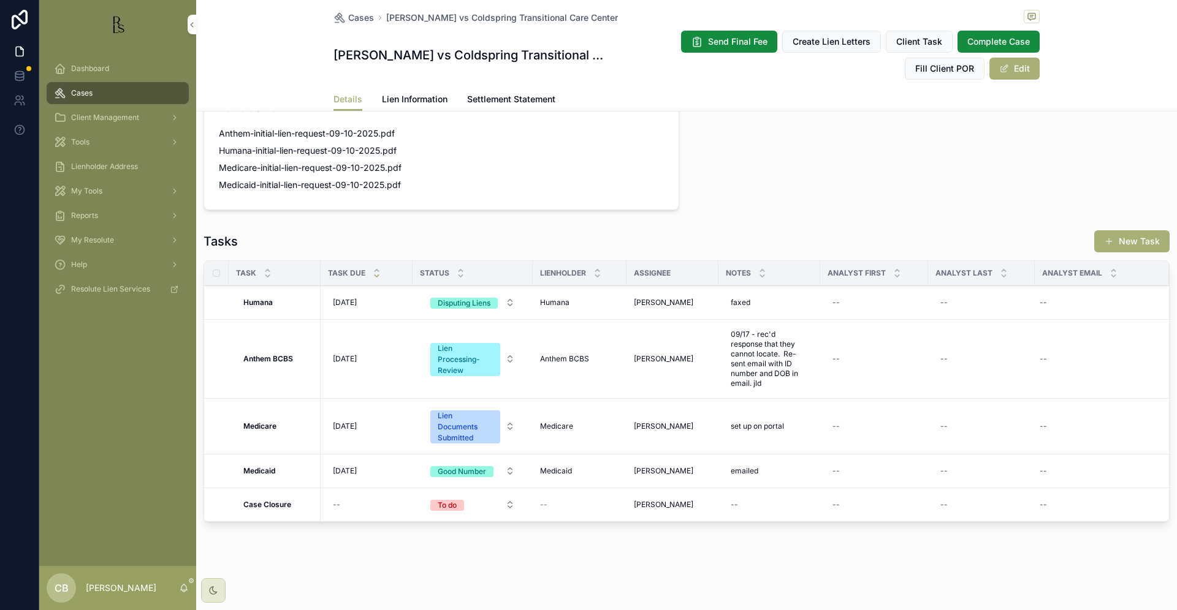
click at [275, 466] on strong "Medicaid" at bounding box center [259, 470] width 32 height 9
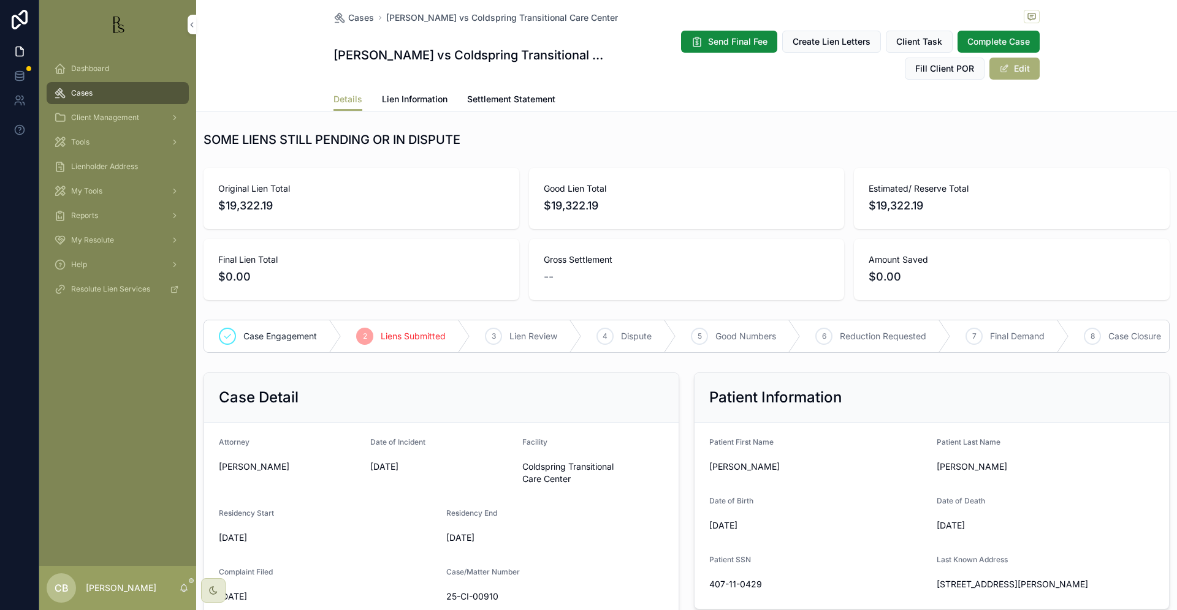
click at [410, 99] on span "Lien Information" at bounding box center [415, 99] width 66 height 12
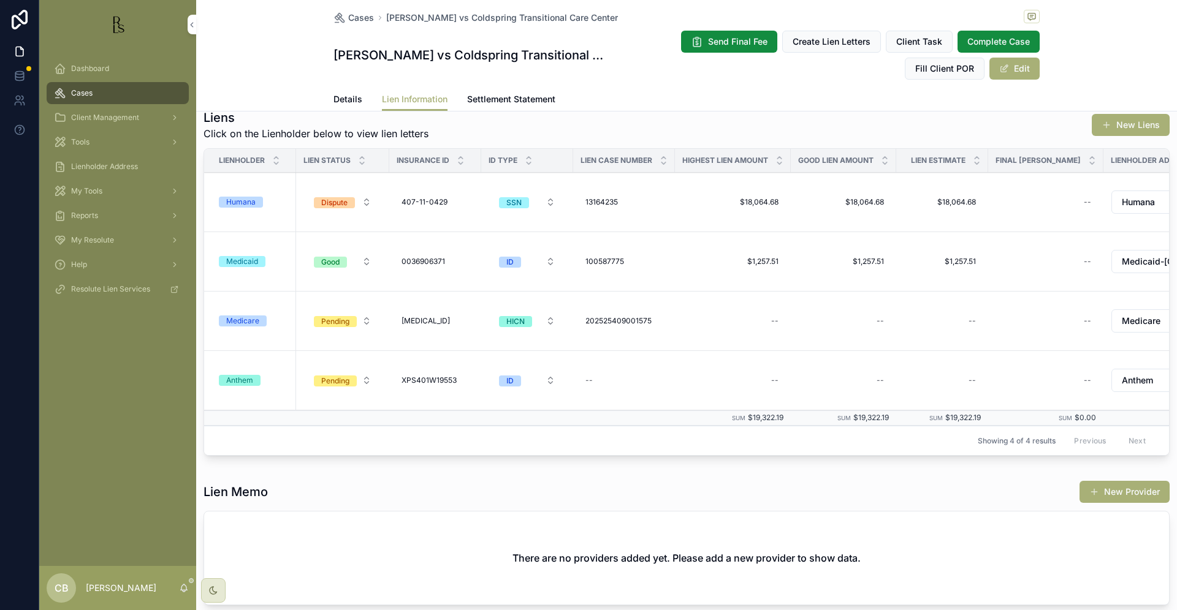
scroll to position [529, 0]
click at [253, 258] on div "Medicaid" at bounding box center [242, 263] width 32 height 11
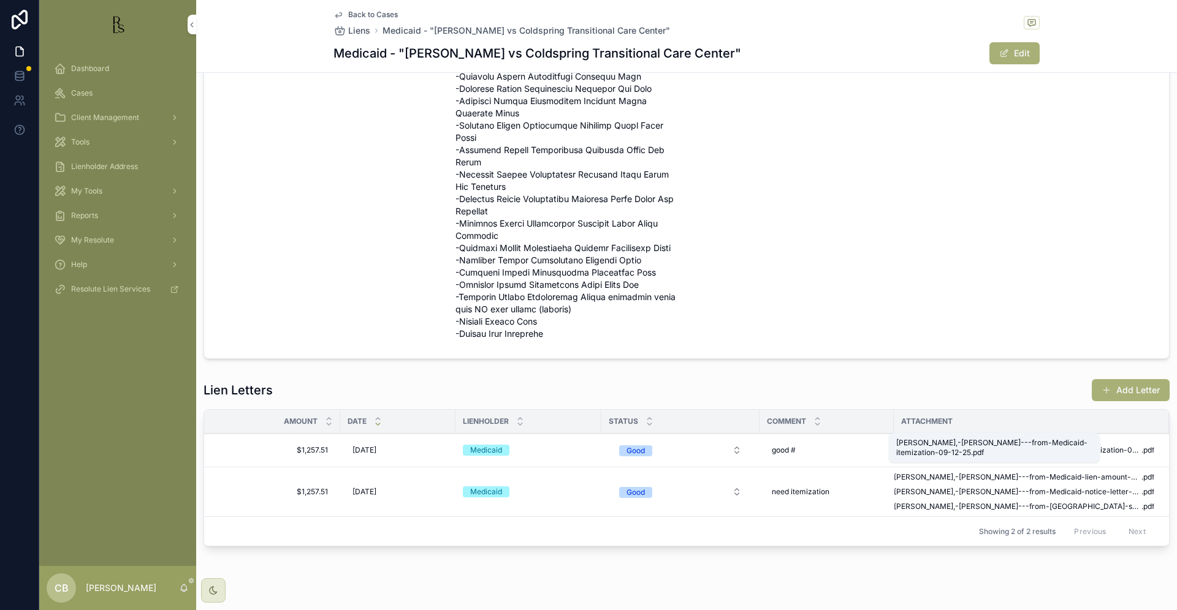
click at [982, 445] on span "[PERSON_NAME],-[PERSON_NAME]---from-Medicaid-itemization-09-12-25" at bounding box center [1017, 450] width 248 height 10
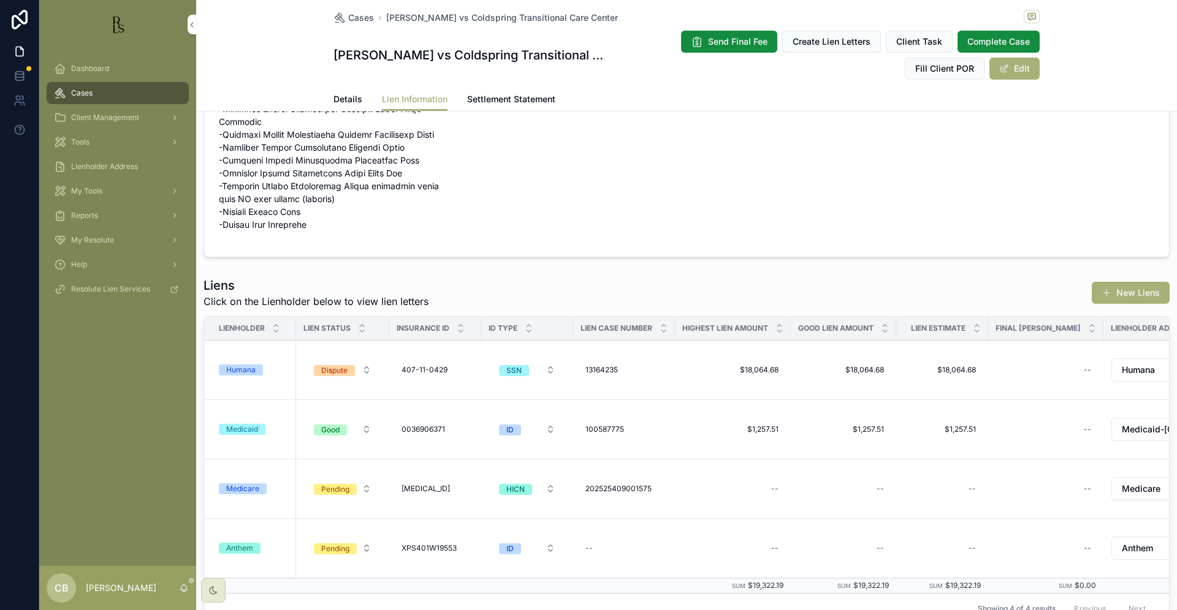
click at [338, 99] on span "Details" at bounding box center [347, 99] width 29 height 12
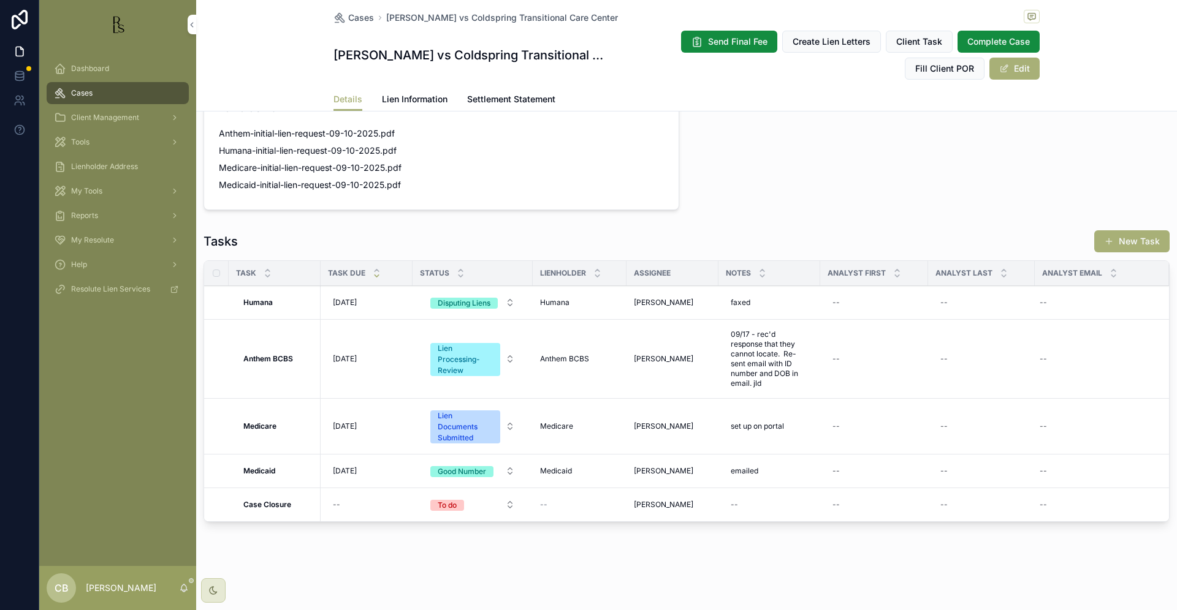
click at [749, 469] on span "emailed" at bounding box center [744, 471] width 28 height 10
click at [781, 487] on textarea "*******" at bounding box center [790, 496] width 116 height 37
type textarea "**********"
click at [882, 487] on icon "scrollable content" at bounding box center [881, 488] width 10 height 10
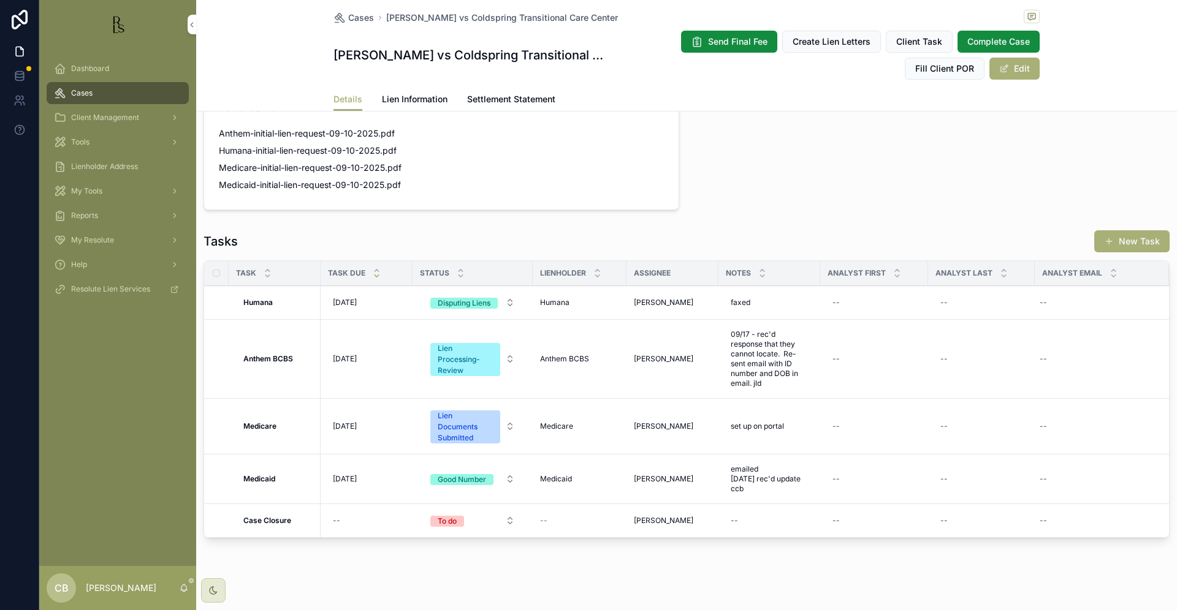
click at [348, 477] on span "[DATE]" at bounding box center [345, 479] width 24 height 10
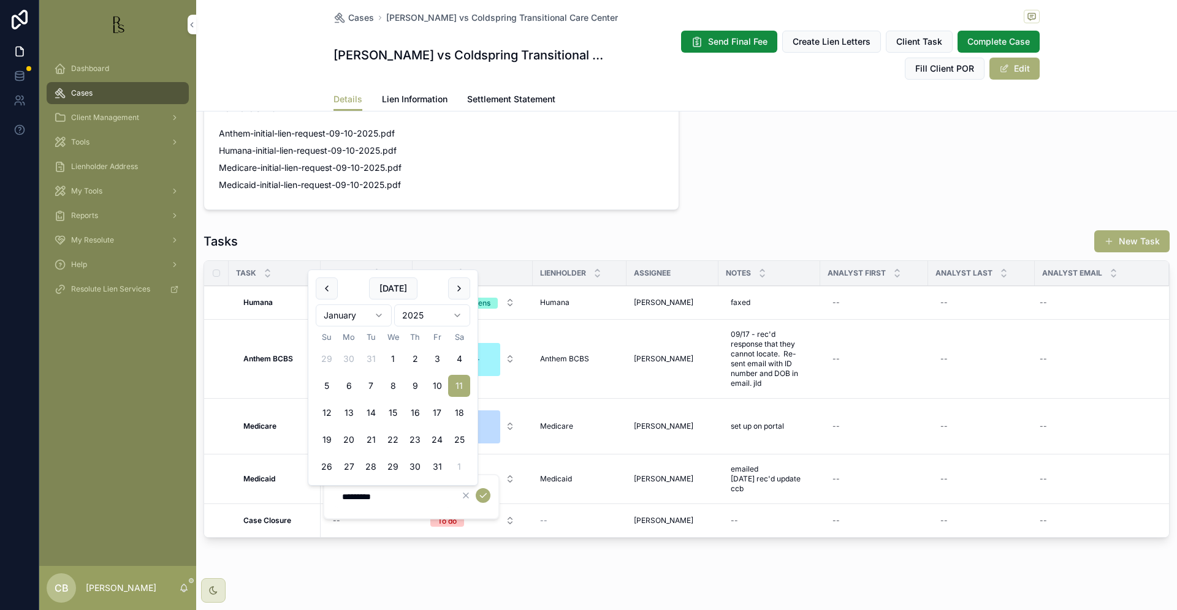
click at [414, 359] on button "2" at bounding box center [415, 359] width 22 height 22
click at [380, 496] on input "********" at bounding box center [393, 496] width 116 height 17
type input "********"
click at [484, 495] on icon "scrollable content" at bounding box center [483, 496] width 10 height 10
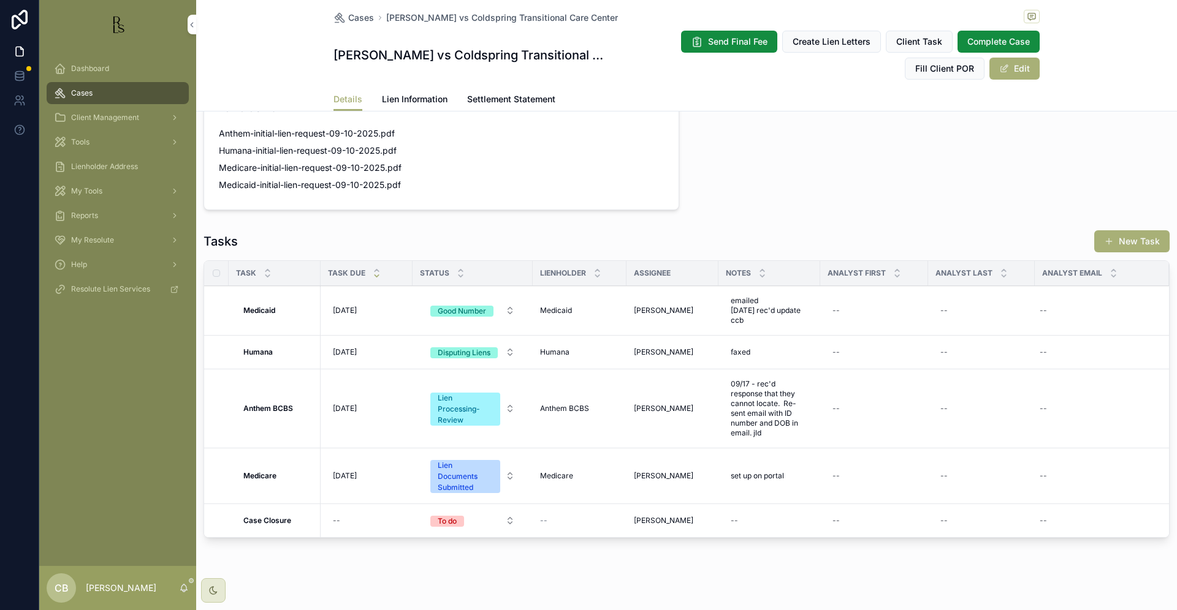
click at [405, 97] on span "Lien Information" at bounding box center [415, 99] width 66 height 12
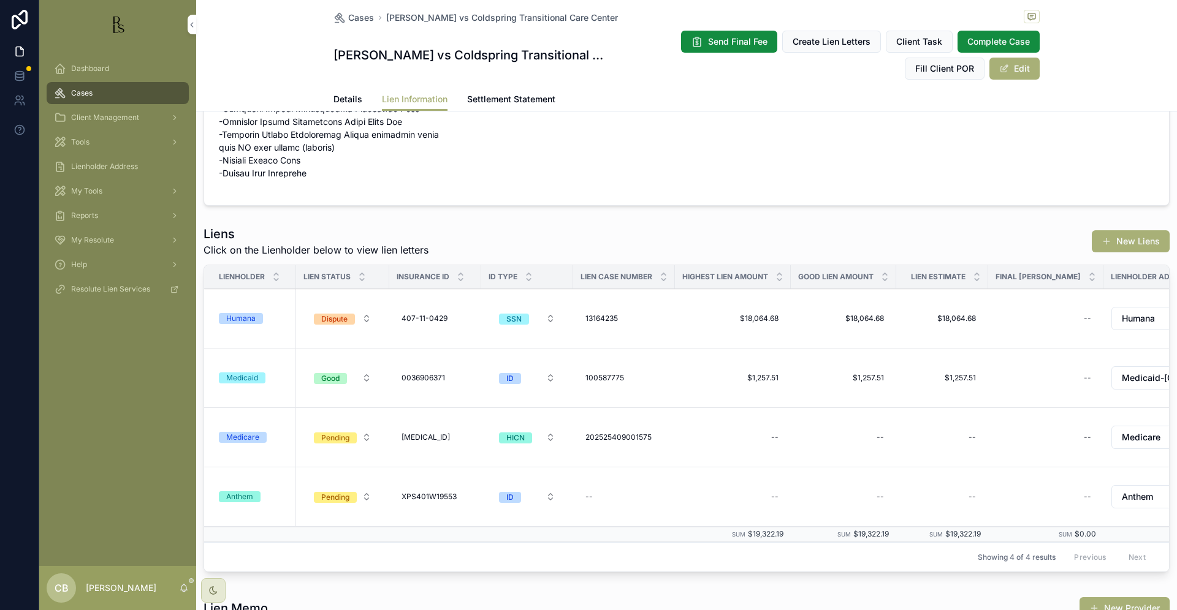
scroll to position [417, 0]
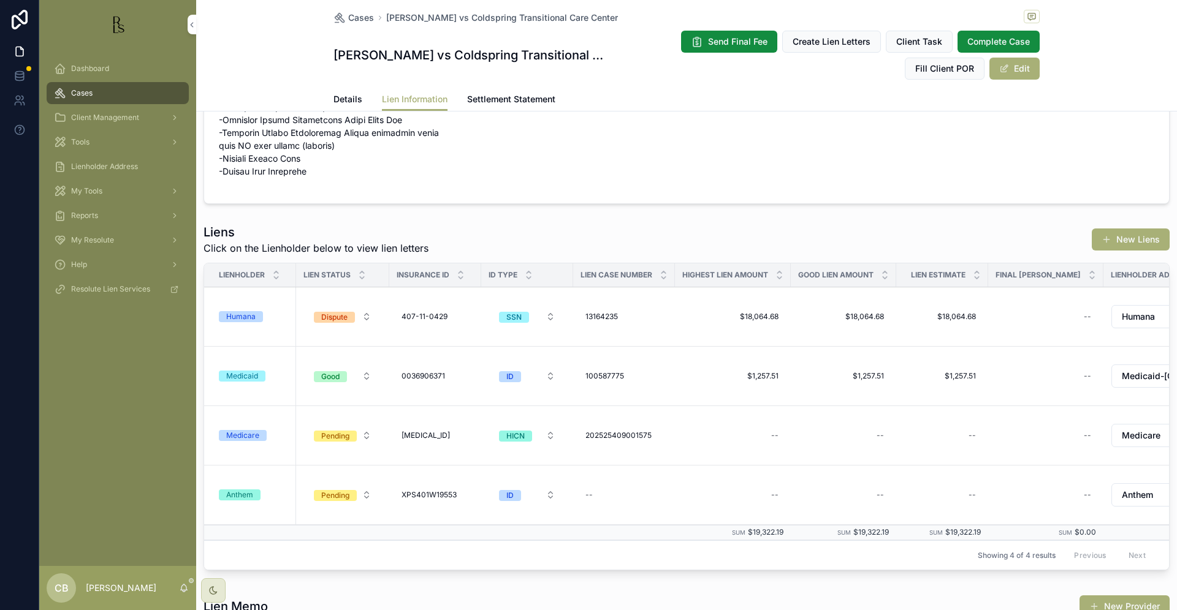
click at [245, 371] on div "Medicaid" at bounding box center [242, 376] width 32 height 11
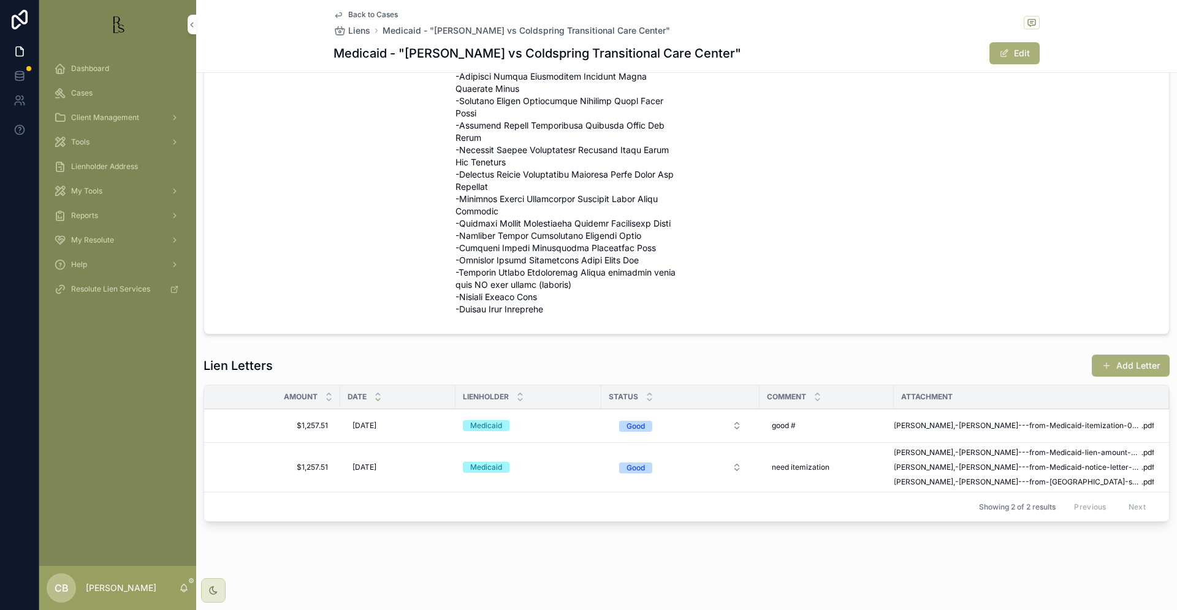
scroll to position [363, 0]
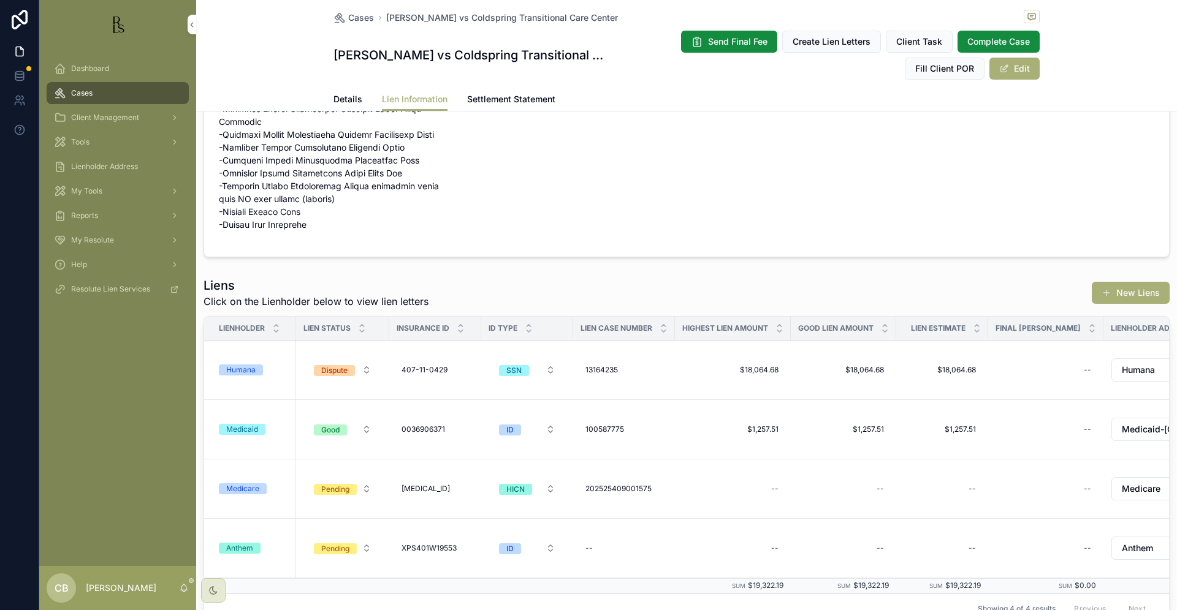
click at [343, 98] on span "Details" at bounding box center [347, 99] width 29 height 12
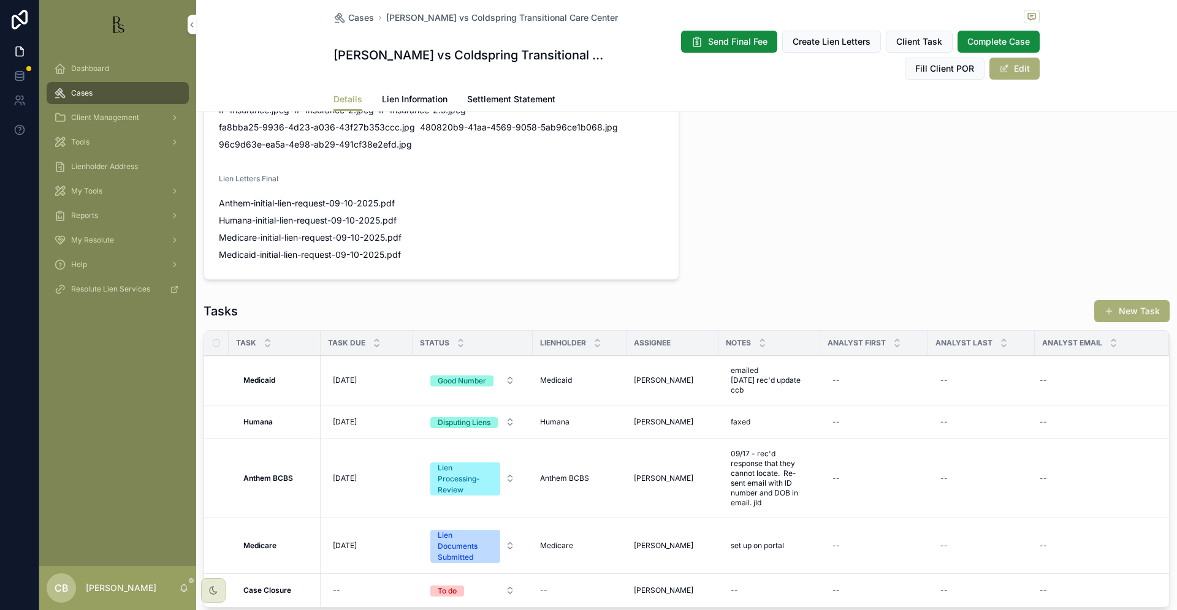
scroll to position [1252, 0]
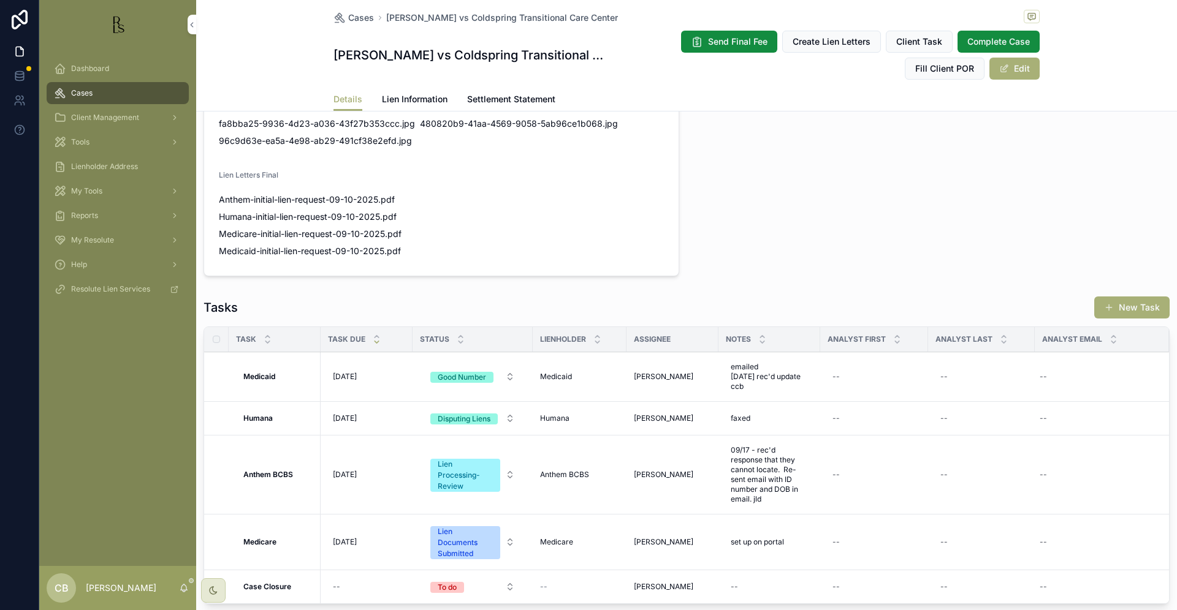
click at [82, 142] on span "Tools" at bounding box center [80, 142] width 18 height 10
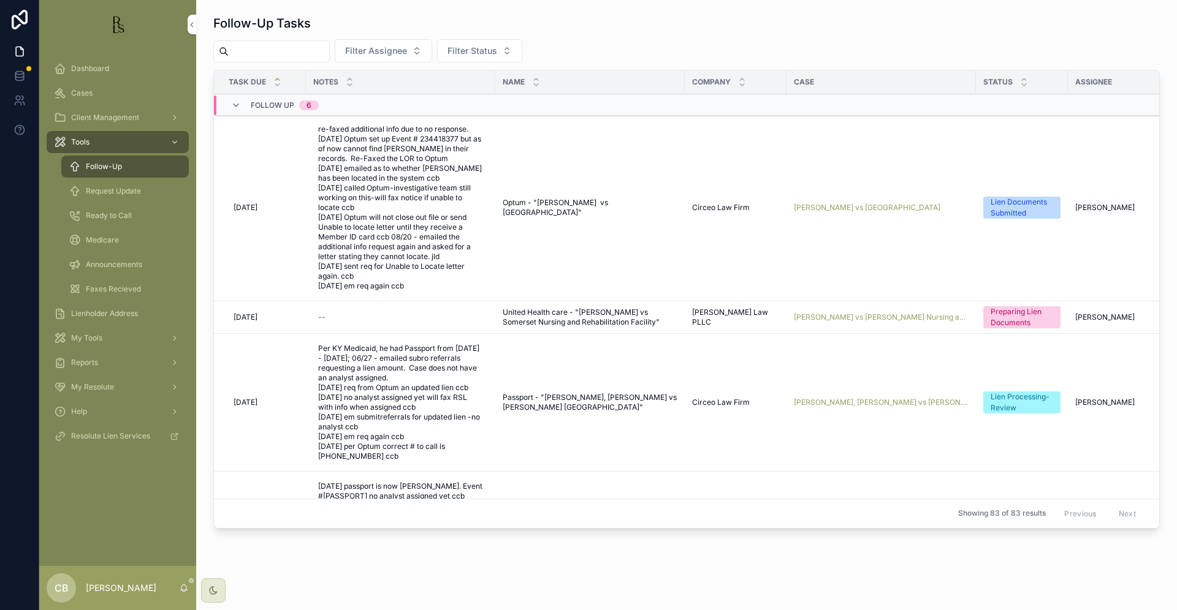
click at [127, 192] on span "Request Update" at bounding box center [113, 191] width 55 height 10
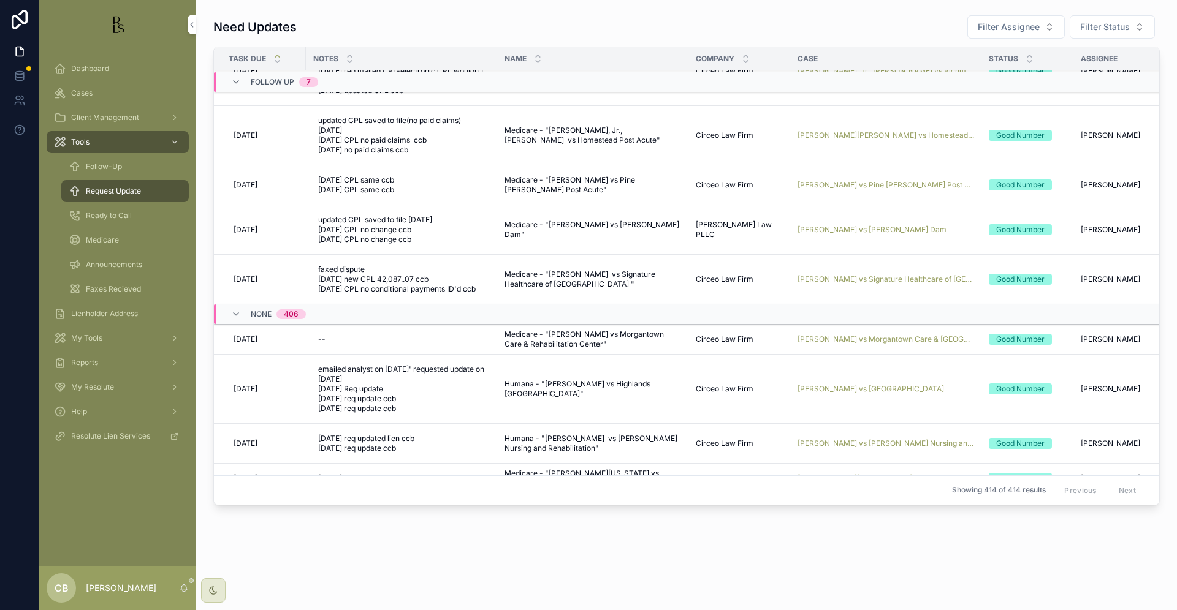
scroll to position [113, 0]
click at [866, 390] on span "[PERSON_NAME] vs [GEOGRAPHIC_DATA]" at bounding box center [870, 390] width 146 height 10
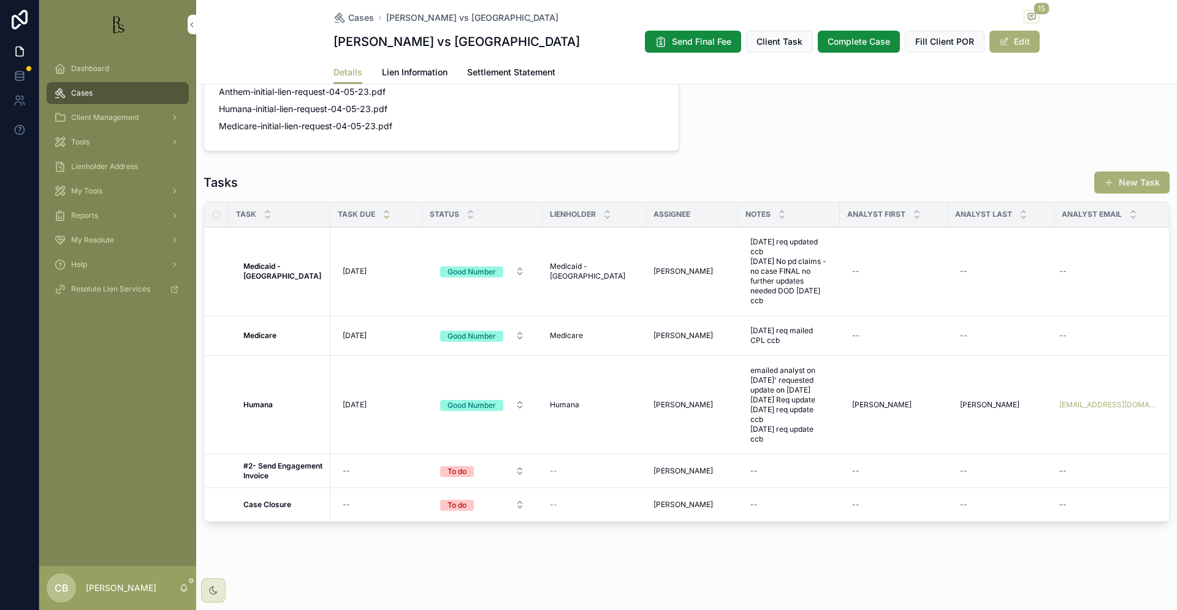
scroll to position [0, 1]
click at [410, 78] on span "Lien Information" at bounding box center [415, 72] width 66 height 12
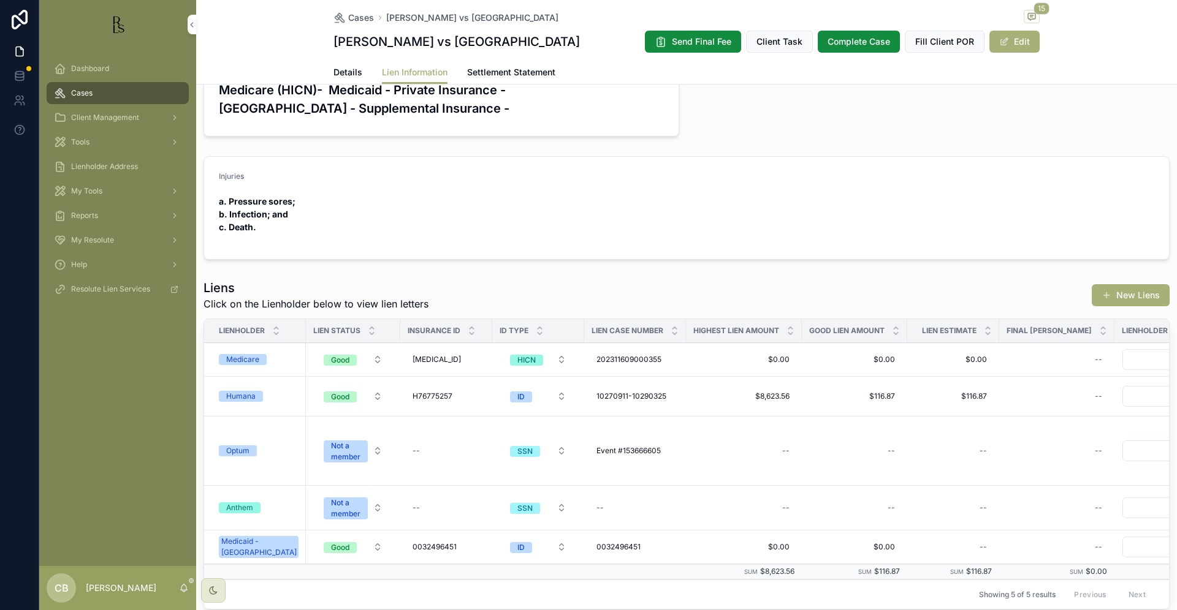
scroll to position [189, 0]
click at [246, 401] on div "Humana" at bounding box center [240, 395] width 29 height 11
